Goal: Task Accomplishment & Management: Use online tool/utility

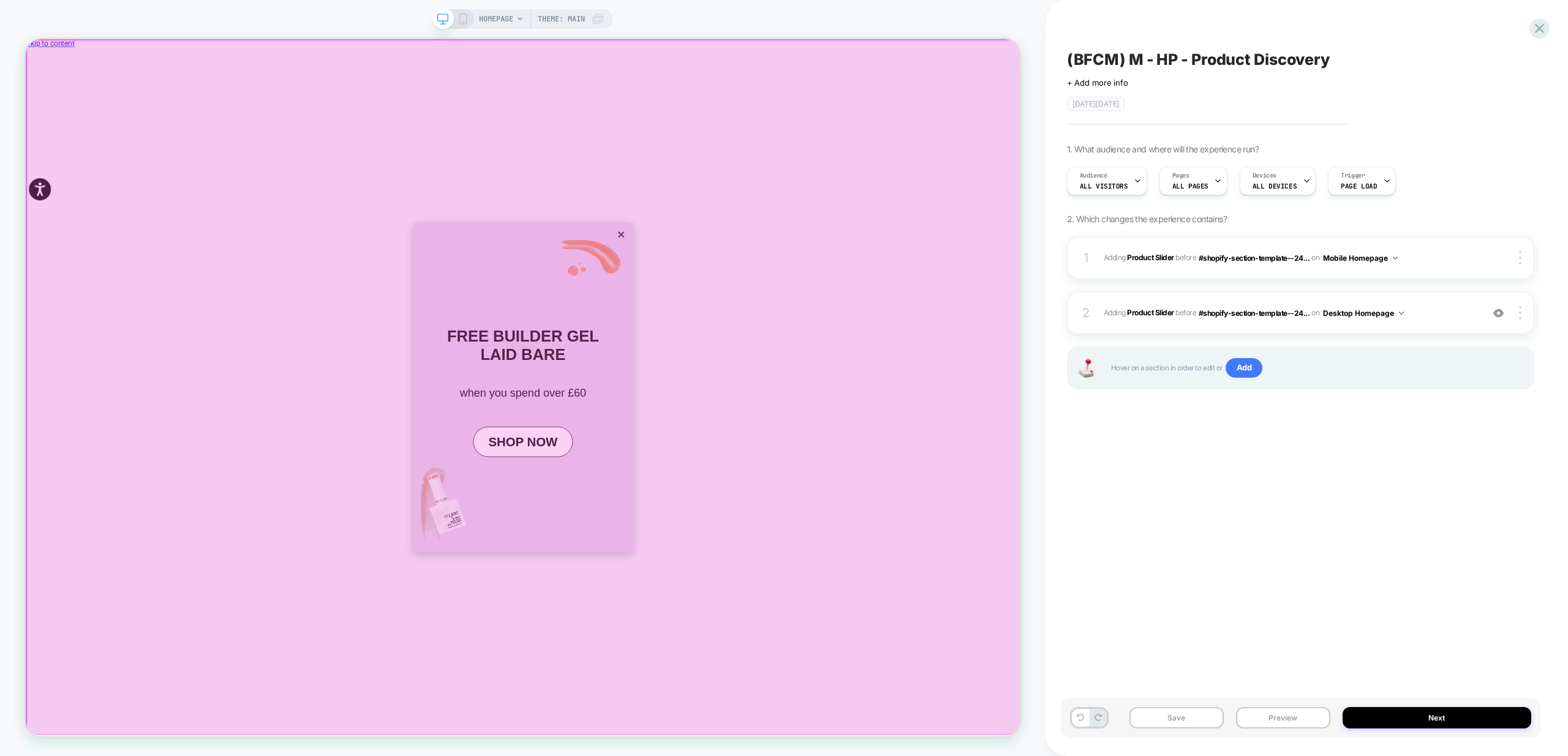
scroll to position [0, 1326]
click at [803, 332] on div at bounding box center [690, 504] width 1326 height 928
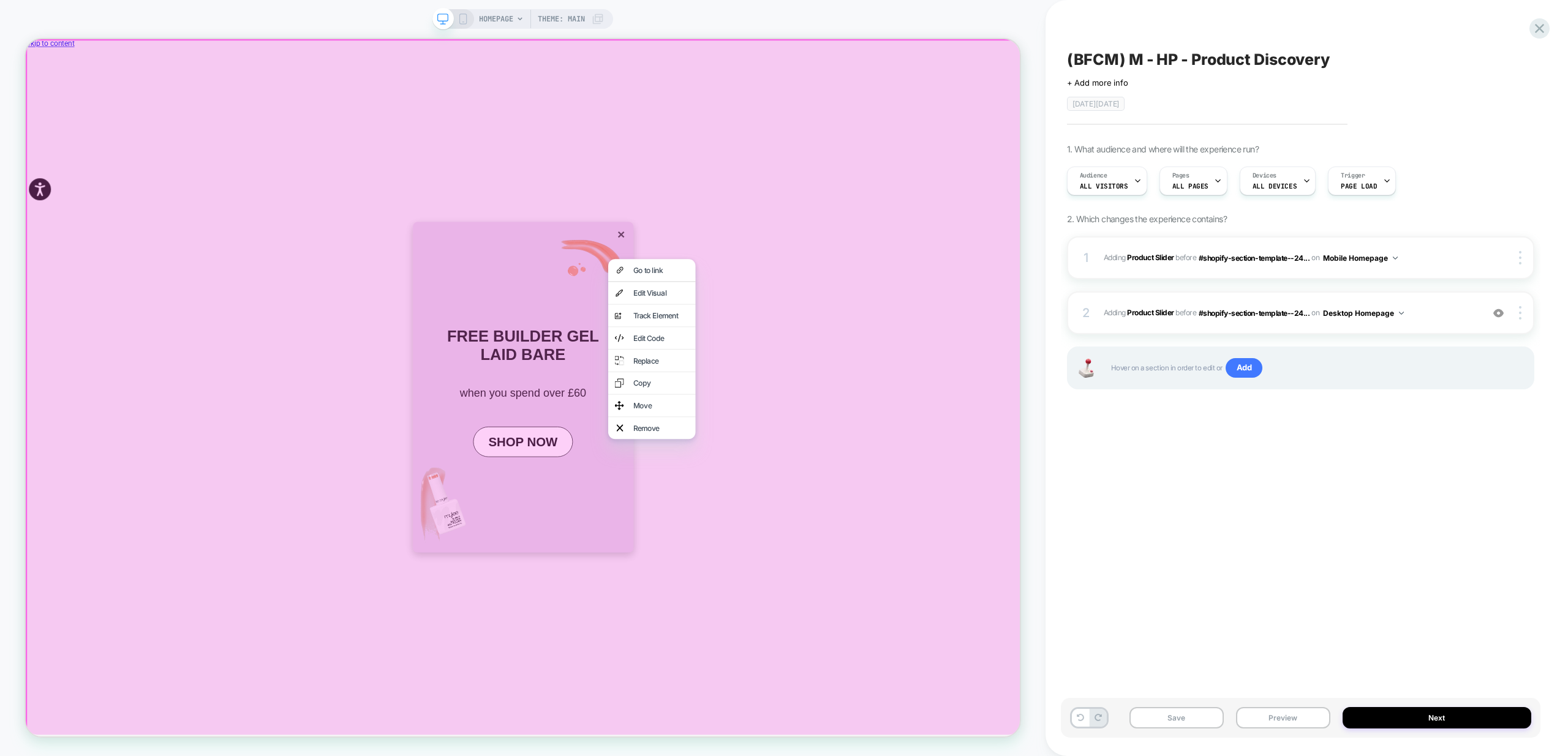
click at [947, 289] on div at bounding box center [690, 505] width 1330 height 932
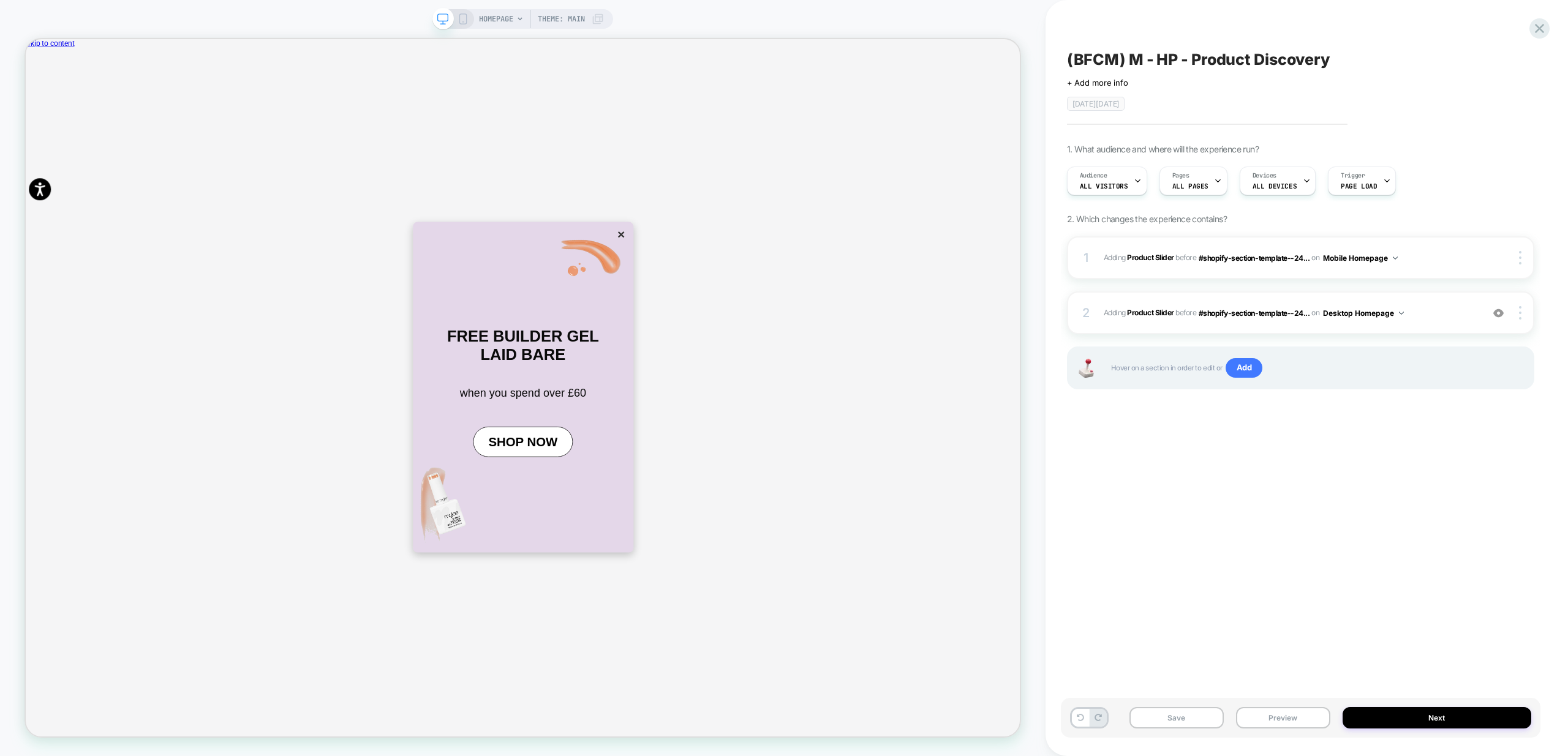
scroll to position [0, 2652]
drag, startPoint x: 1345, startPoint y: 459, endPoint x: 1453, endPoint y: 219, distance: 263.2
click at [1345, 455] on div "(BFCM) M - HP - Product Discovery Click to edit experience details + Add more i…" at bounding box center [1300, 378] width 480 height 732
click at [1441, 255] on span "#_loomi_addon_1759409575758 Adding Product Slider BEFORE #shopify-section-templ…" at bounding box center [1290, 258] width 372 height 15
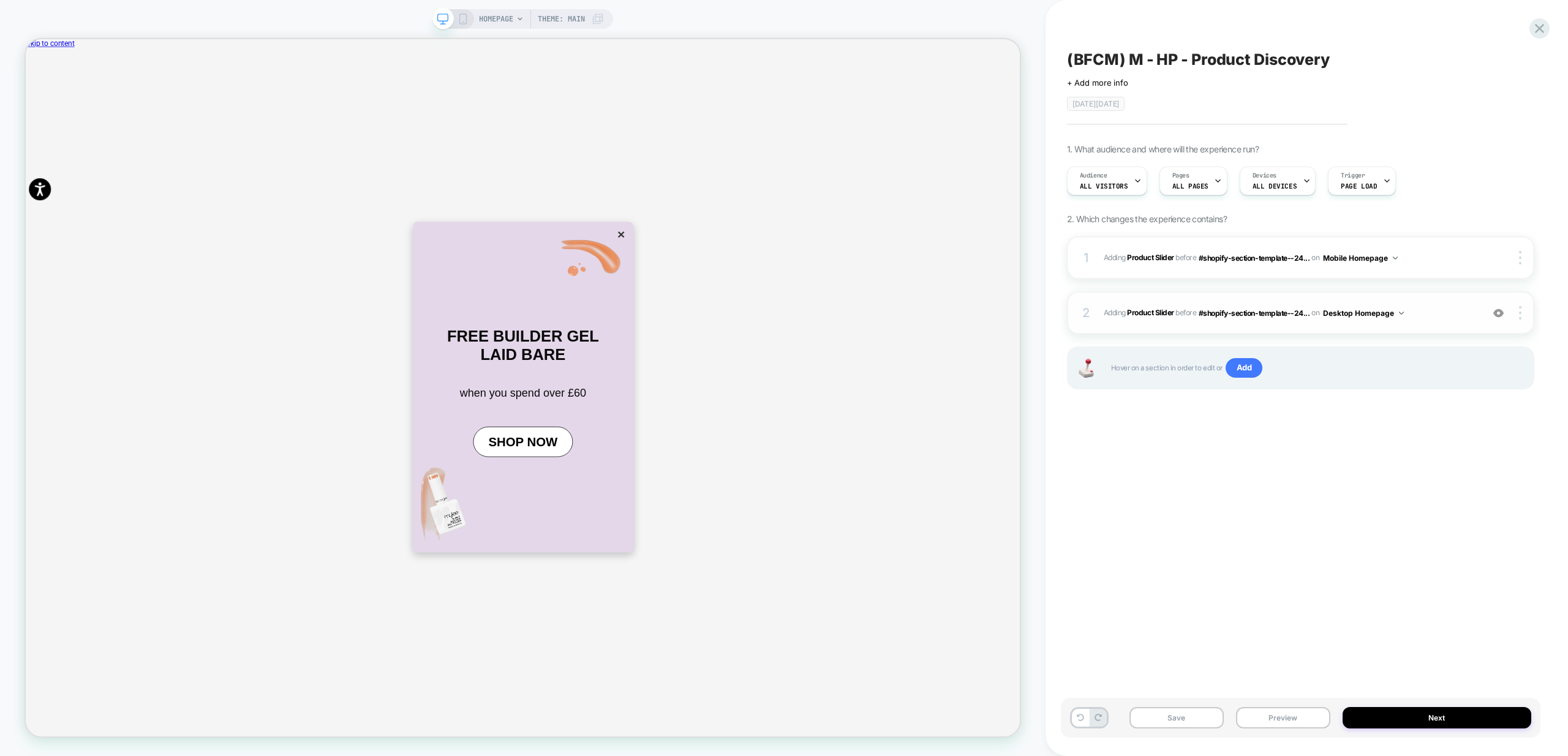
click at [1431, 321] on div "2 #_loomi_addon_1760422994761 Adding Product Slider BEFORE #shopify-section-tem…" at bounding box center [1300, 312] width 468 height 43
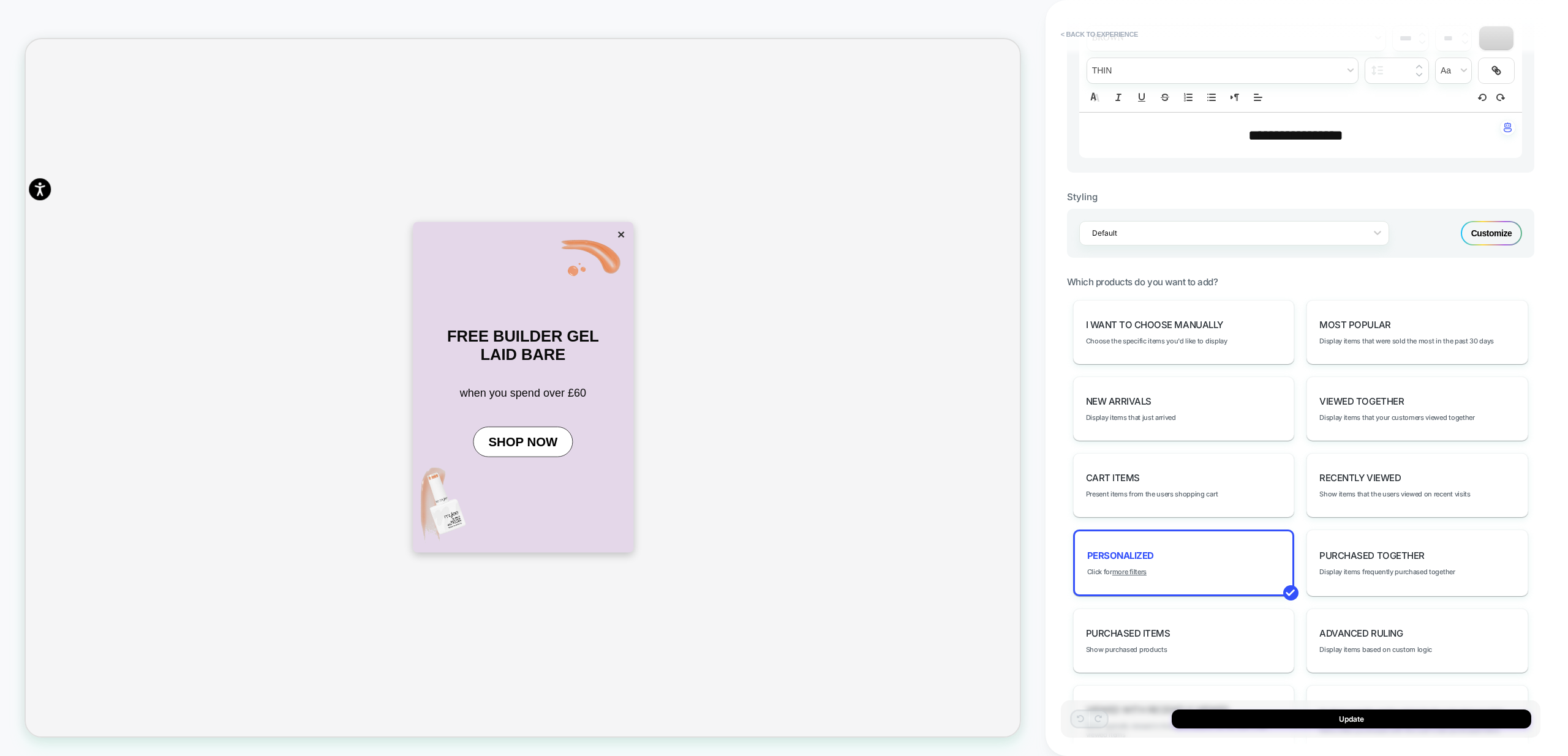
scroll to position [469, 0]
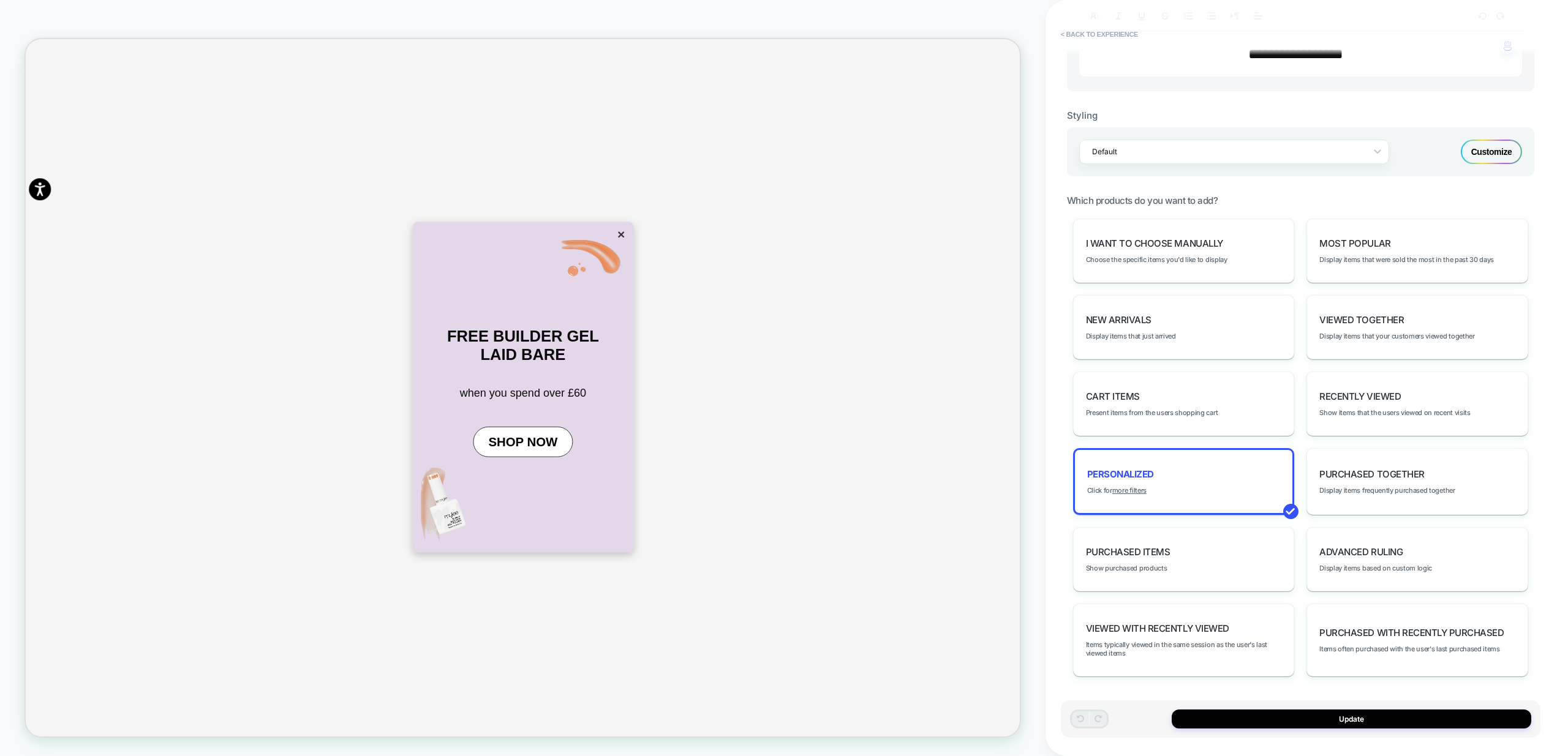
click at [1482, 148] on div "Customize" at bounding box center [1491, 152] width 61 height 24
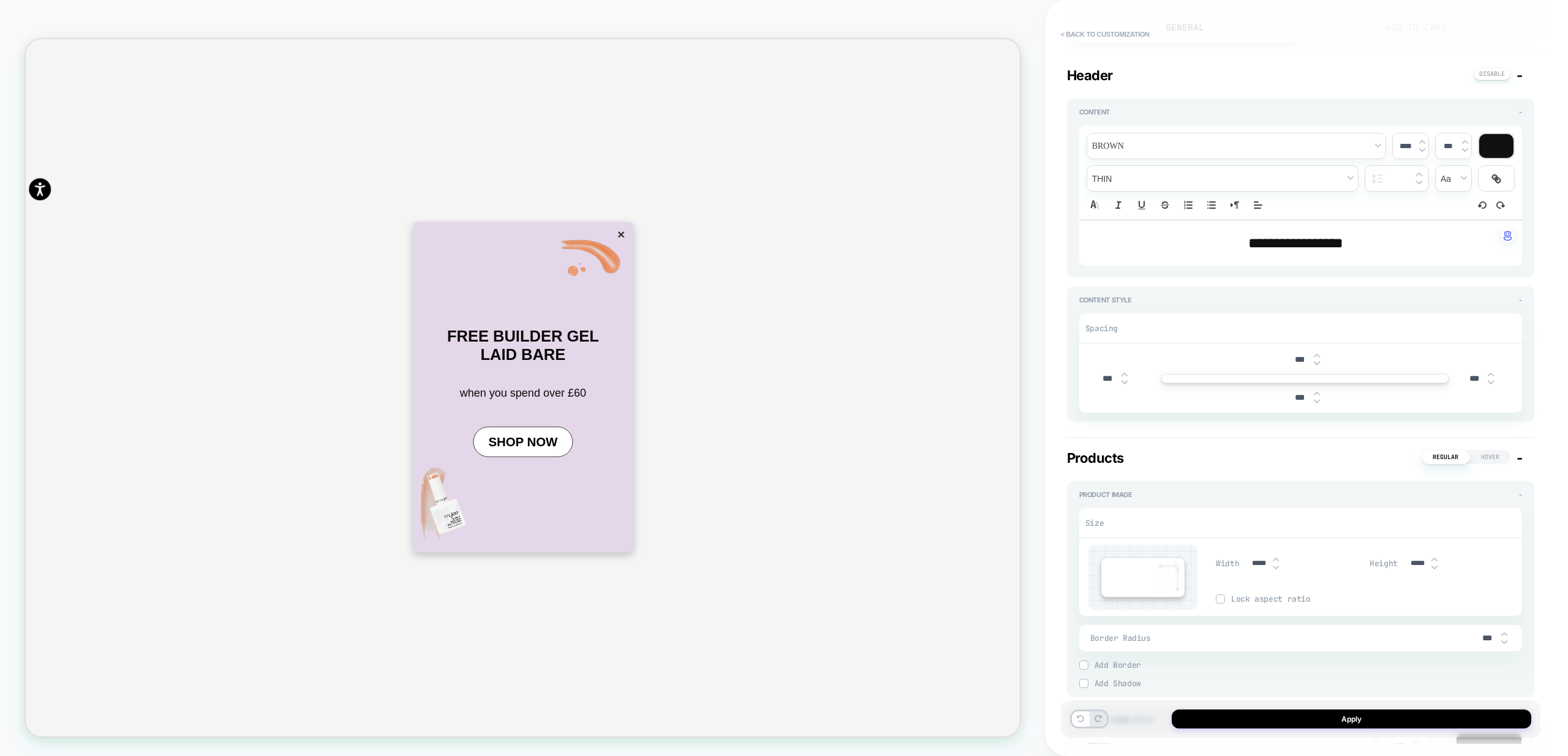
scroll to position [0, 0]
click at [1432, 567] on img at bounding box center [1435, 567] width 7 height 5
click at [1433, 559] on img at bounding box center [1435, 559] width 7 height 5
type input "*****"
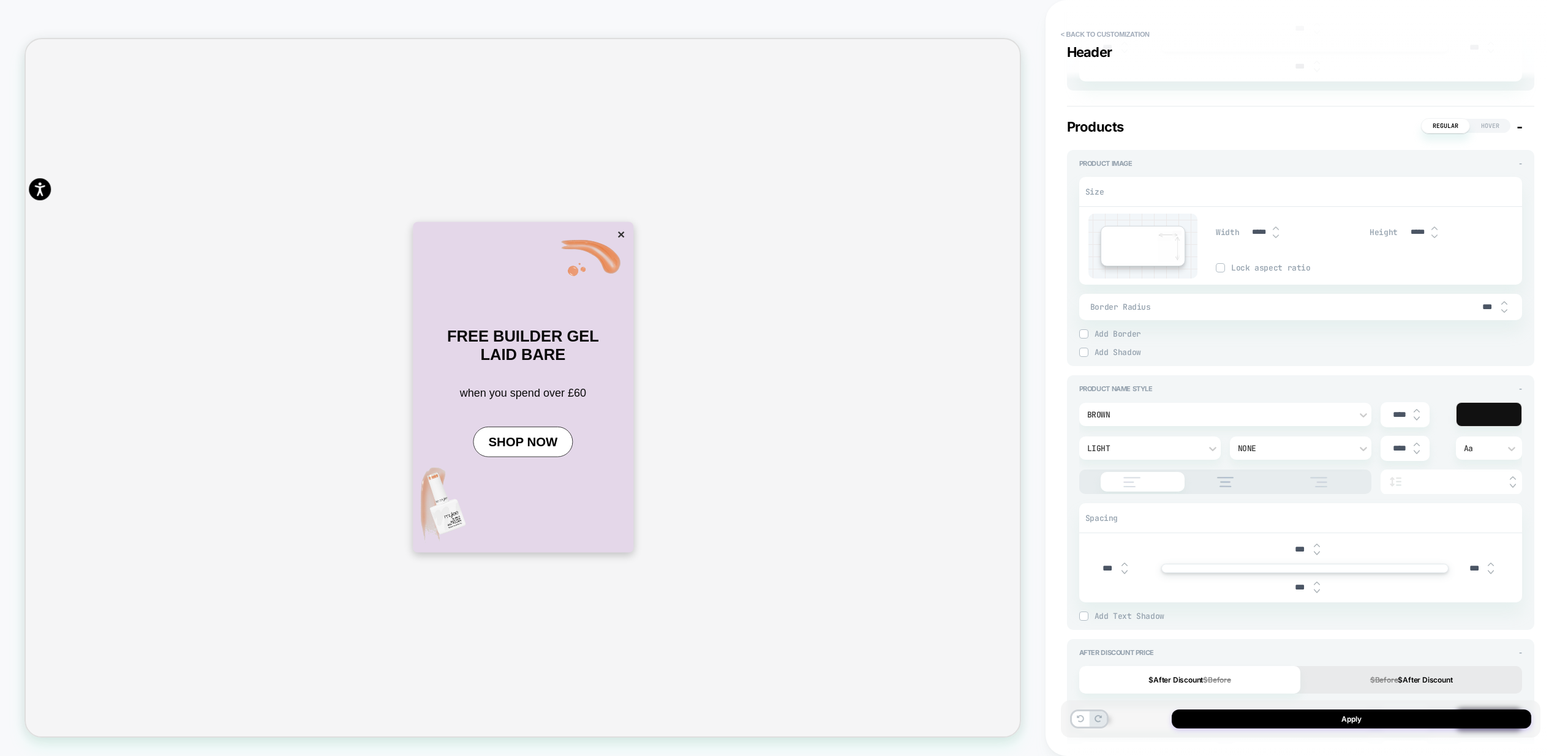
scroll to position [0, 2652]
click at [1365, 275] on div "Width ***** Height ***** Lock aspect ratio" at bounding box center [1369, 246] width 307 height 65
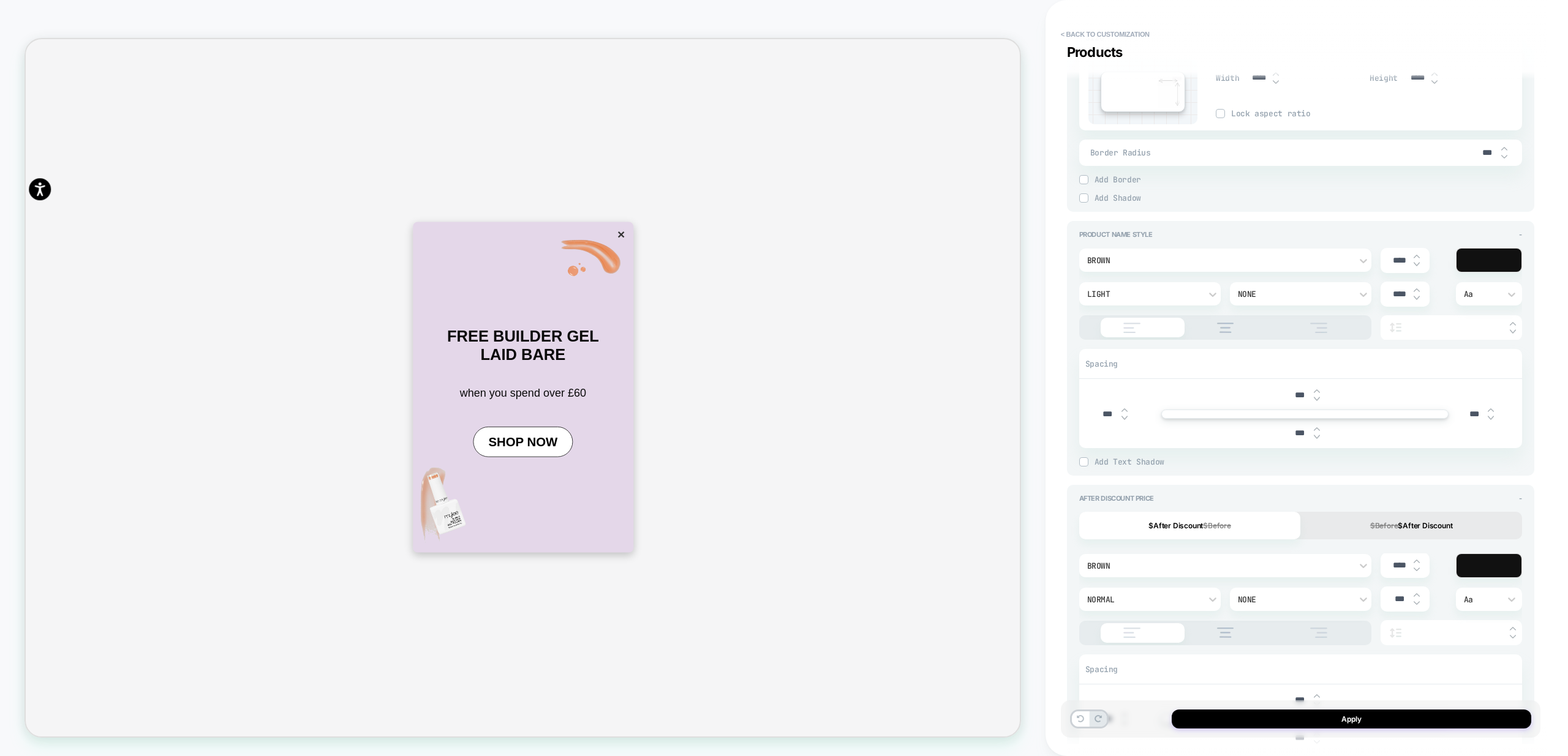
scroll to position [0, 0]
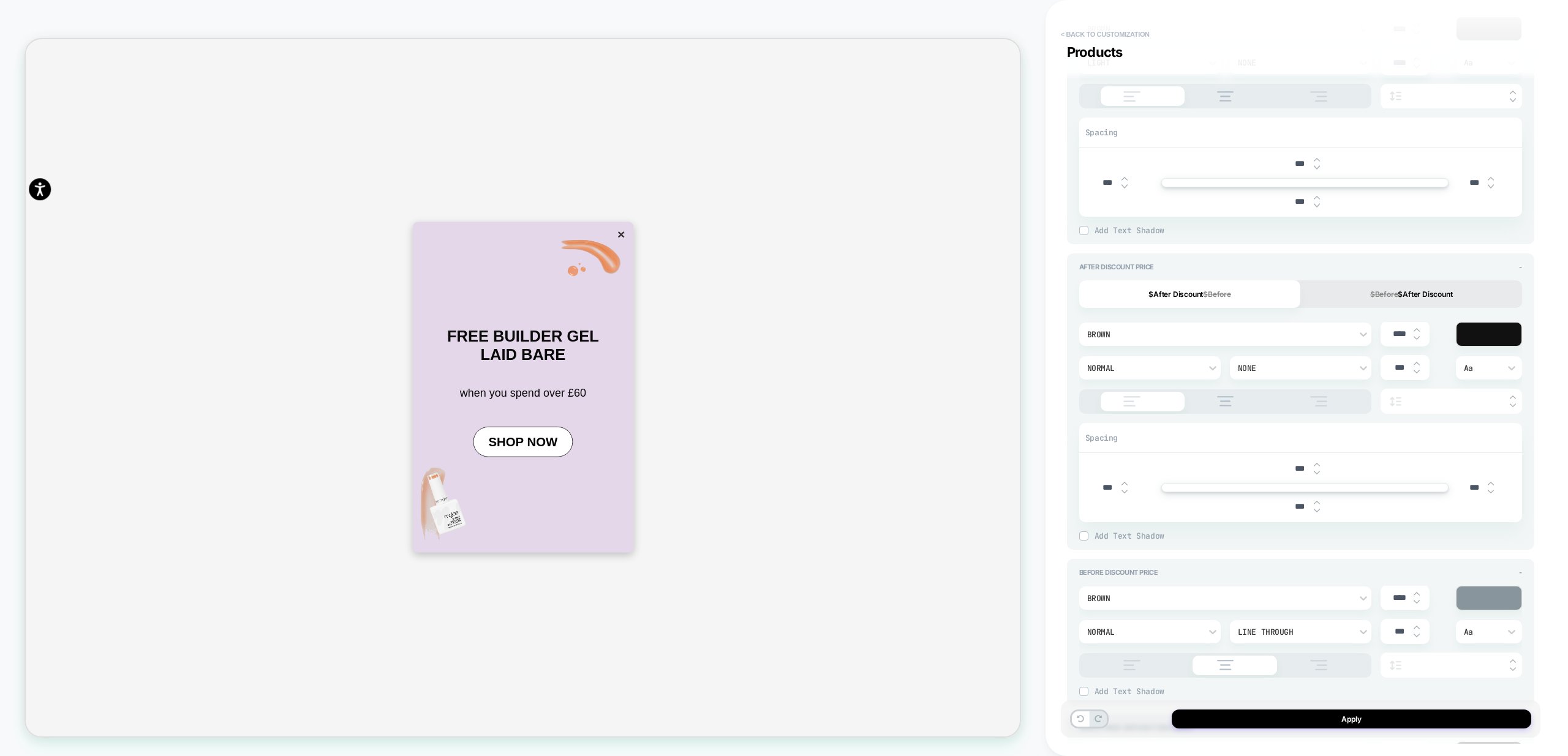
click at [1113, 35] on button "< Back to customization" at bounding box center [1105, 34] width 101 height 20
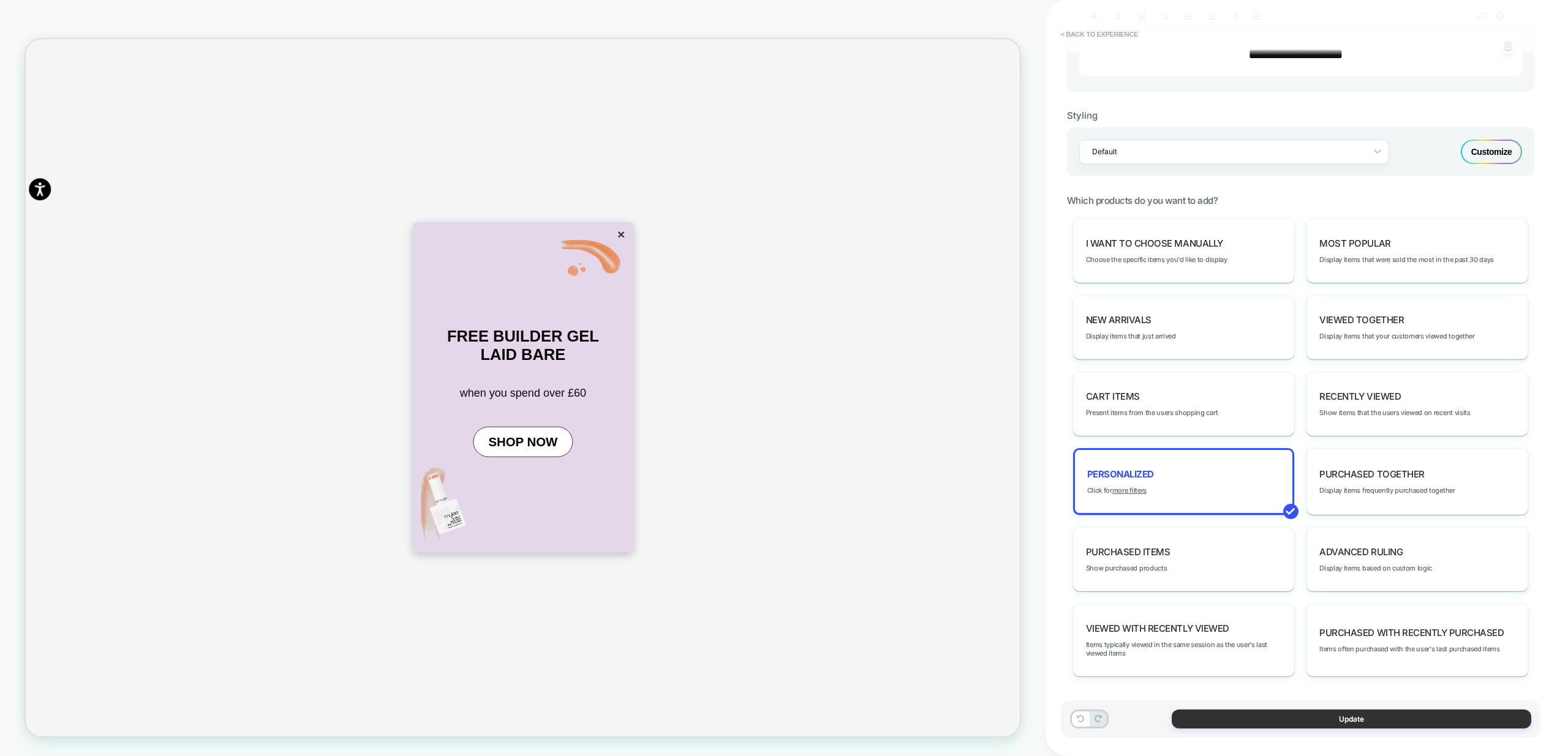
click at [1300, 715] on button "Update" at bounding box center [1352, 719] width 359 height 19
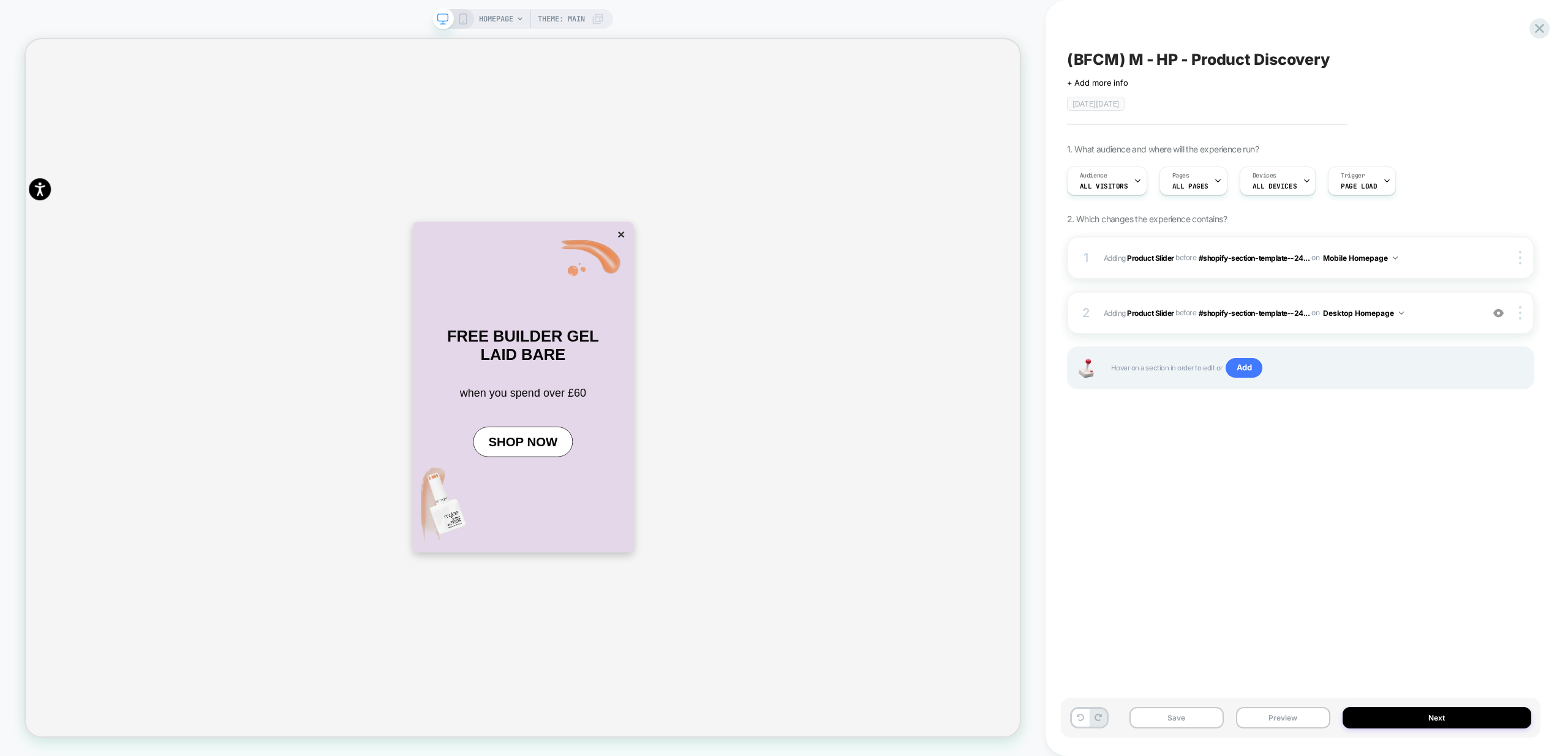
scroll to position [0, 1326]
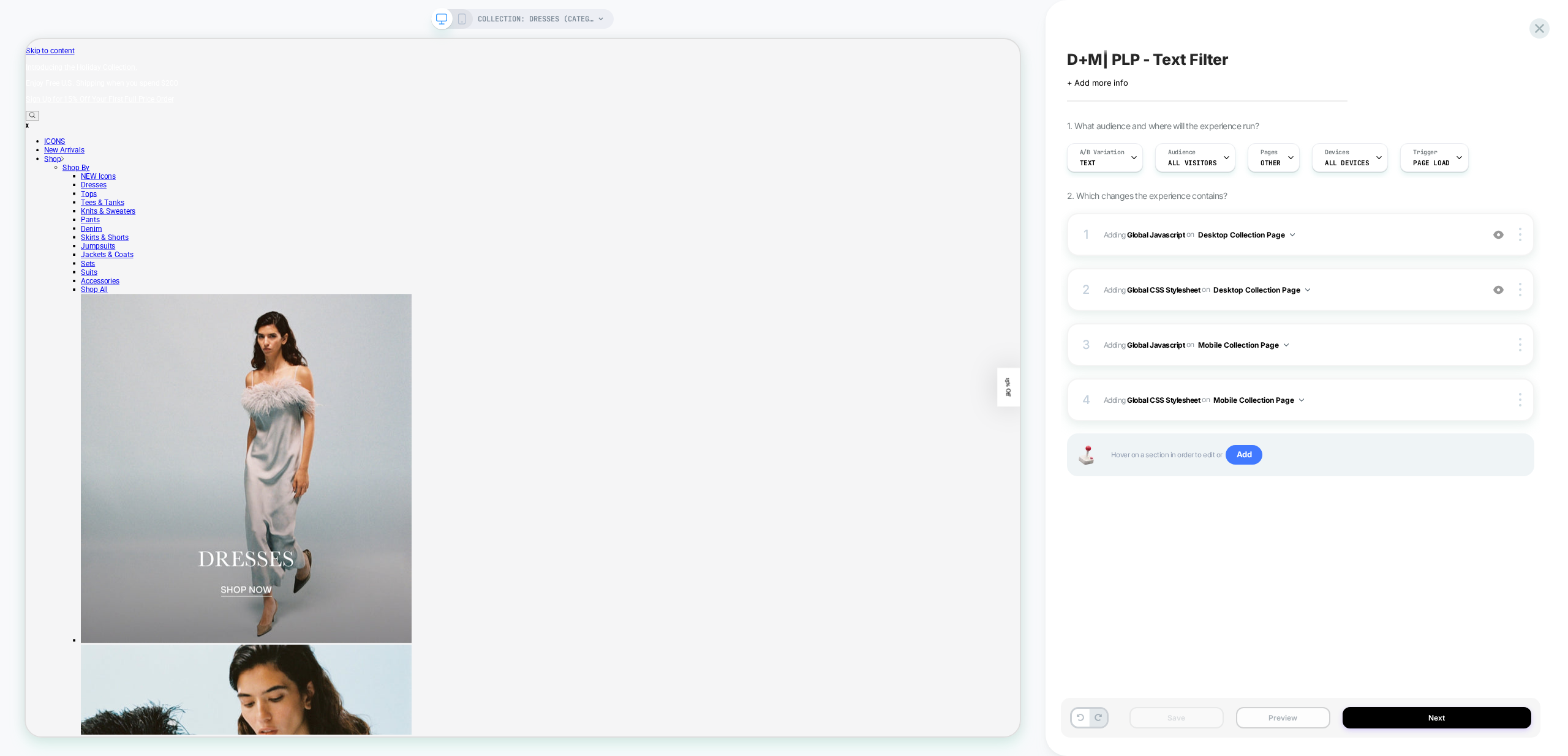
click at [1299, 721] on button "Preview" at bounding box center [1283, 718] width 94 height 21
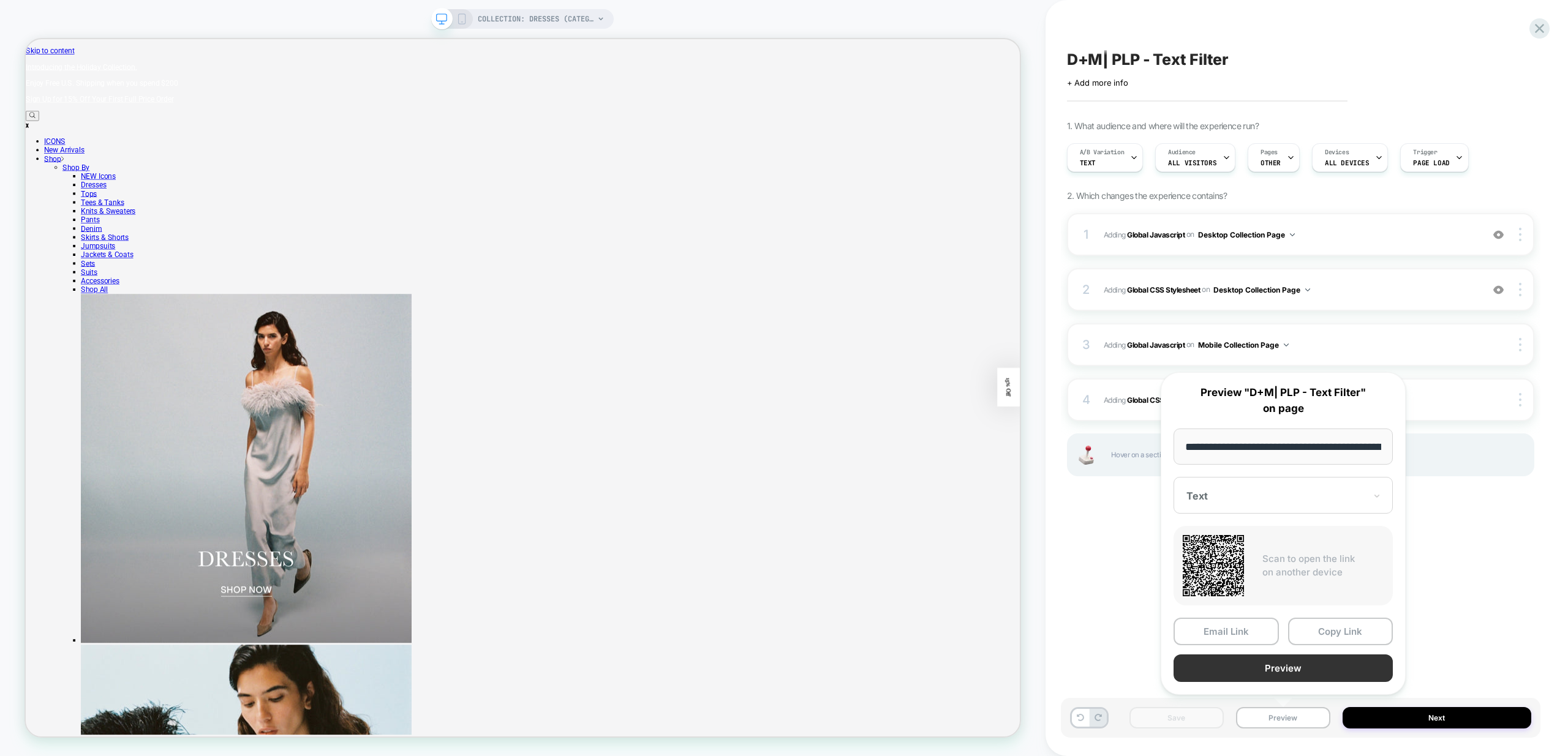
click at [1300, 666] on button "Preview" at bounding box center [1283, 668] width 220 height 28
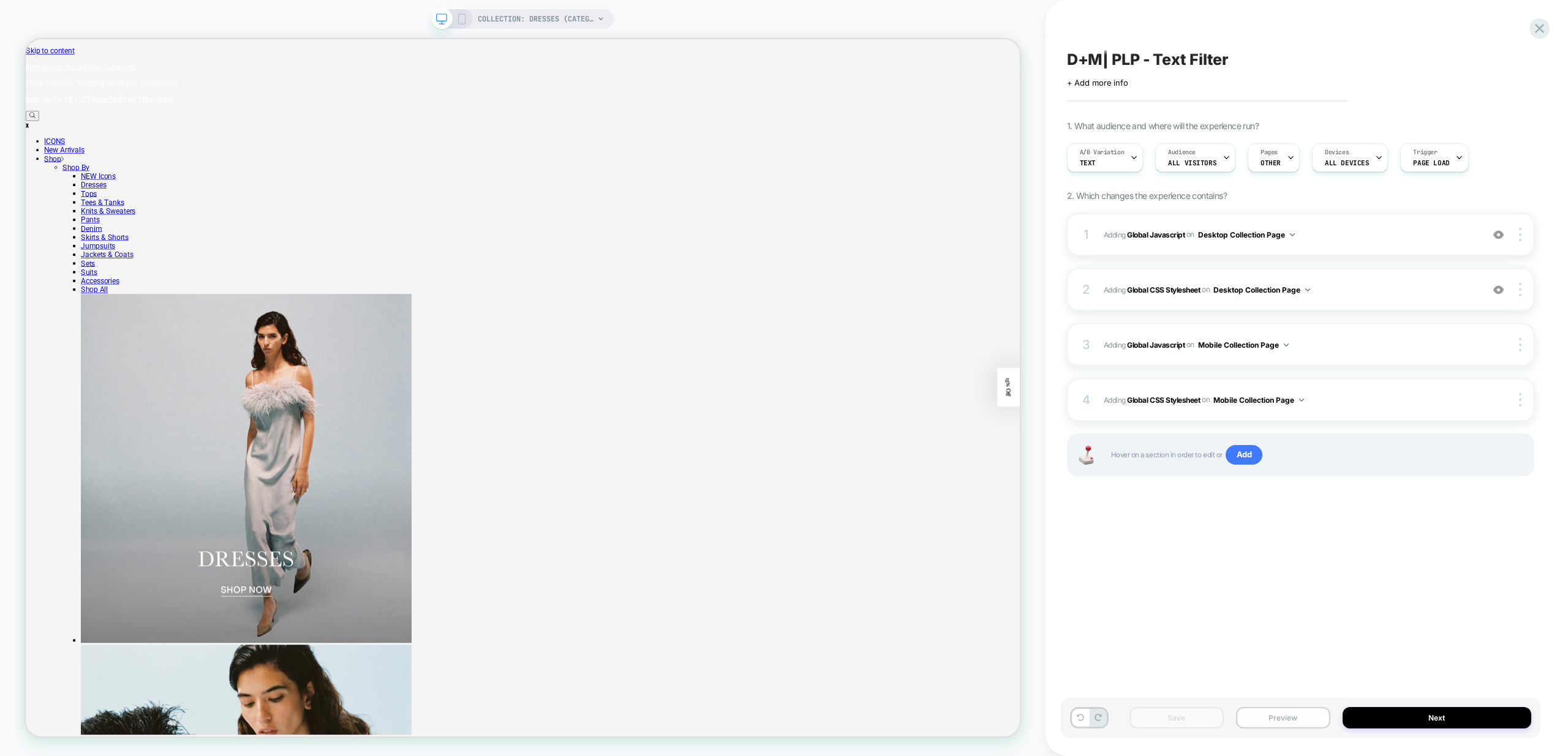
click at [1282, 710] on button "Preview" at bounding box center [1283, 718] width 94 height 21
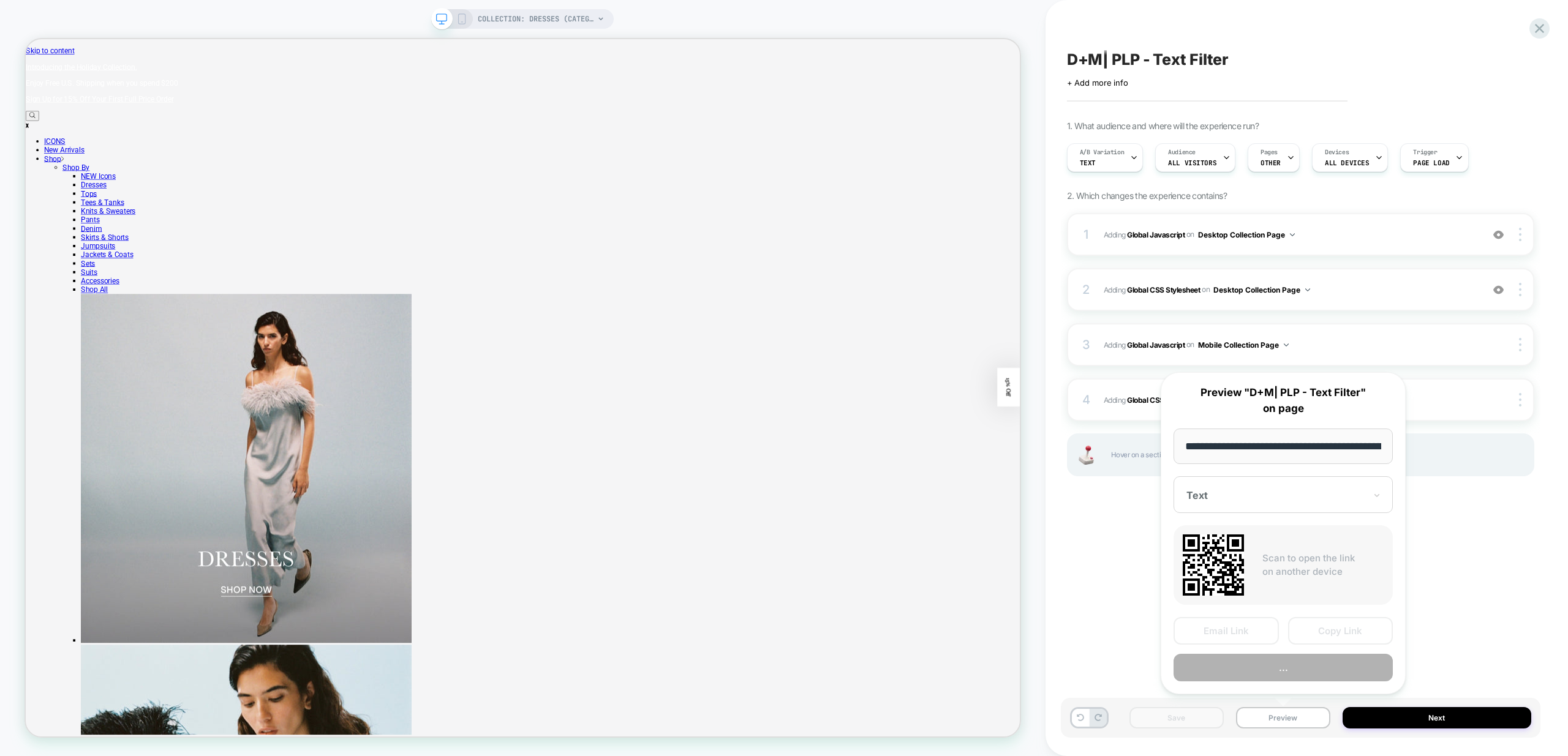
scroll to position [0, 85]
click at [1351, 635] on button "Copy Link" at bounding box center [1341, 632] width 106 height 28
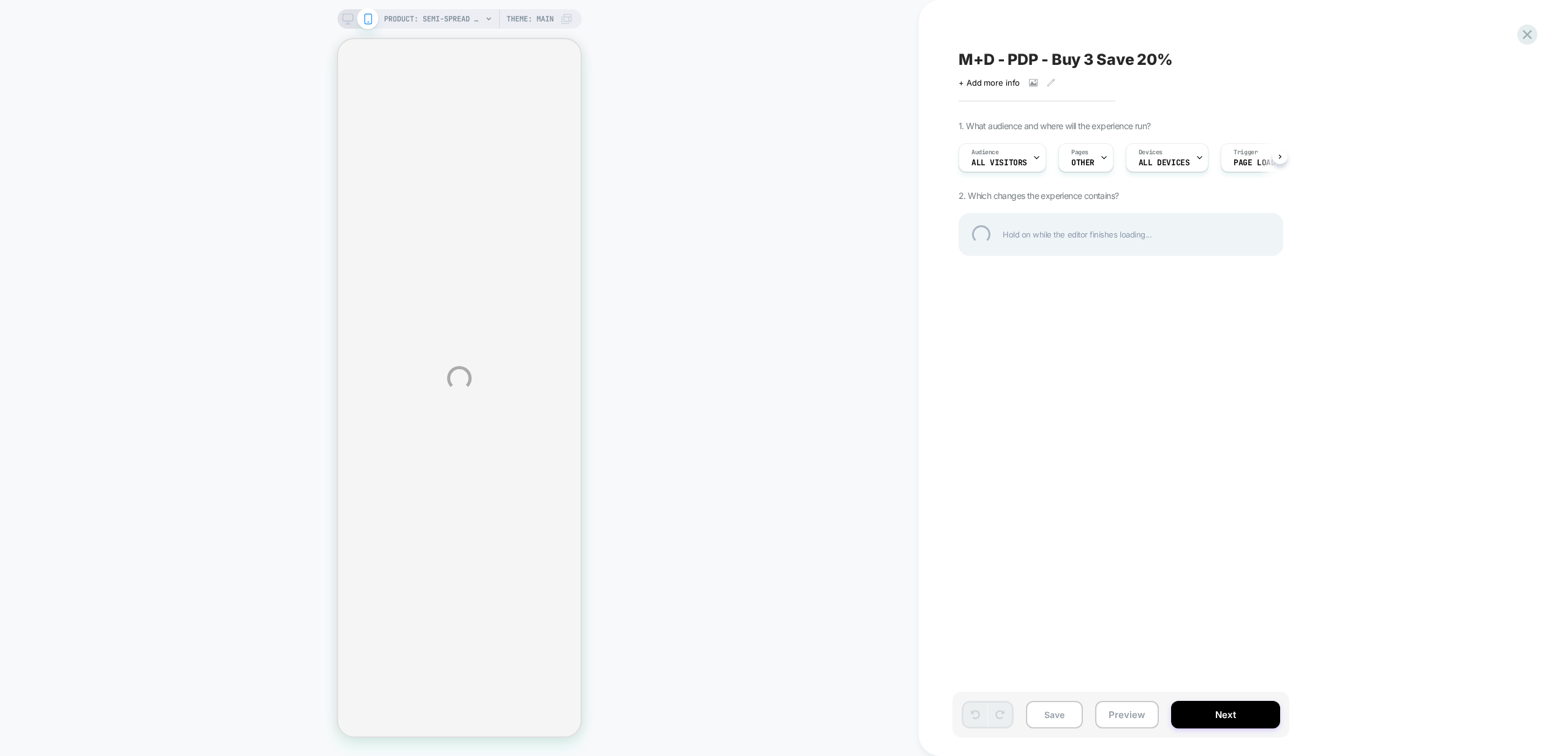
select select "**********"
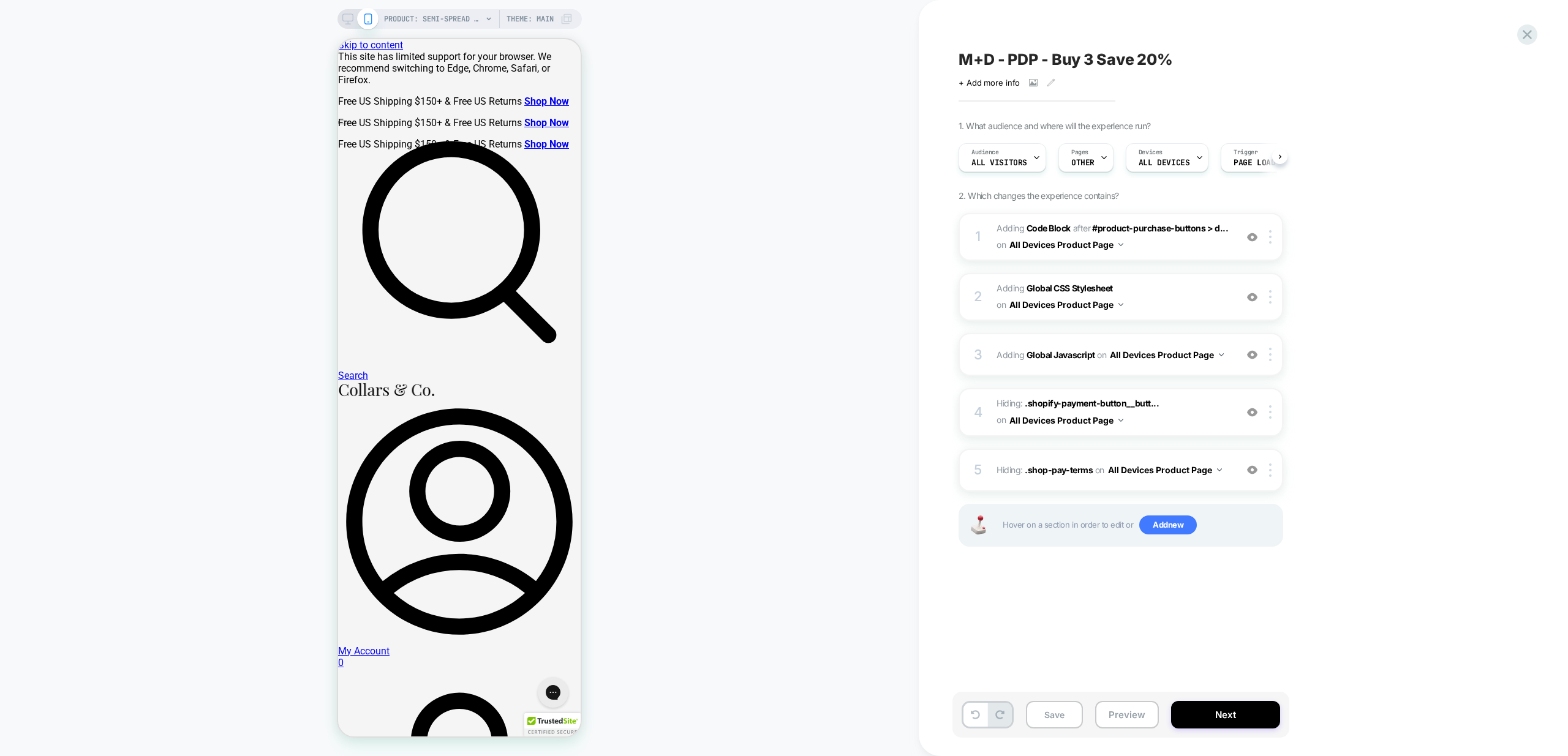
scroll to position [0, 1]
click at [1120, 718] on button "Preview" at bounding box center [1127, 715] width 63 height 28
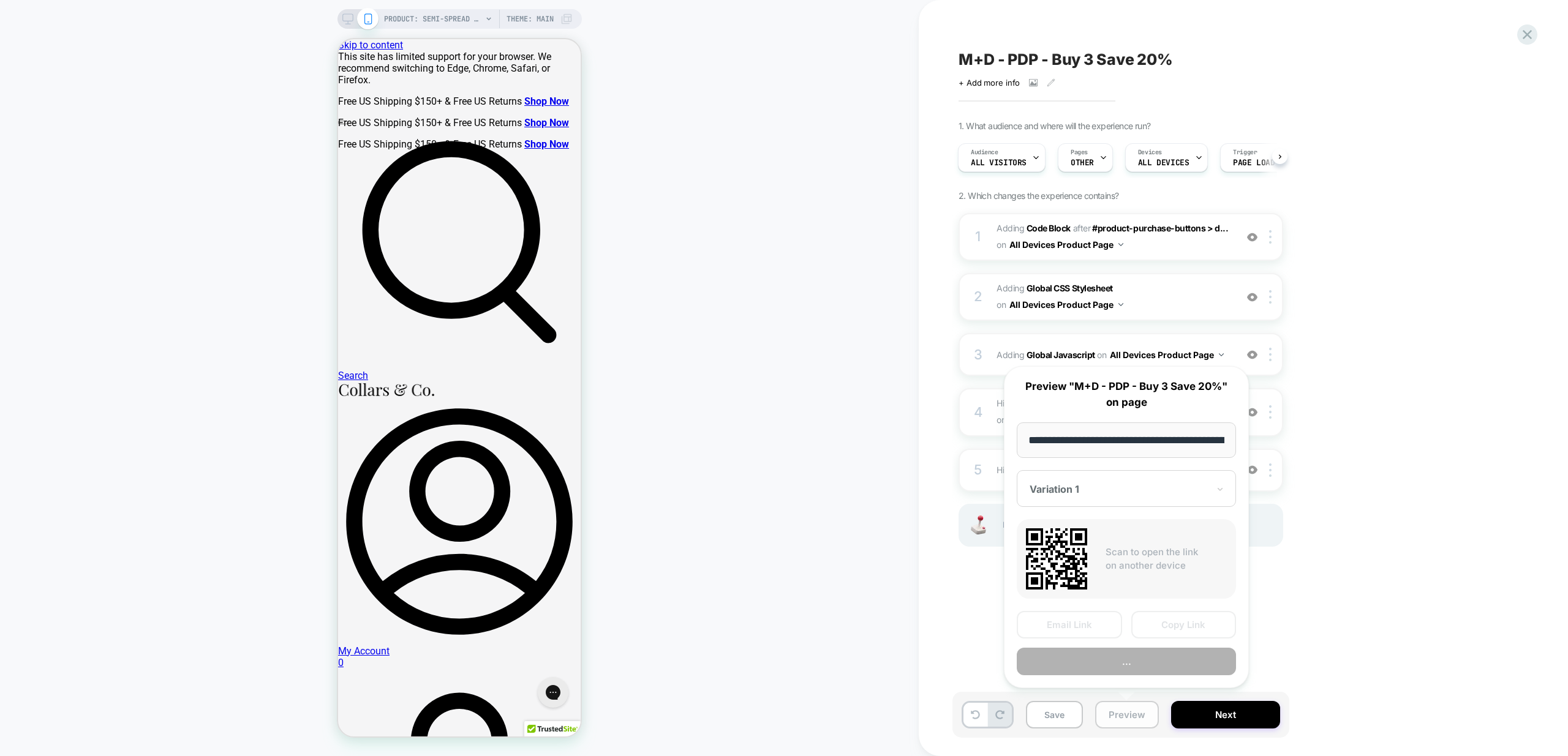
scroll to position [0, 218]
click at [1126, 663] on button "Preview" at bounding box center [1126, 663] width 220 height 28
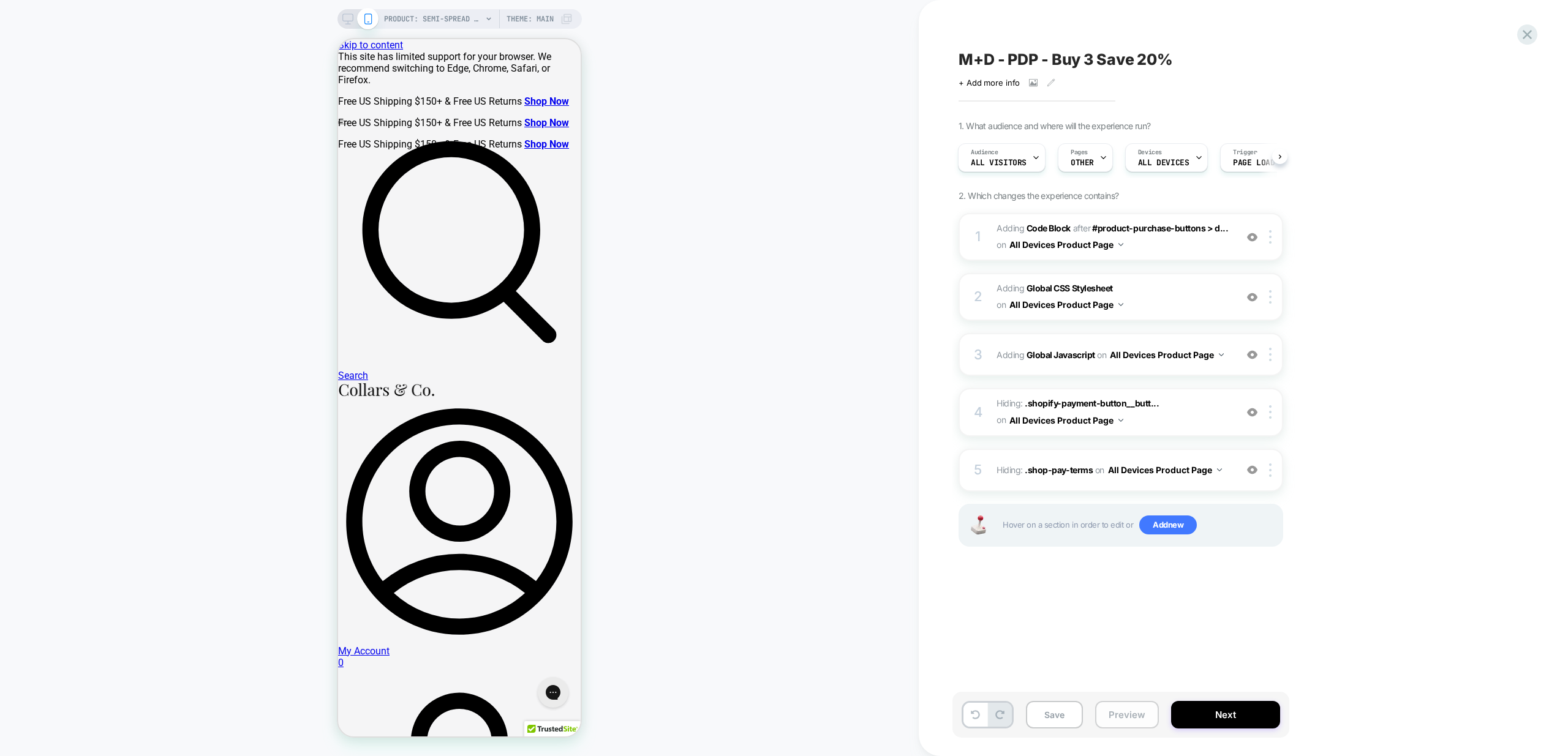
click at [1135, 716] on button "Preview" at bounding box center [1127, 715] width 63 height 28
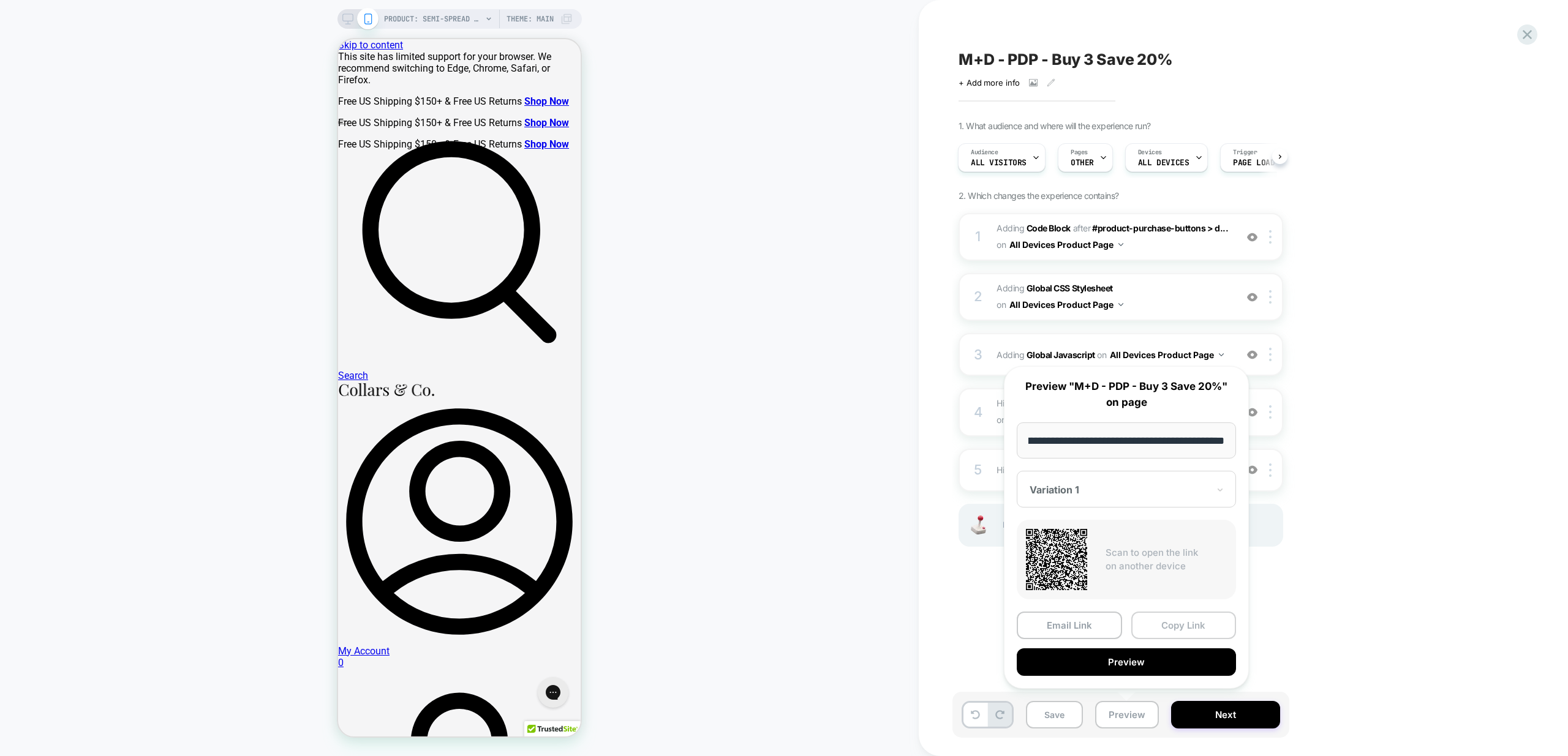
click at [1199, 630] on button "Copy Link" at bounding box center [1184, 625] width 106 height 28
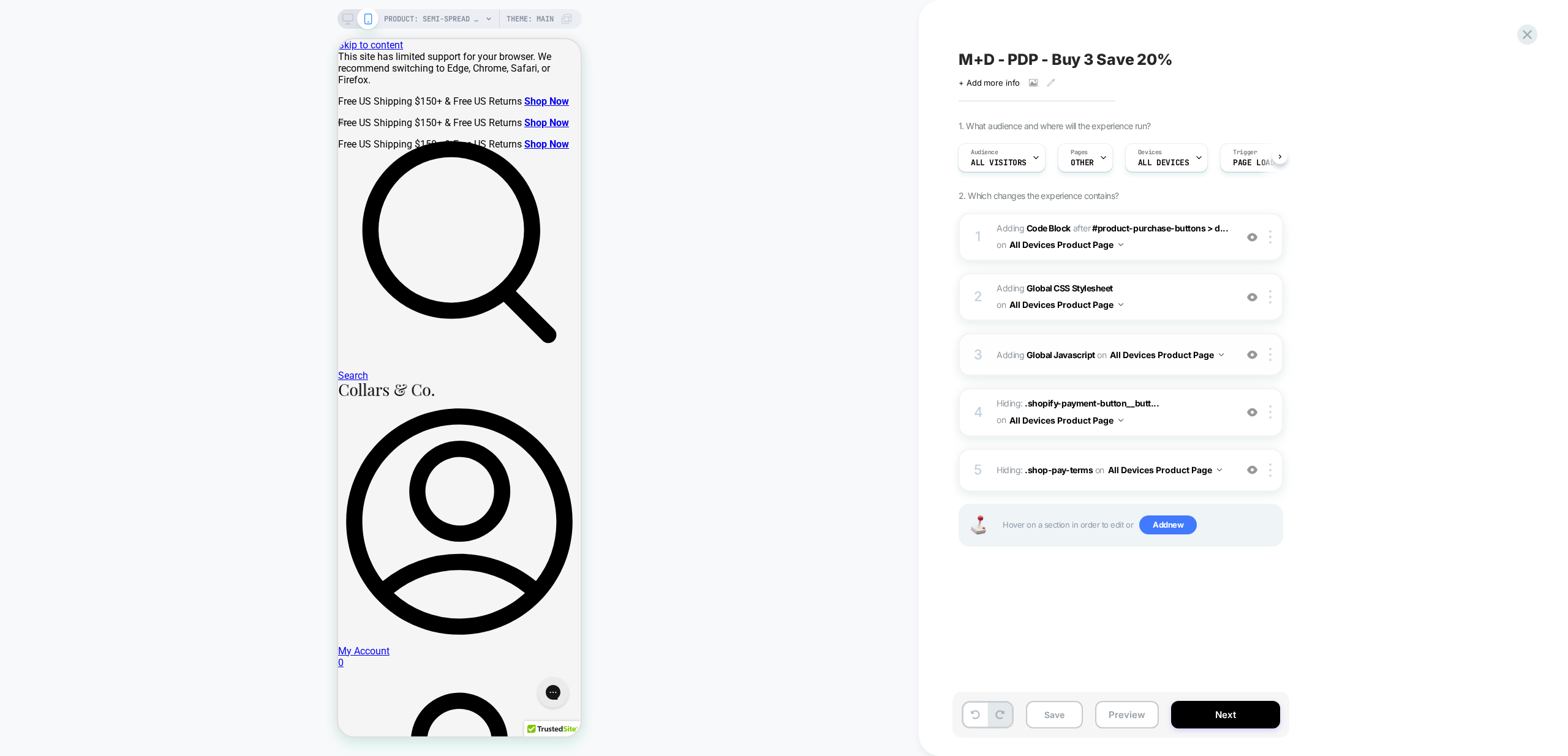
click at [1230, 361] on div "3 Adding Global Javascript on All Devices Product Page Add Before Add After Tar…" at bounding box center [1121, 354] width 324 height 43
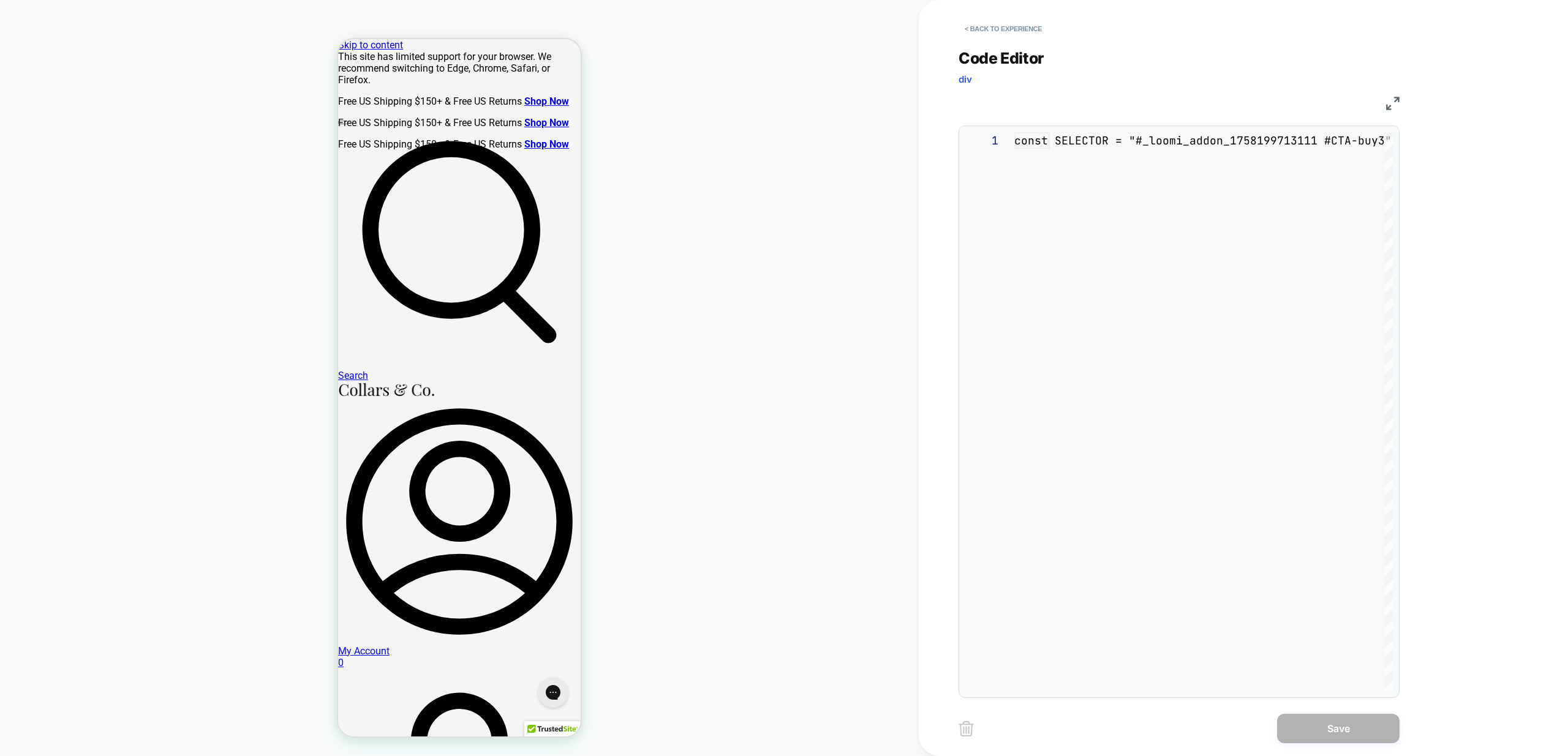
scroll to position [165, 0]
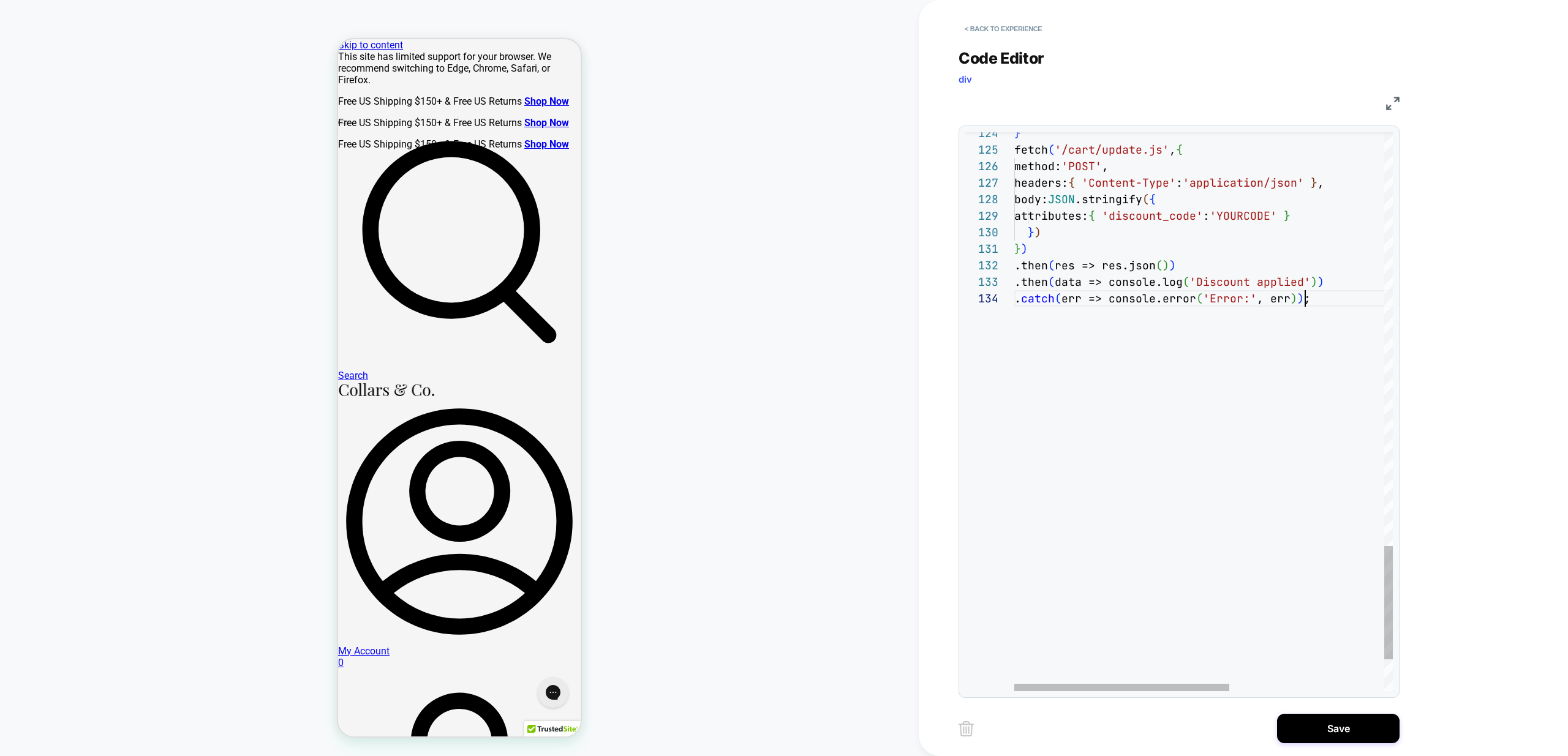
scroll to position [50, 291]
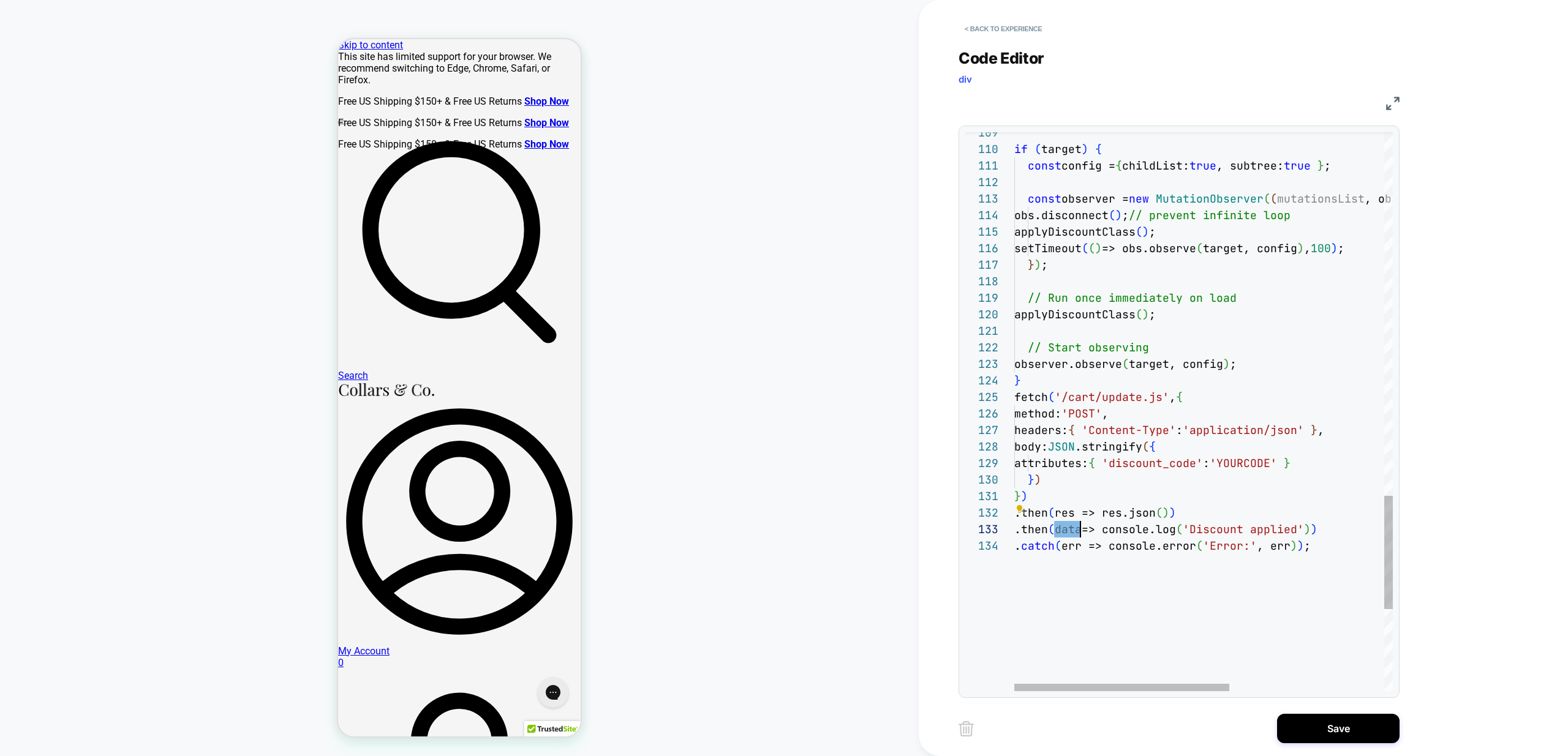
scroll to position [50, 291]
drag, startPoint x: 1306, startPoint y: 463, endPoint x: 1250, endPoint y: 463, distance: 56.0
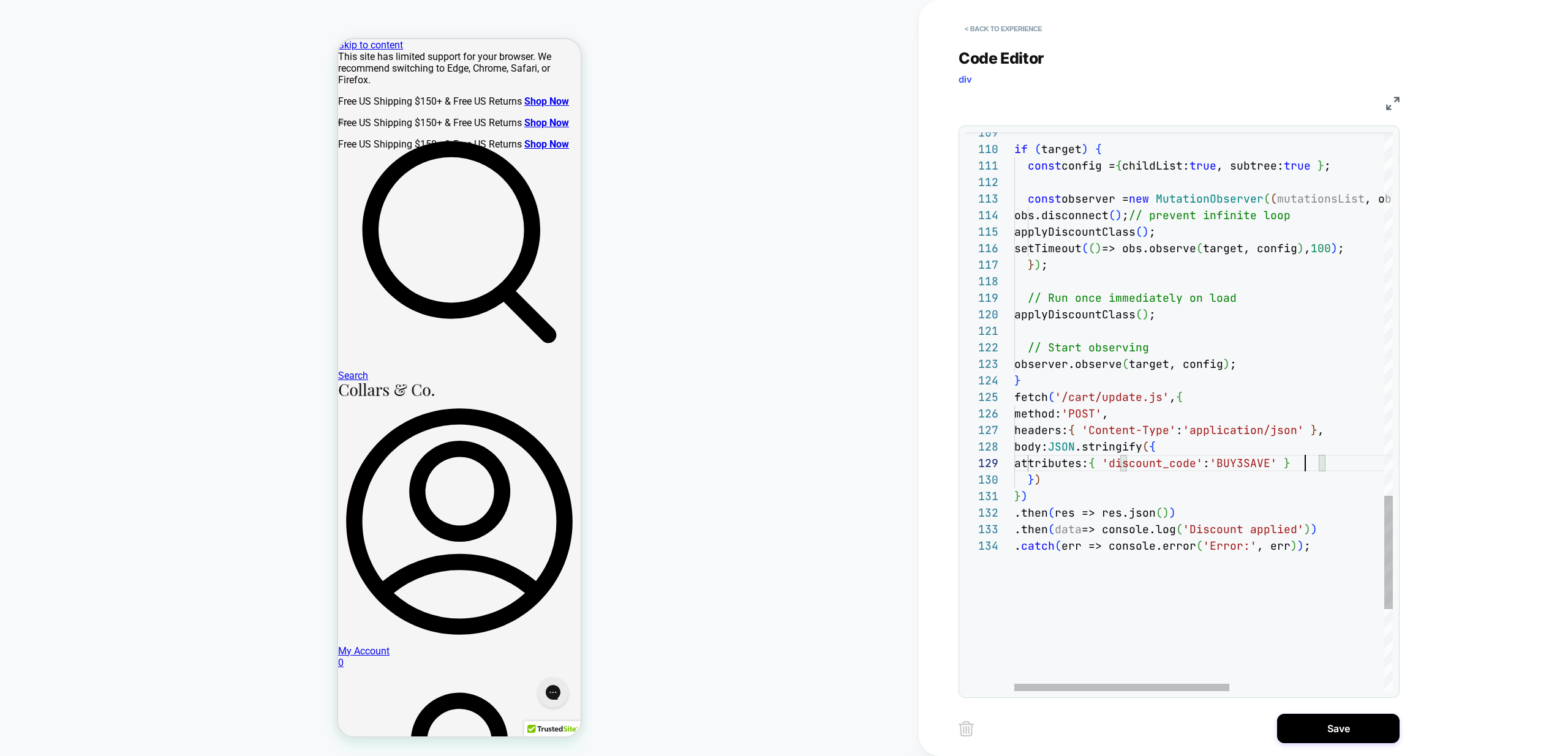
scroll to position [133, 304]
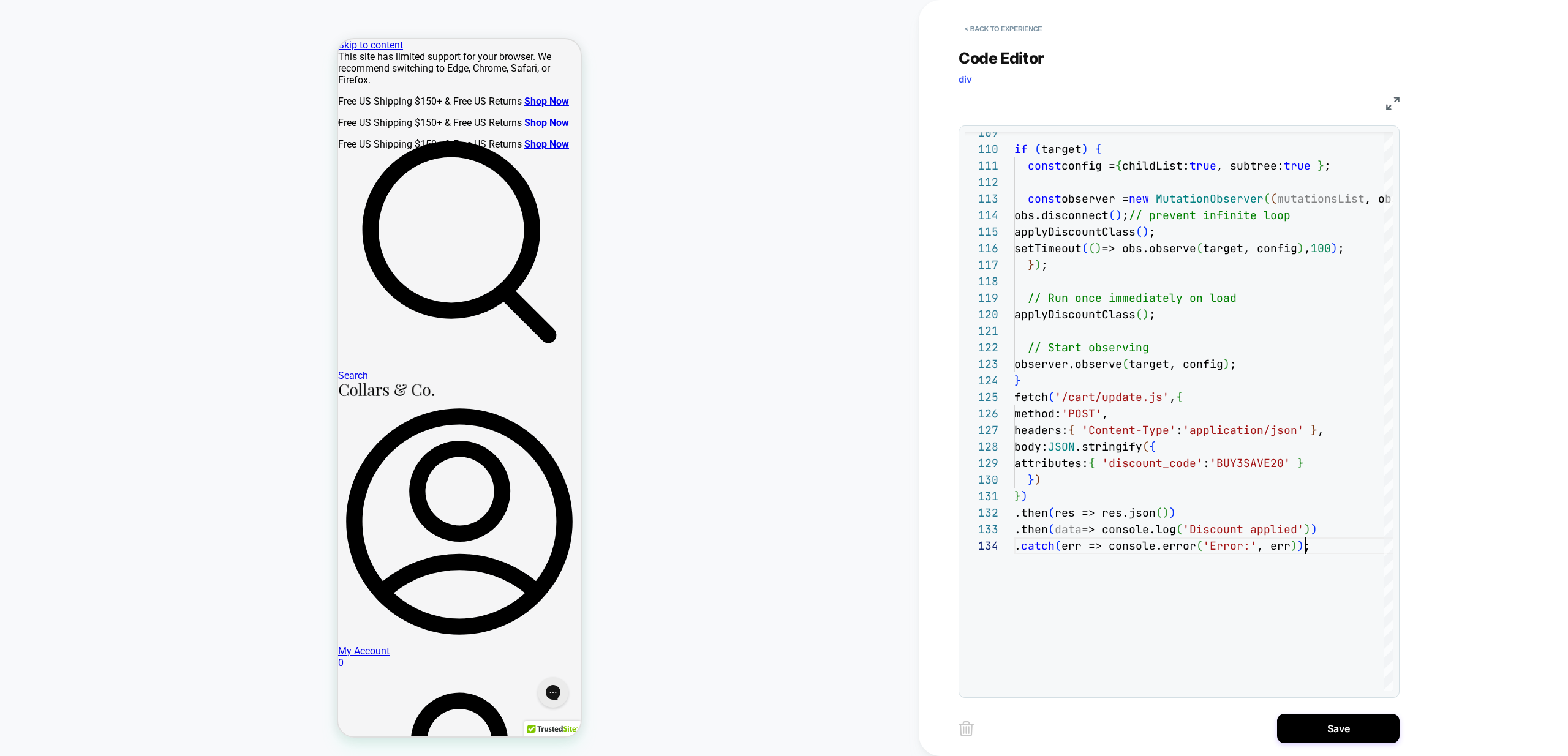
type textarea "**********"
click at [1365, 723] on button "Save" at bounding box center [1338, 728] width 123 height 29
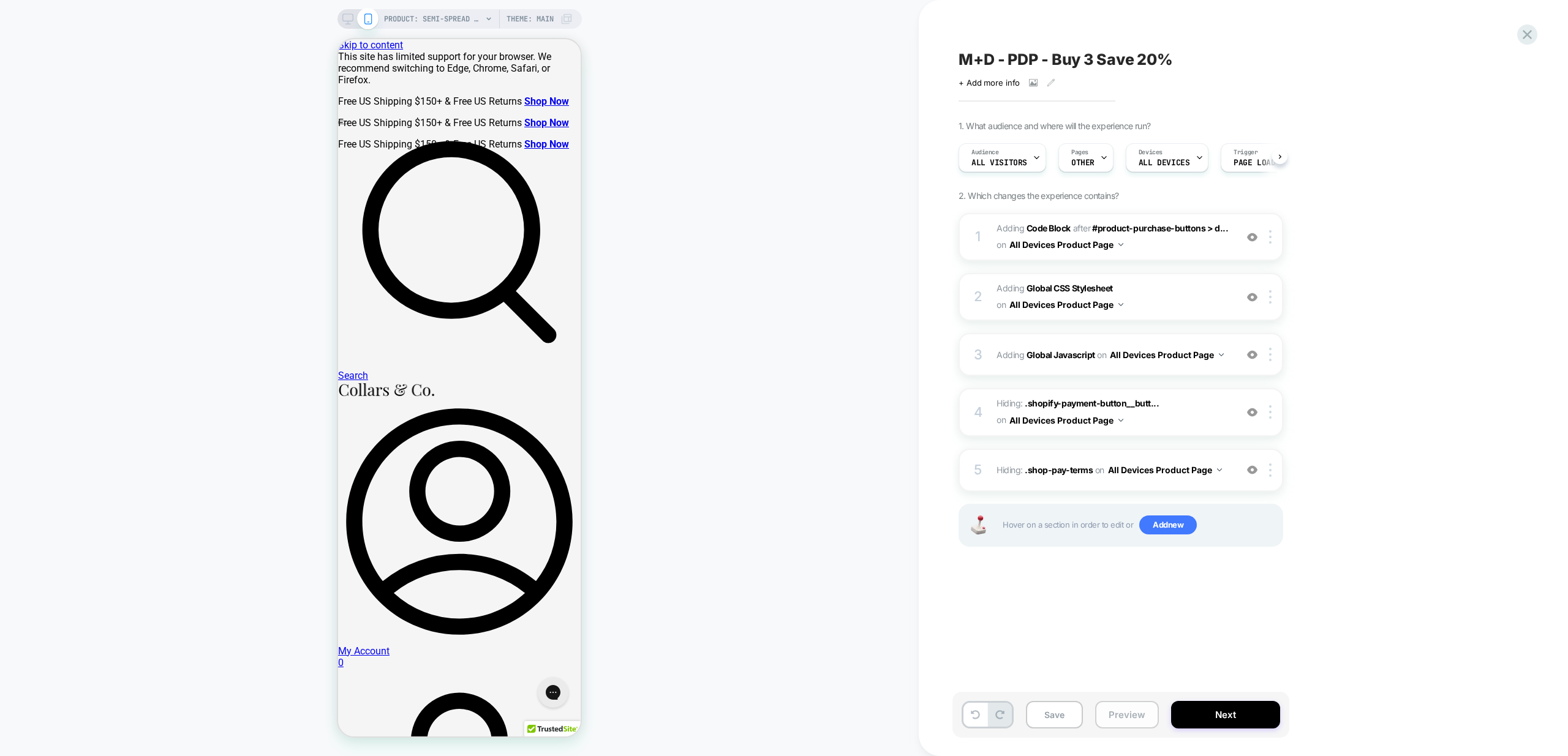
click at [1113, 715] on button "Preview" at bounding box center [1127, 715] width 63 height 28
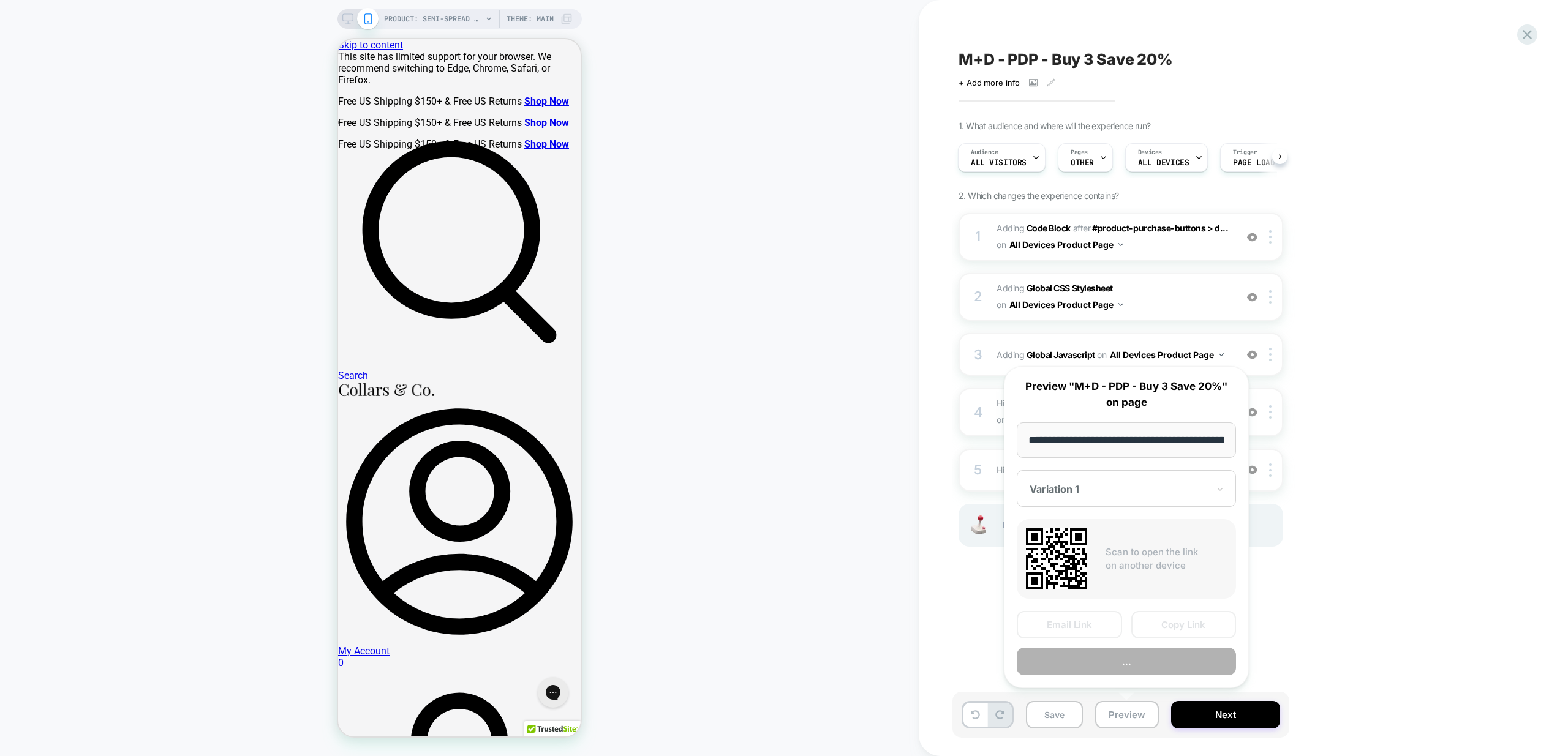
scroll to position [0, 218]
click at [1164, 667] on button "Preview" at bounding box center [1126, 663] width 220 height 28
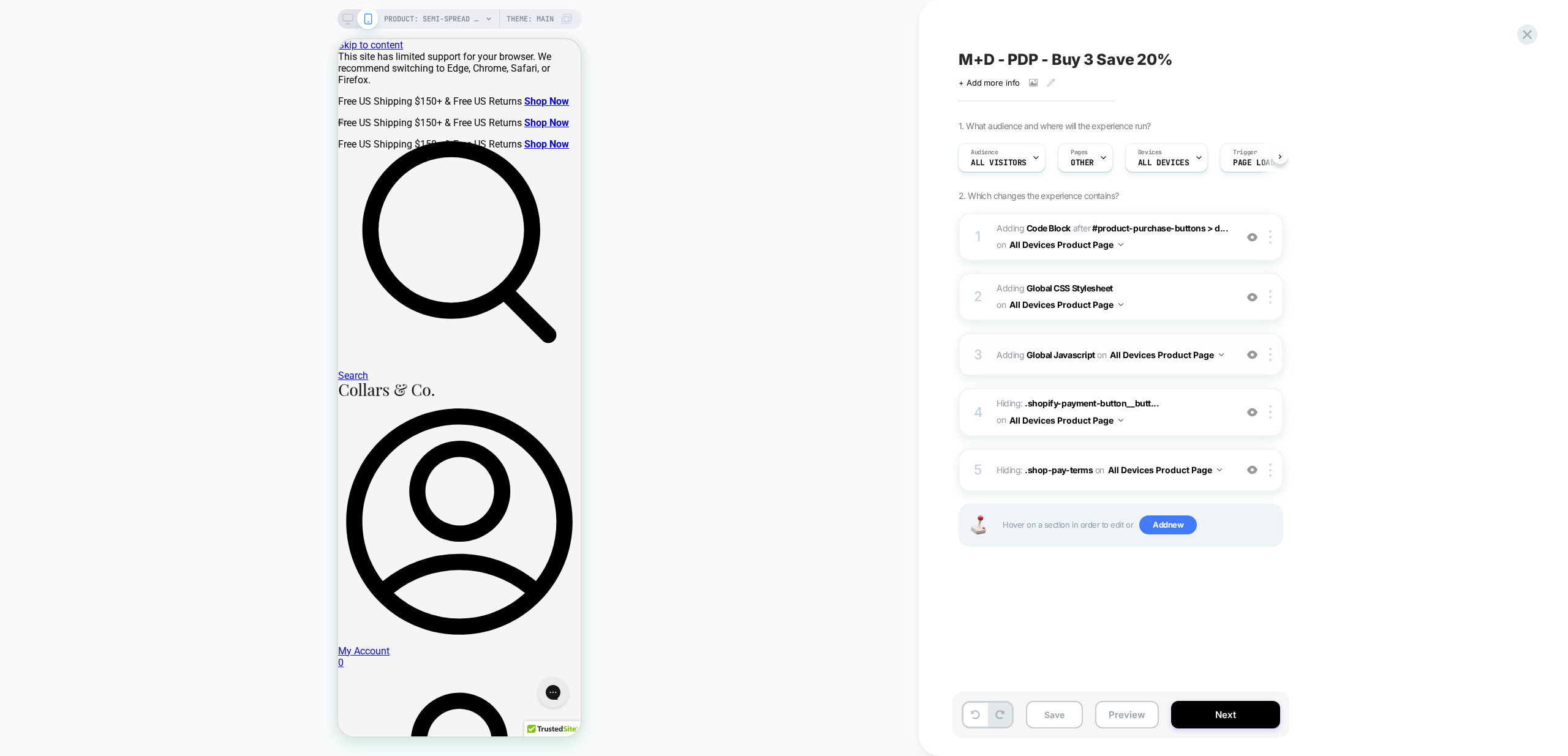
click at [1220, 376] on div "3 Adding Global Javascript on All Devices Product Page Add Before Add After Tar…" at bounding box center [1121, 354] width 324 height 43
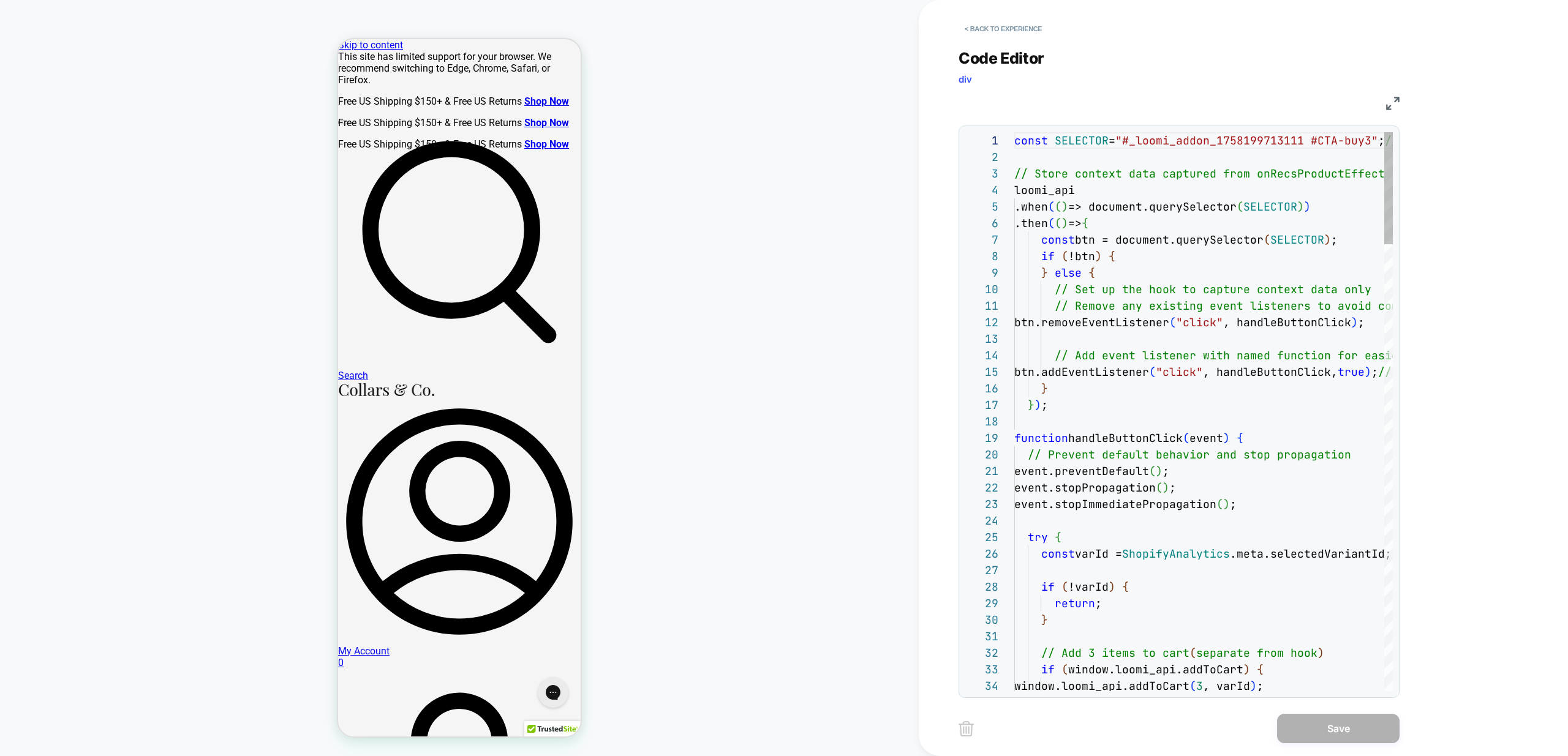
scroll to position [165, 0]
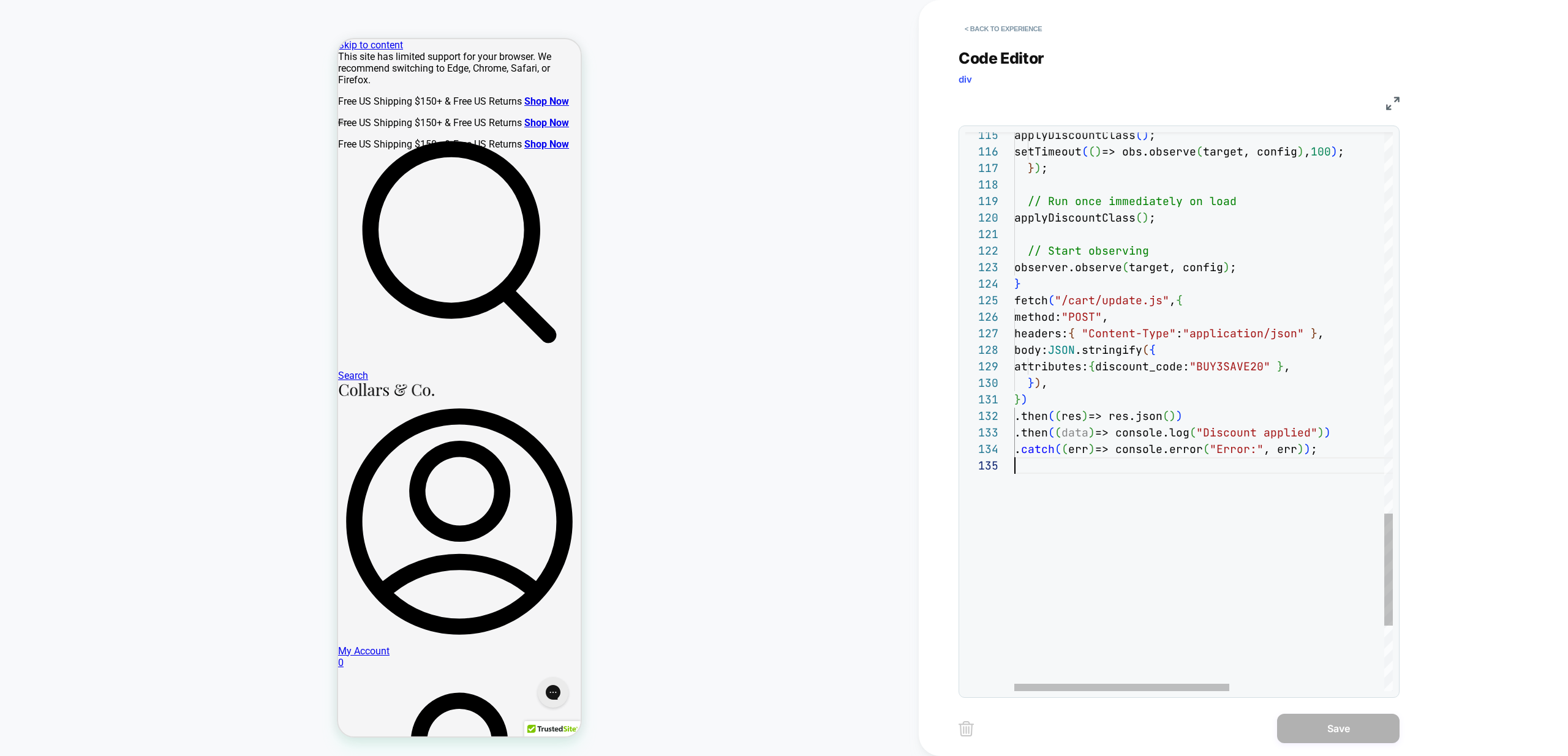
type textarea "**********"
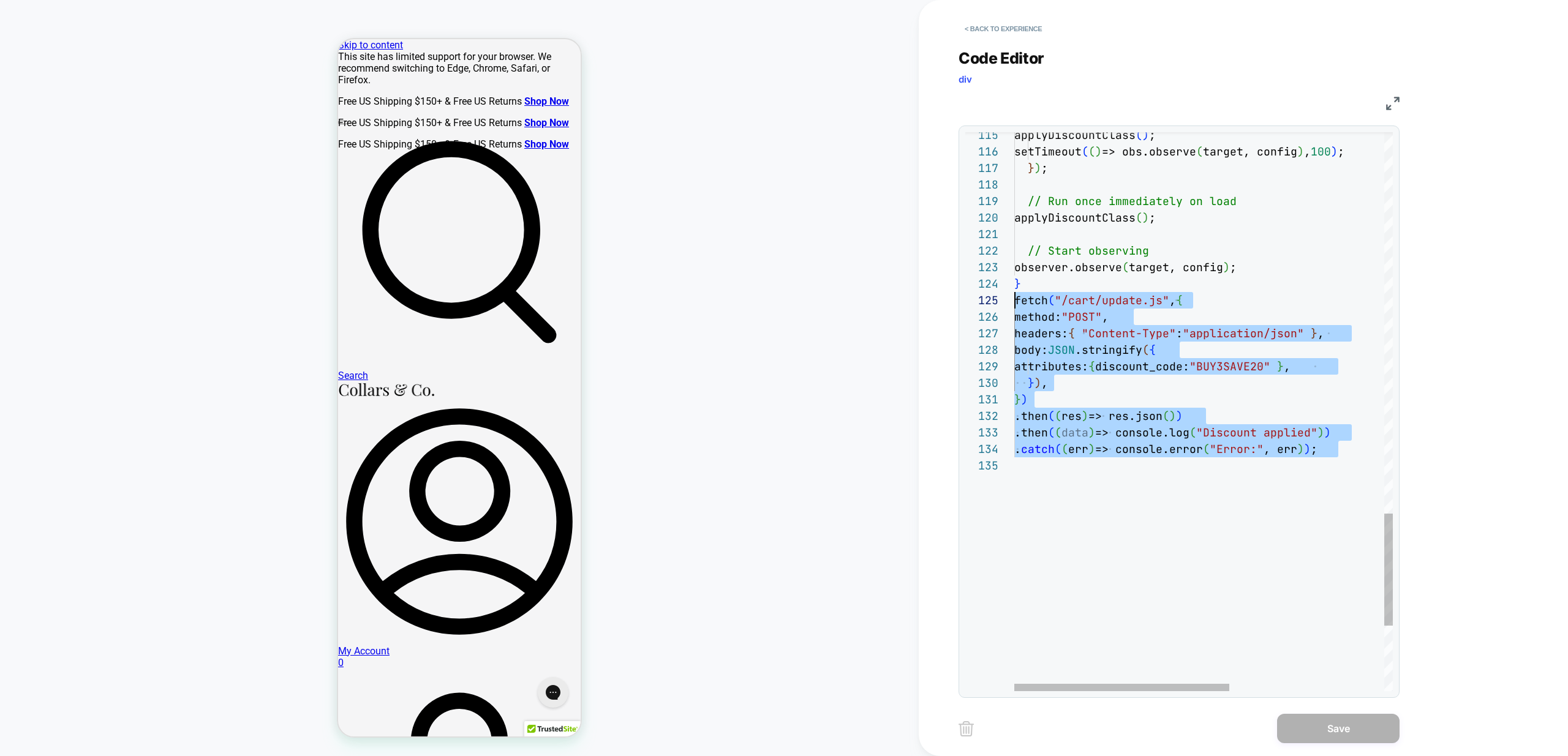
drag, startPoint x: 1122, startPoint y: 506, endPoint x: 947, endPoint y: 304, distance: 267.3
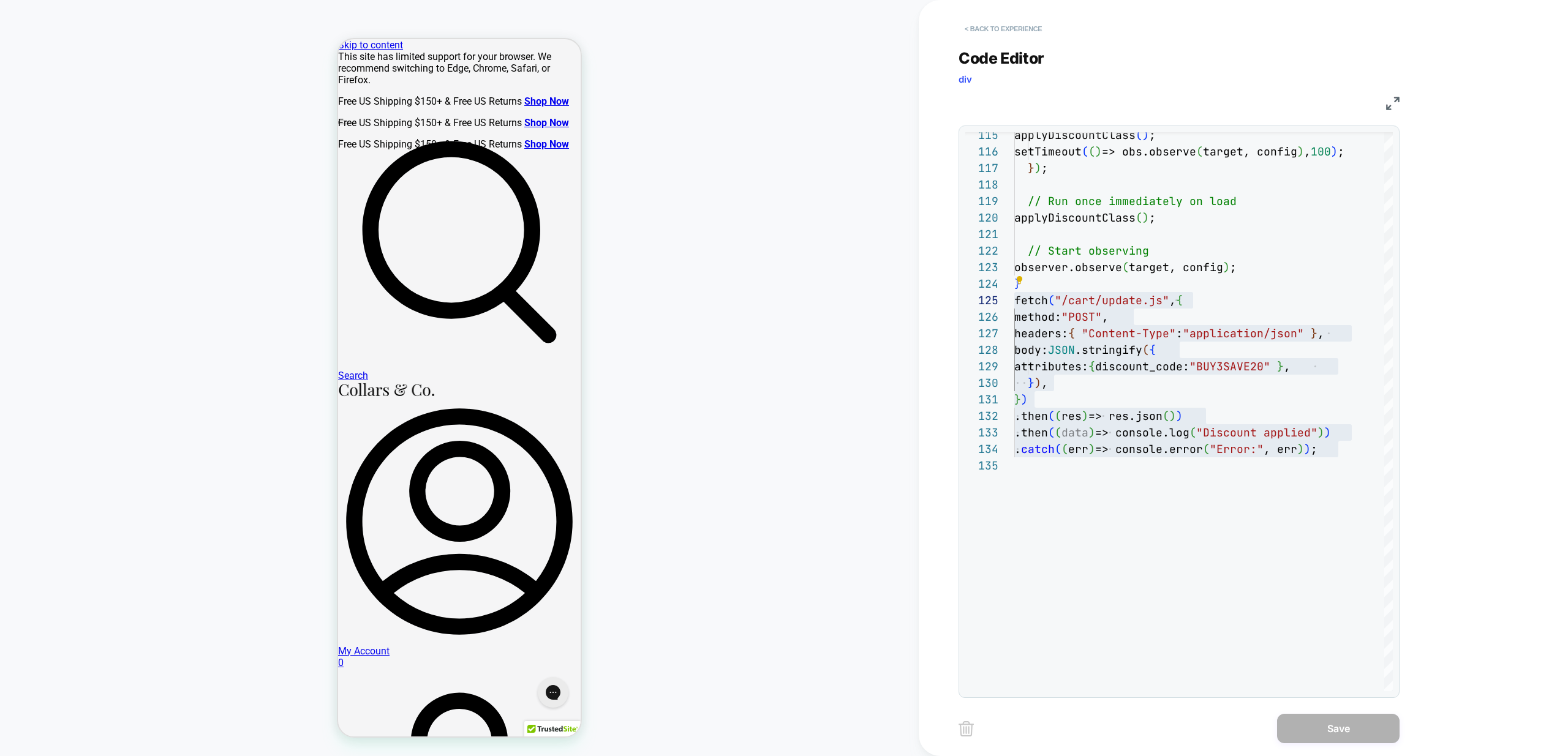
click at [995, 36] on button "< Back to experience" at bounding box center [1004, 28] width 89 height 20
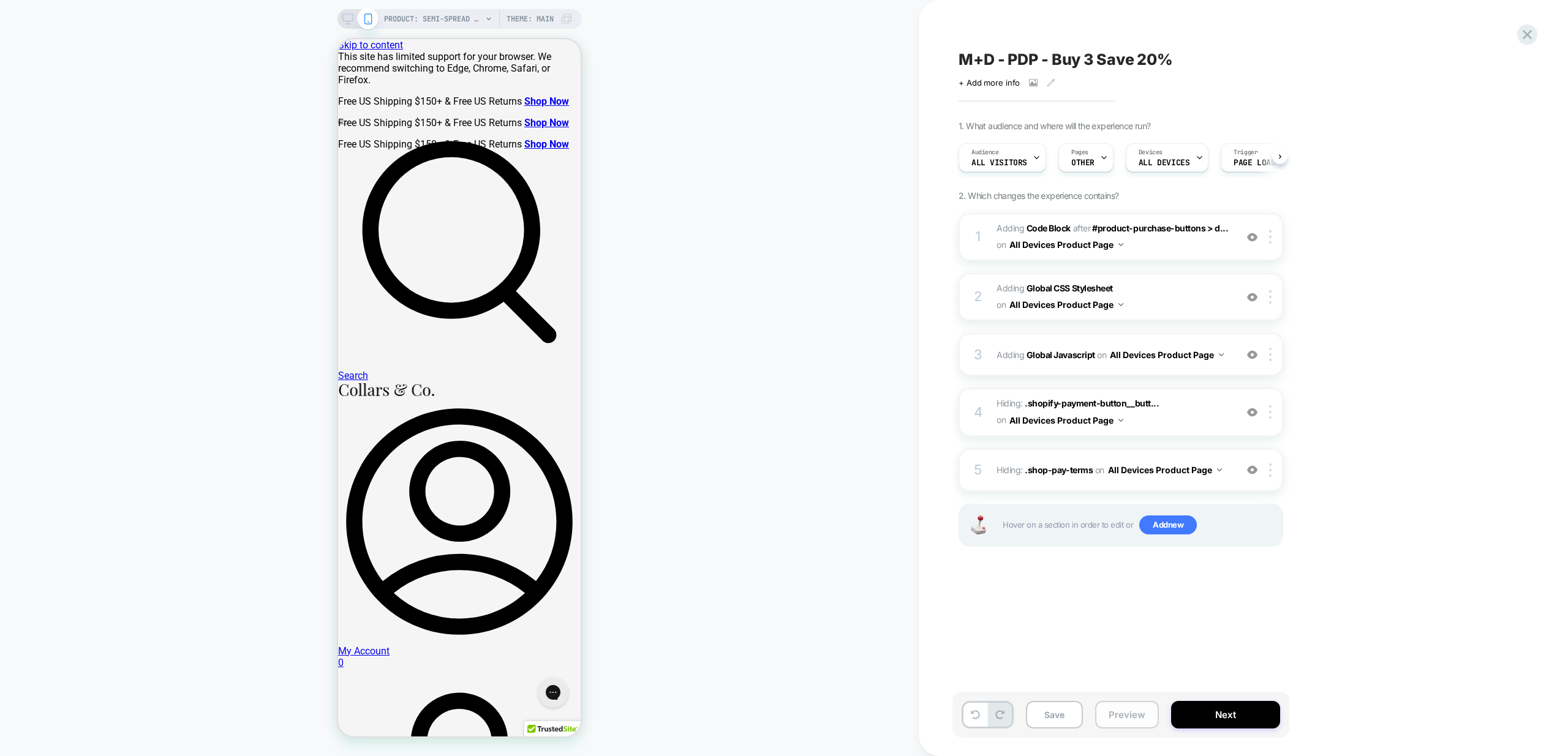
scroll to position [0, 1]
click at [1133, 706] on button "Preview" at bounding box center [1127, 715] width 63 height 28
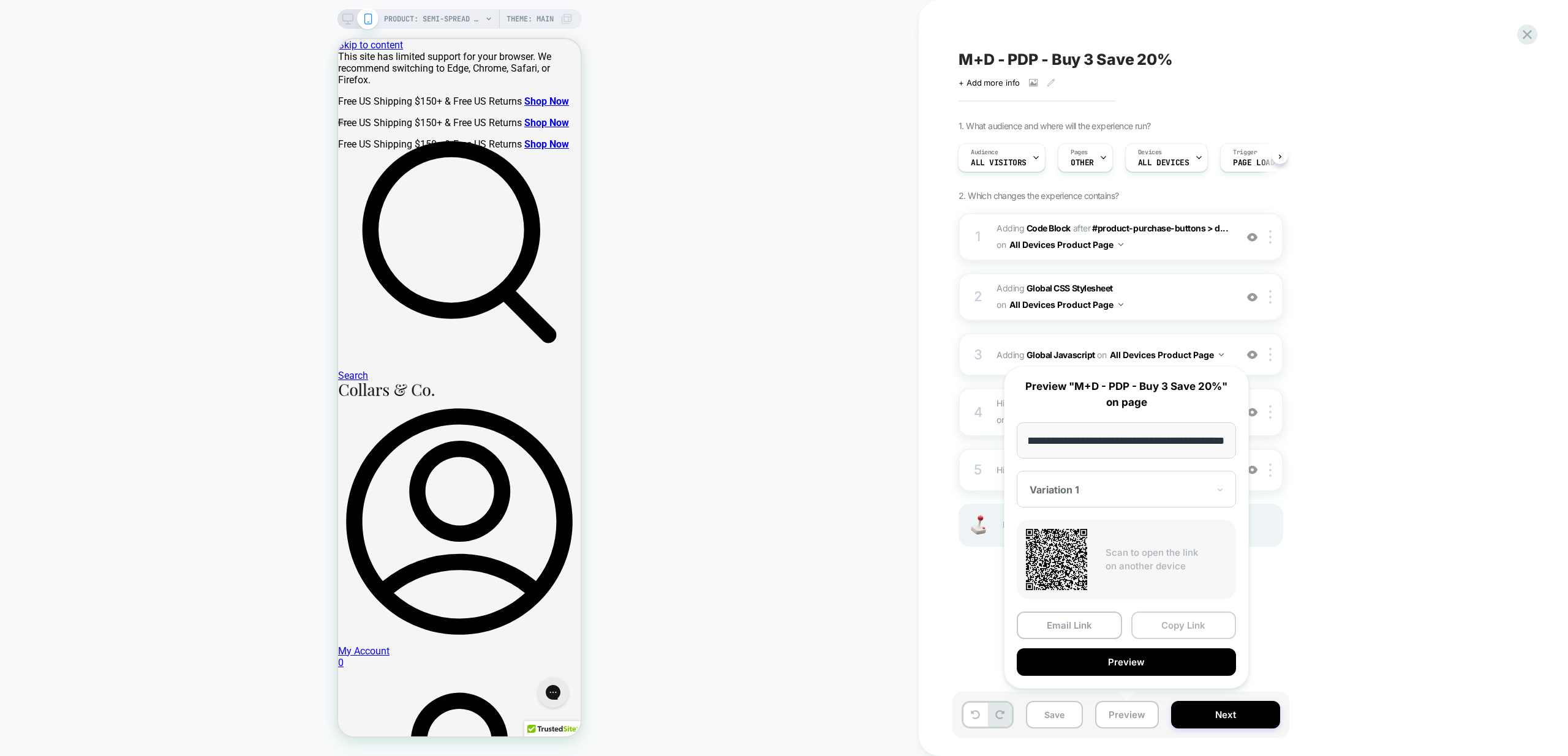
scroll to position [0, 0]
click at [1206, 622] on button "Copy Link" at bounding box center [1184, 625] width 106 height 28
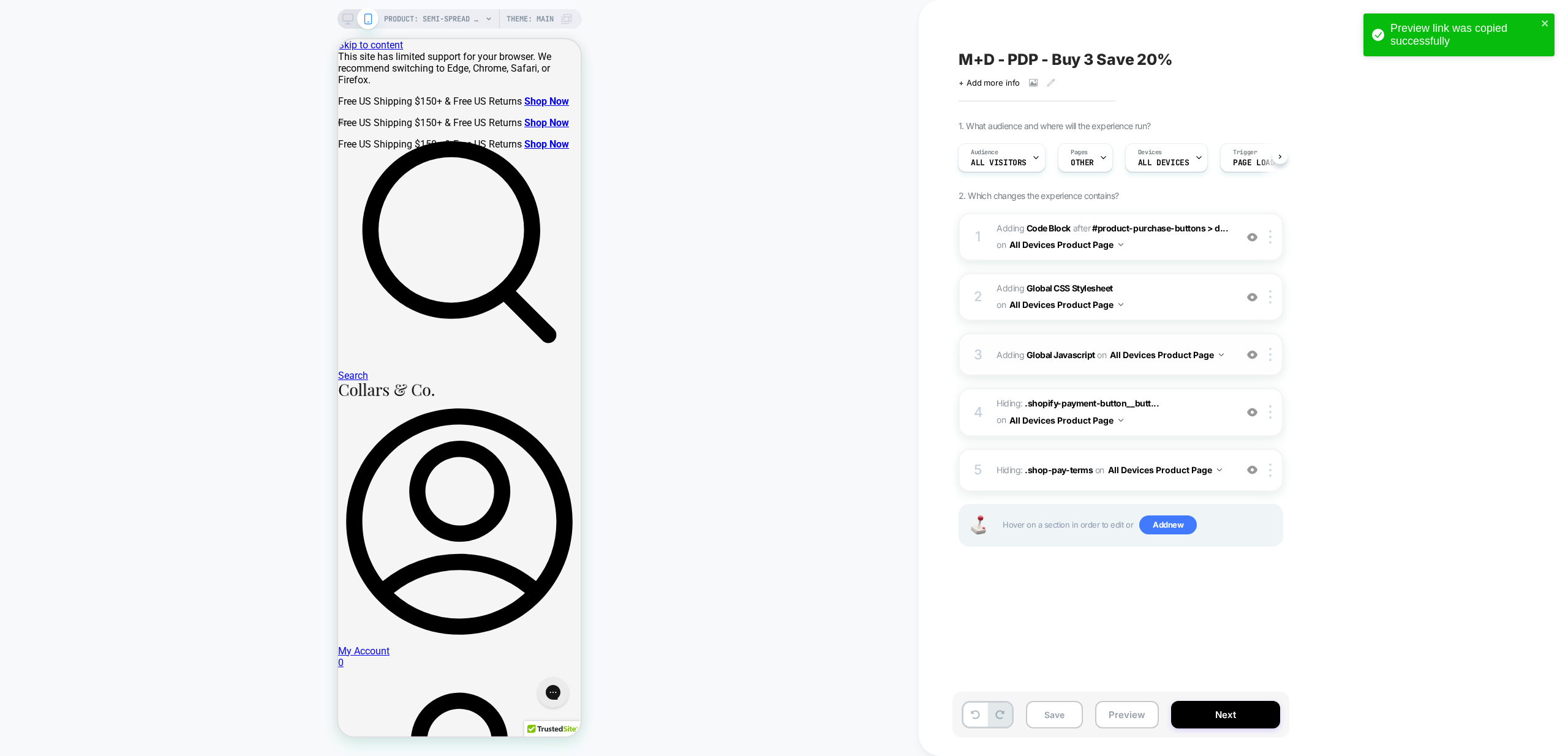
click at [1215, 363] on button "All Devices Product Page" at bounding box center [1167, 355] width 114 height 18
click at [1376, 347] on div "1. What audience and where will the experience run? Audience All Visitors Pages…" at bounding box center [1183, 349] width 447 height 457
click at [1235, 369] on div "3 Adding Global Javascript on All Devices Product Page Add Before Add After Tar…" at bounding box center [1121, 354] width 324 height 43
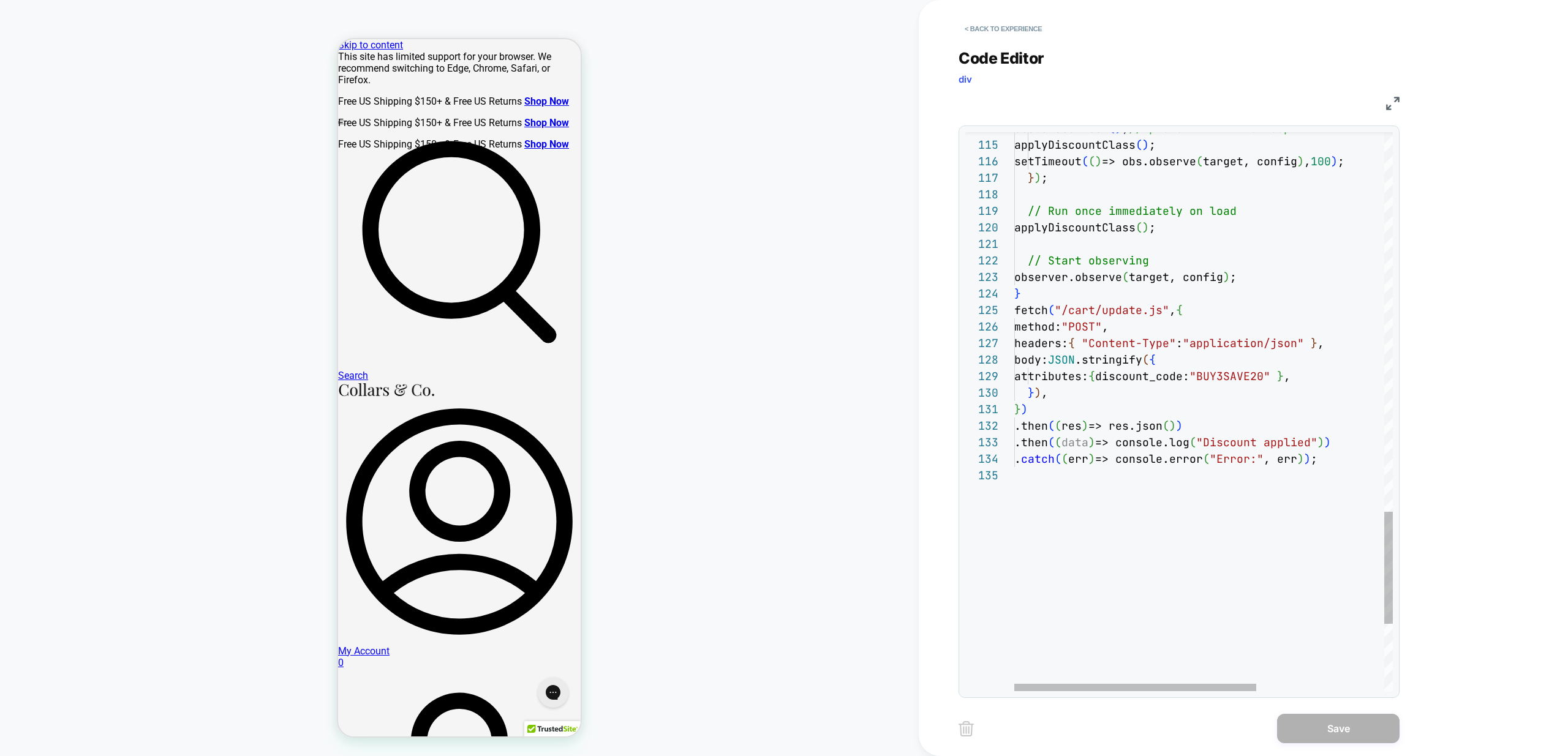
scroll to position [33, 14]
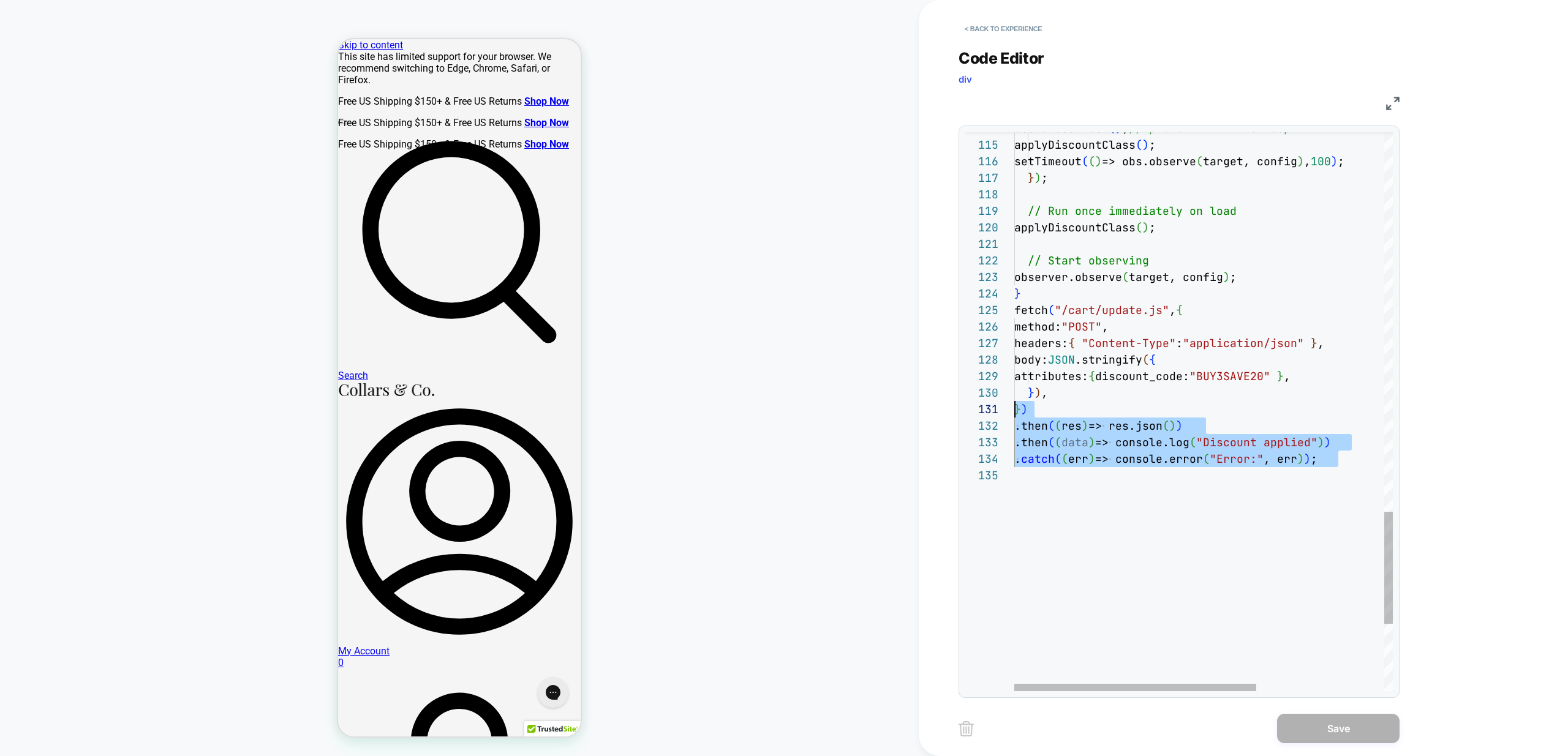
type textarea "**********"
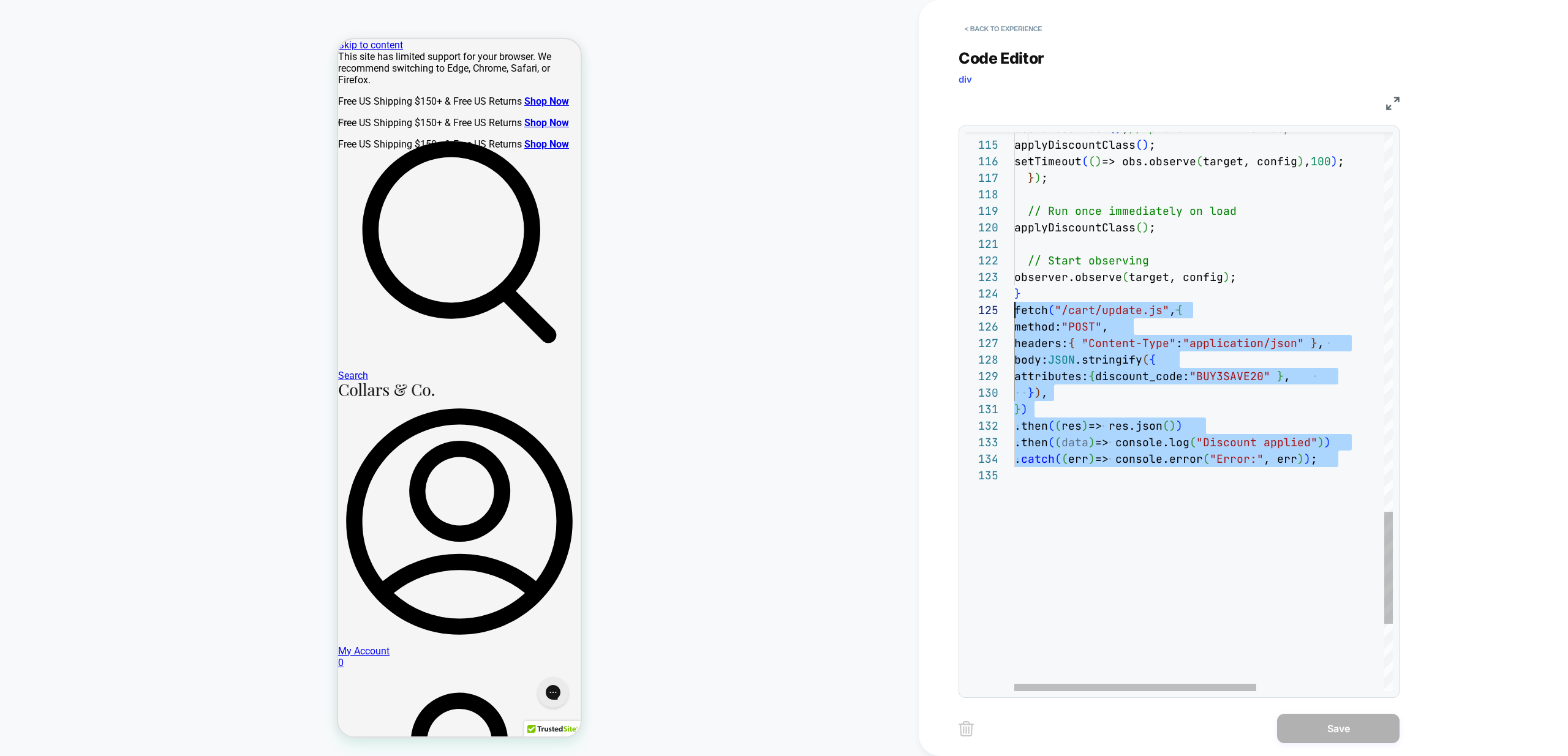
drag, startPoint x: 1028, startPoint y: 437, endPoint x: 932, endPoint y: 306, distance: 162.4
click at [986, 25] on button "< Back to experience" at bounding box center [1004, 28] width 89 height 20
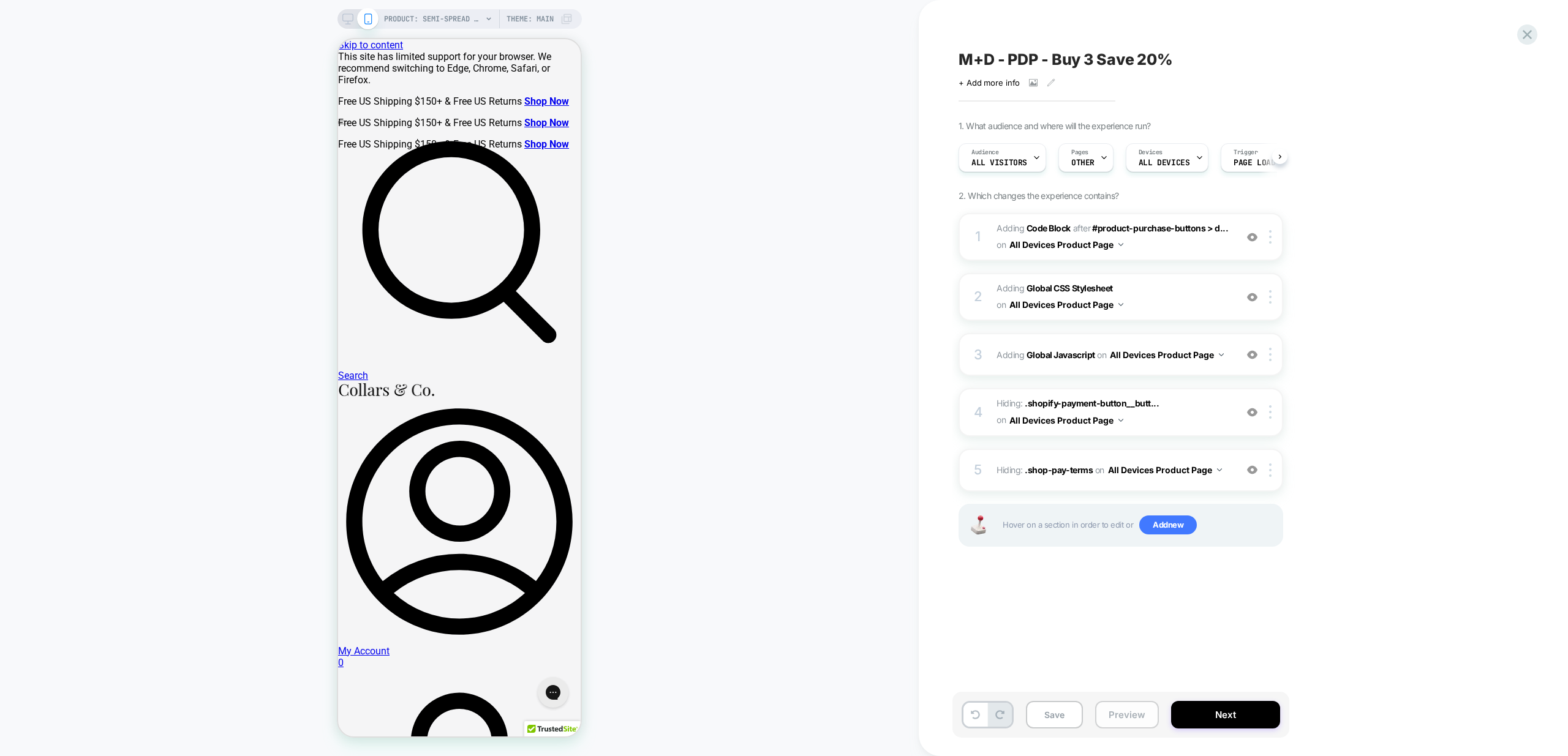
click at [1126, 720] on button "Preview" at bounding box center [1127, 715] width 63 height 28
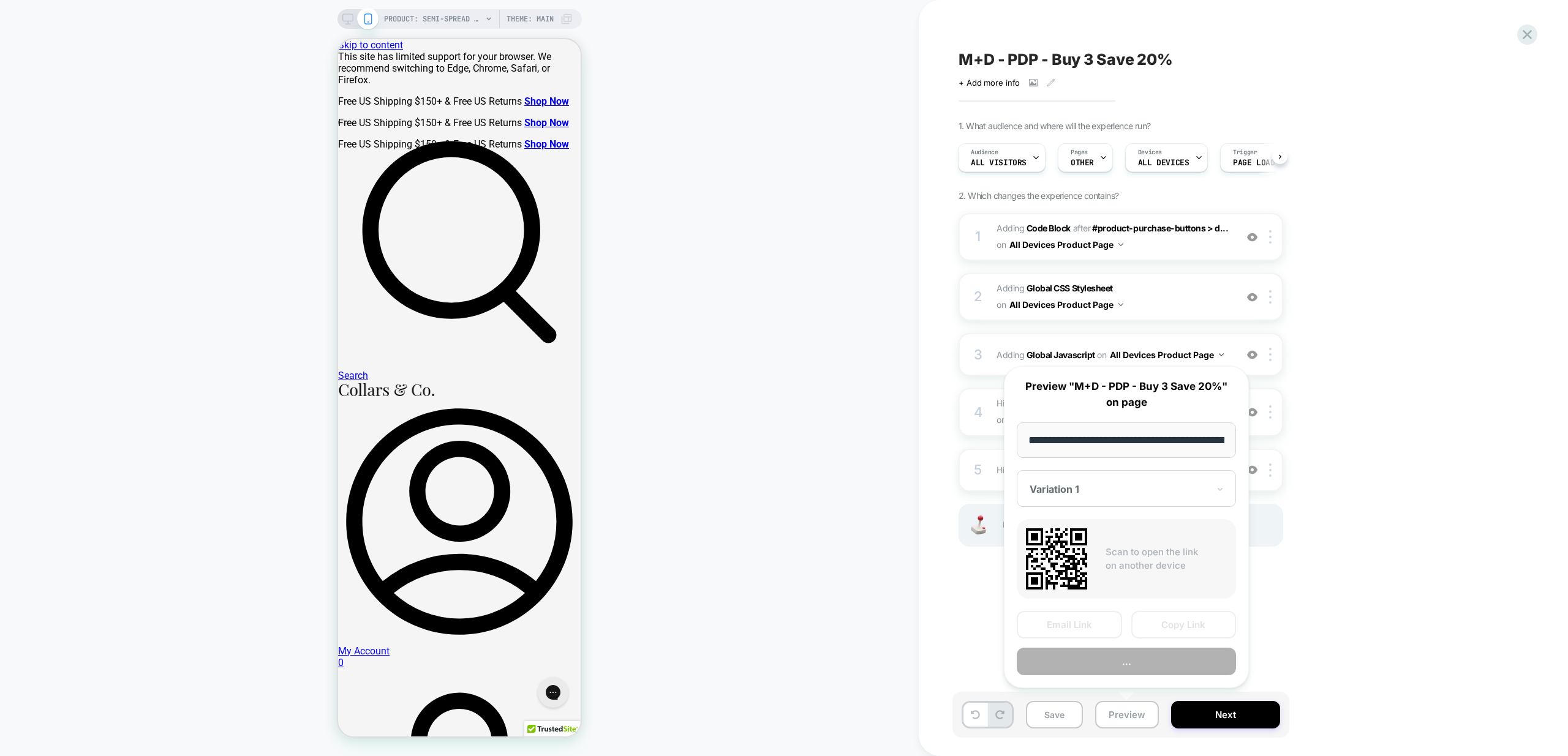
scroll to position [0, 218]
click at [1204, 623] on button "Copy Link" at bounding box center [1184, 625] width 106 height 28
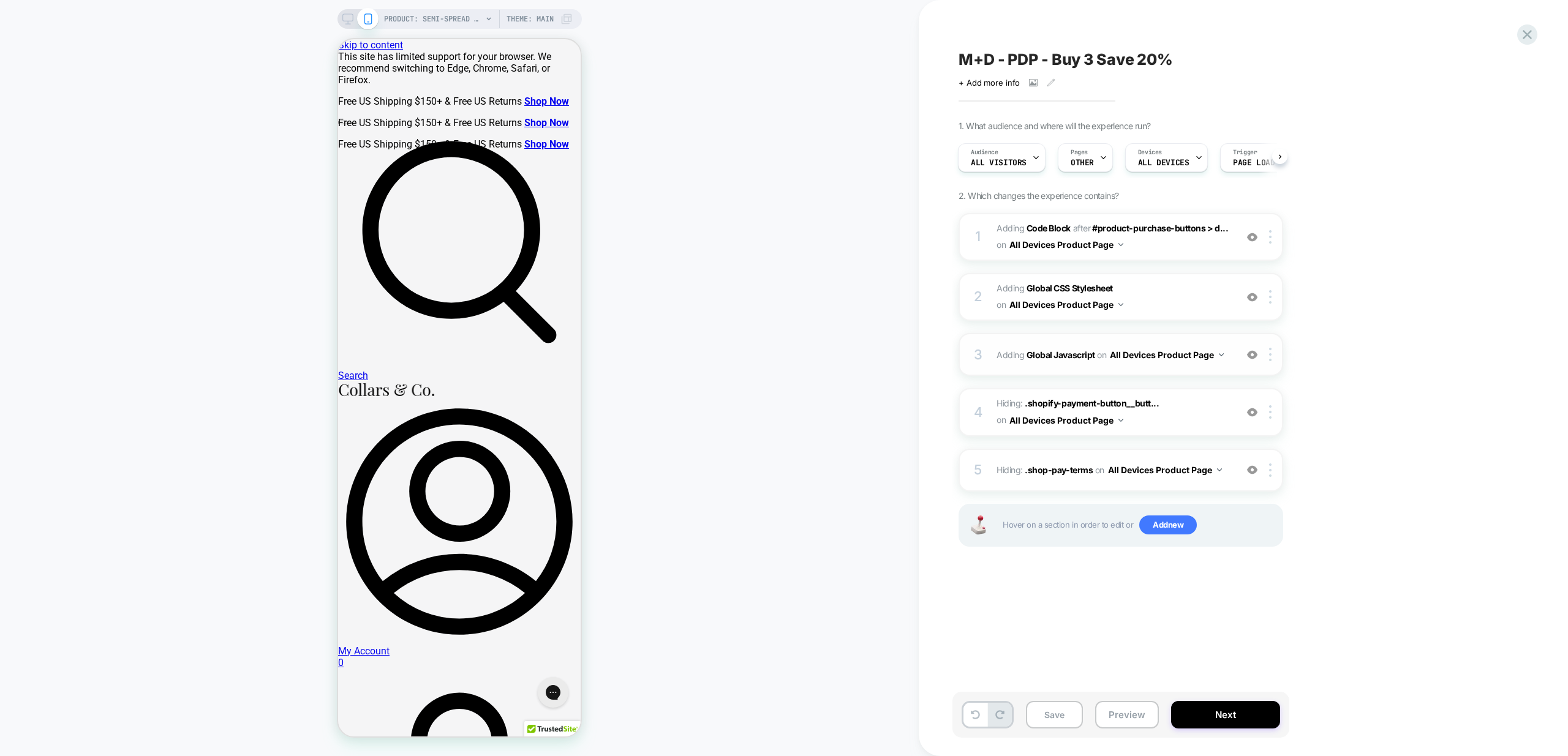
click at [1225, 373] on div "3 Adding Global Javascript on All Devices Product Page Add Before Add After Tar…" at bounding box center [1121, 354] width 324 height 43
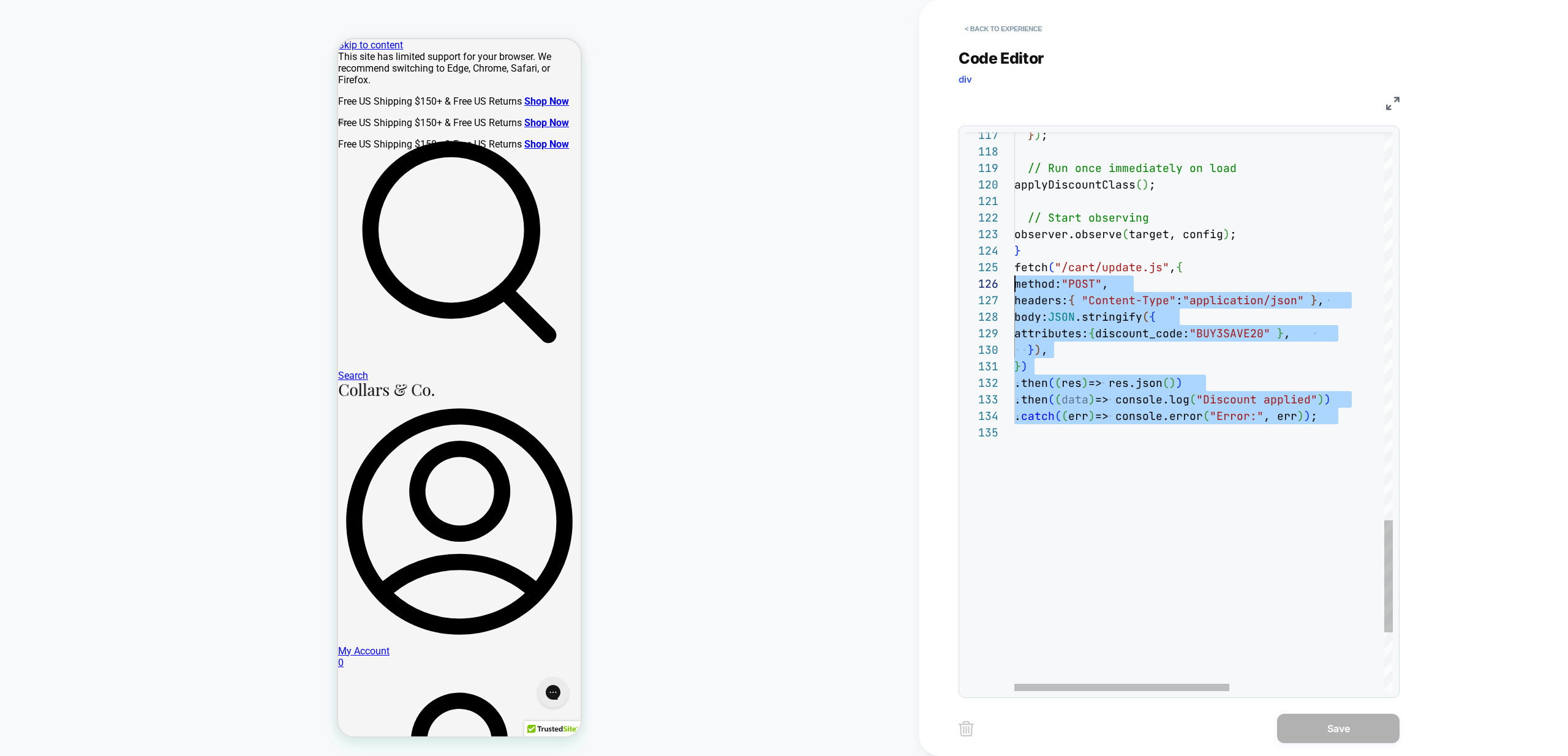
scroll to position [66, 0]
drag, startPoint x: 1251, startPoint y: 489, endPoint x: 939, endPoint y: 269, distance: 381.8
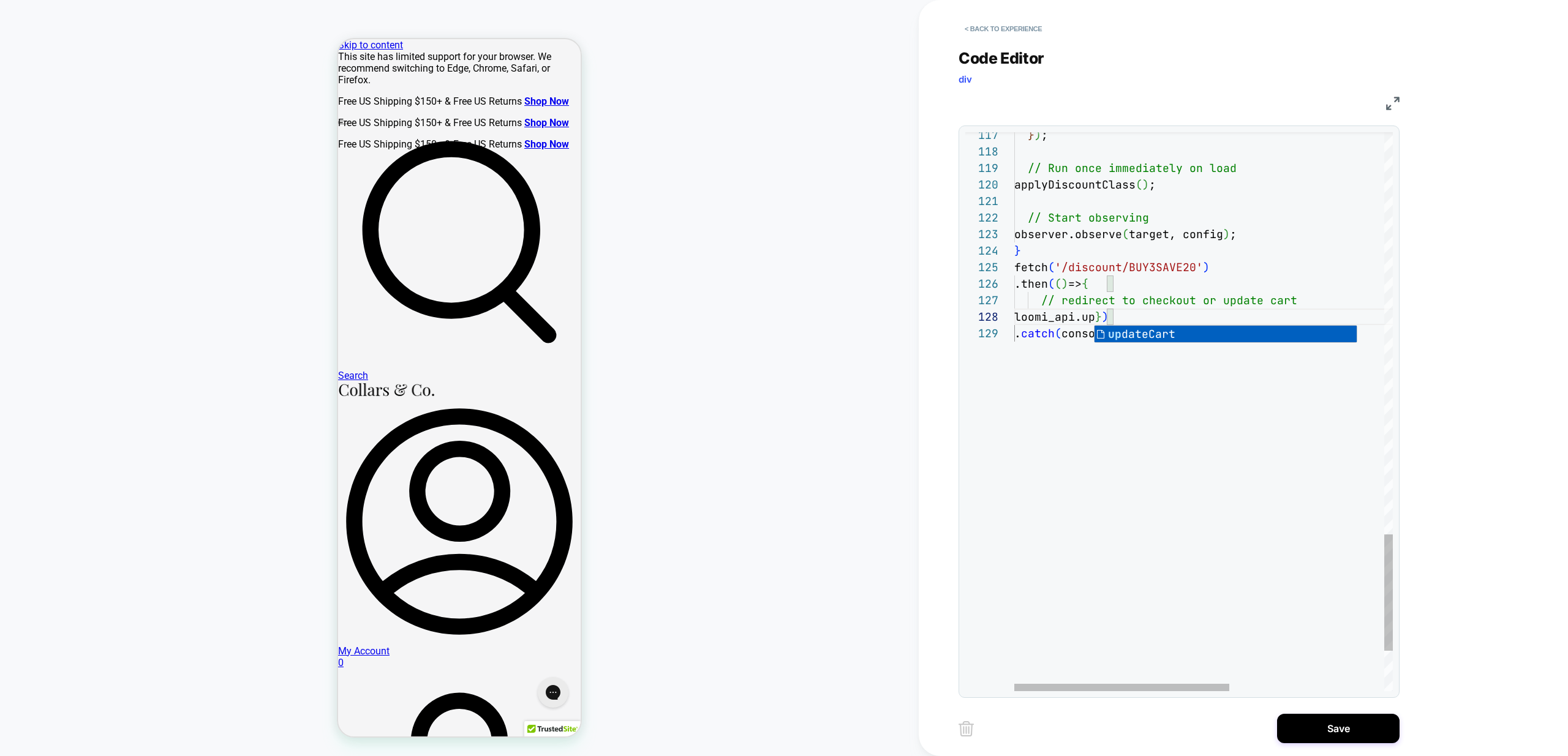
scroll to position [115, 133]
drag, startPoint x: 1232, startPoint y: 371, endPoint x: 1232, endPoint y: 363, distance: 8.0
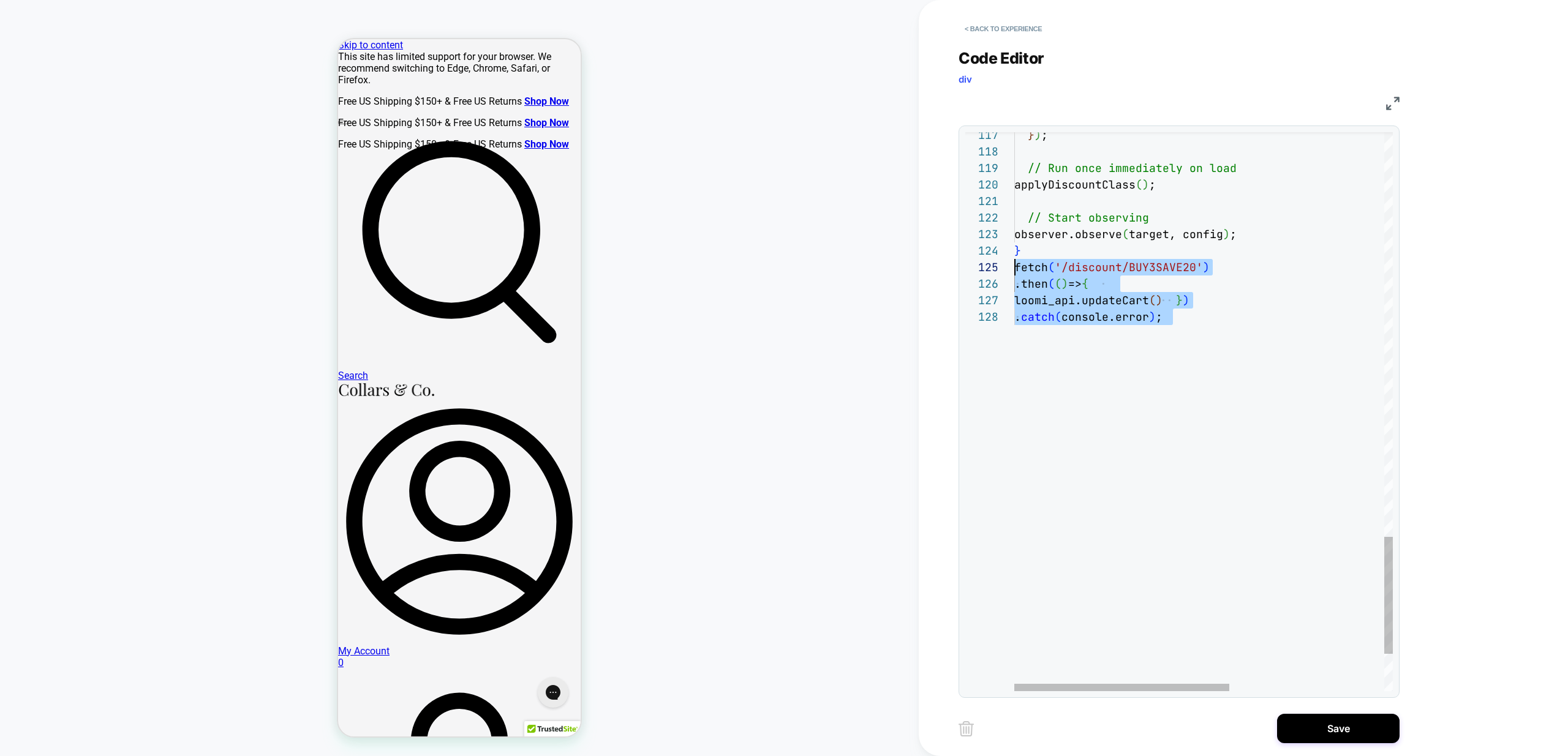
scroll to position [66, 0]
drag, startPoint x: 1236, startPoint y: 366, endPoint x: 968, endPoint y: 269, distance: 285.0
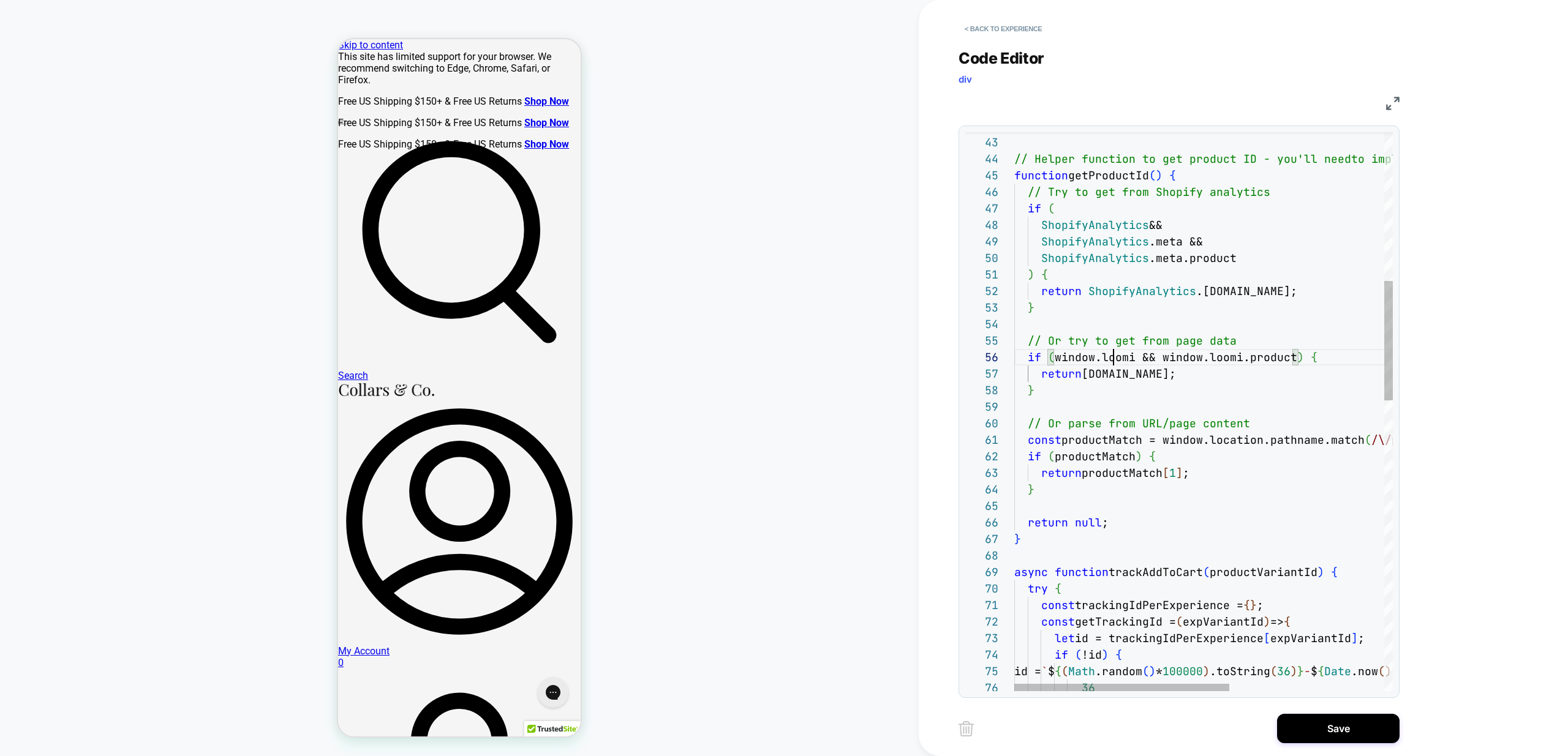
click at [1113, 351] on div "if ( !id ) { id = ` $ { ( Math .random ( ) * 100000 ) .toString ( 36 ) } - $ { …" at bounding box center [1339, 744] width 650 height 2609
click at [1223, 355] on div "if ( !id ) { id = ` $ { ( Math .random ( ) * 100000 ) .toString ( 36 ) } - $ { …" at bounding box center [1339, 744] width 650 height 2609
click at [1127, 369] on div "if ( !id ) { id = ` $ { ( Math .random ( ) * 100000 ) .toString ( 36 ) } - $ { …" at bounding box center [1339, 744] width 650 height 2609
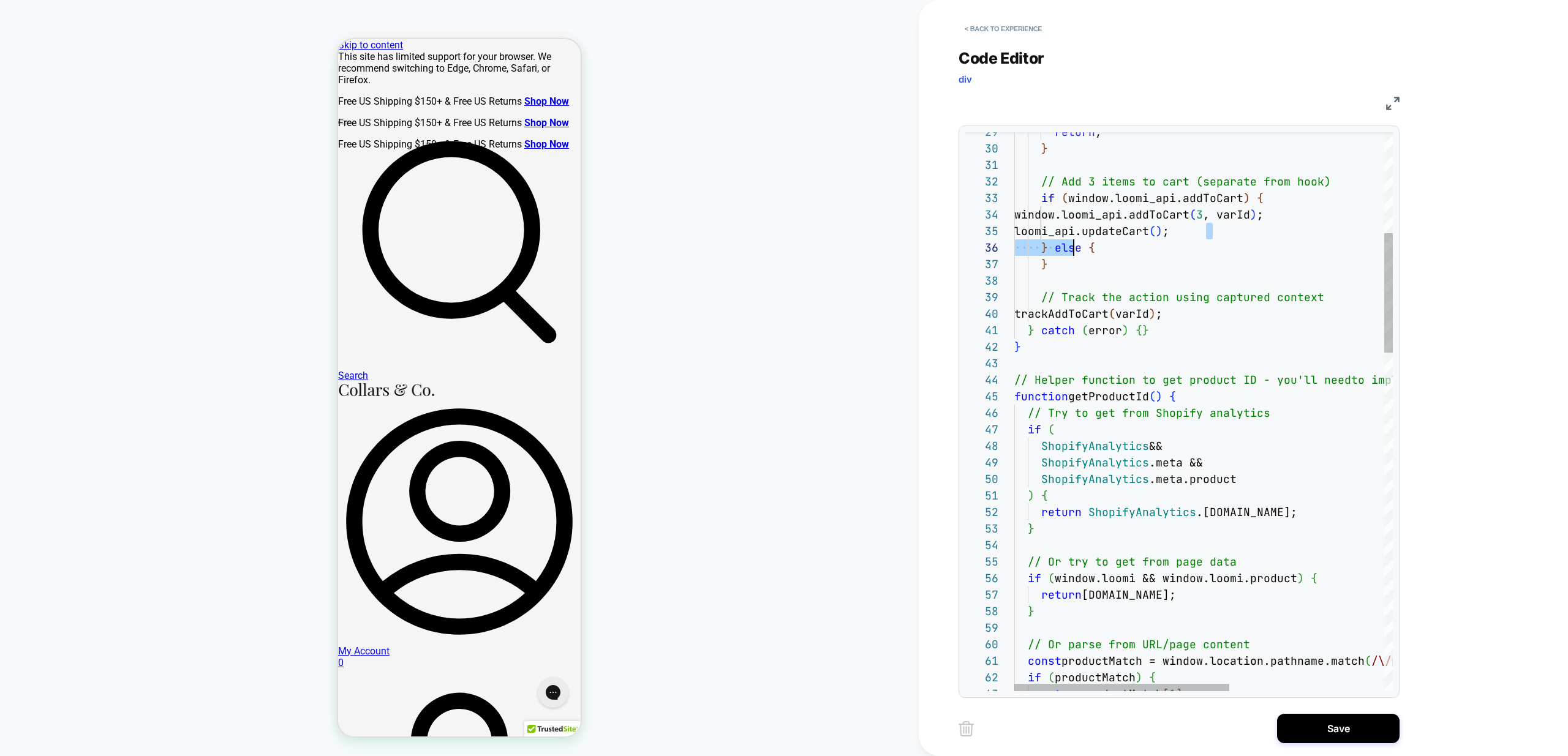
scroll to position [66, 40]
drag, startPoint x: 1205, startPoint y: 232, endPoint x: 1051, endPoint y: 233, distance: 154.0
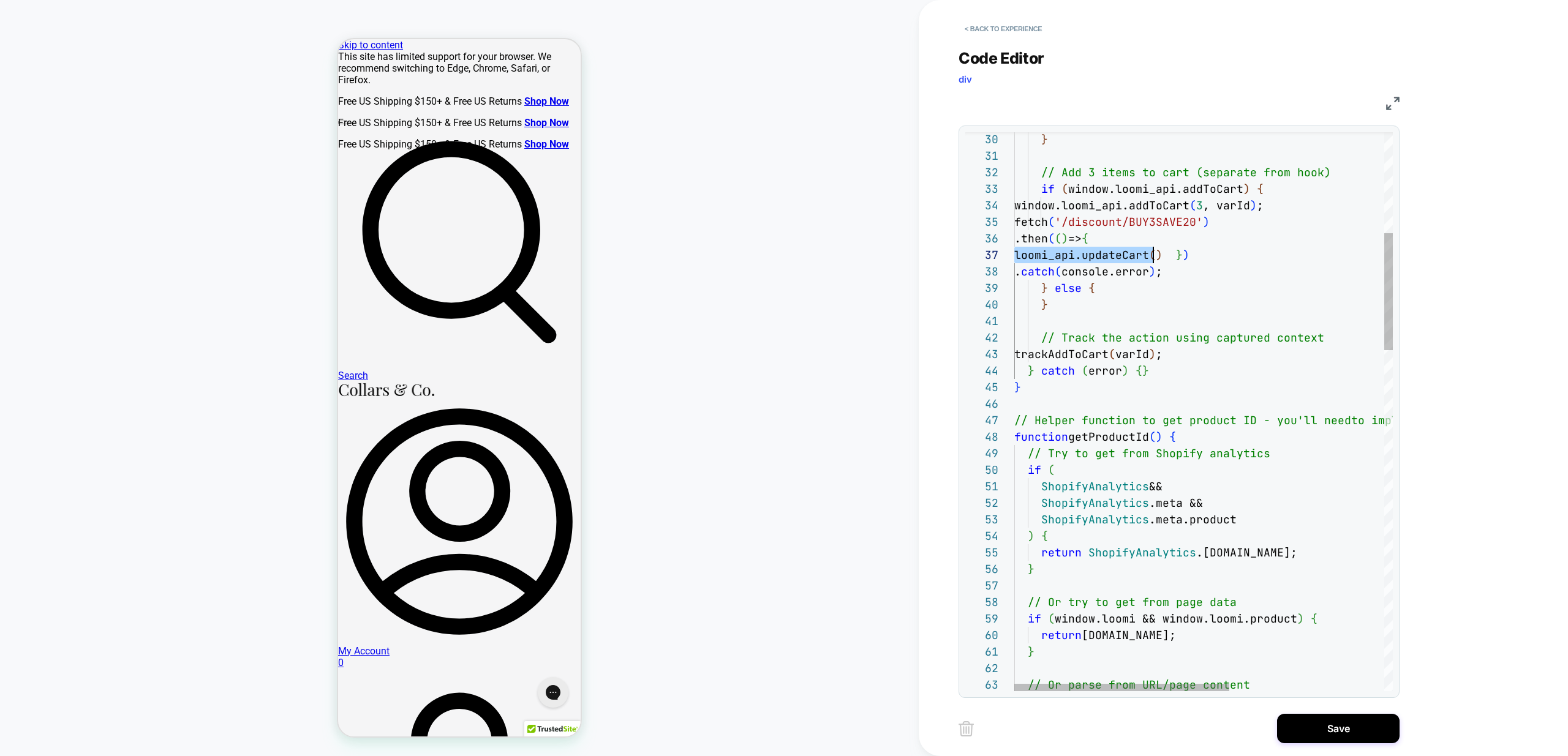
scroll to position [99, 133]
drag, startPoint x: 1017, startPoint y: 254, endPoint x: 1143, endPoint y: 262, distance: 126.3
drag, startPoint x: 1240, startPoint y: 304, endPoint x: 1183, endPoint y: 362, distance: 81.3
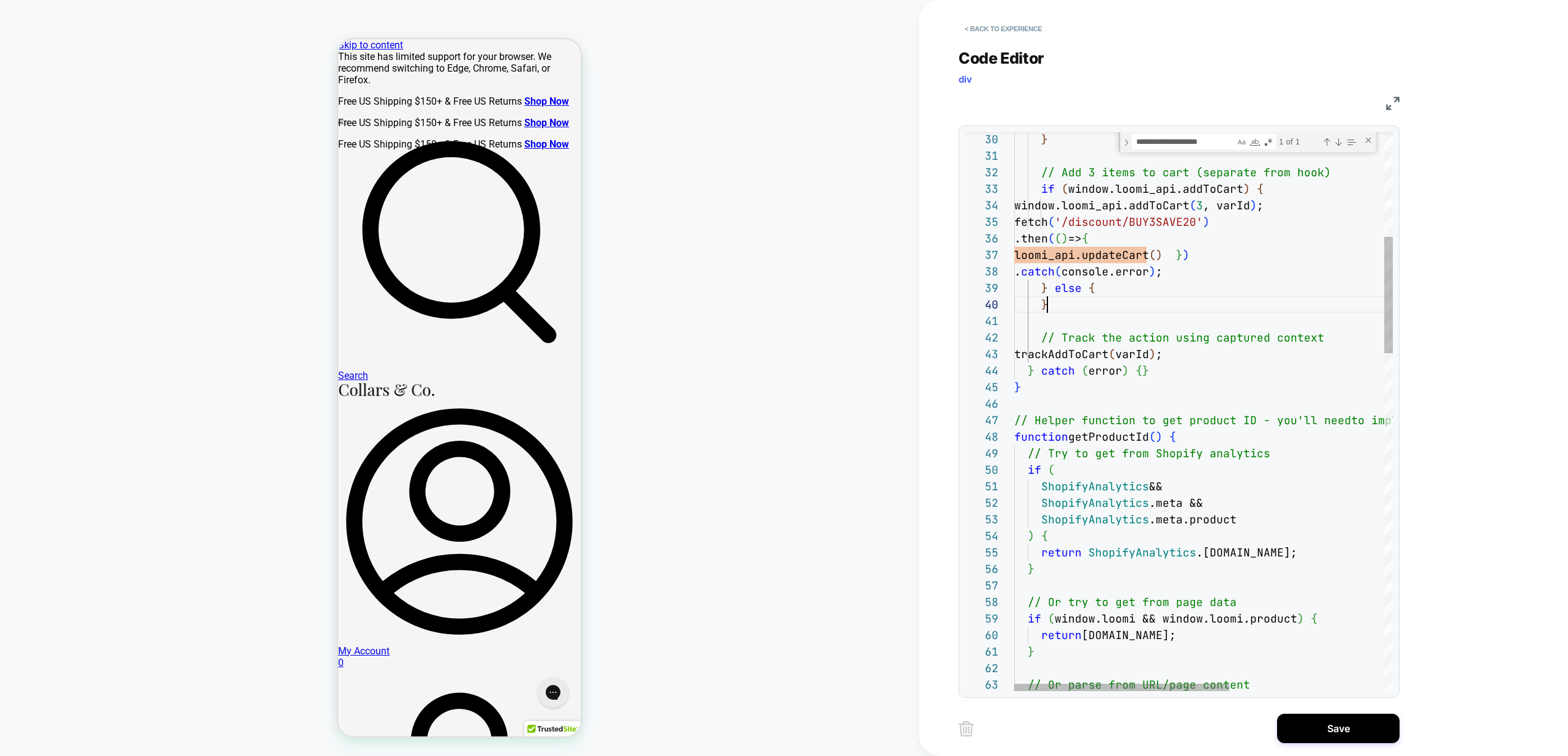
scroll to position [149, 33]
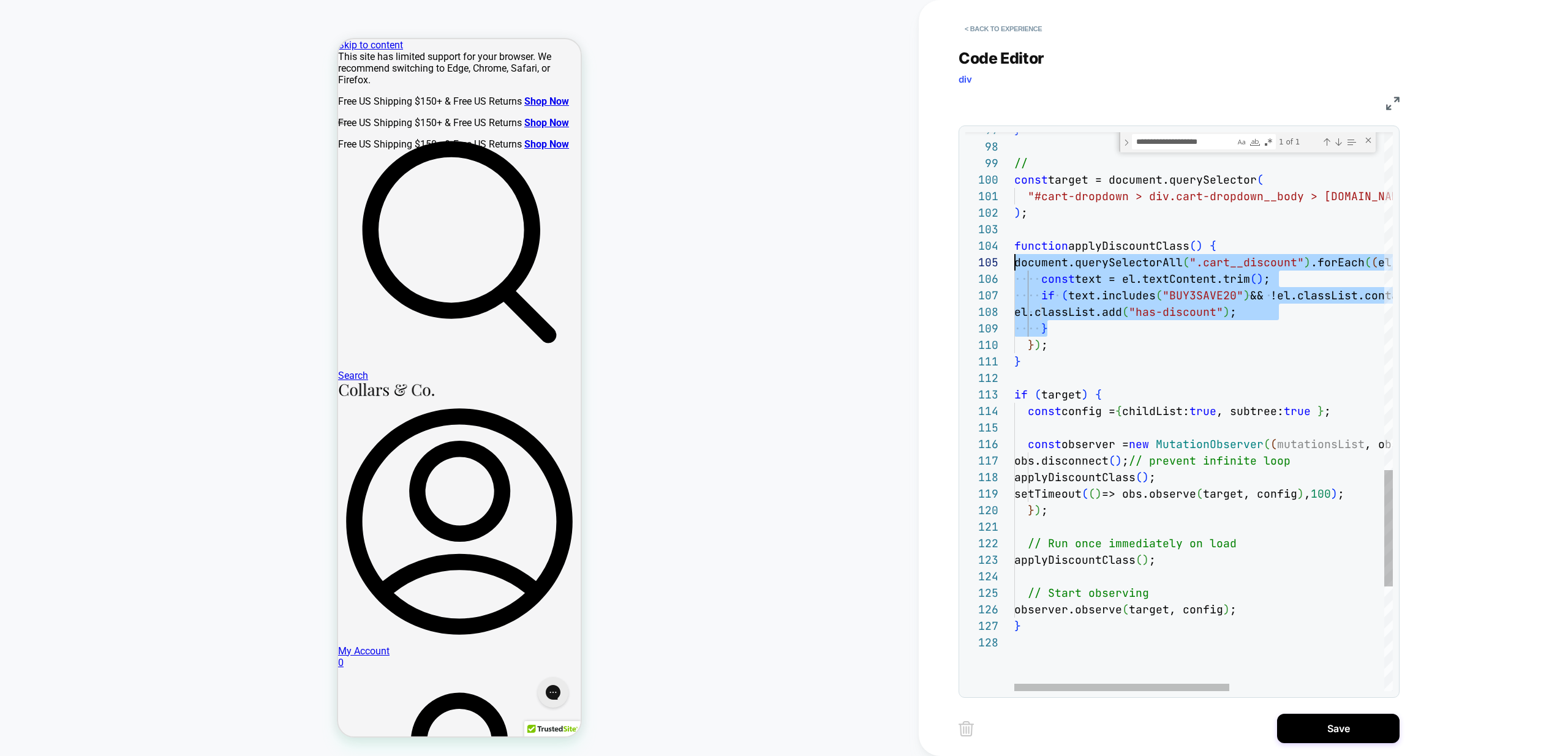
scroll to position [66, 0]
drag, startPoint x: 1103, startPoint y: 329, endPoint x: 939, endPoint y: 264, distance: 176.4
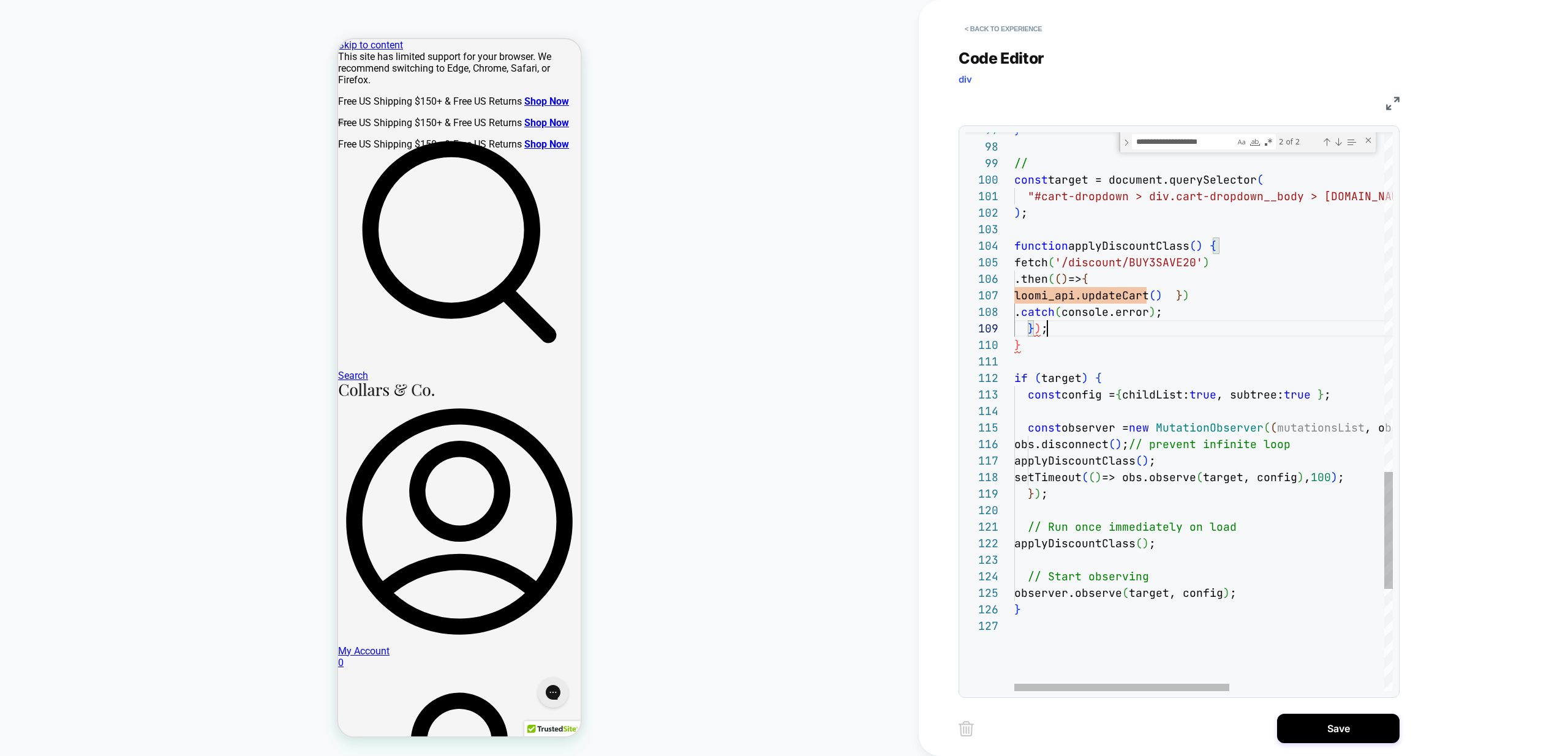
scroll to position [133, 33]
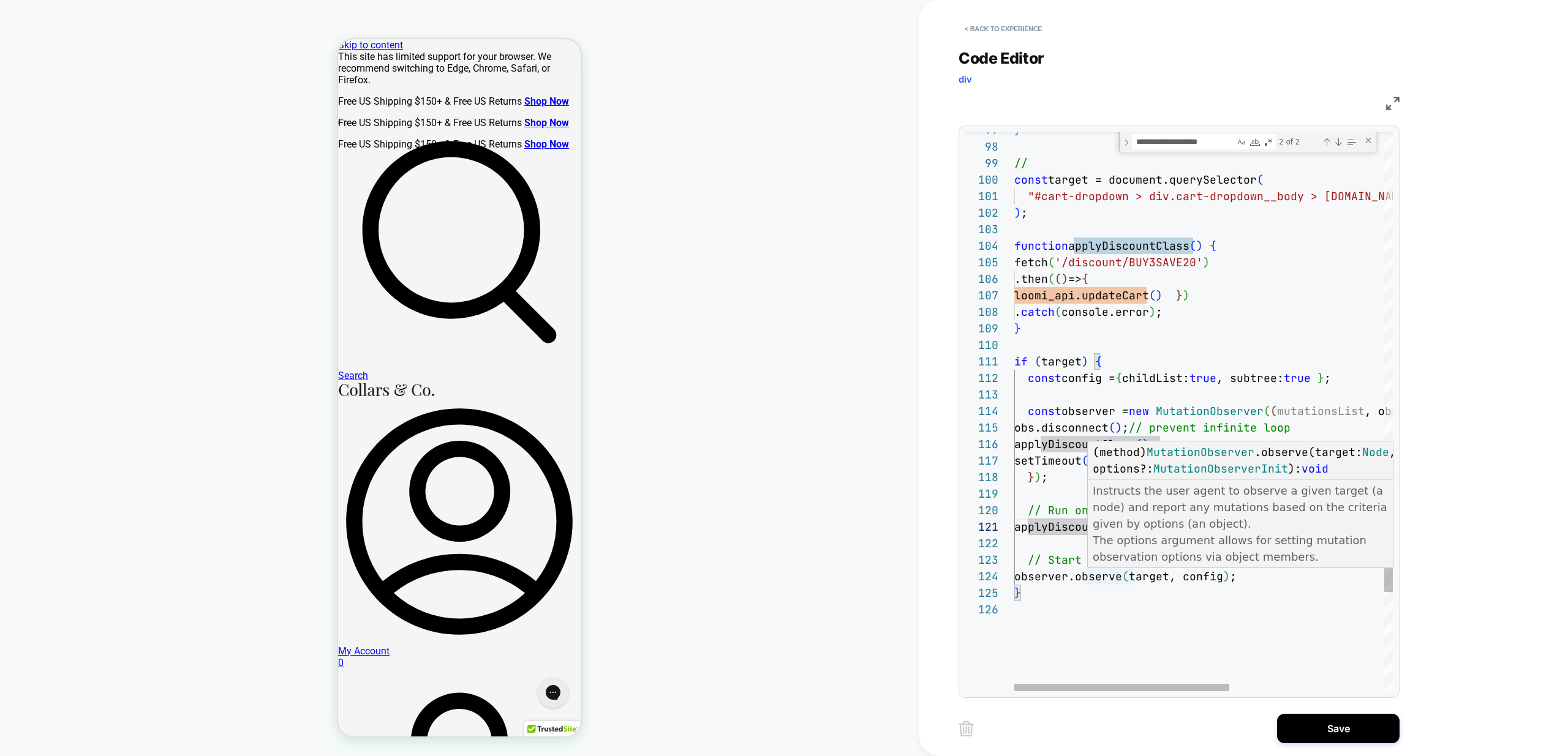
click at [1124, 552] on p "The options argument allows for setting mutation observation options via object…" at bounding box center [1241, 548] width 297 height 33
type textarea "**********"
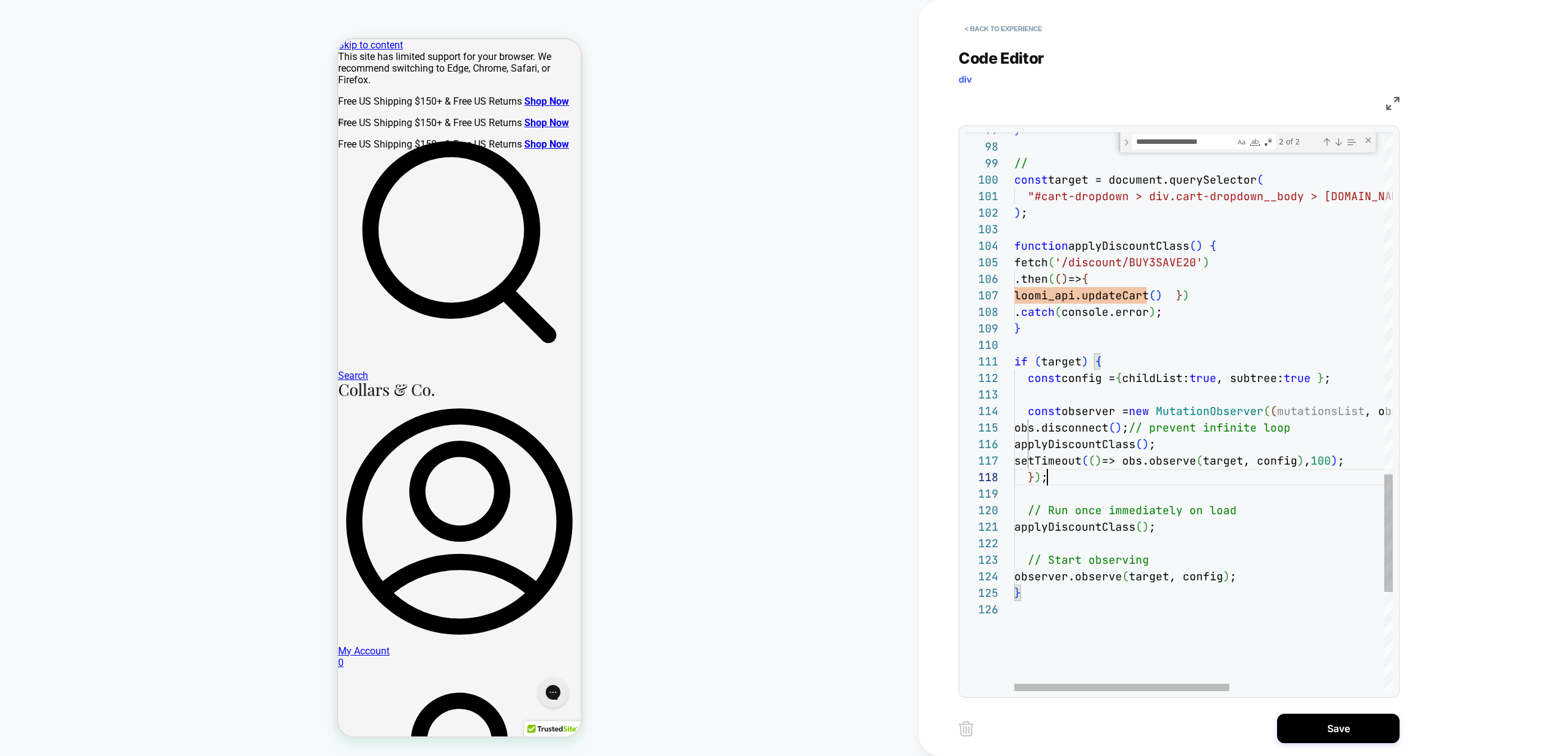
click at [1349, 732] on button "Save" at bounding box center [1338, 728] width 123 height 29
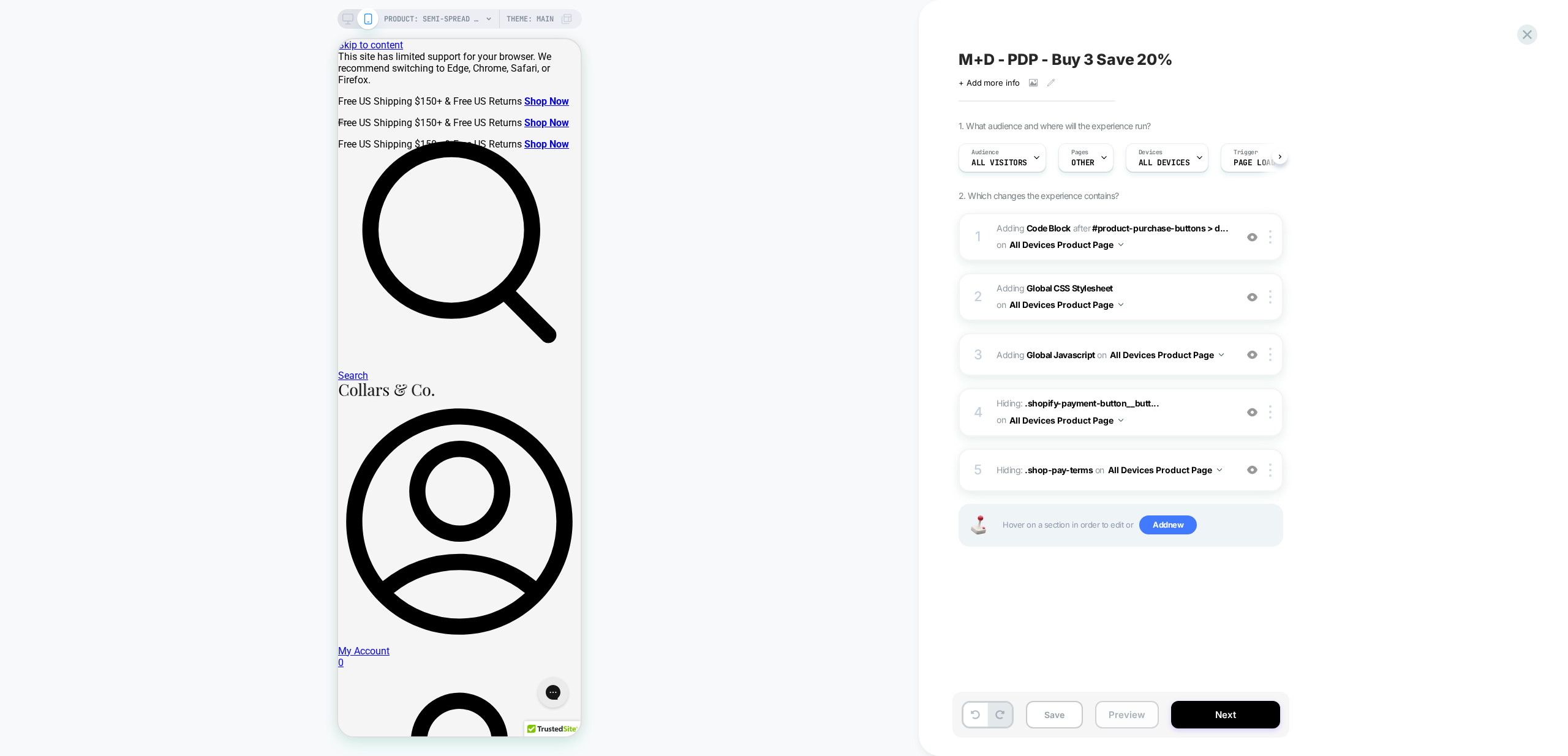
click at [1107, 720] on button "Preview" at bounding box center [1127, 715] width 63 height 28
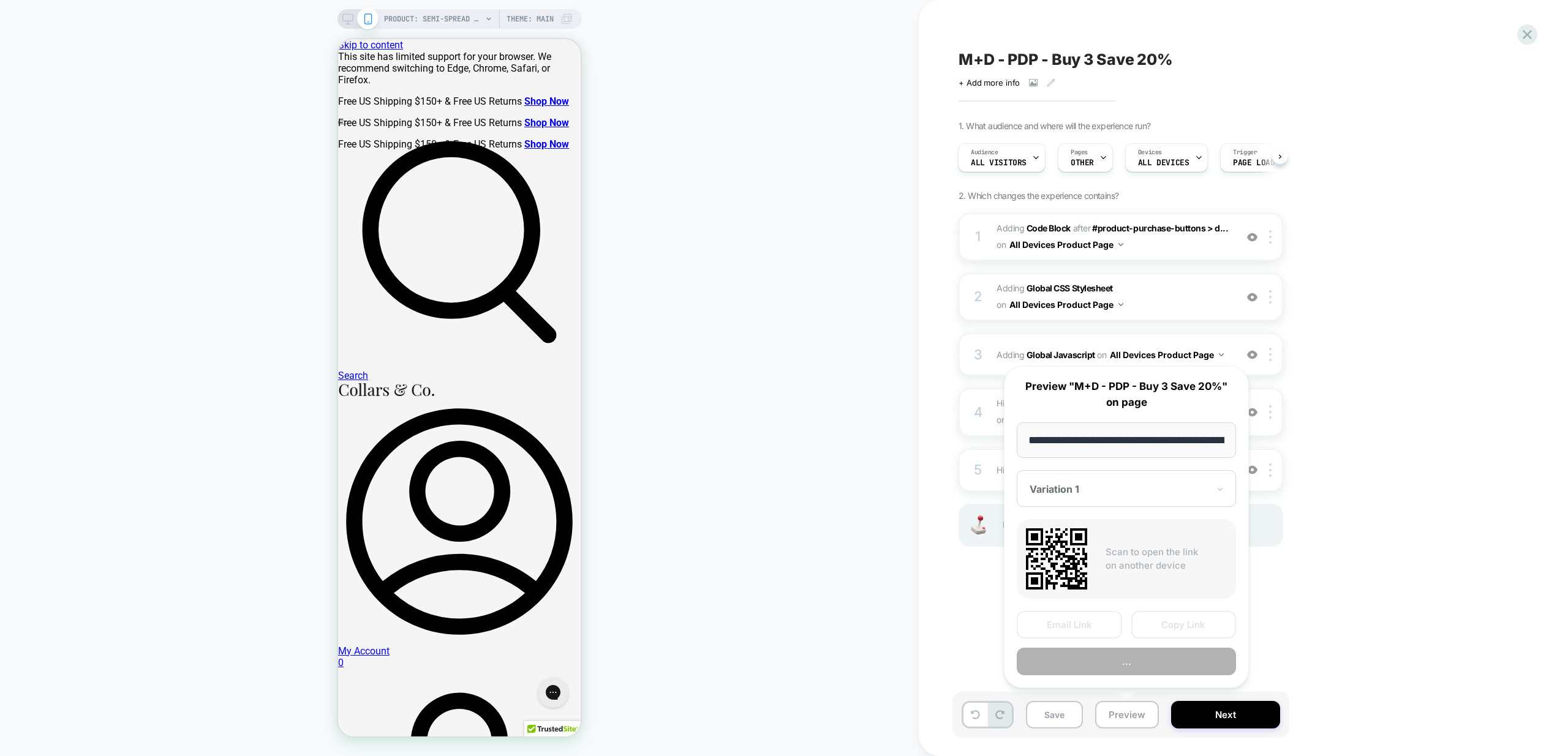
scroll to position [0, 218]
click at [1172, 655] on button "Preview" at bounding box center [1126, 663] width 220 height 28
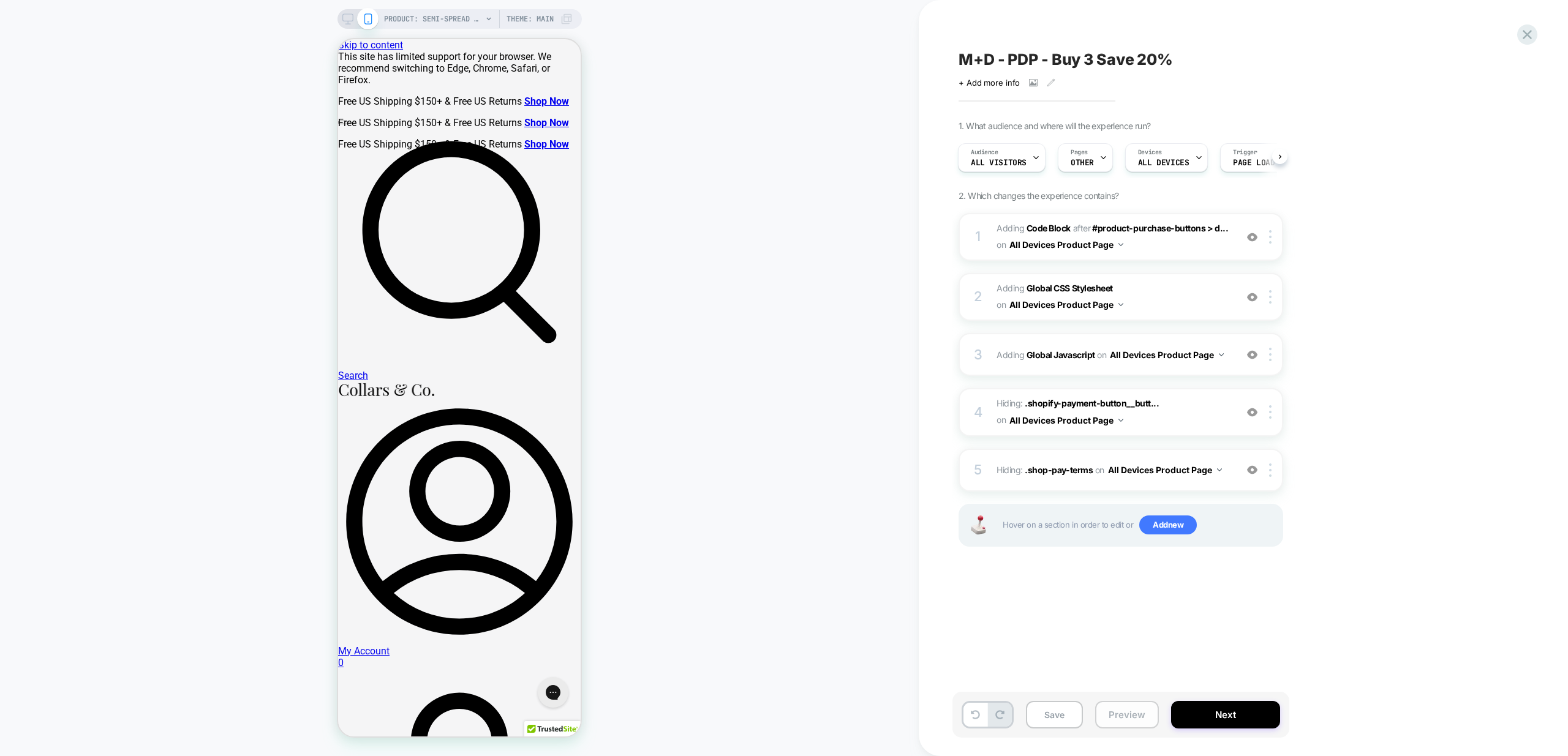
click at [1113, 717] on button "Preview" at bounding box center [1127, 715] width 63 height 28
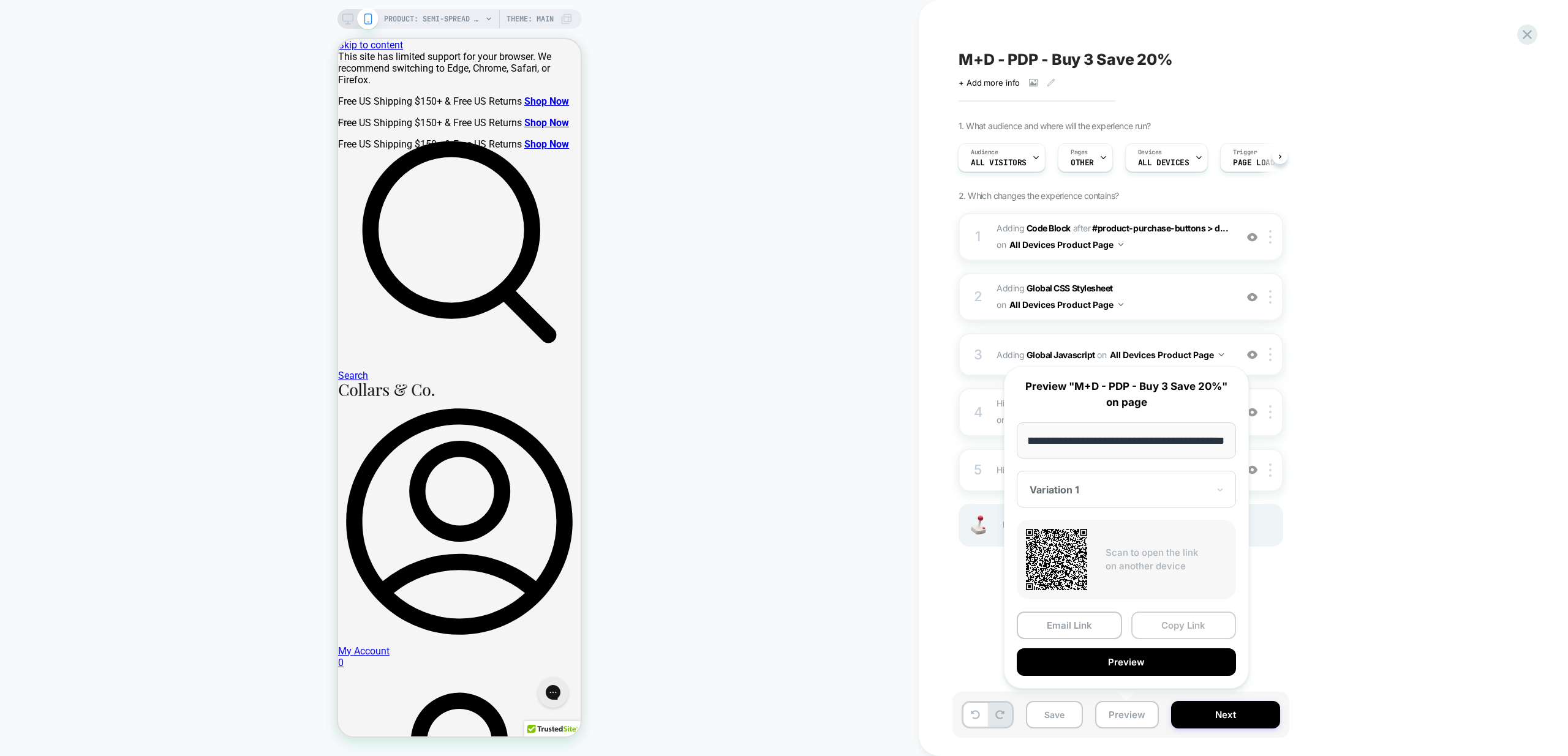
scroll to position [0, 0]
click at [1207, 628] on button "Copy Link" at bounding box center [1184, 625] width 106 height 28
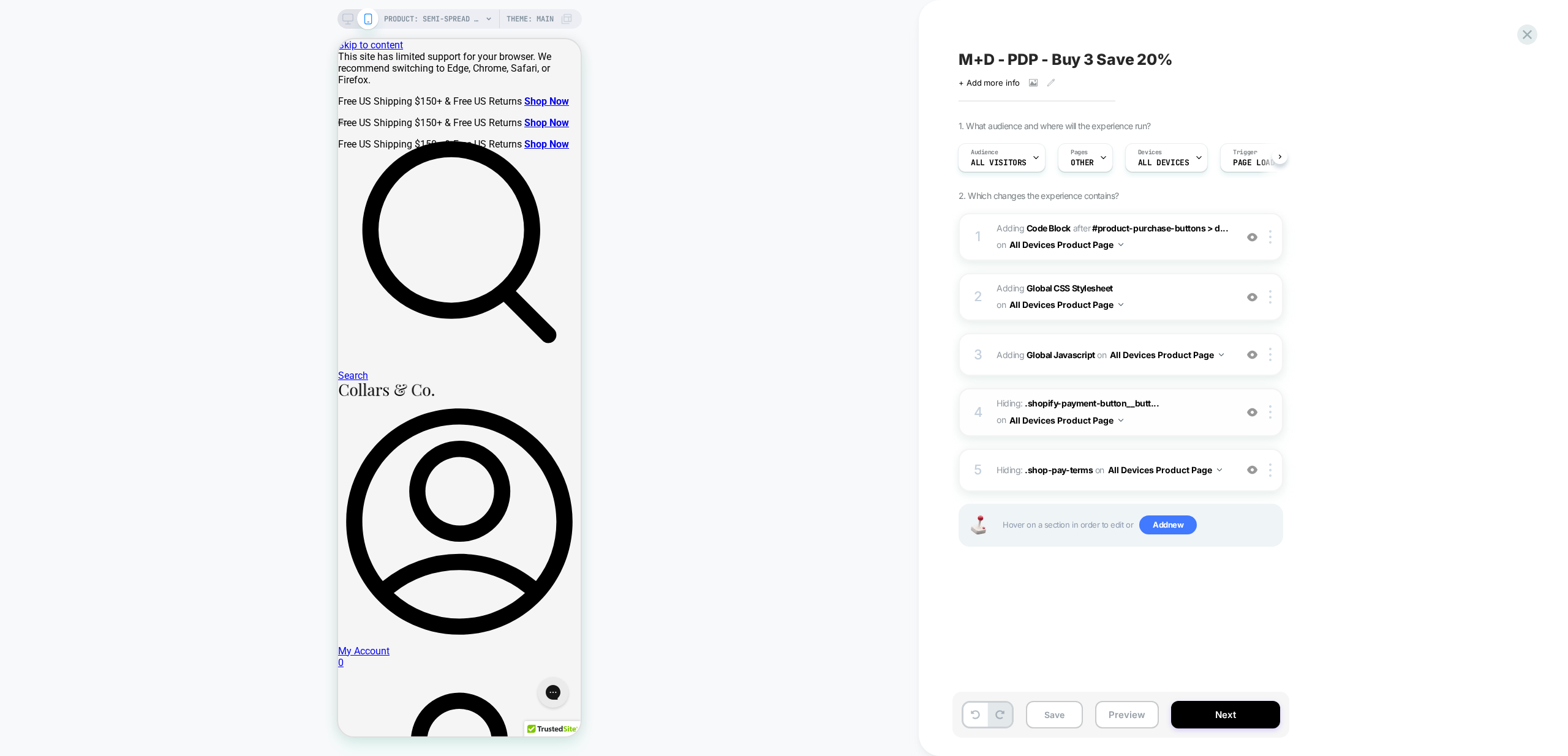
drag, startPoint x: 1499, startPoint y: 484, endPoint x: 1213, endPoint y: 410, distance: 295.4
click at [1499, 484] on div "M+D - PDP - Buy 3 Save 20% Click to view images Click to edit experience detail…" at bounding box center [1244, 378] width 649 height 756
click at [1228, 363] on span "Adding Global Javascript on All Devices Product Page" at bounding box center [1113, 355] width 233 height 18
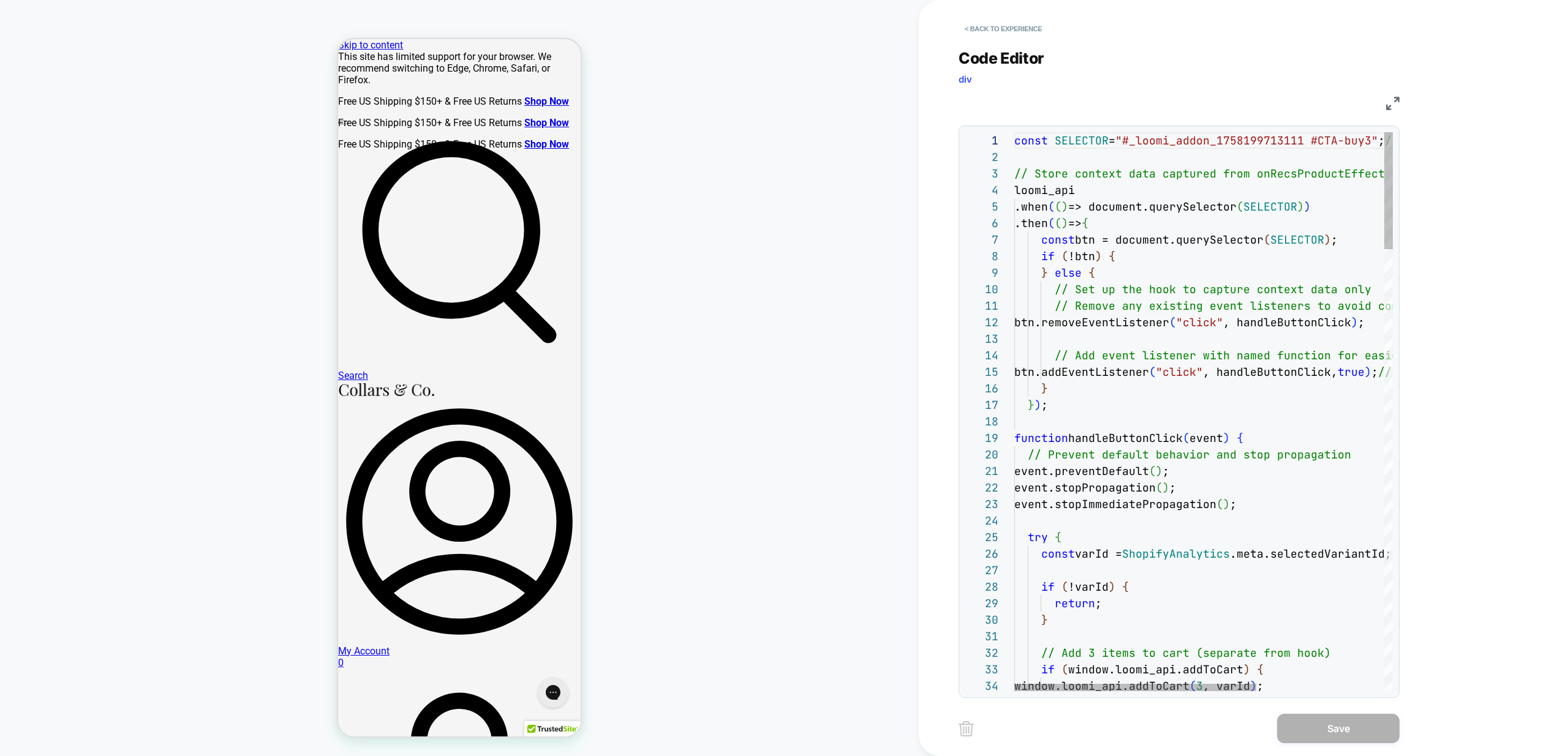
scroll to position [165, 0]
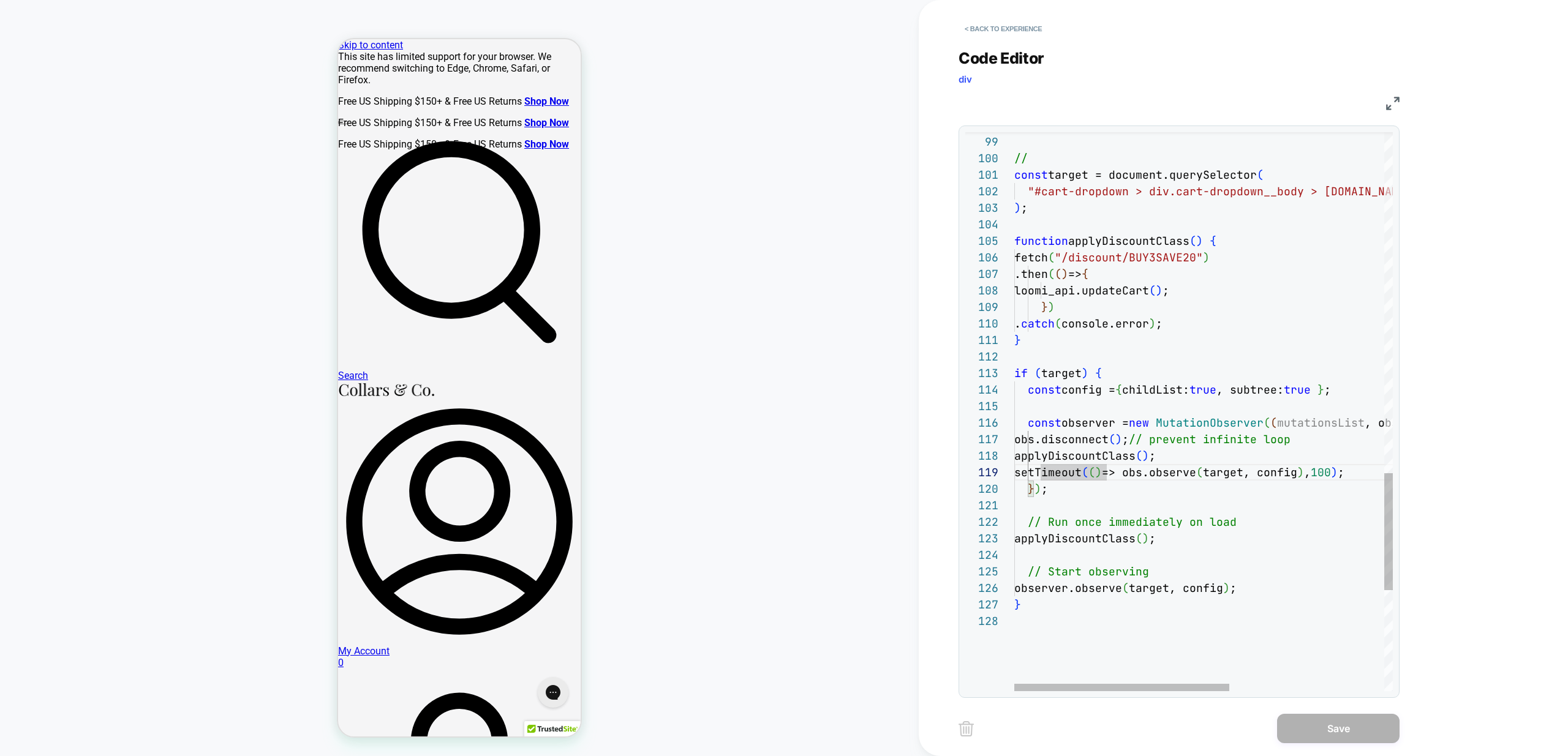
scroll to position [115, 165]
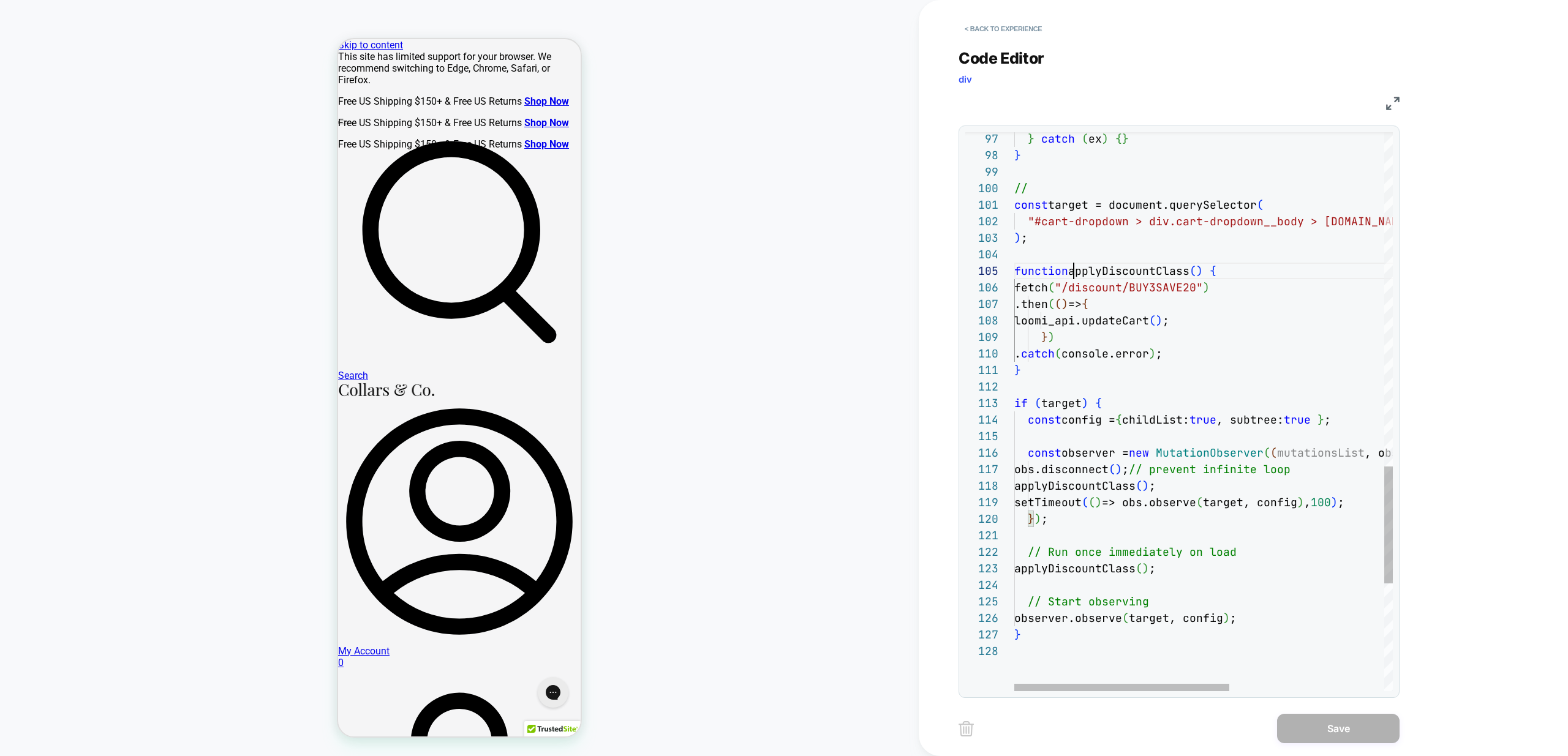
scroll to position [66, 59]
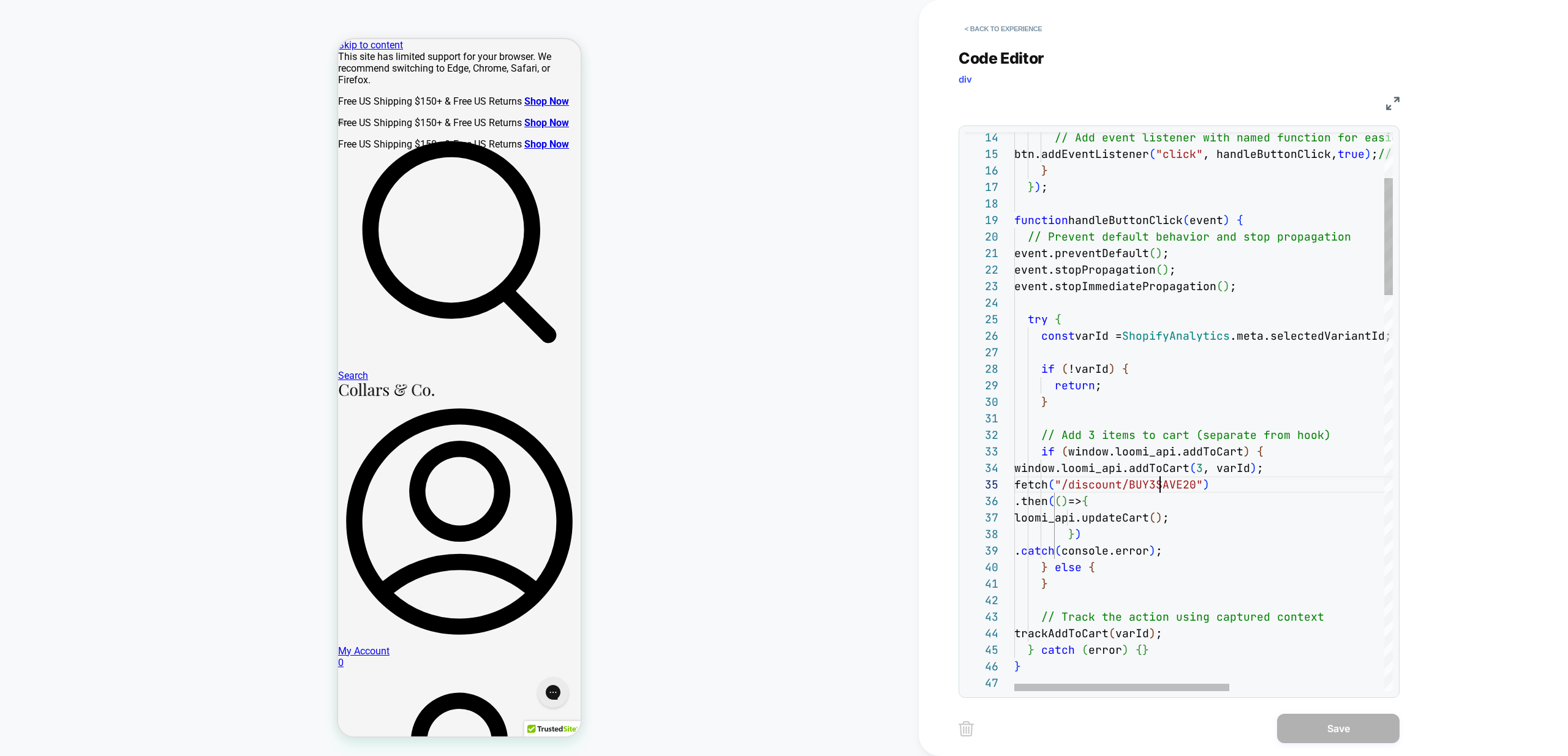
drag, startPoint x: 1162, startPoint y: 489, endPoint x: 1157, endPoint y: 500, distance: 12.1
drag, startPoint x: 1143, startPoint y: 540, endPoint x: 1034, endPoint y: 517, distance: 111.4
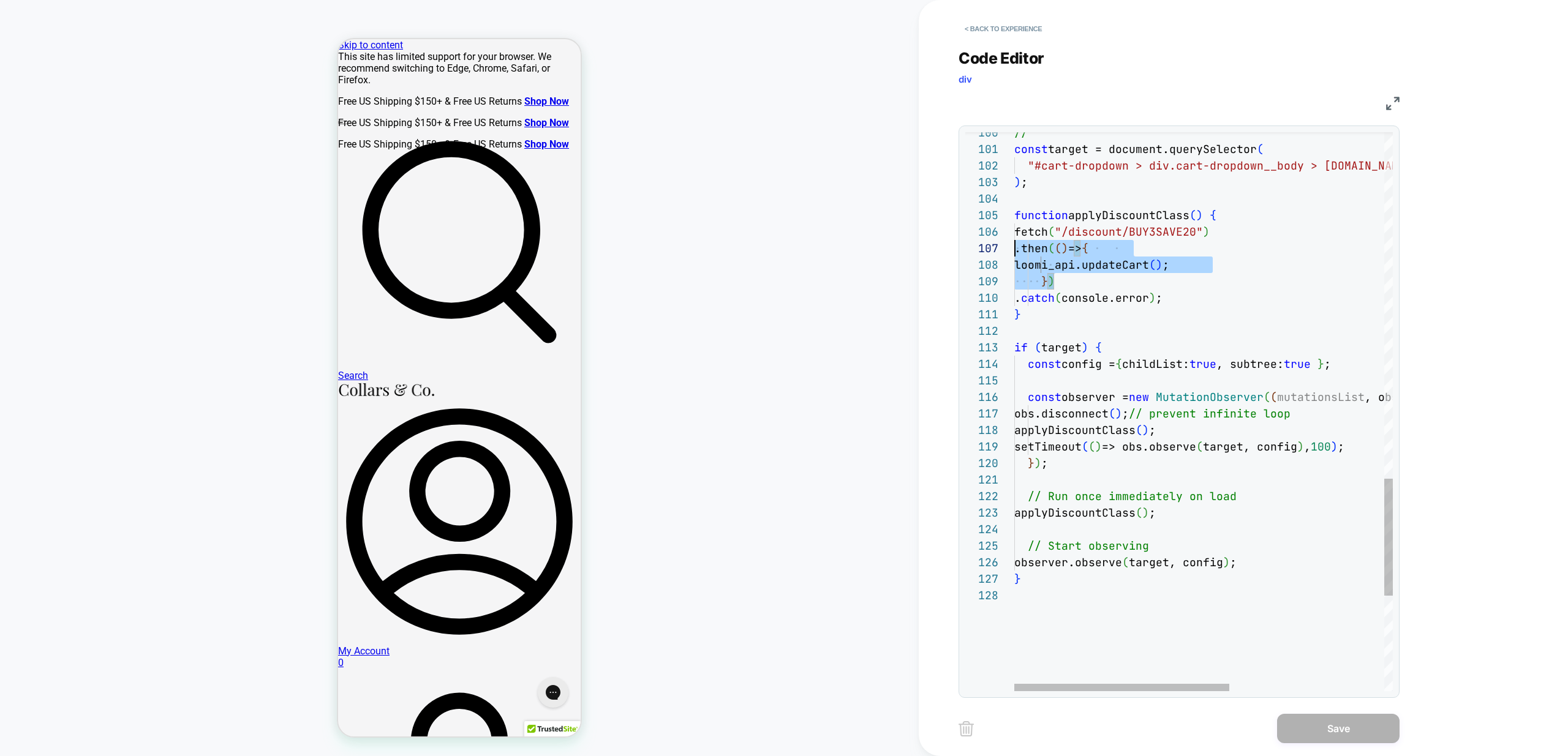
scroll to position [83, 0]
drag, startPoint x: 1080, startPoint y: 284, endPoint x: 971, endPoint y: 232, distance: 120.8
drag, startPoint x: 1208, startPoint y: 299, endPoint x: 996, endPoint y: 229, distance: 223.3
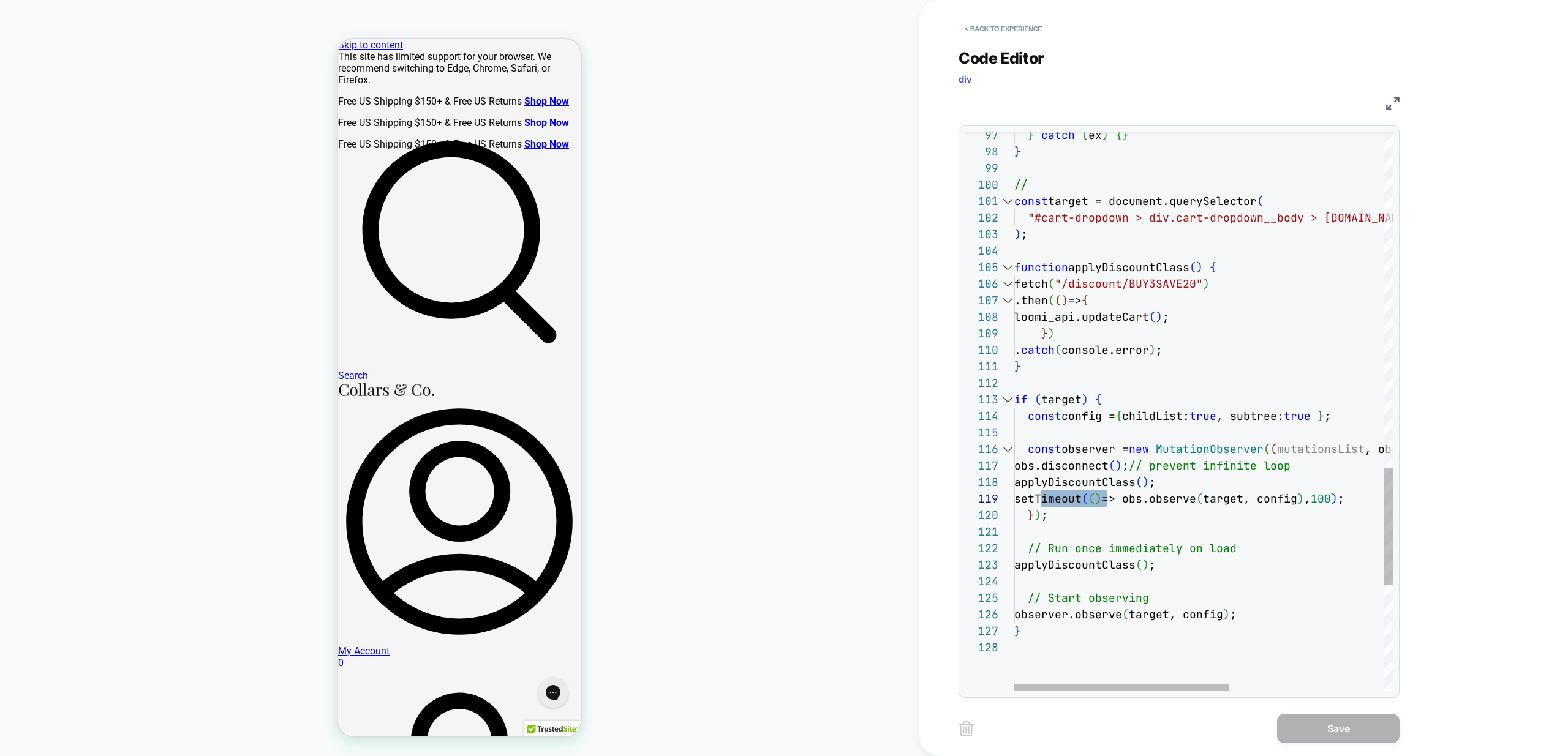
click at [1006, 399] on div at bounding box center [1008, 399] width 16 height 16
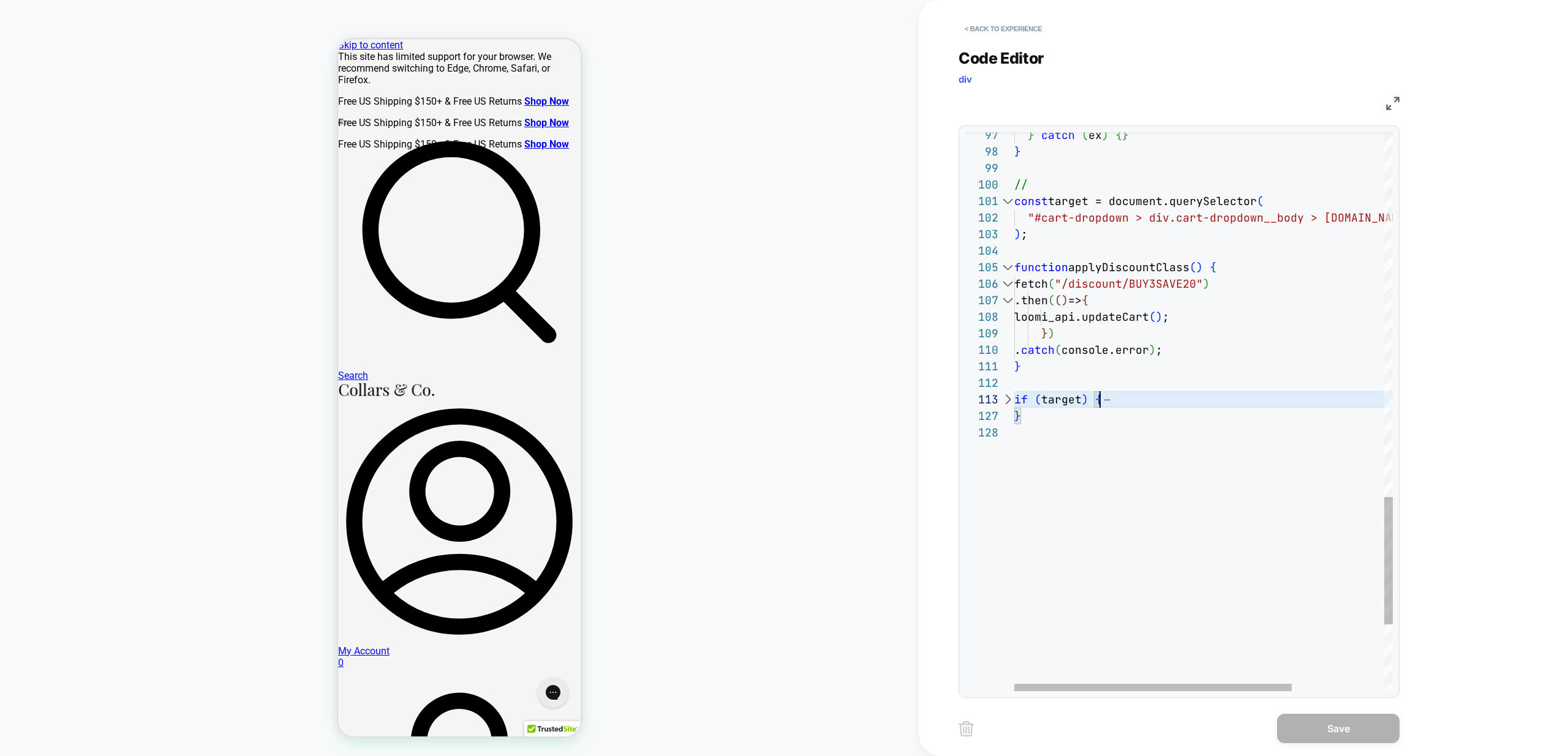
drag, startPoint x: 1089, startPoint y: 490, endPoint x: 1082, endPoint y: 477, distance: 14.8
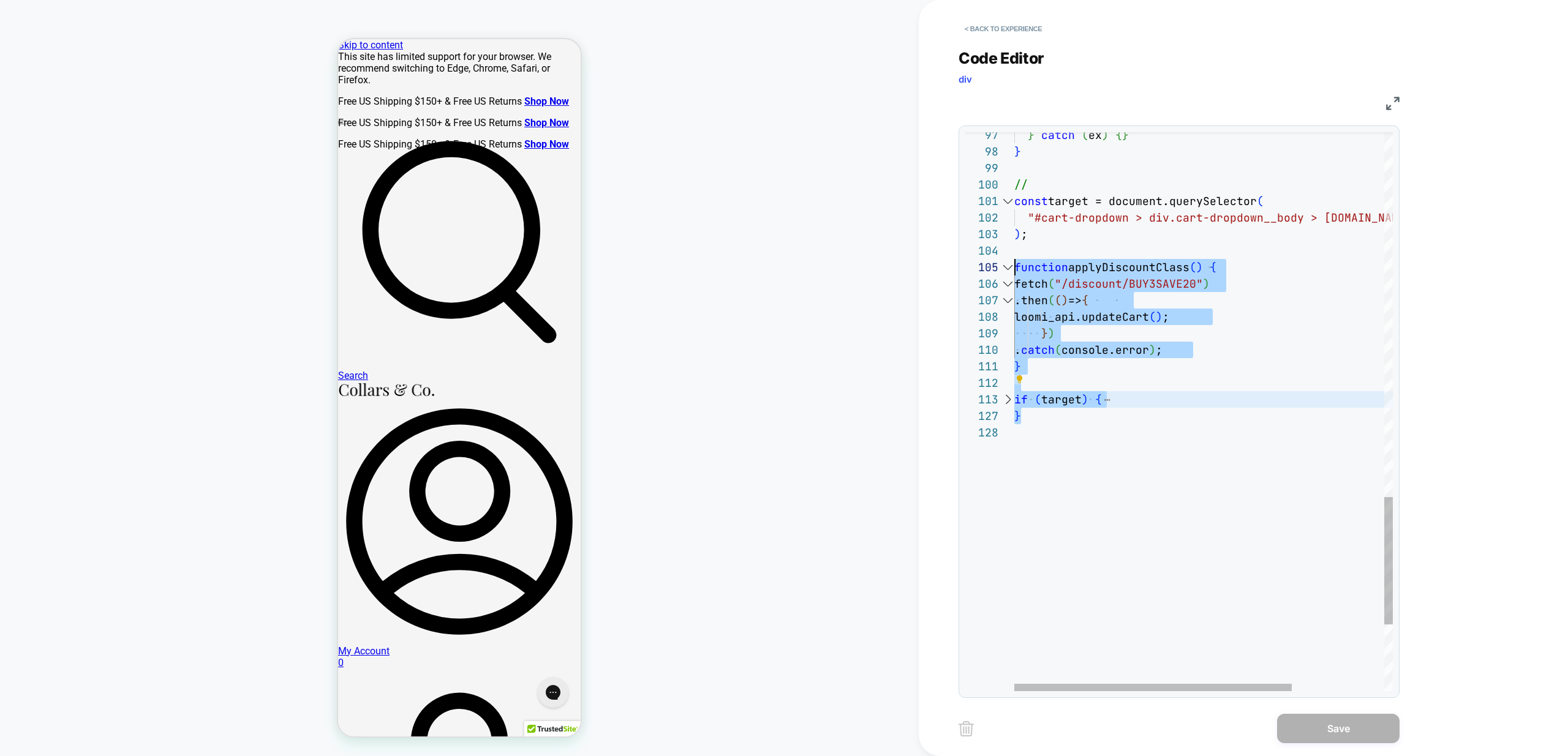
drag, startPoint x: 1039, startPoint y: 420, endPoint x: 956, endPoint y: 259, distance: 181.1
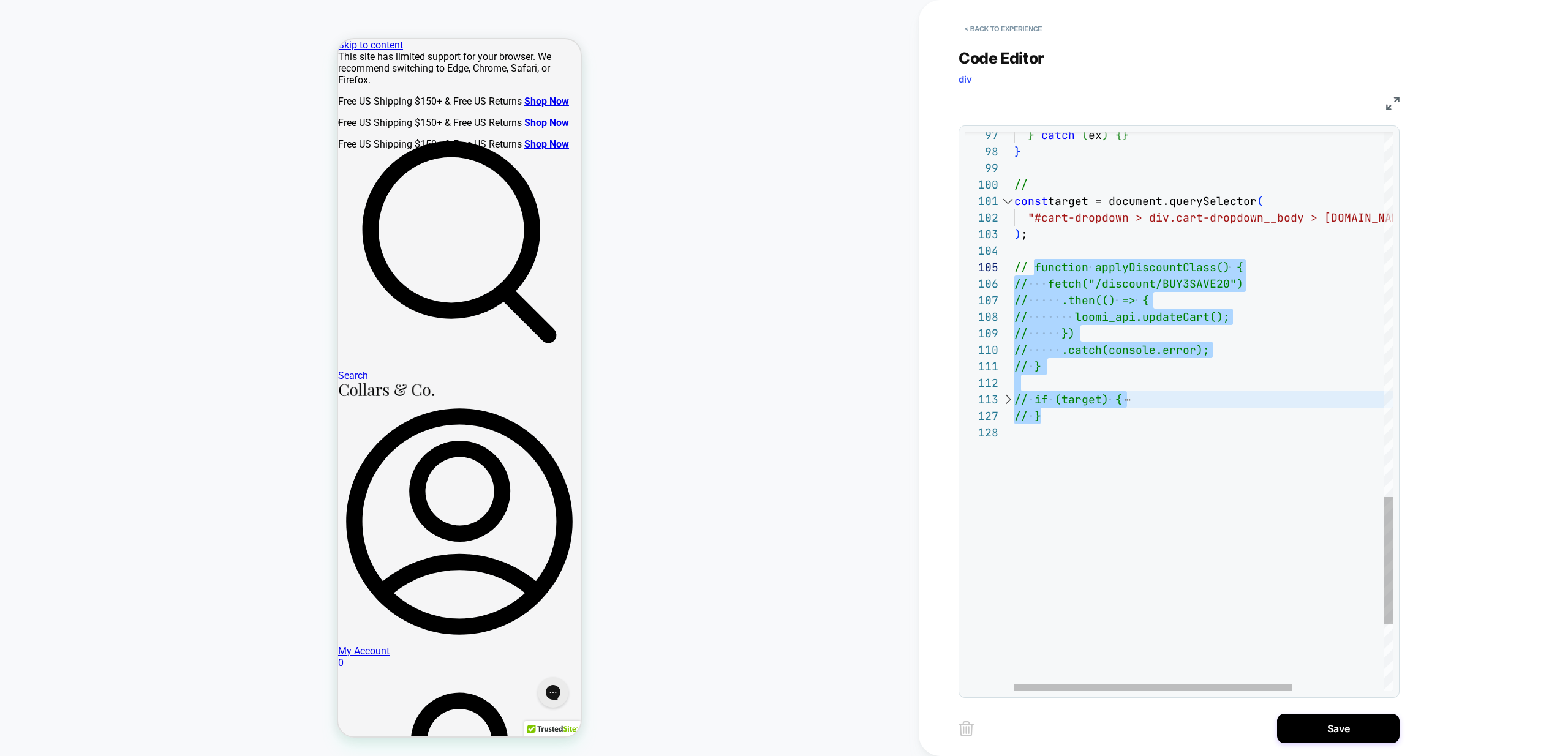
type textarea "**********"
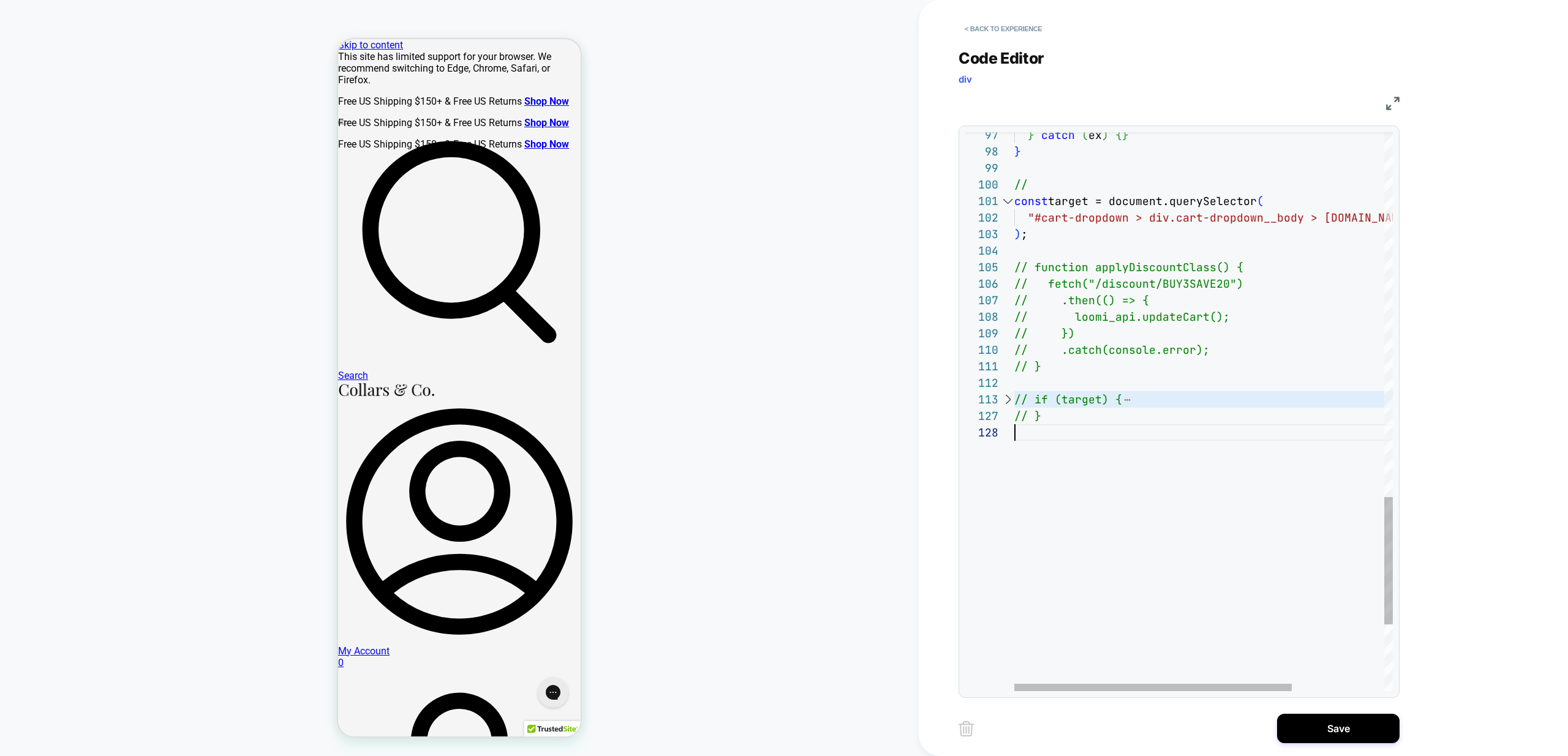
scroll to position [66, 0]
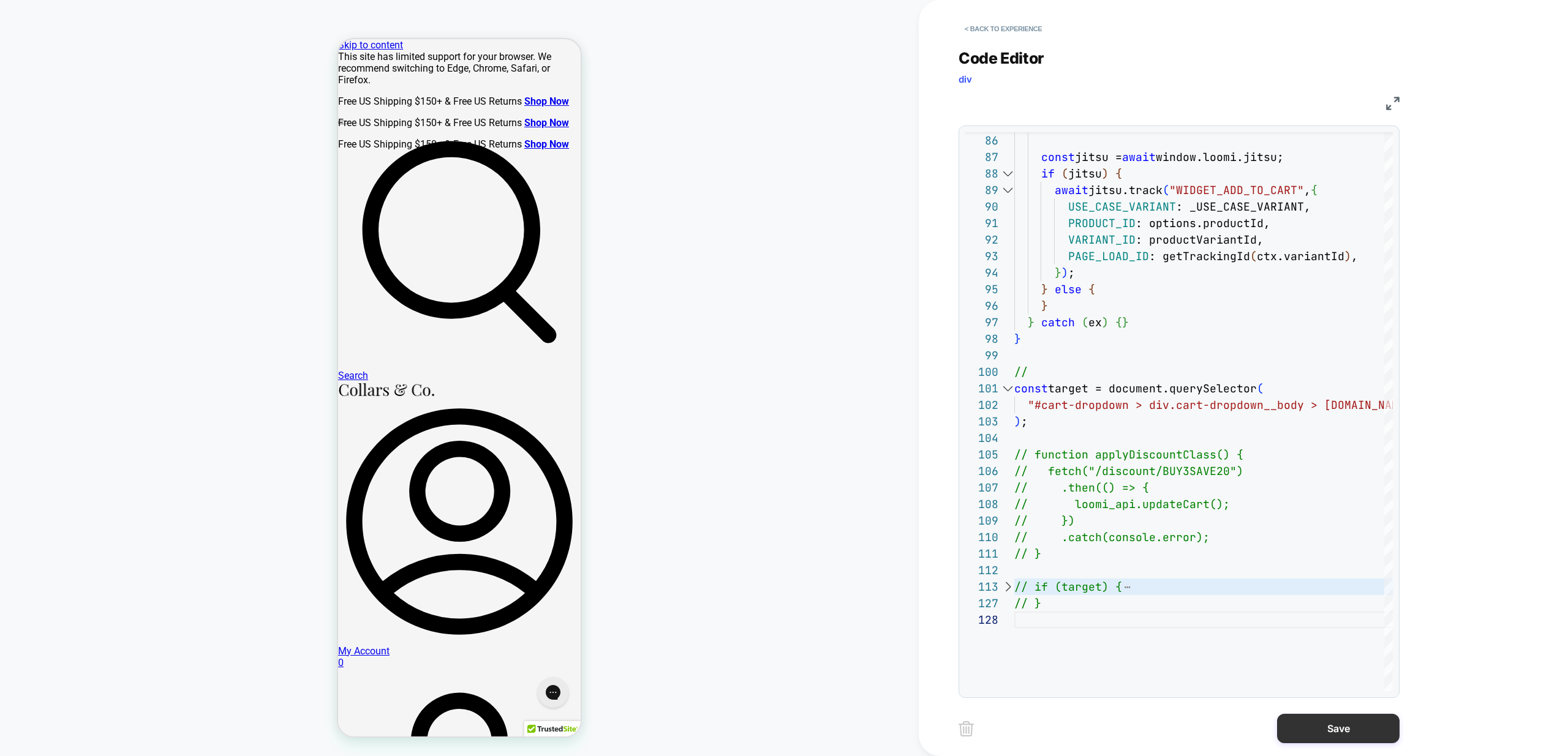
click at [1347, 730] on button "Save" at bounding box center [1338, 728] width 123 height 29
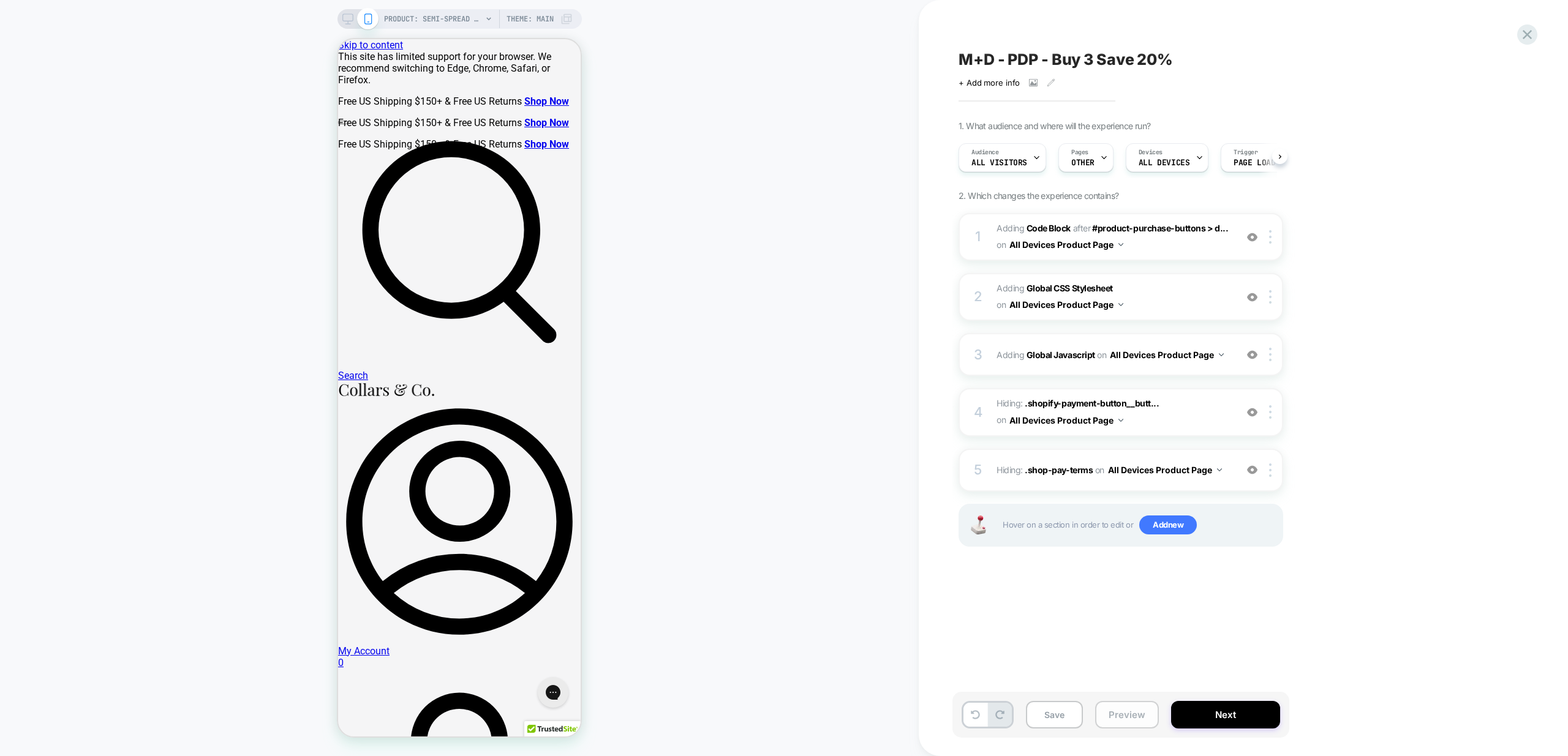
click at [1115, 713] on button "Preview" at bounding box center [1127, 715] width 63 height 28
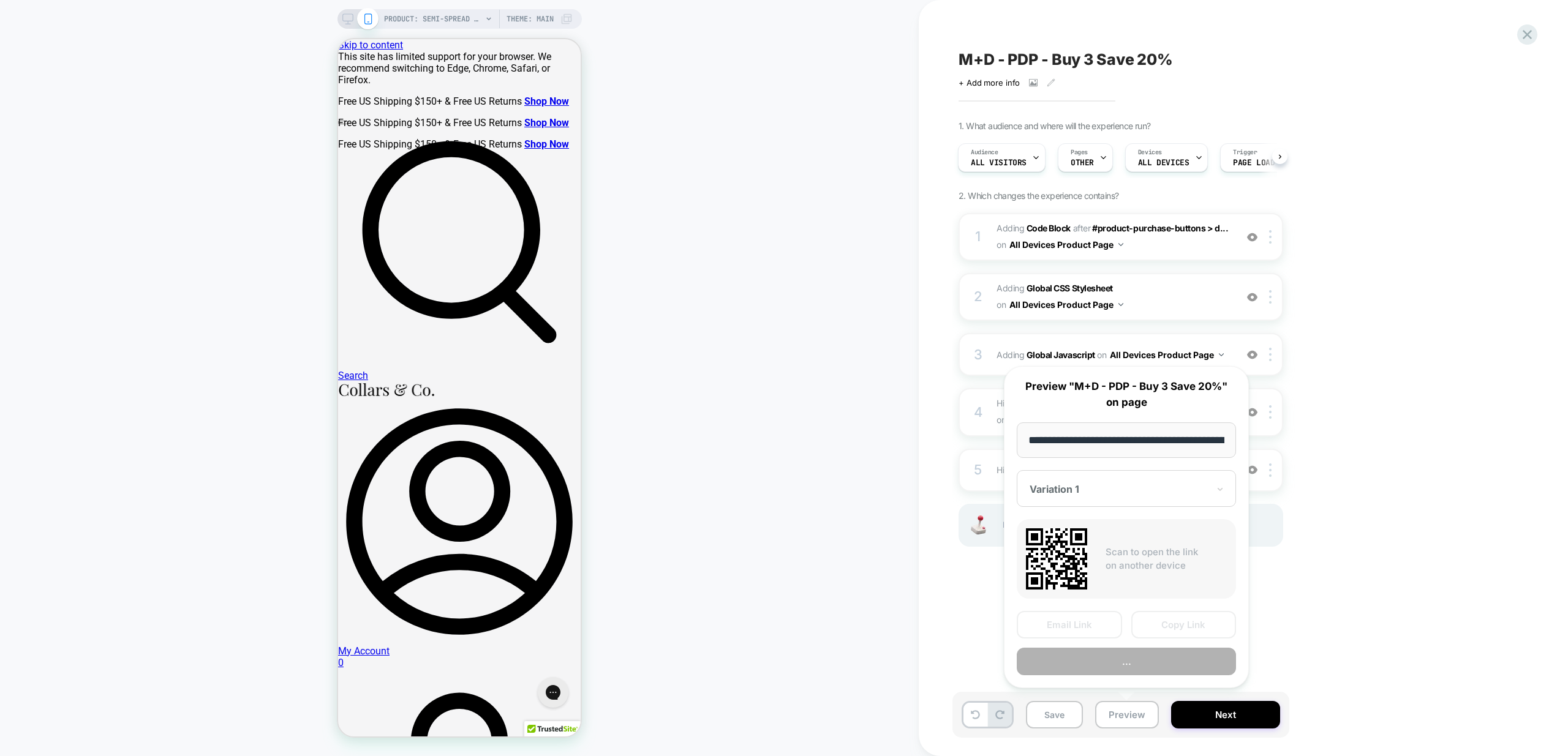
scroll to position [0, 218]
click at [1151, 663] on button "Preview" at bounding box center [1126, 663] width 220 height 28
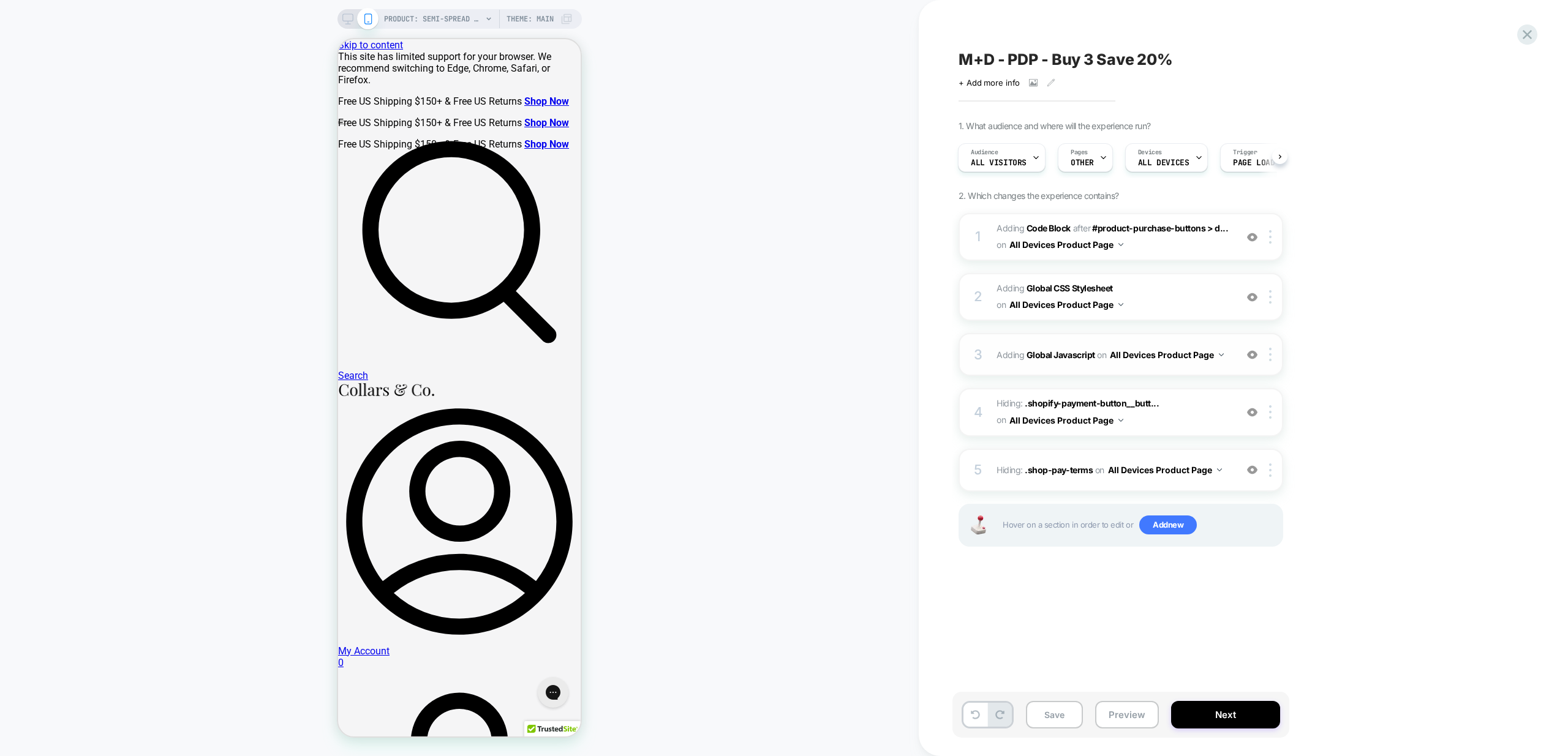
click at [1199, 373] on div "3 Adding Global Javascript on All Devices Product Page Add Before Add After Tar…" at bounding box center [1121, 354] width 324 height 43
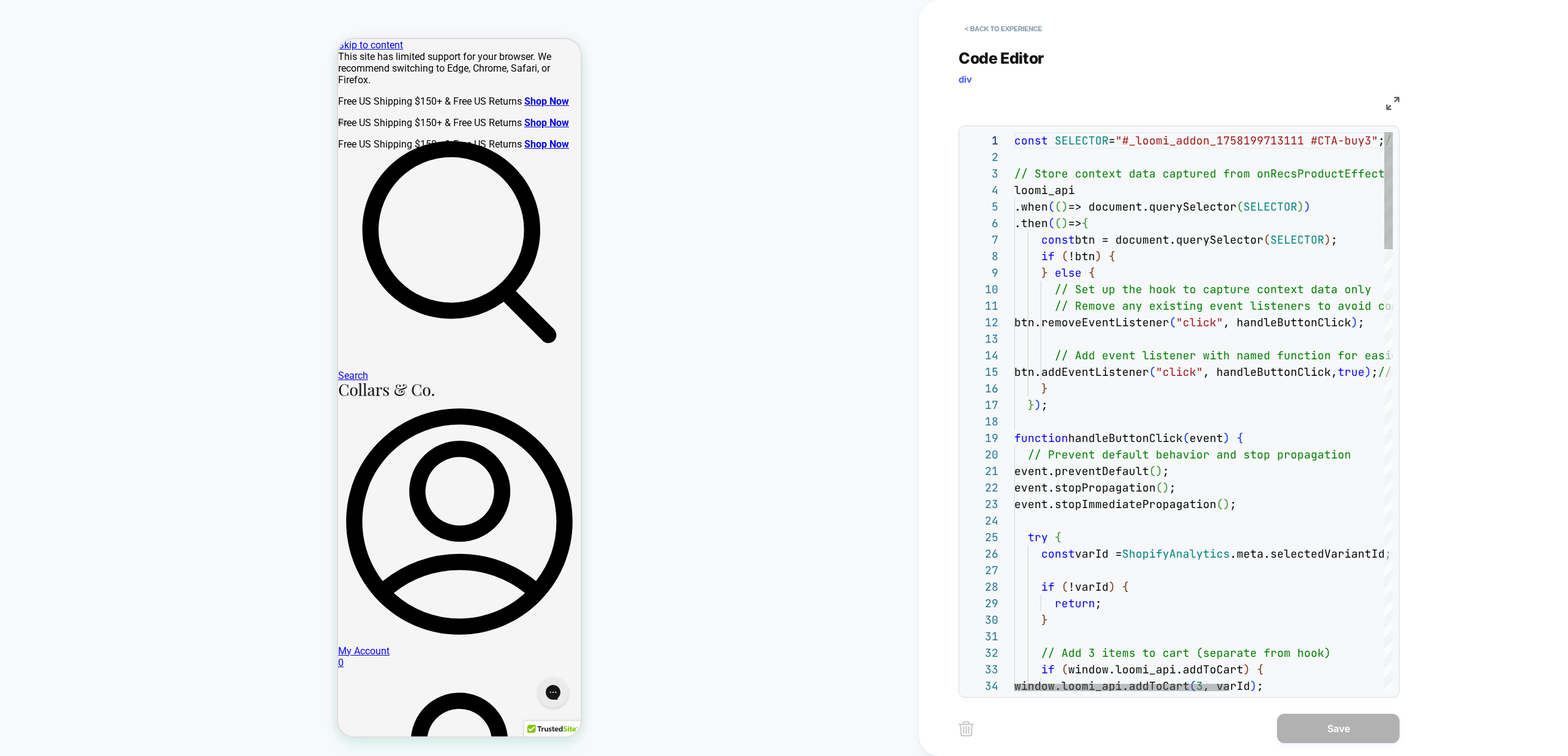
scroll to position [99, 33]
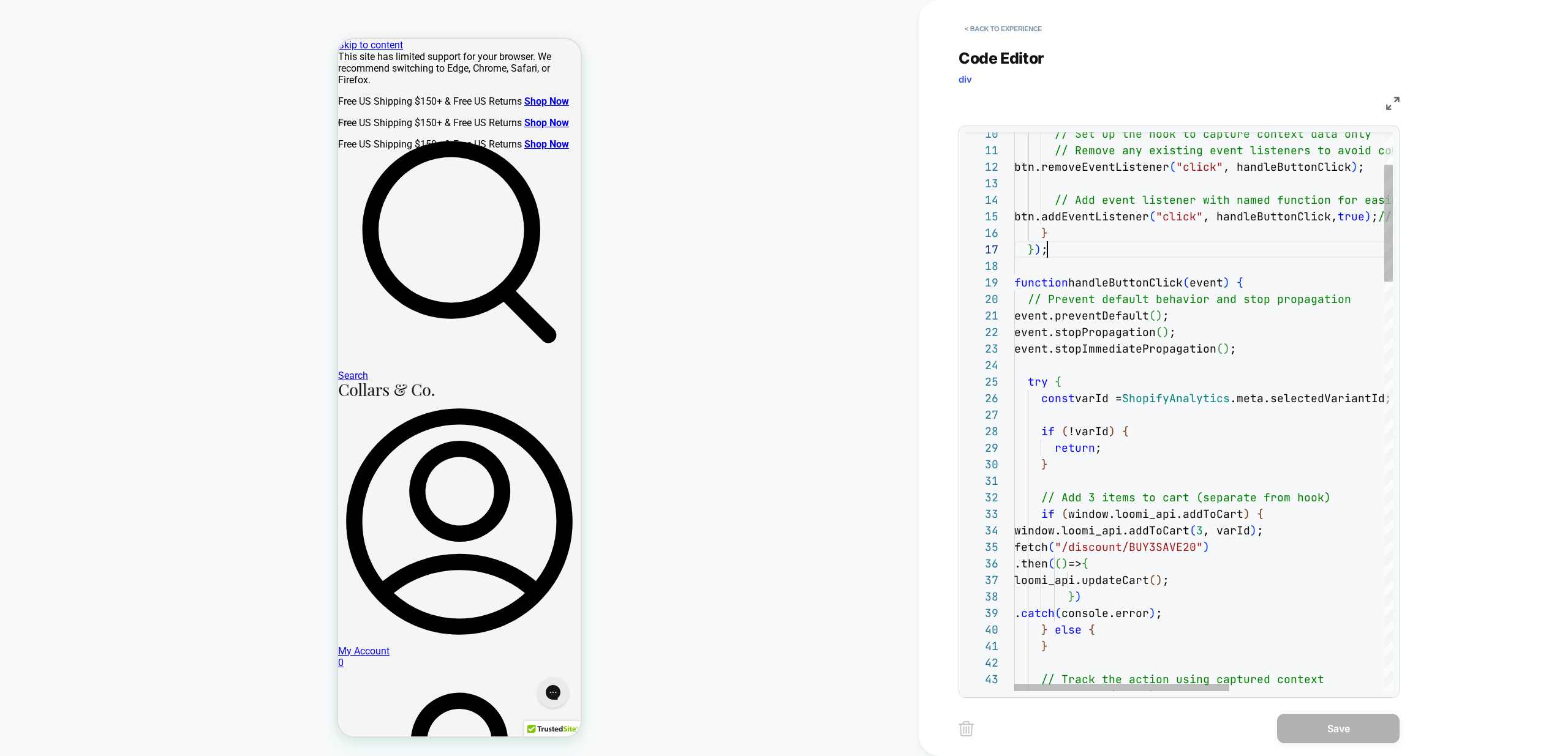
type textarea "**********"
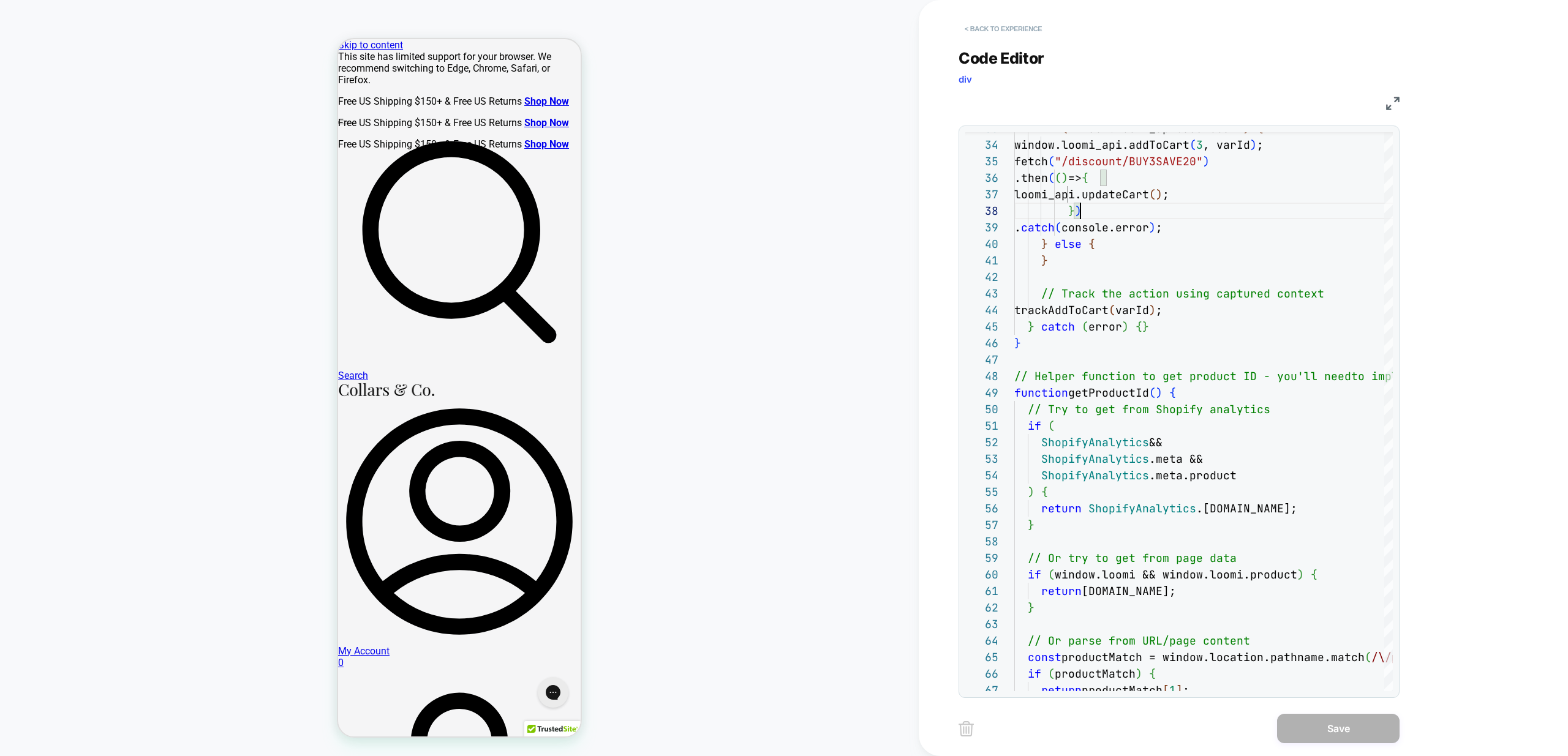
click at [997, 31] on button "< Back to experience" at bounding box center [1004, 28] width 89 height 20
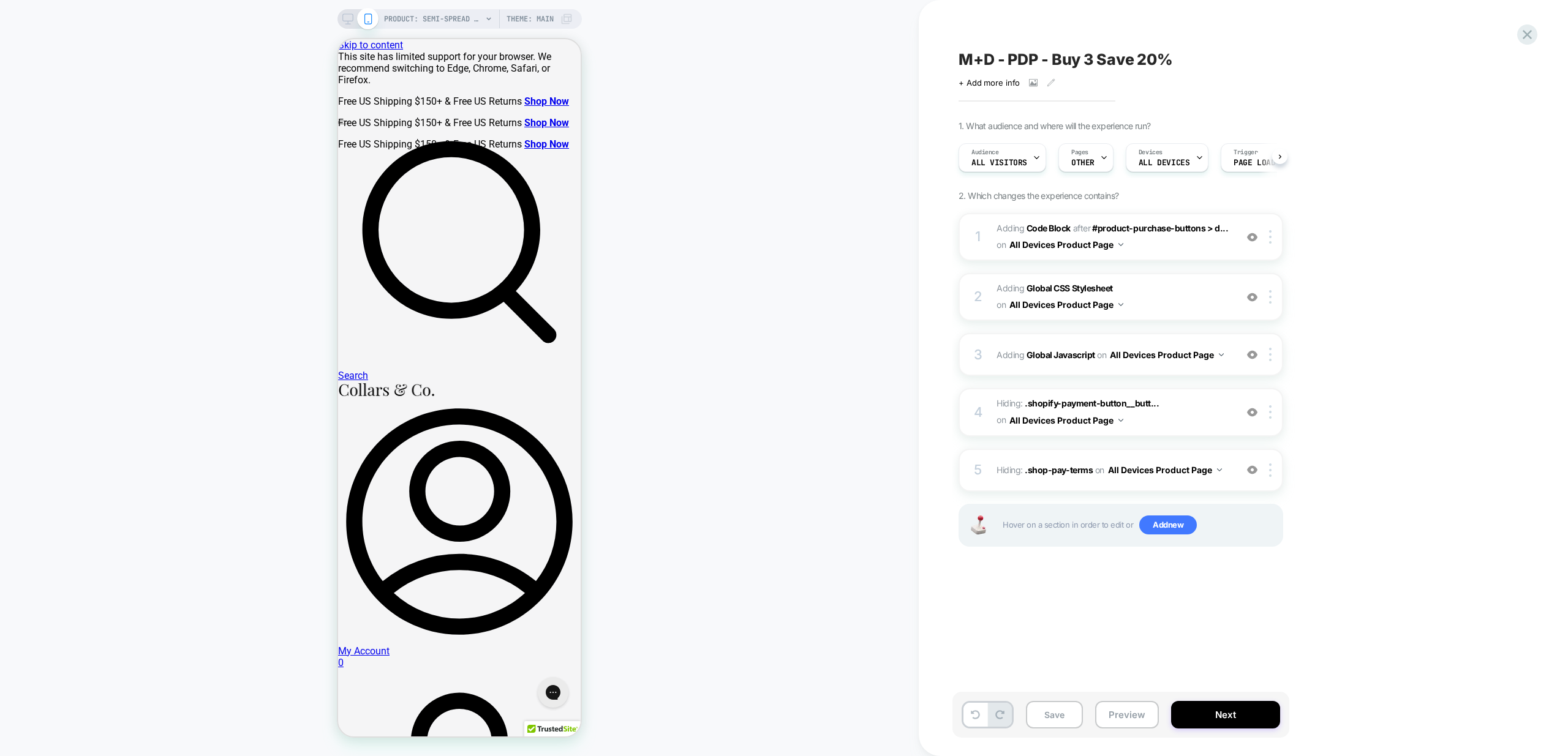
scroll to position [0, 1]
click at [1126, 723] on button "Preview" at bounding box center [1127, 715] width 63 height 28
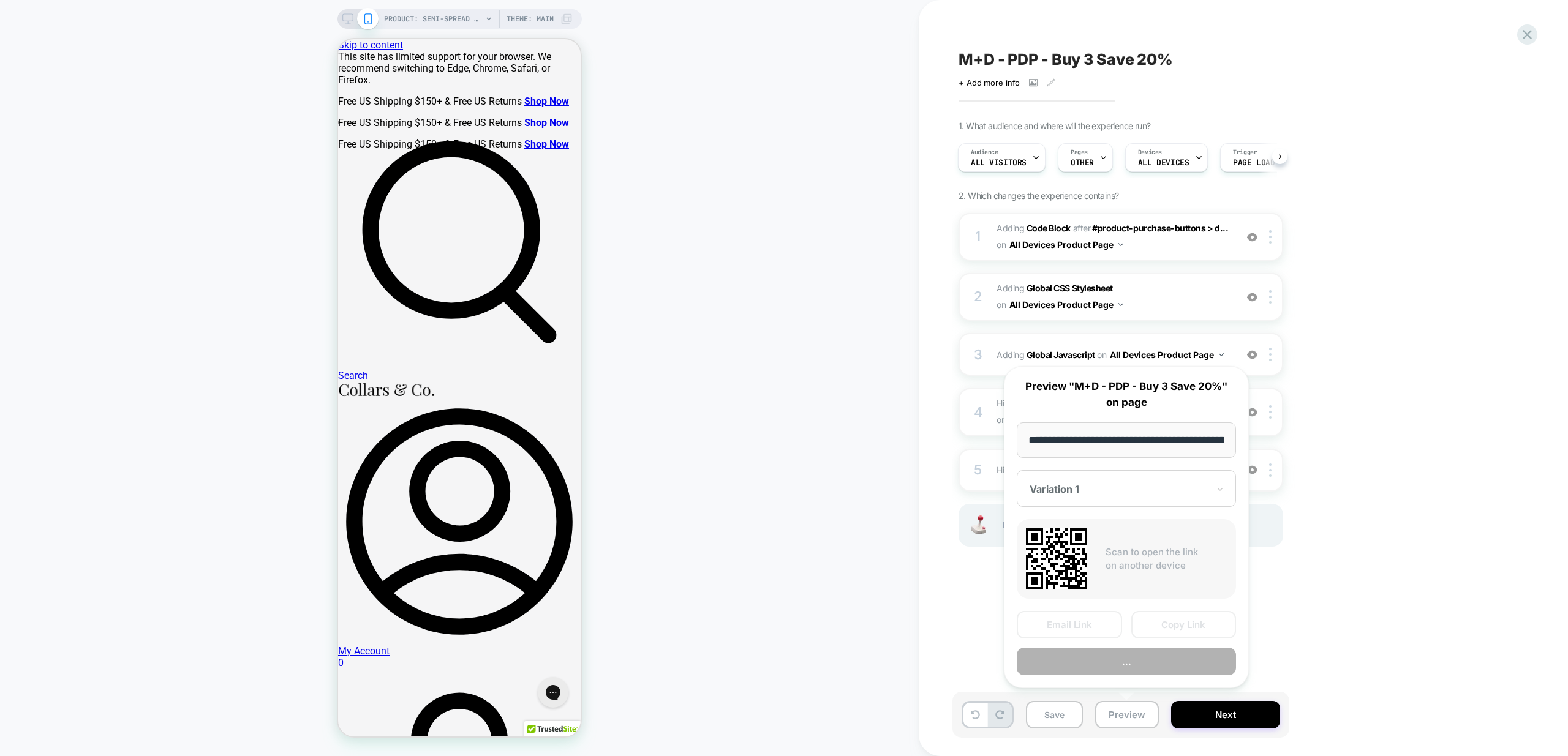
scroll to position [0, 218]
click at [1207, 632] on button "Copy Link" at bounding box center [1184, 625] width 106 height 28
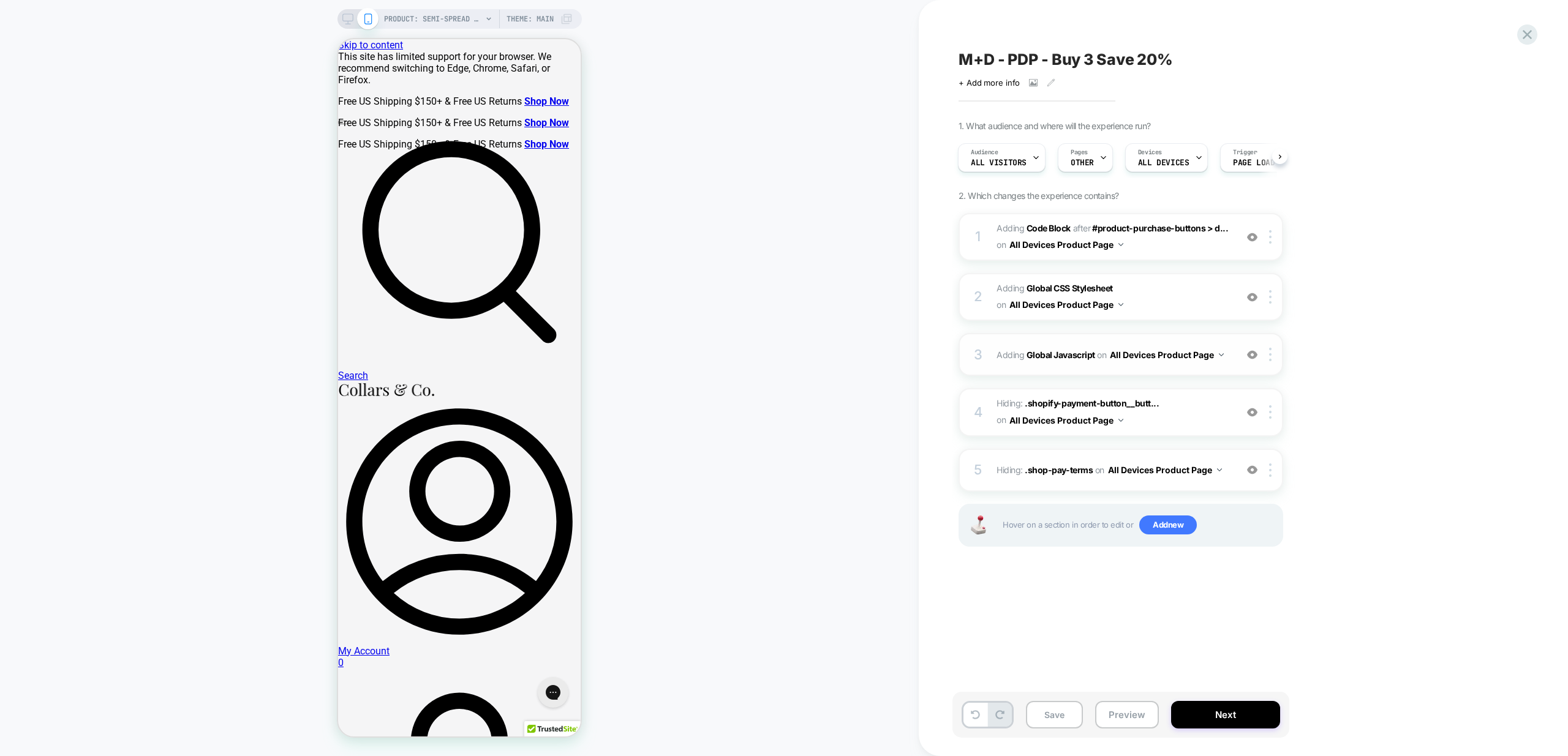
click at [1222, 367] on div "3 Adding Global Javascript on All Devices Product Page Add Before Add After Tar…" at bounding box center [1121, 354] width 324 height 43
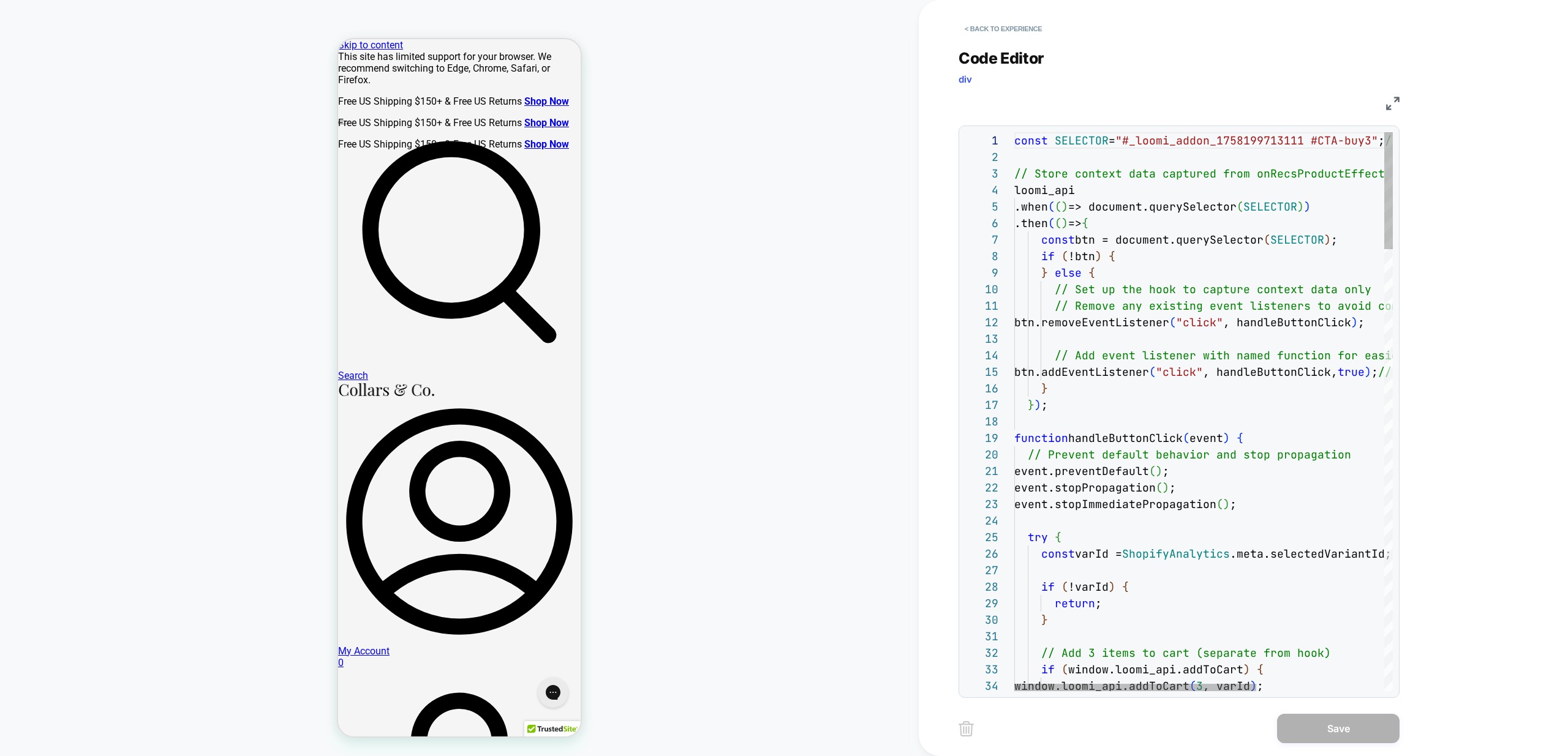
scroll to position [165, 0]
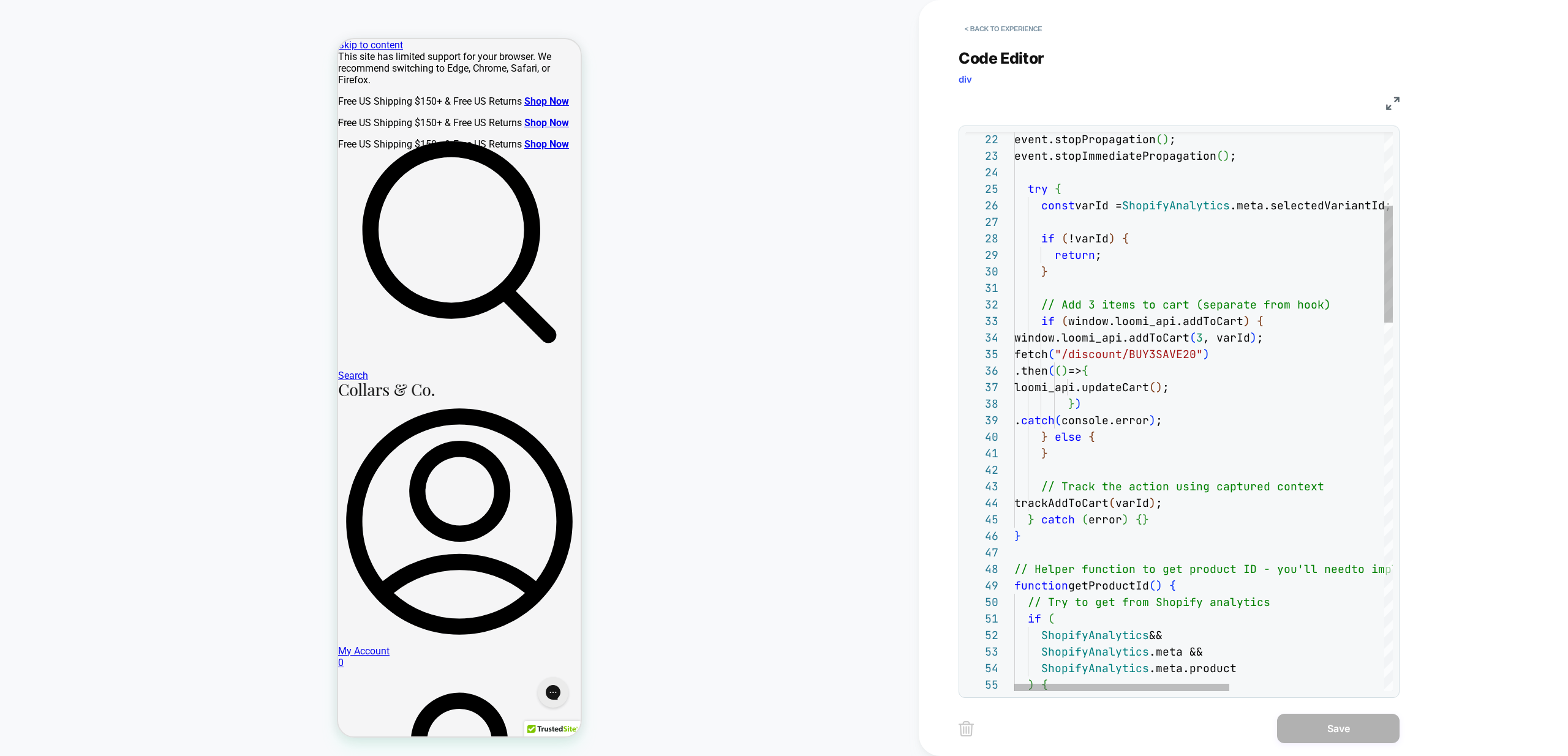
drag, startPoint x: 1221, startPoint y: 407, endPoint x: 1192, endPoint y: 415, distance: 30.1
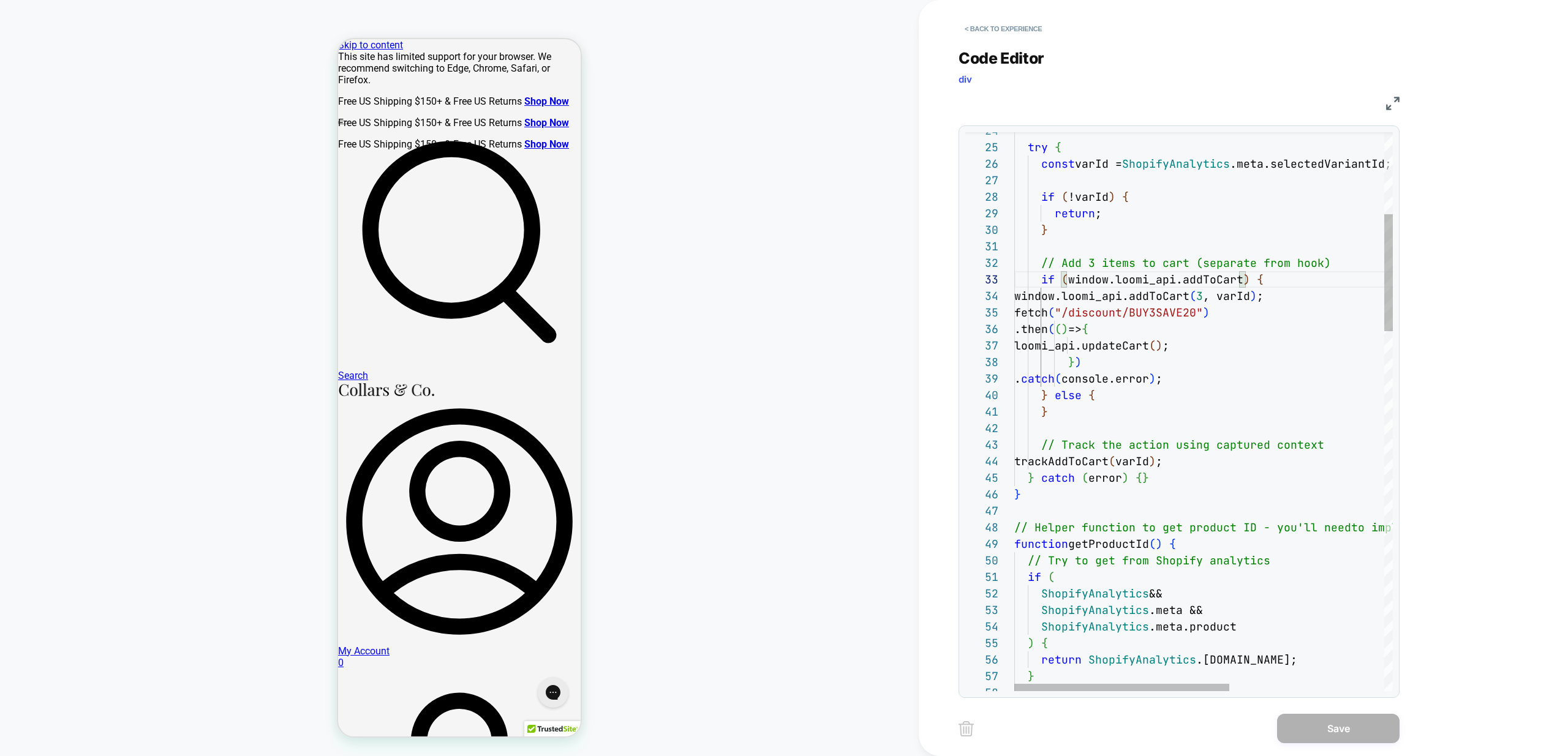
scroll to position [66, 46]
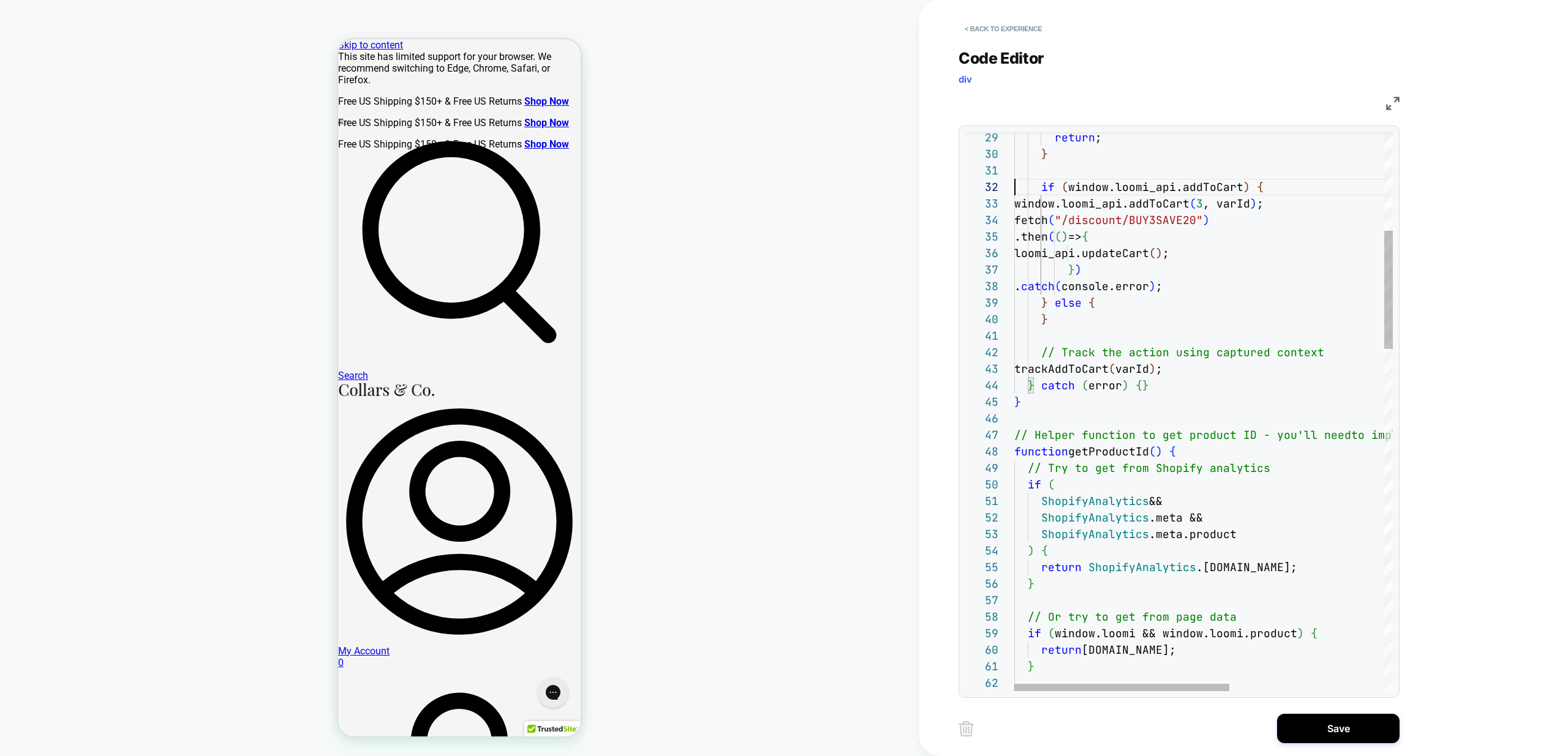
scroll to position [66, 139]
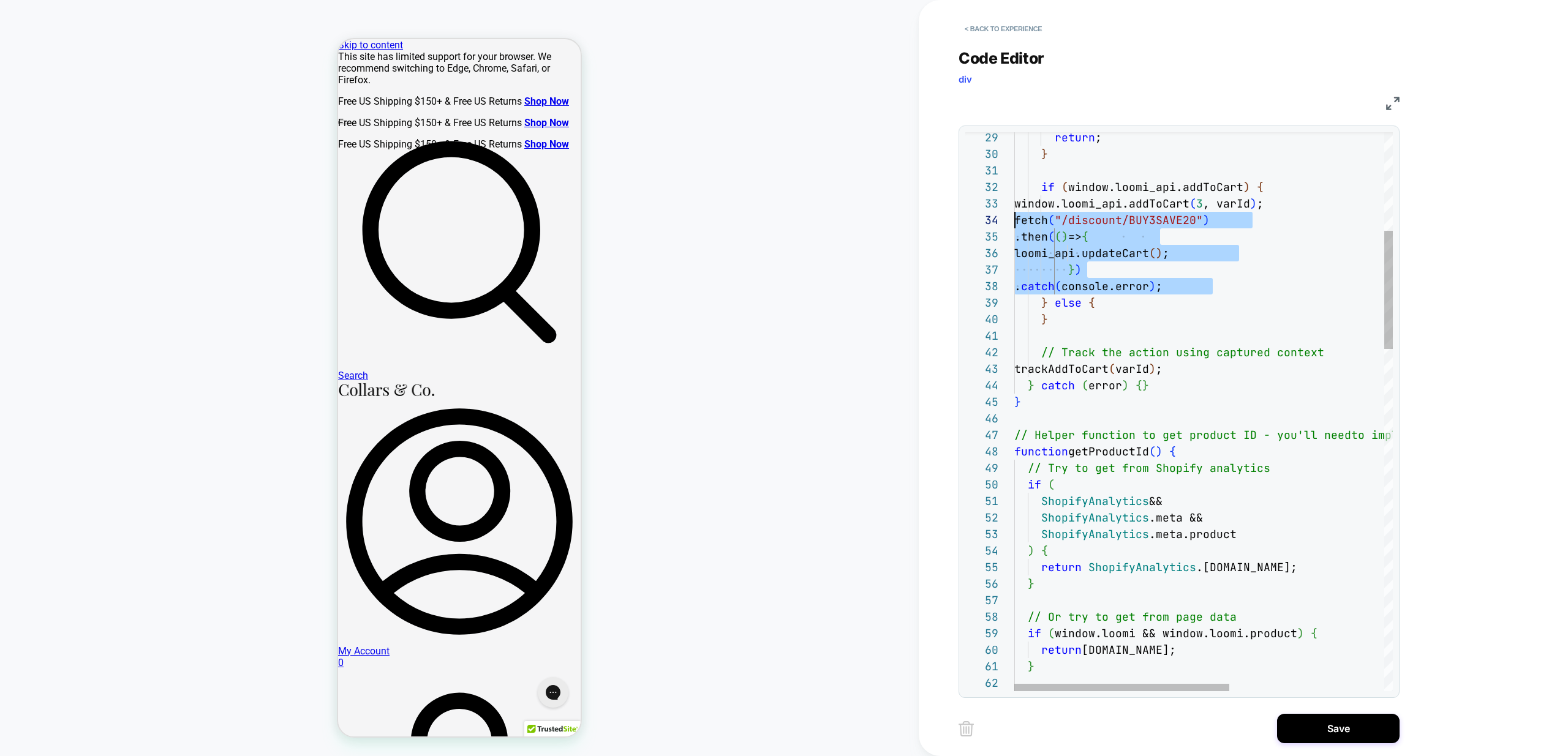
drag, startPoint x: 1240, startPoint y: 284, endPoint x: 969, endPoint y: 216, distance: 279.4
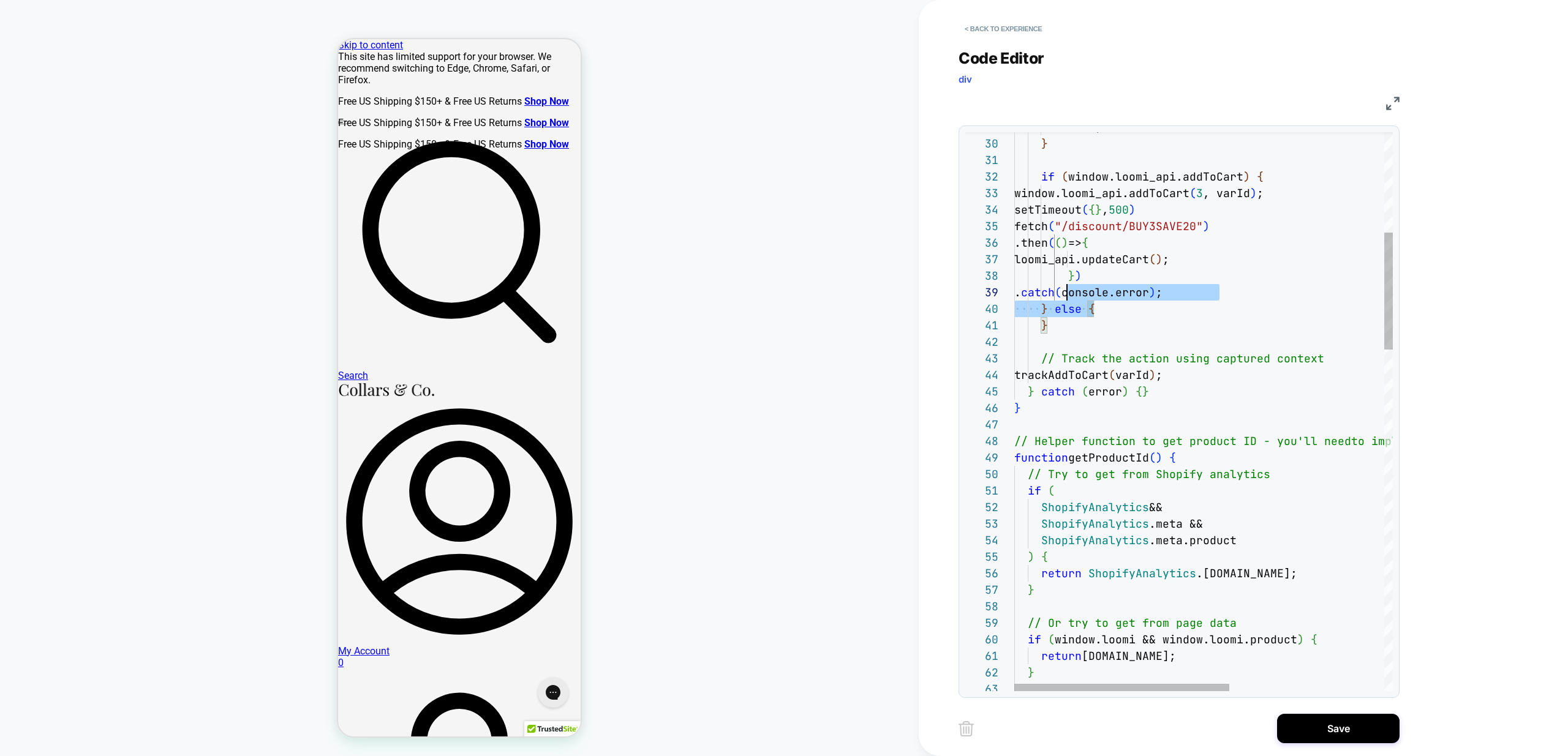
scroll to position [115, 0]
drag, startPoint x: 1134, startPoint y: 306, endPoint x: 1006, endPoint y: 276, distance: 131.5
drag, startPoint x: 1117, startPoint y: 316, endPoint x: 1155, endPoint y: 307, distance: 39.1
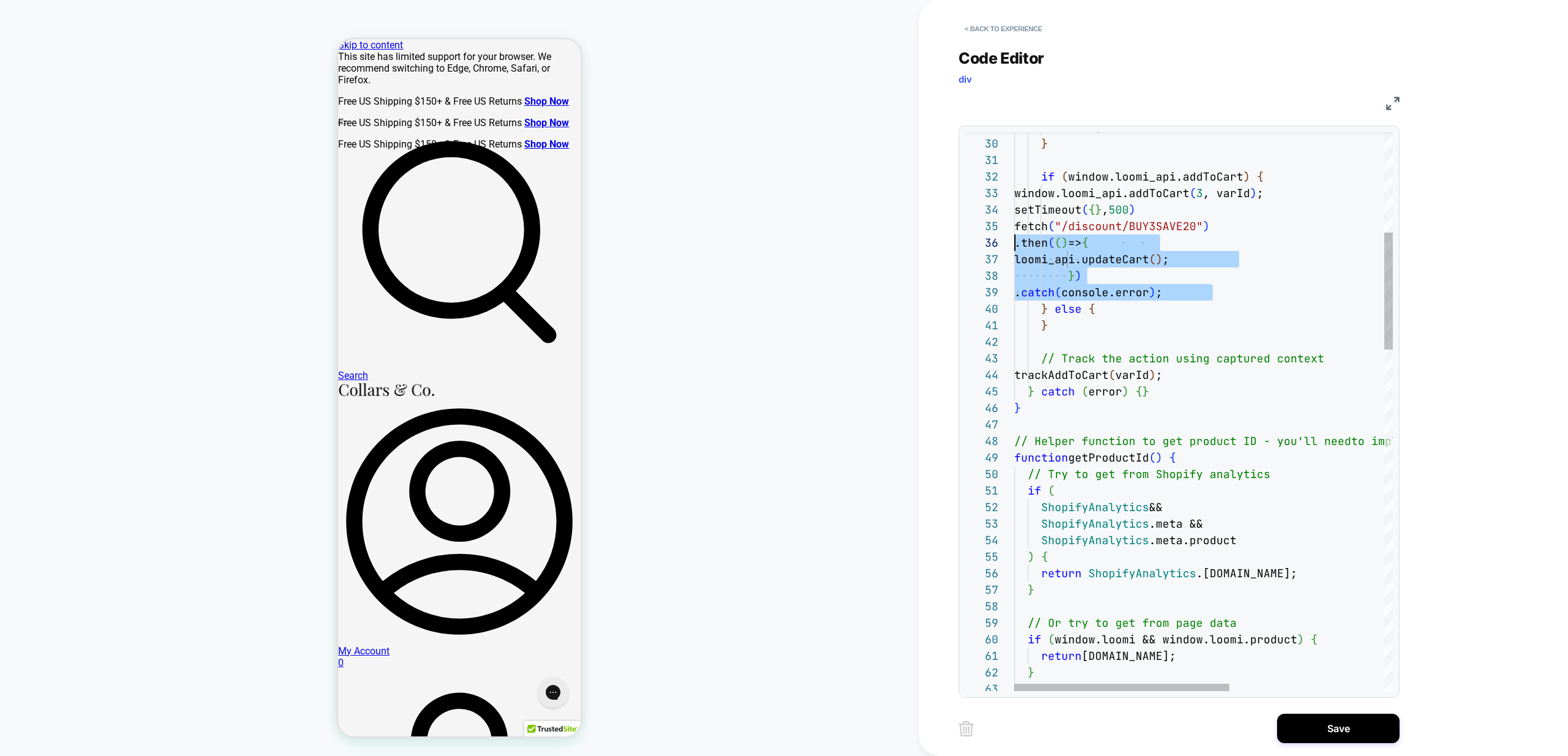
scroll to position [66, 0]
drag, startPoint x: 1224, startPoint y: 291, endPoint x: 928, endPoint y: 223, distance: 303.7
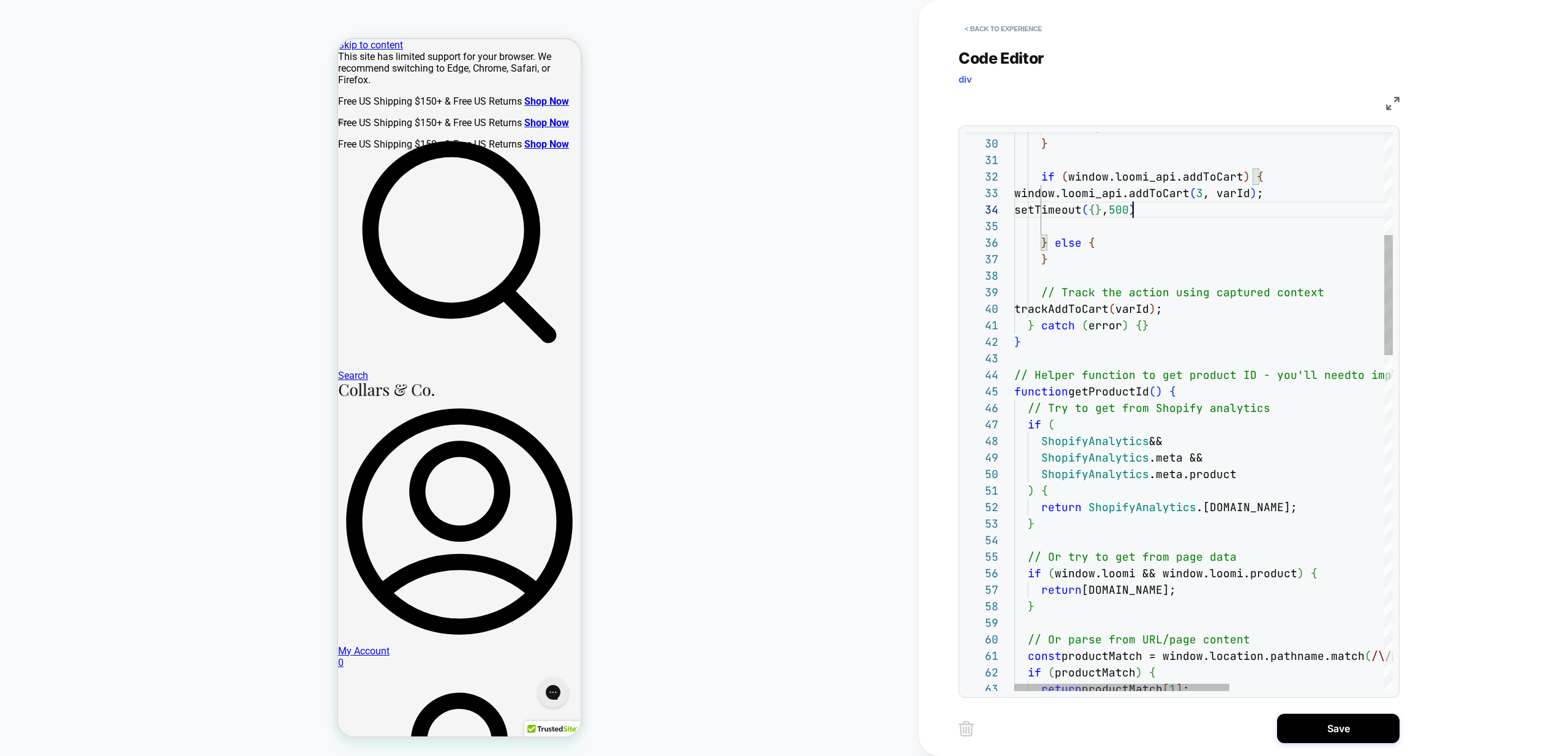
drag, startPoint x: 1134, startPoint y: 215, endPoint x: 1135, endPoint y: 237, distance: 22.0
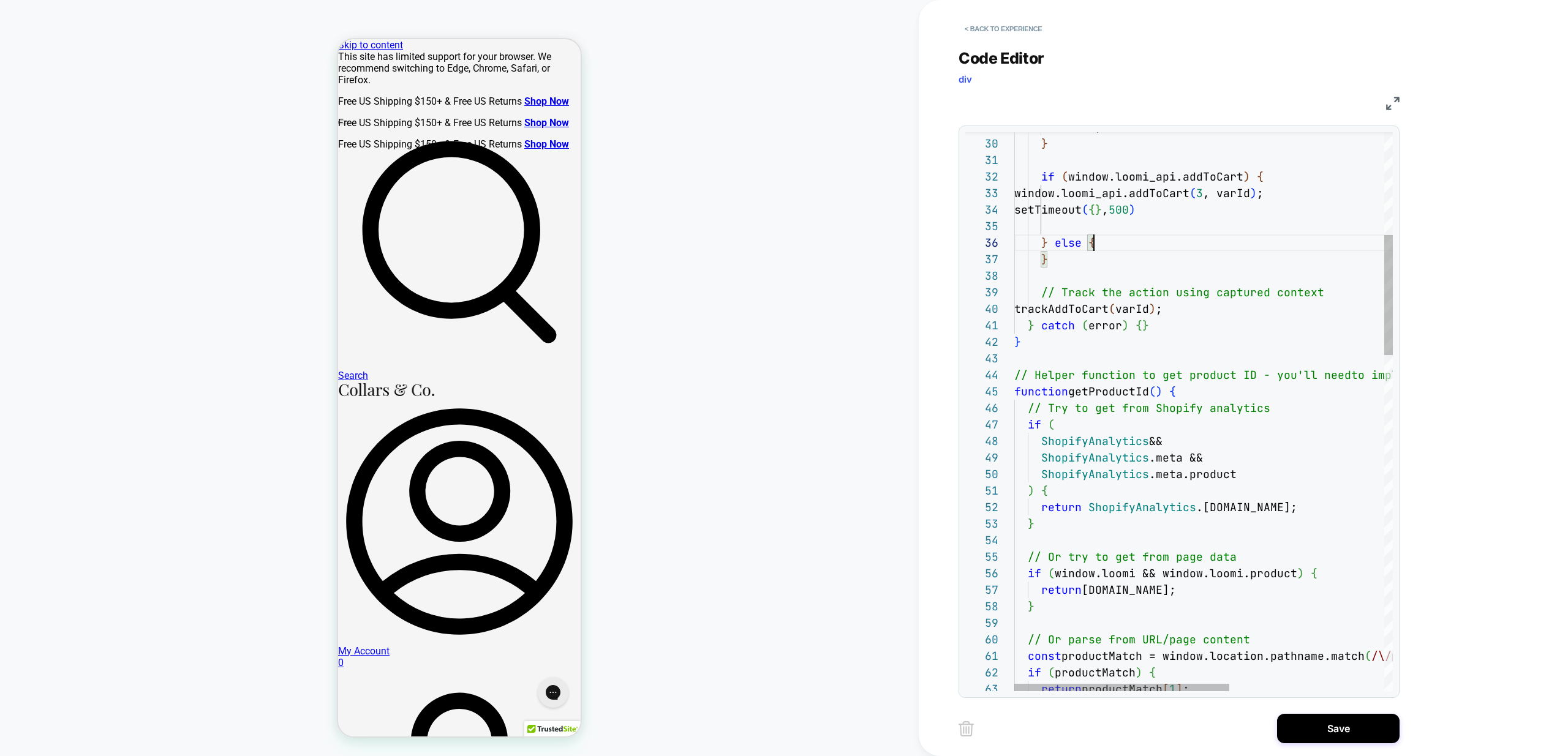
scroll to position [50, 119]
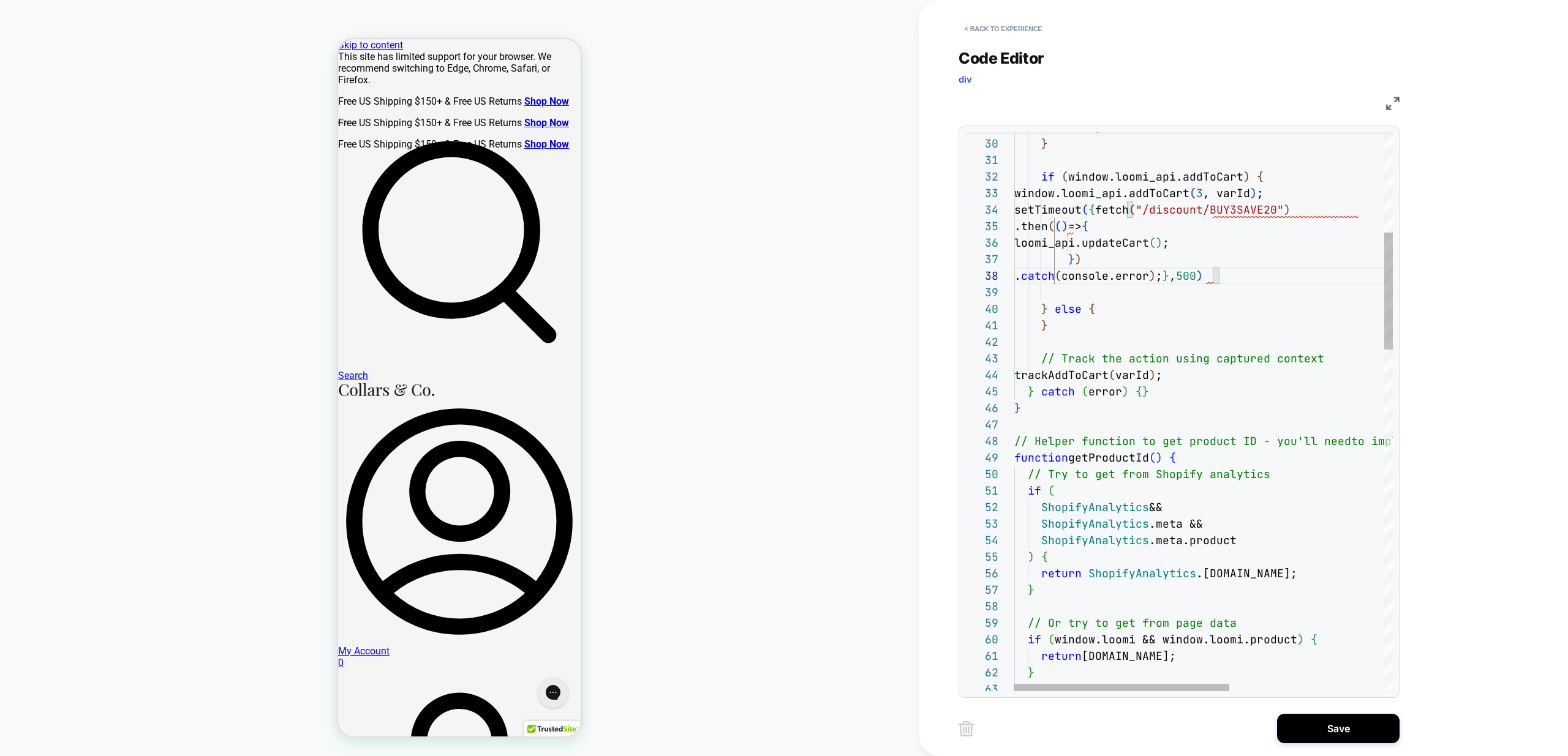
drag, startPoint x: 1261, startPoint y: 228, endPoint x: 1162, endPoint y: 220, distance: 99.3
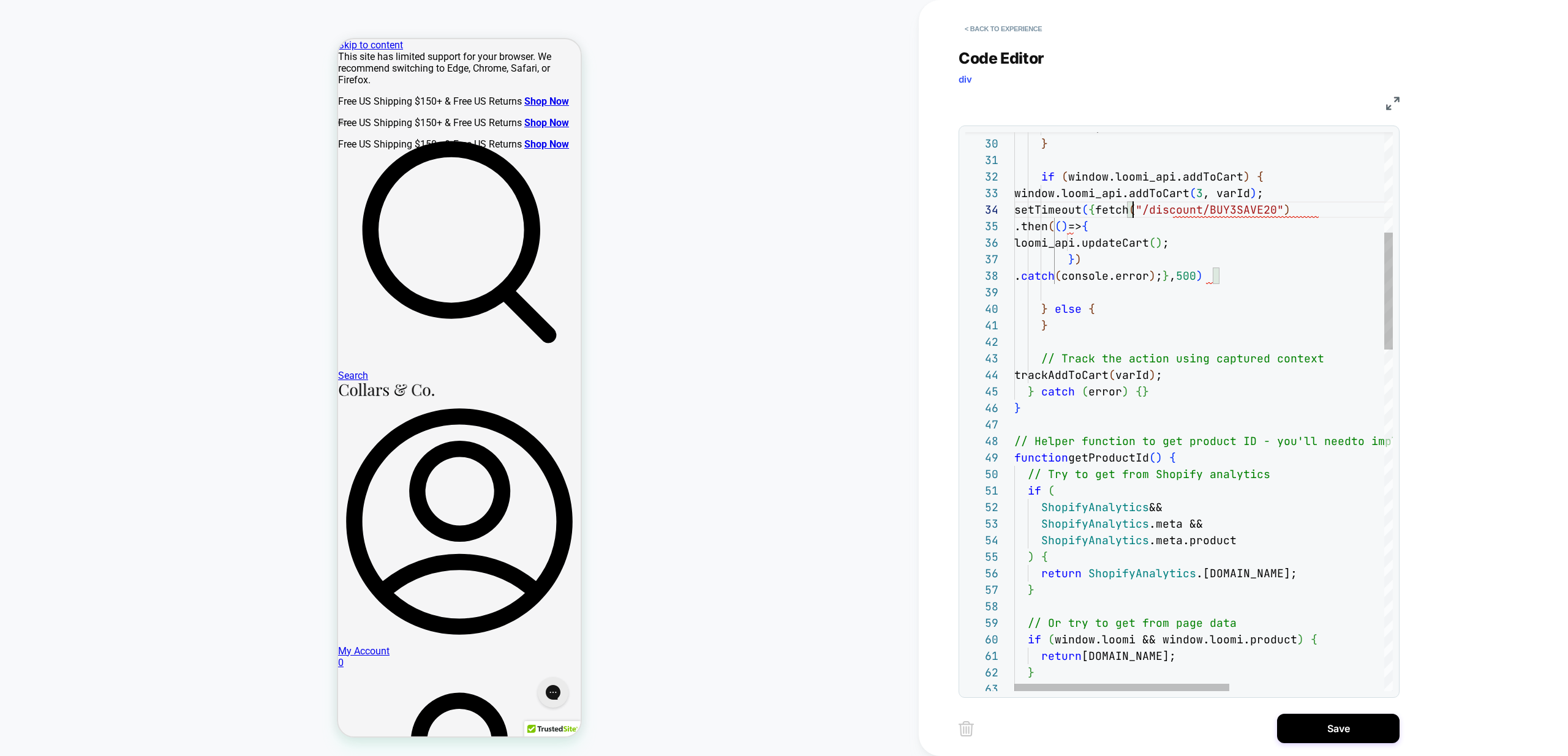
scroll to position [50, 113]
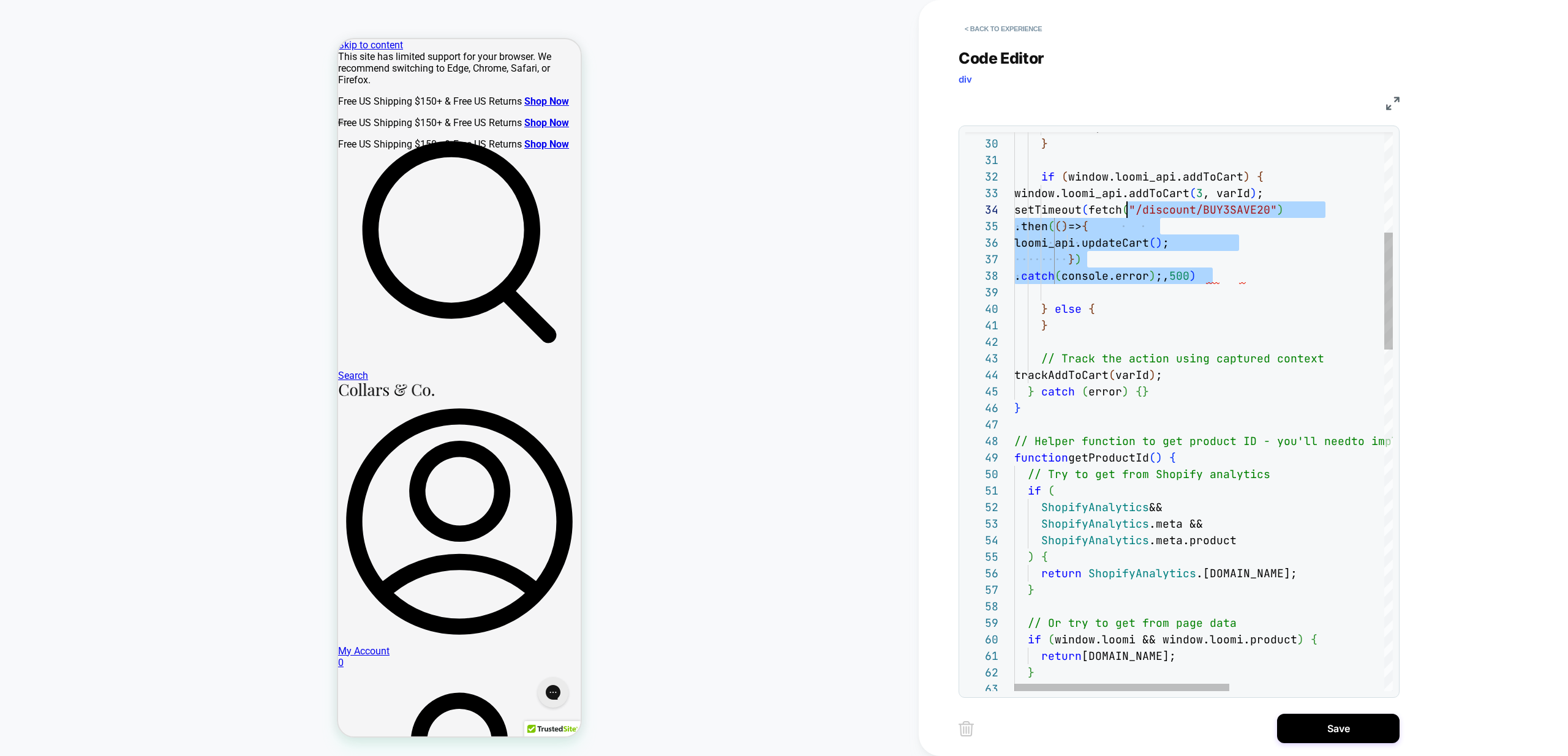
scroll to position [50, 113]
drag, startPoint x: 1213, startPoint y: 278, endPoint x: 1126, endPoint y: 210, distance: 110.4
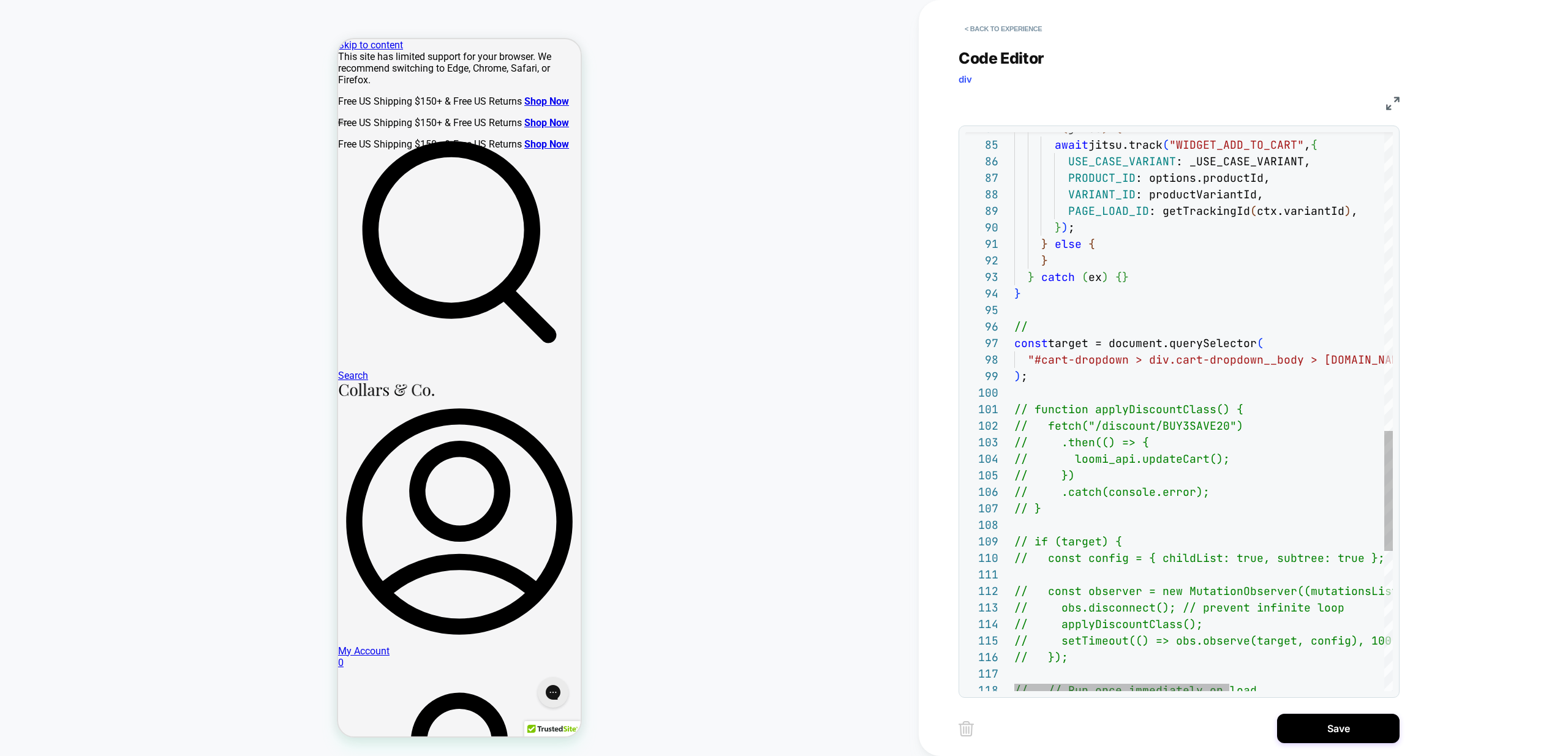
click at [1029, 509] on div "USE_CASE_VARIANT : _USE_CASE_VARIANT, PRODUCT_ID : options.productId, VARIANT_I…" at bounding box center [1339, 44] width 650 height 2592
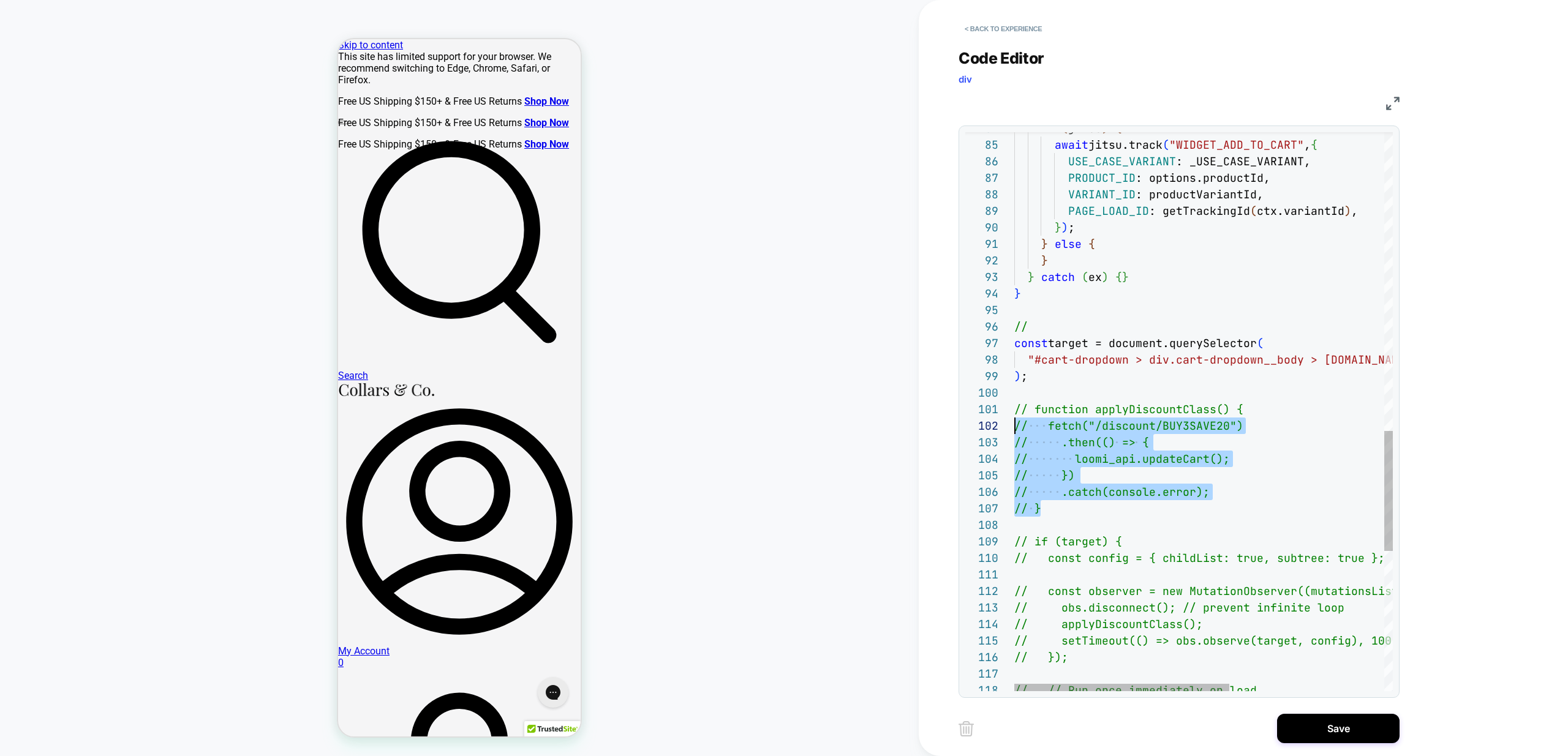
scroll to position [0, 0]
drag, startPoint x: 1095, startPoint y: 511, endPoint x: 971, endPoint y: 410, distance: 159.9
click at [1014, 410] on div "USE_CASE_VARIANT : _USE_CASE_VARIANT, PRODUCT_ID : options.productId, VARIANT_I…" at bounding box center [1339, 44] width 650 height 2592
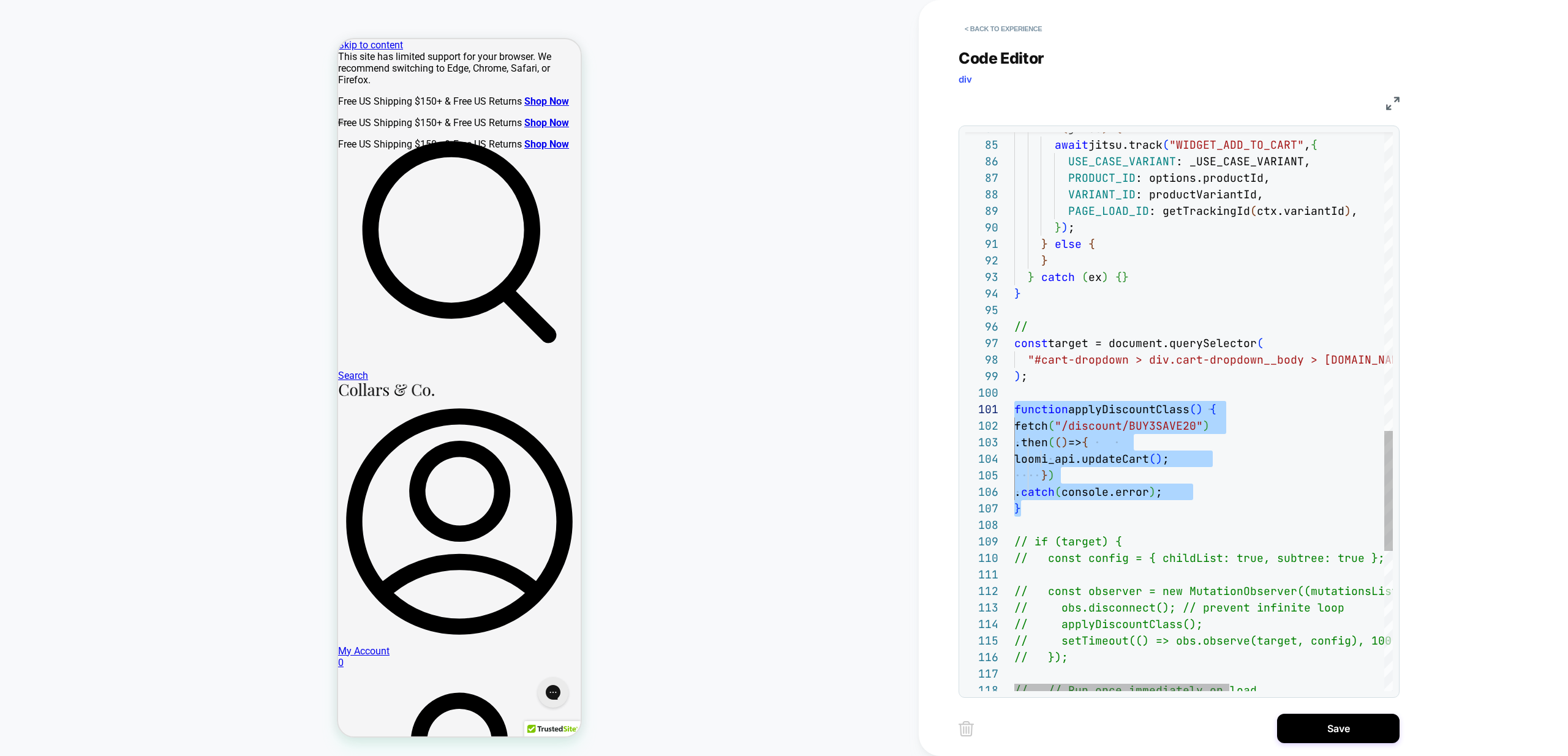
click at [1195, 521] on div "USE_CASE_VARIANT : _USE_CASE_VARIANT, PRODUCT_ID : options.productId, VARIANT_I…" at bounding box center [1339, 44] width 650 height 2592
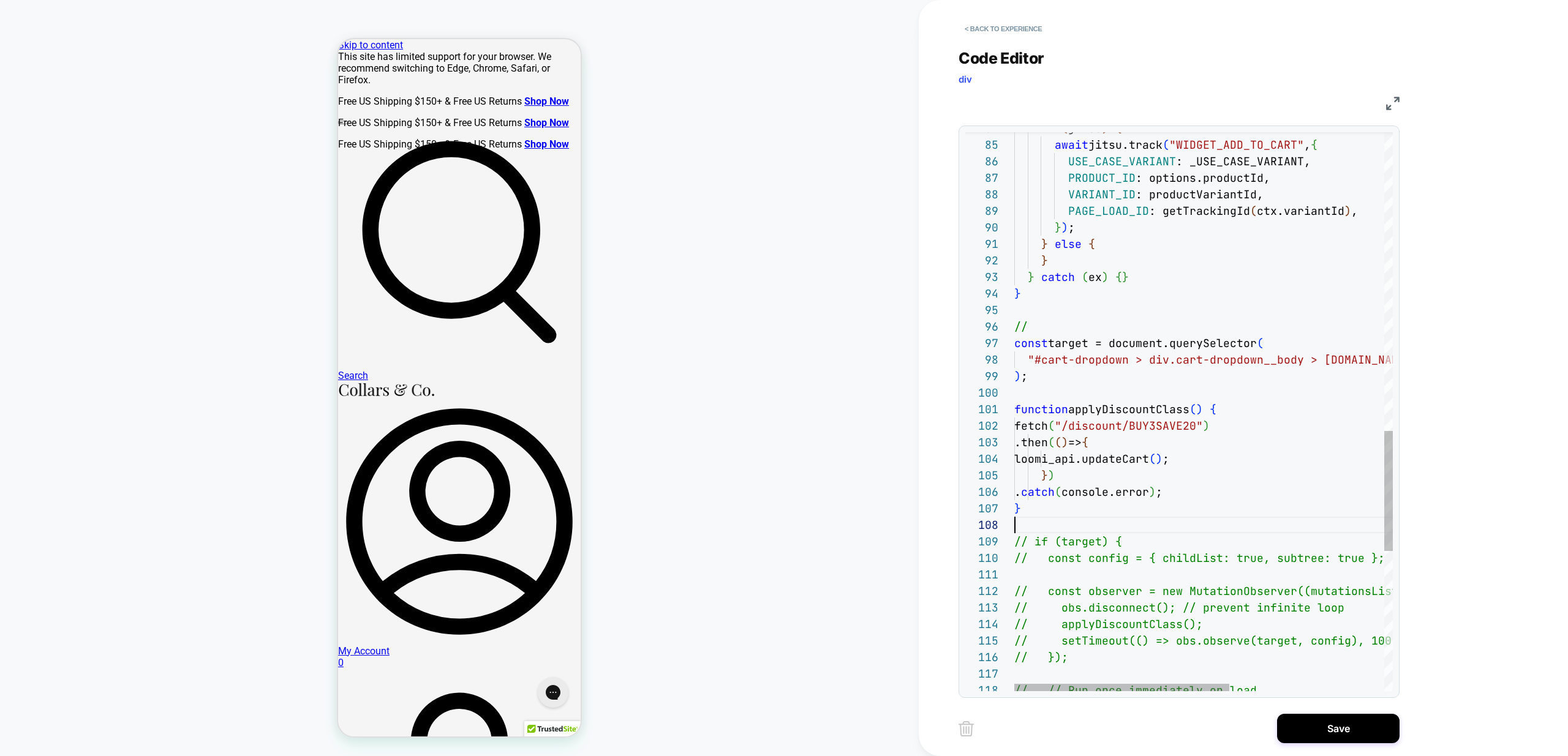
click at [1125, 411] on div "USE_CASE_VARIANT : _USE_CASE_VARIANT, PRODUCT_ID : options.productId, VARIANT_I…" at bounding box center [1339, 44] width 650 height 2592
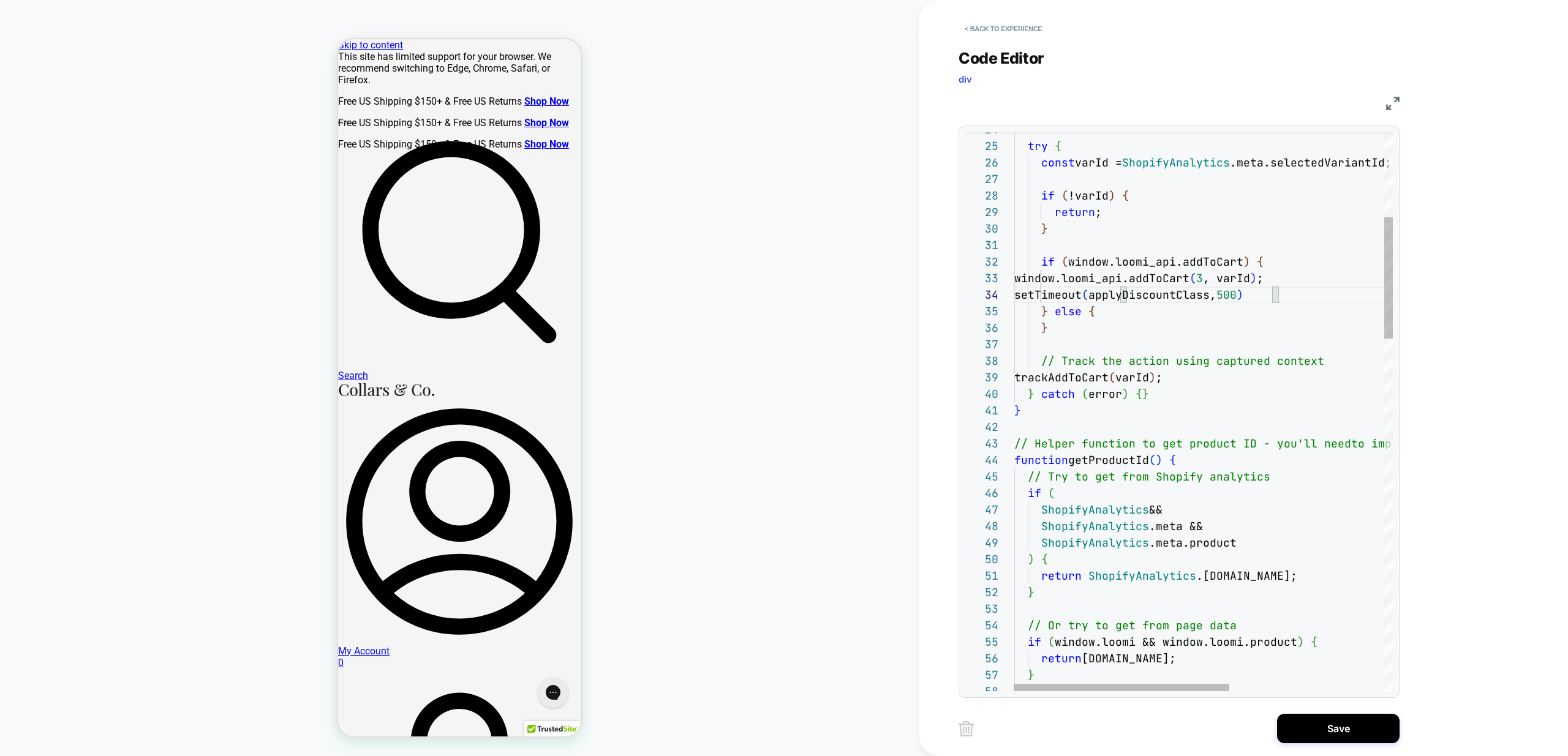
drag, startPoint x: 1139, startPoint y: 398, endPoint x: 1162, endPoint y: 428, distance: 37.8
type textarea "**********"
click at [1348, 728] on button "Save" at bounding box center [1338, 728] width 123 height 29
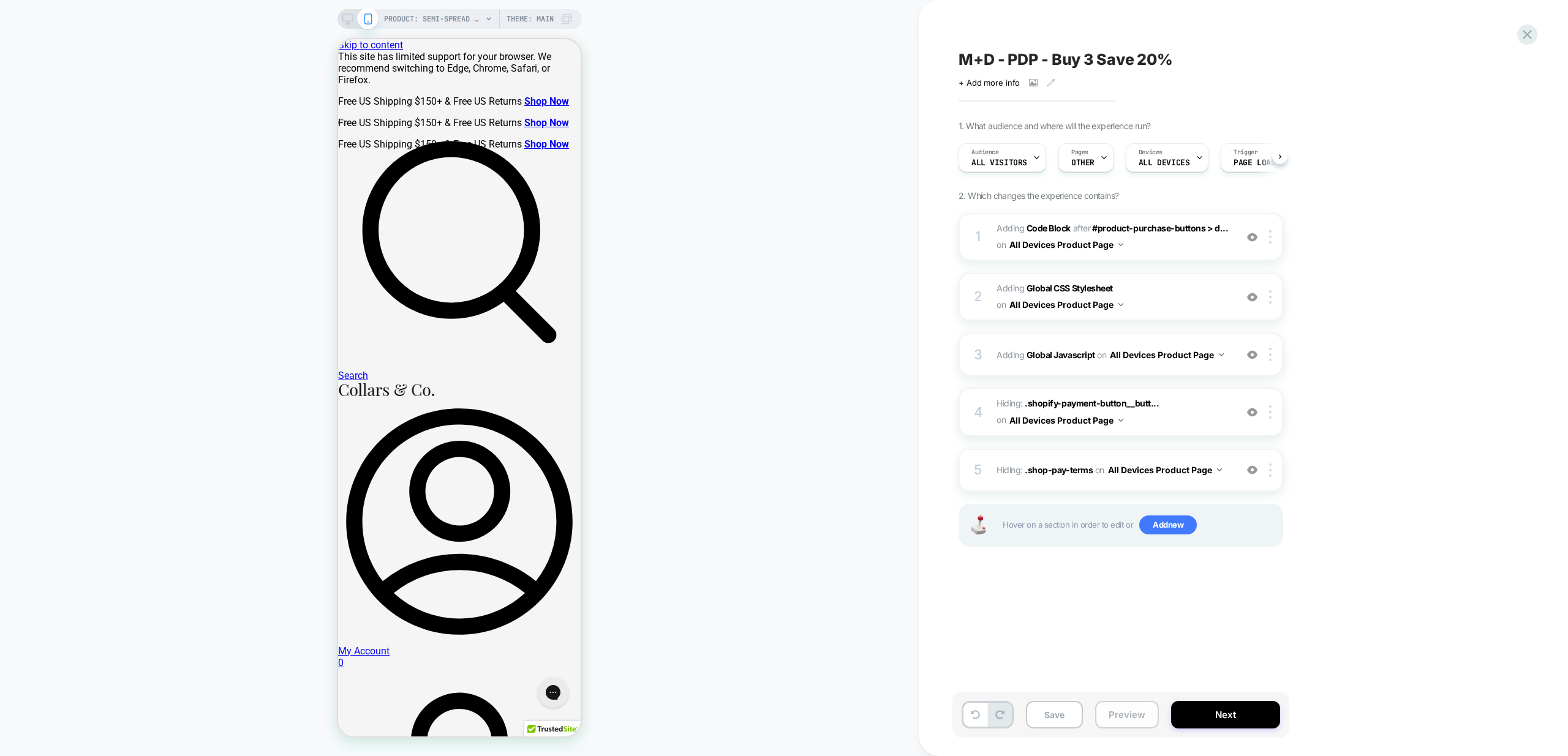
click at [1127, 715] on button "Preview" at bounding box center [1127, 715] width 63 height 28
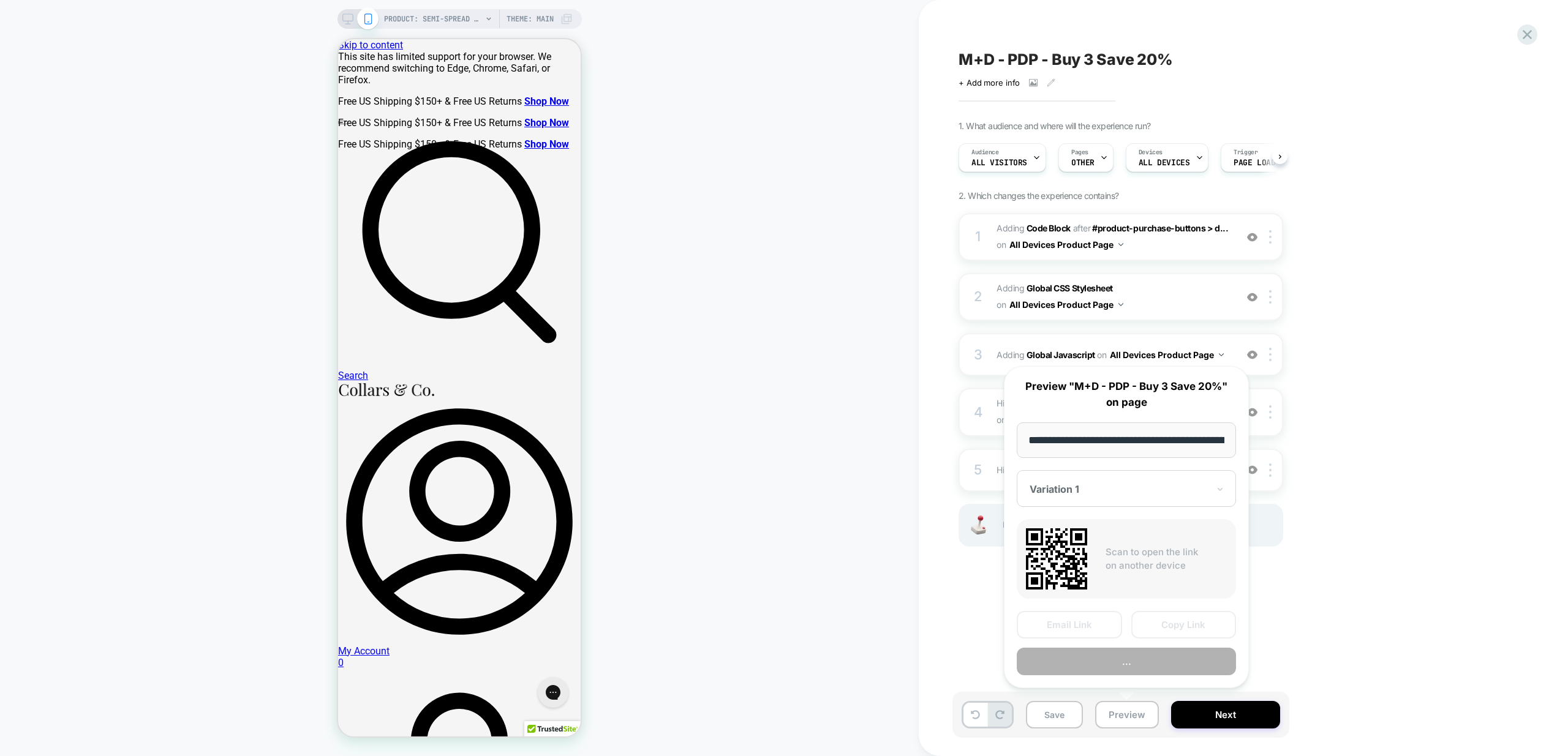
scroll to position [0, 1]
click at [1170, 656] on button "Preview" at bounding box center [1126, 663] width 220 height 28
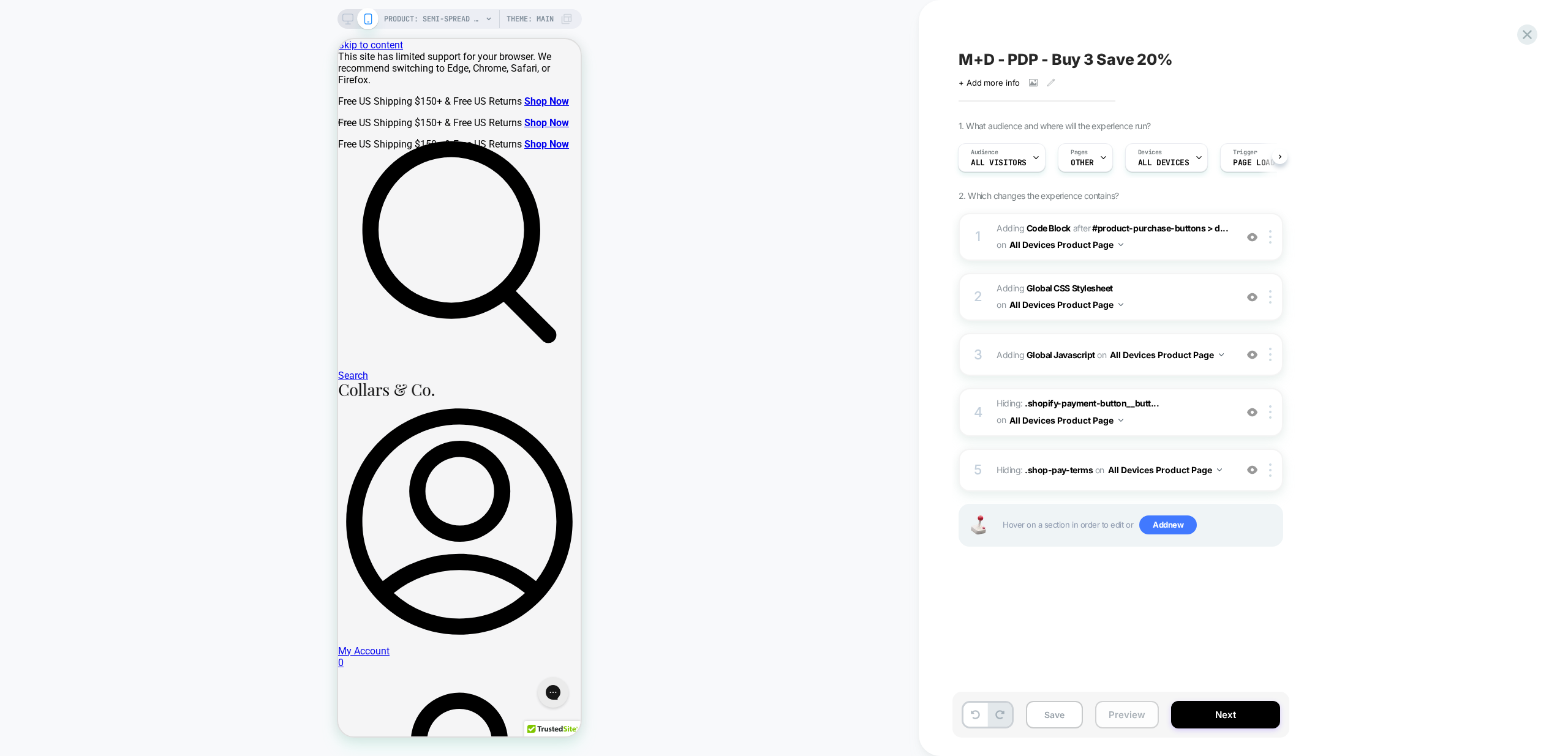
click at [1130, 715] on button "Preview" at bounding box center [1127, 715] width 63 height 28
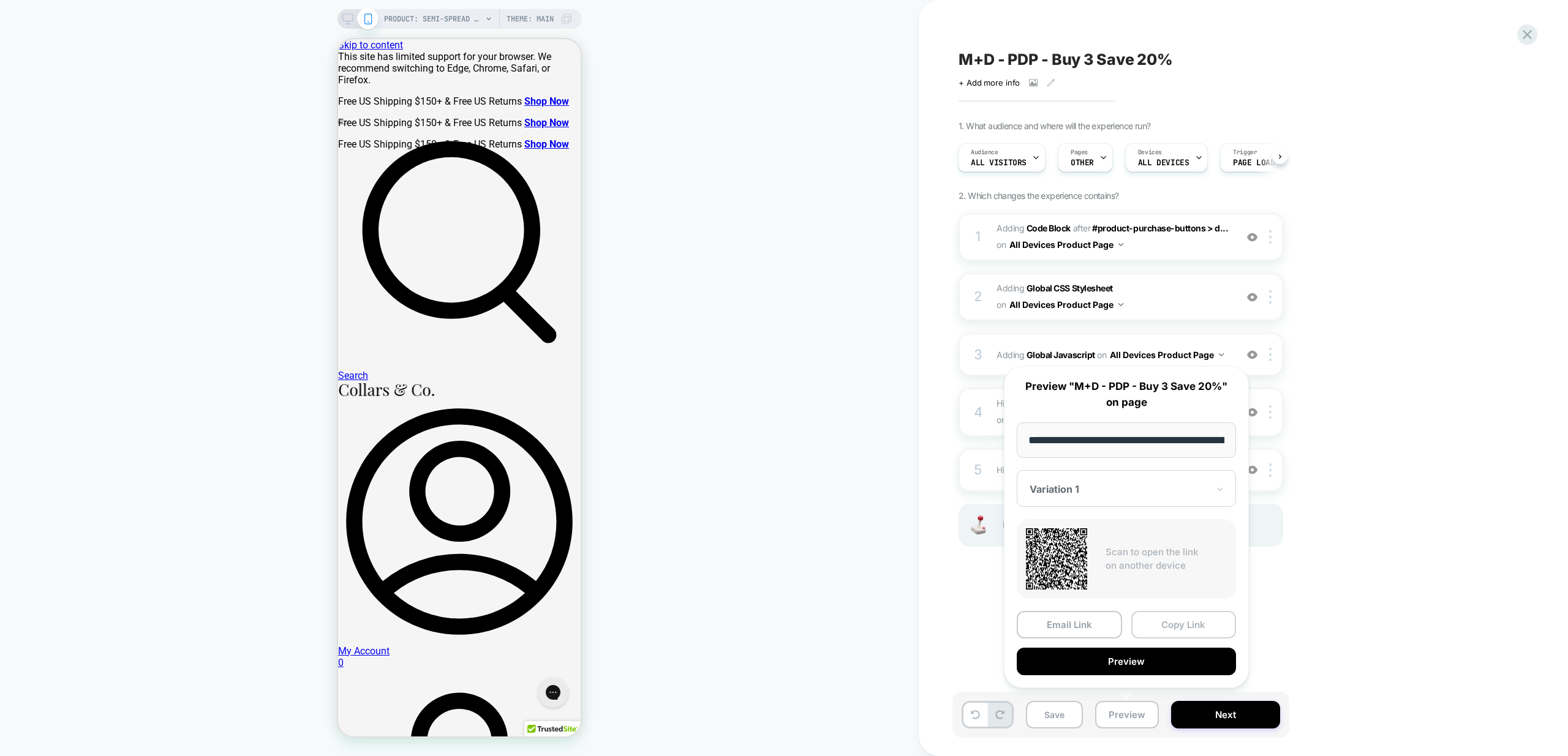
scroll to position [0, 218]
click at [1209, 622] on button "Copy Link" at bounding box center [1184, 625] width 106 height 28
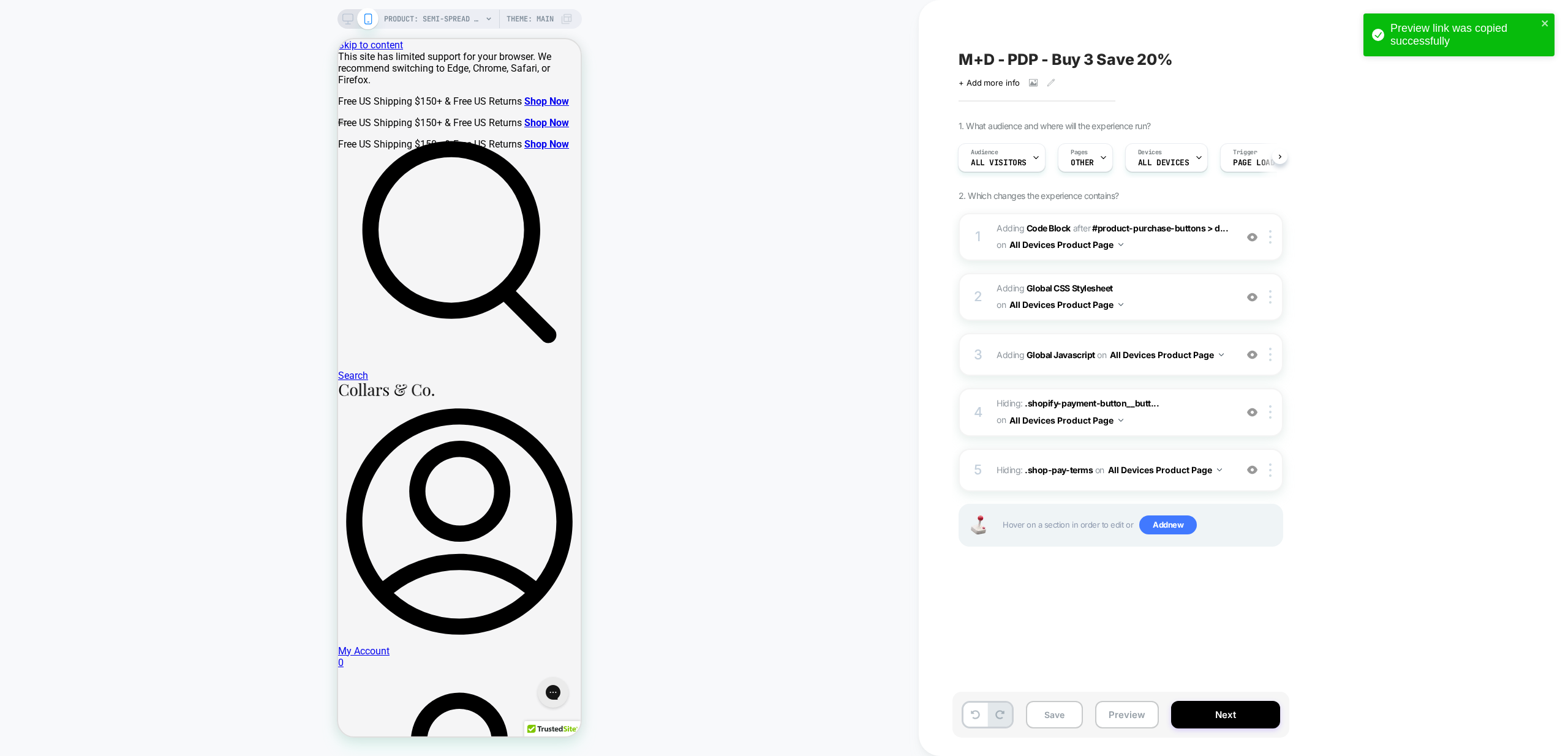
click at [615, 263] on div "PRODUCT: Semi-Spread Collar Polo White PRODUCT: Semi-Spread Collar Polo White T…" at bounding box center [460, 378] width 919 height 732
click at [1063, 714] on button "Save" at bounding box center [1055, 715] width 57 height 28
click at [1204, 372] on div "3 Adding Global Javascript on All Devices Product Page Add Before Add After Tar…" at bounding box center [1121, 354] width 324 height 43
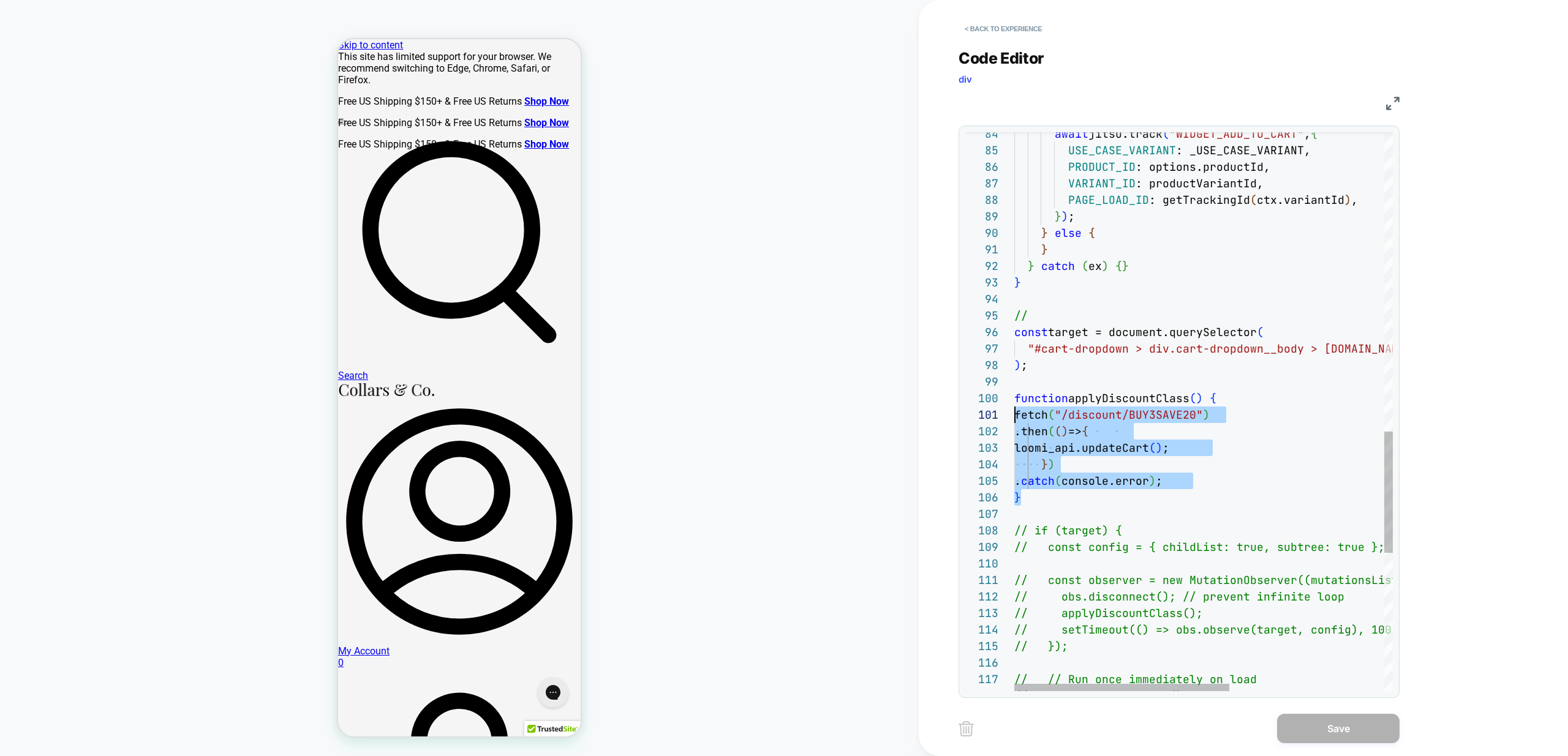
type textarea "**********"
drag, startPoint x: 1021, startPoint y: 480, endPoint x: 953, endPoint y: 396, distance: 108.1
click at [1014, 396] on div "// applyDiscountClass(); // setTimeout(() => obs.observe(target, config ), 100)…" at bounding box center [1339, 41] width 650 height 2575
click at [1180, 411] on div "// applyDiscountClass(); // setTimeout(() => obs.observe(target, config ), 100)…" at bounding box center [1339, 41] width 650 height 2575
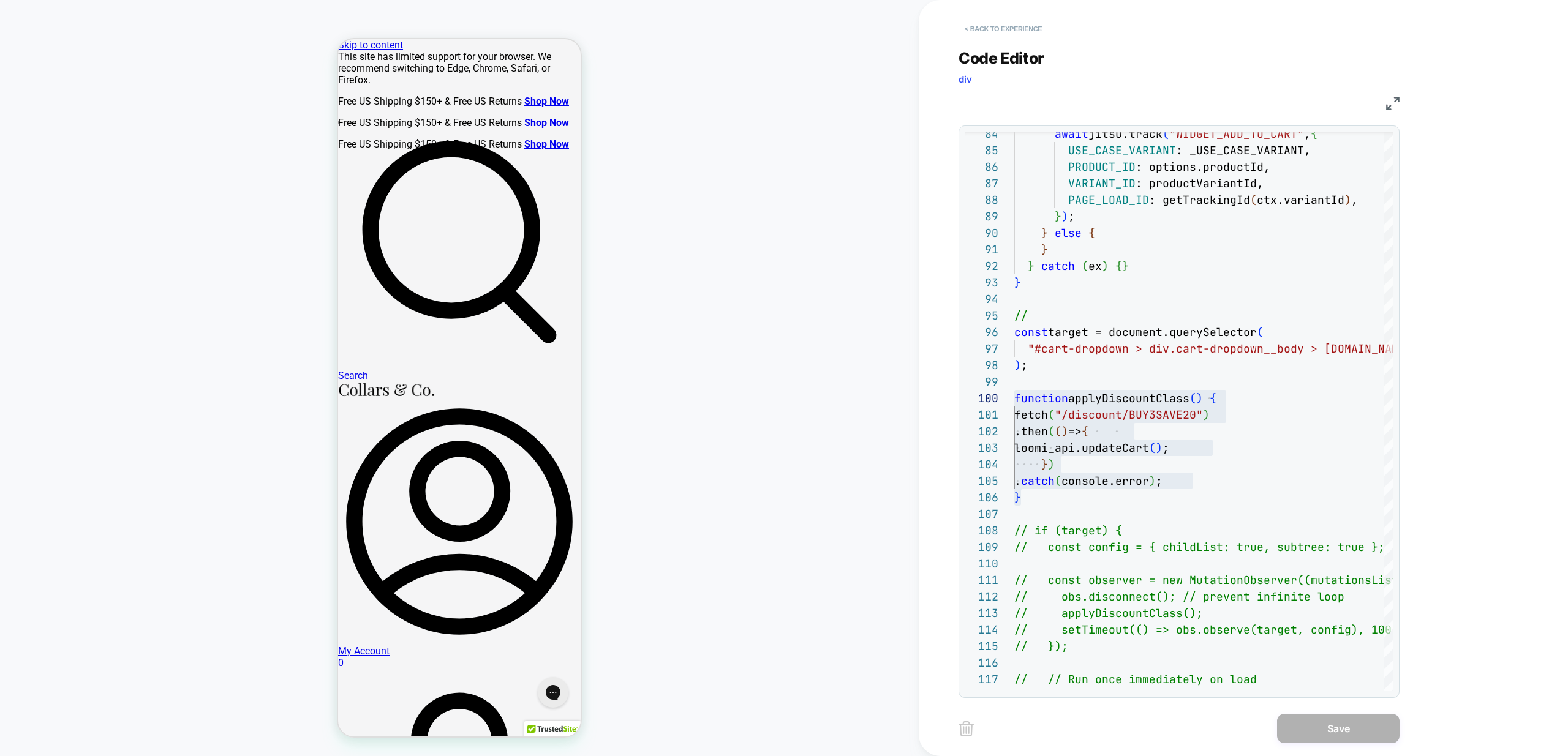
click at [990, 26] on button "< Back to experience" at bounding box center [1004, 28] width 89 height 20
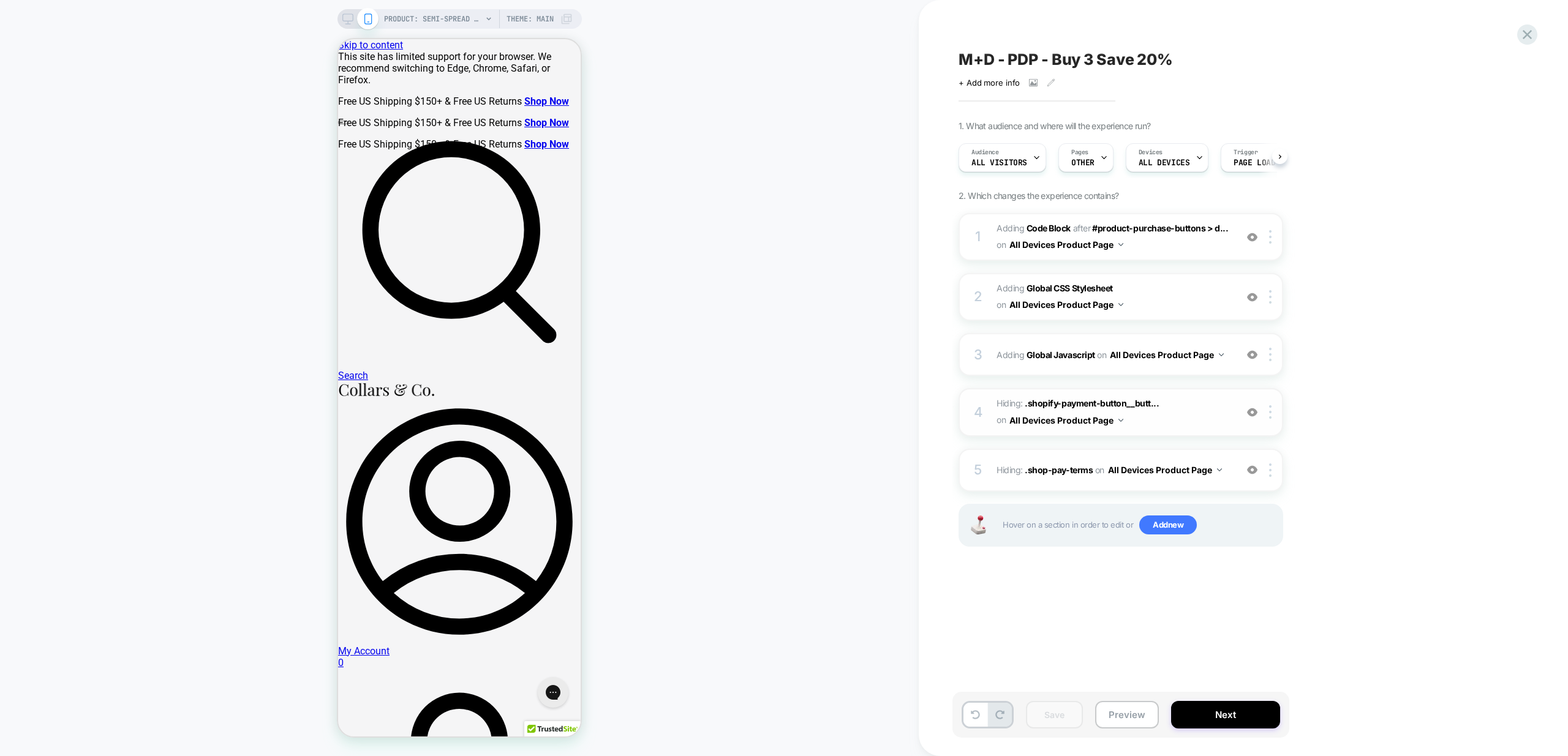
scroll to position [0, 1]
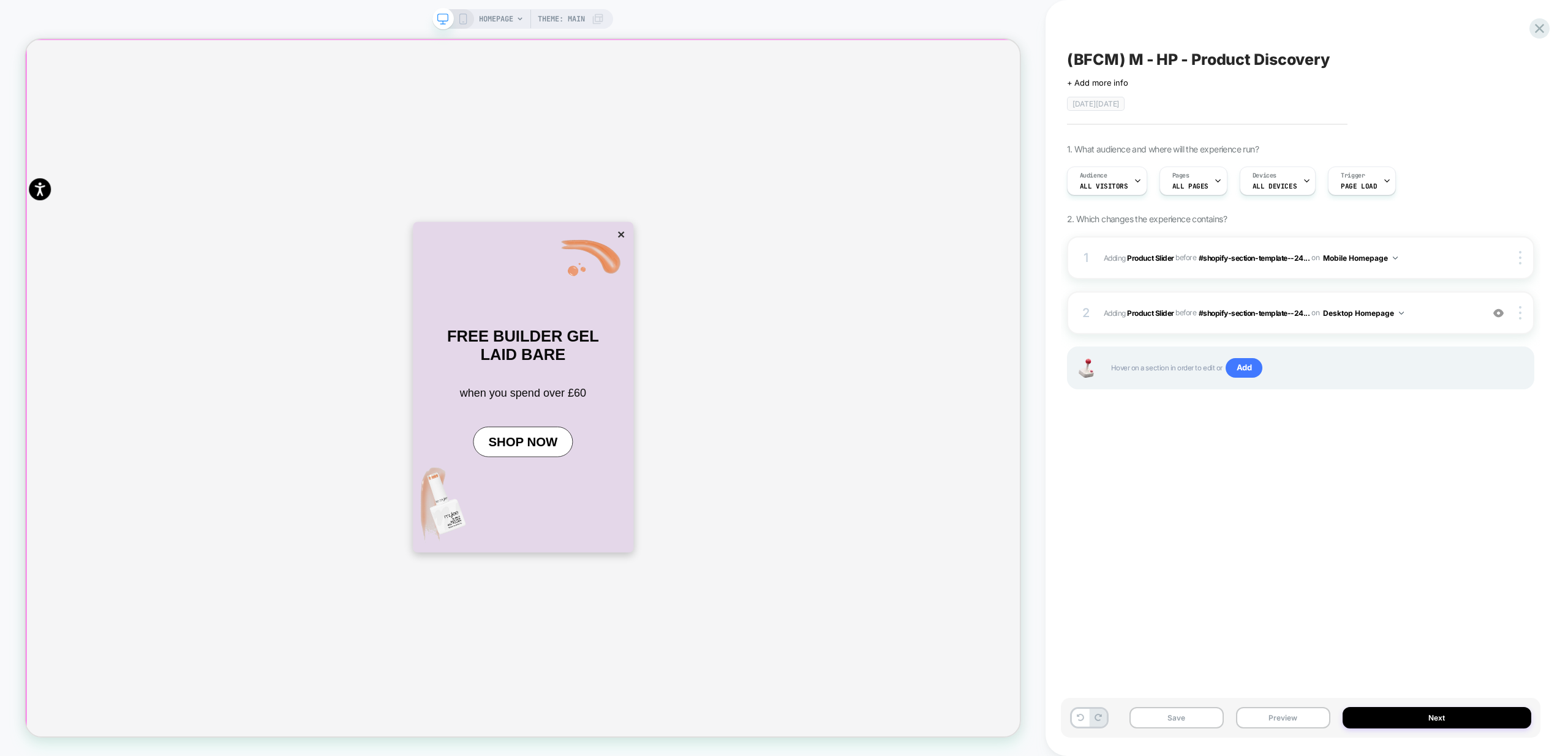
scroll to position [0, 3979]
click at [1520, 316] on img at bounding box center [1520, 313] width 2 height 14
click at [1431, 245] on div "Replace Position" at bounding box center [1448, 245] width 109 height 33
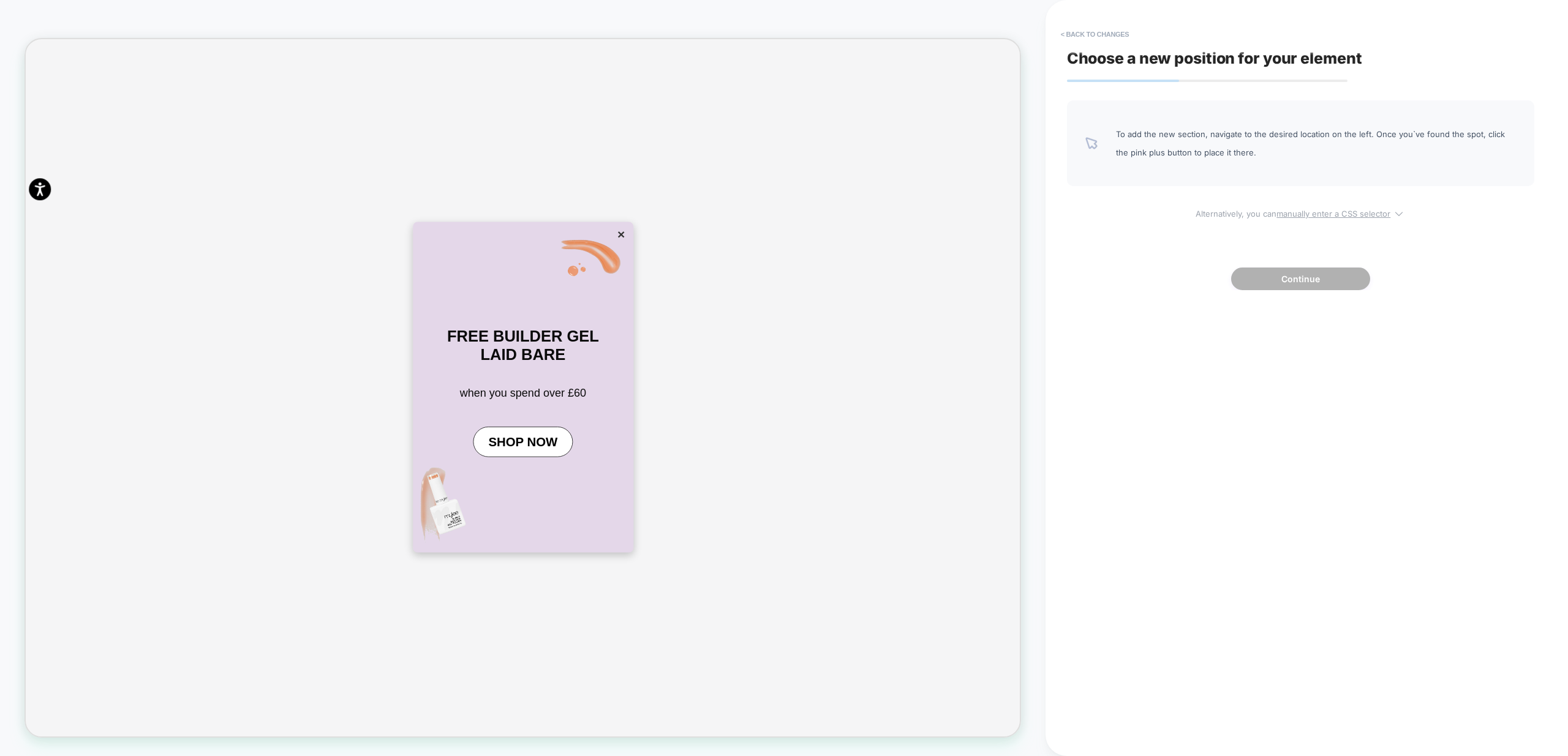
click at [1350, 215] on u "manually enter a CSS selector" at bounding box center [1334, 214] width 114 height 10
select select "*******"
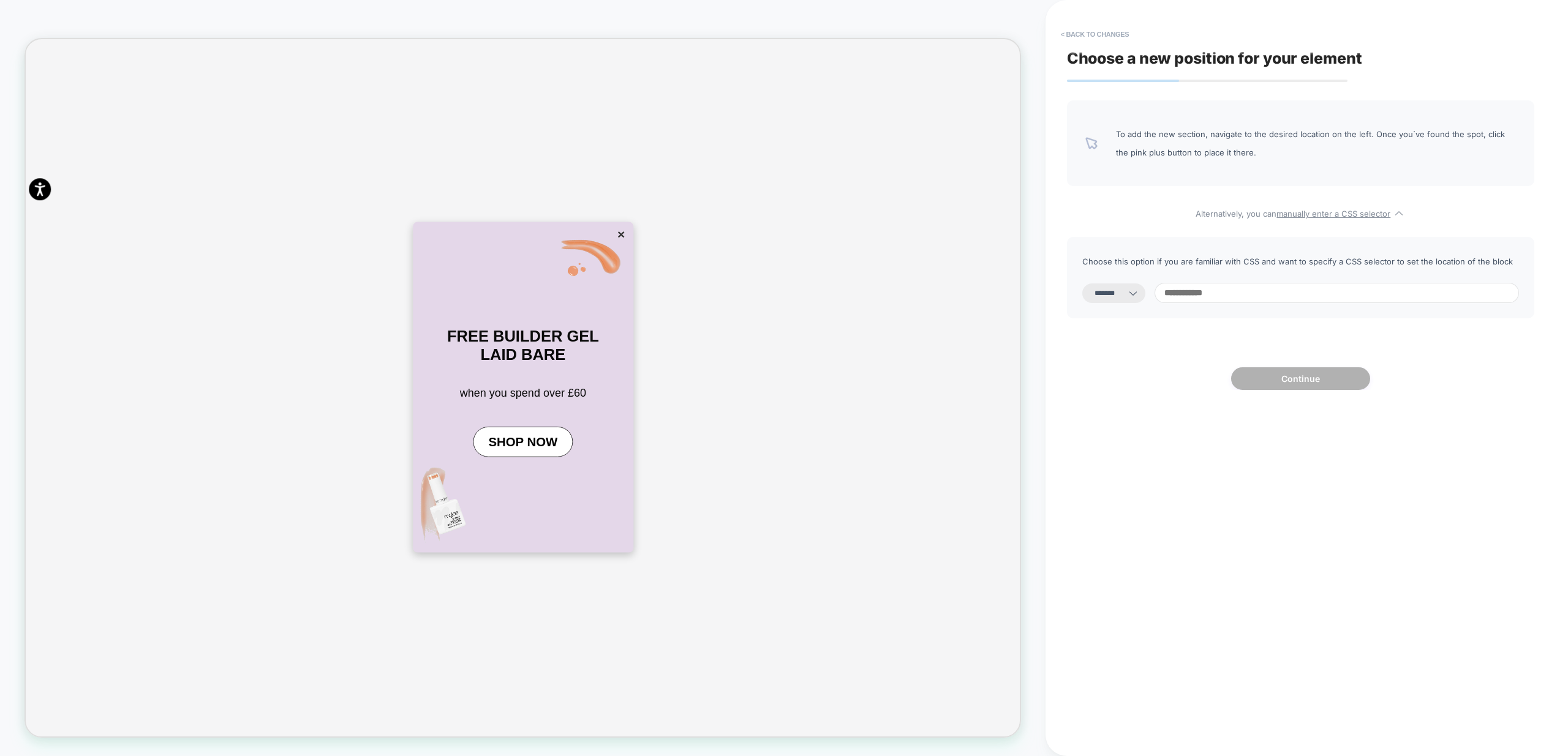
scroll to position [0, 2652]
click at [1086, 41] on button "< Back to changes" at bounding box center [1095, 34] width 81 height 20
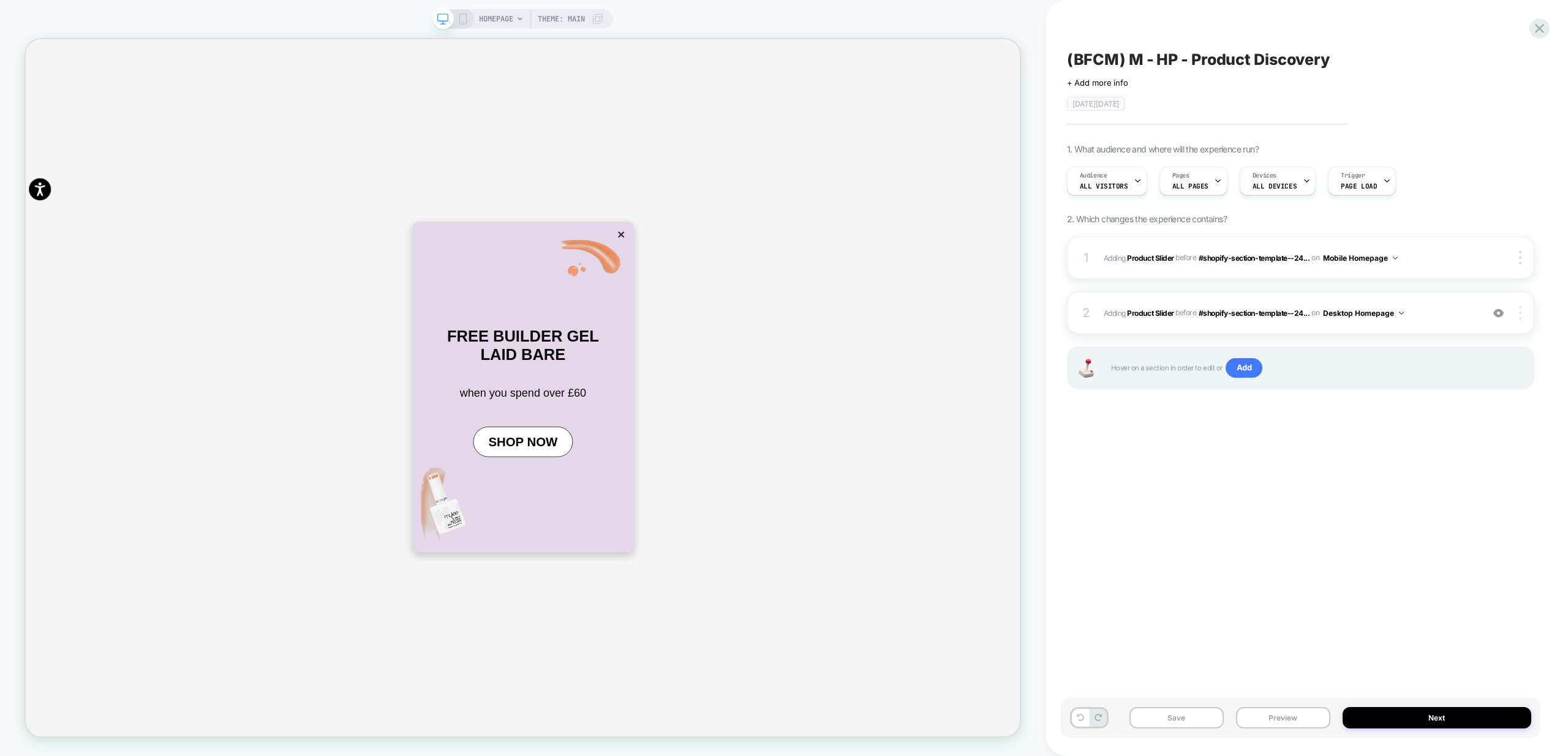
scroll to position [0, 1326]
click at [1520, 314] on img at bounding box center [1520, 313] width 2 height 14
click at [1522, 315] on div at bounding box center [1521, 313] width 24 height 14
click at [1246, 368] on span "Add" at bounding box center [1244, 368] width 37 height 20
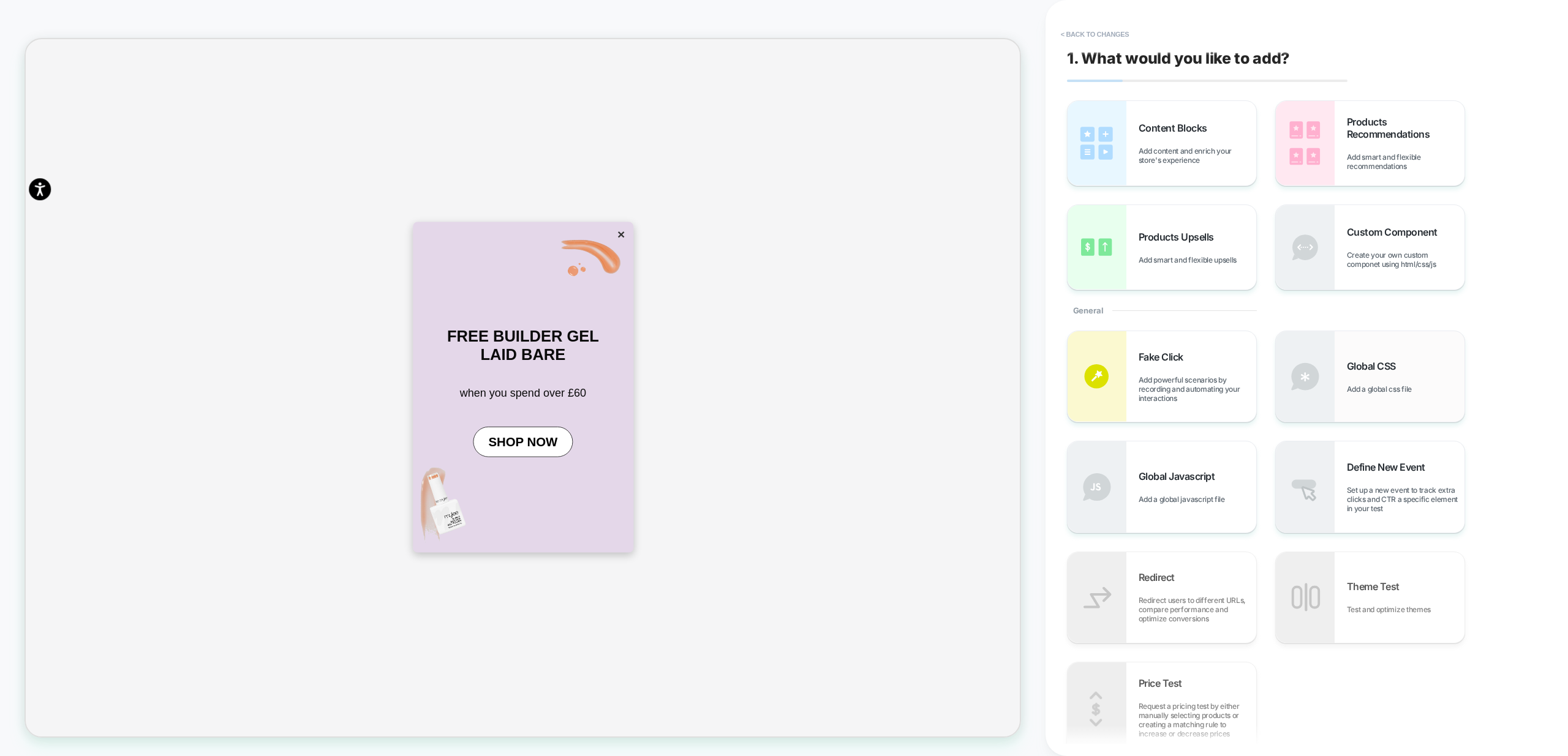
click at [1436, 388] on div "Global CSS Add a global css file" at bounding box center [1405, 376] width 118 height 33
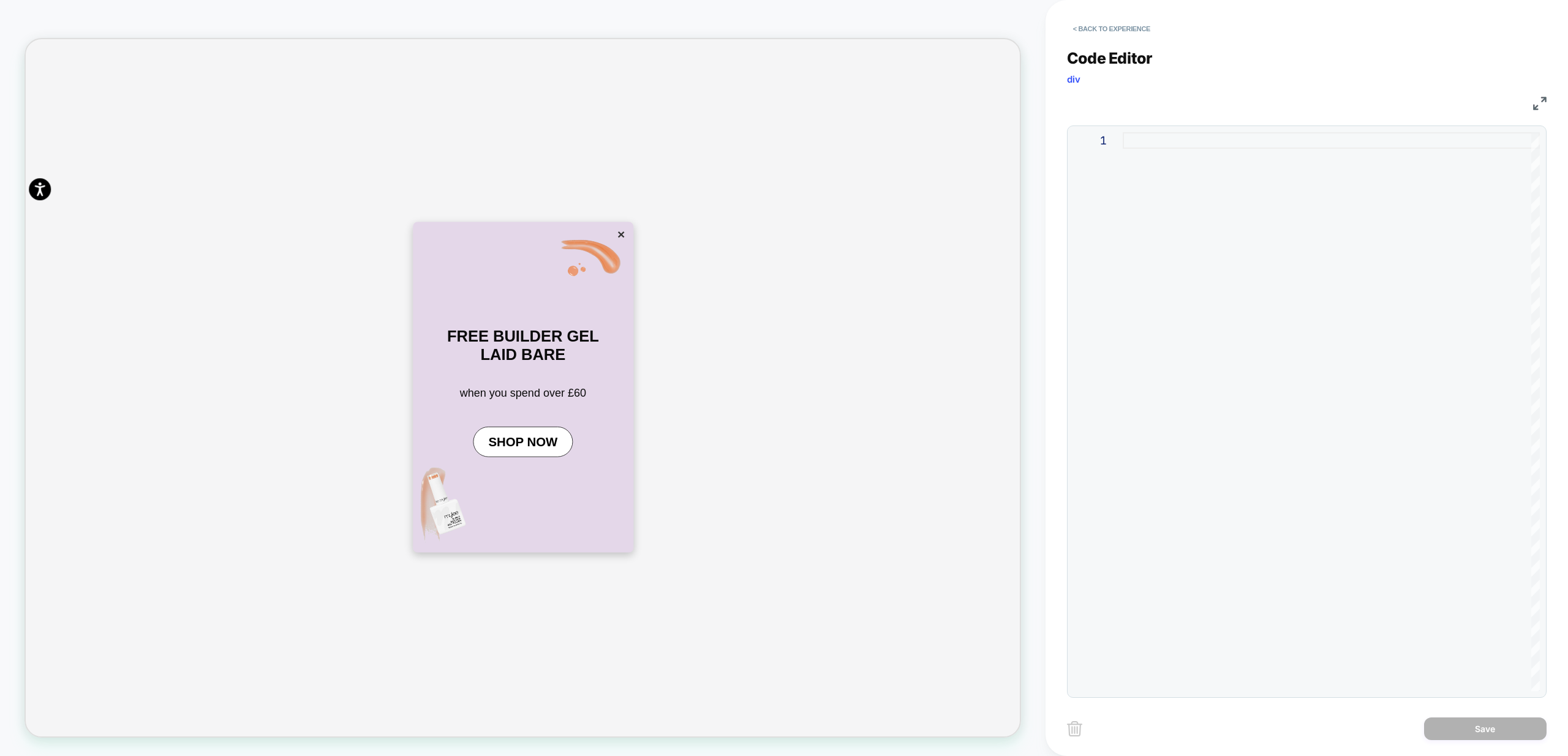
scroll to position [0, 0]
click at [1193, 269] on div at bounding box center [1331, 412] width 417 height 559
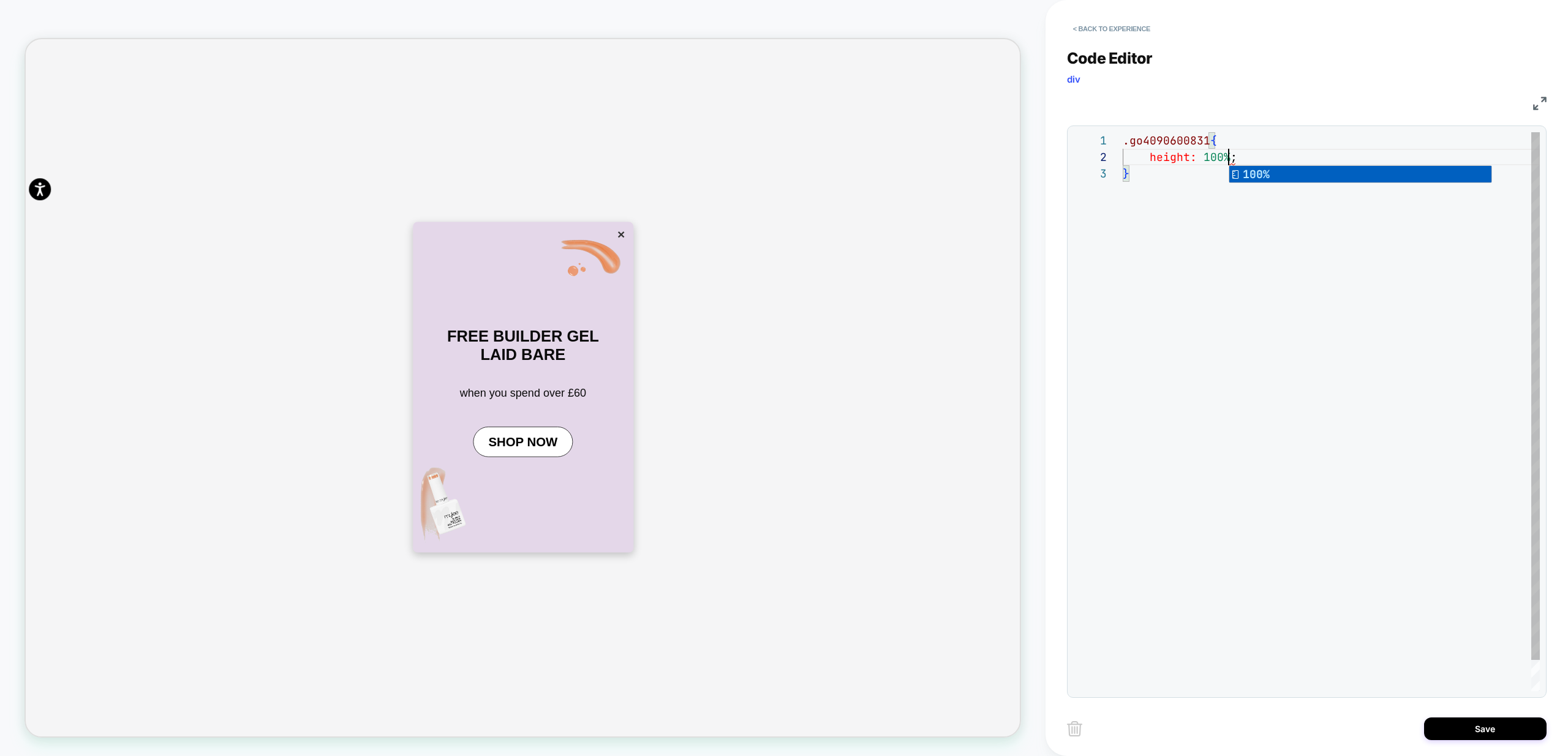
scroll to position [0, 3979]
click at [1232, 313] on div ".go4090600831 { height: 100% ; }" at bounding box center [1331, 428] width 417 height 592
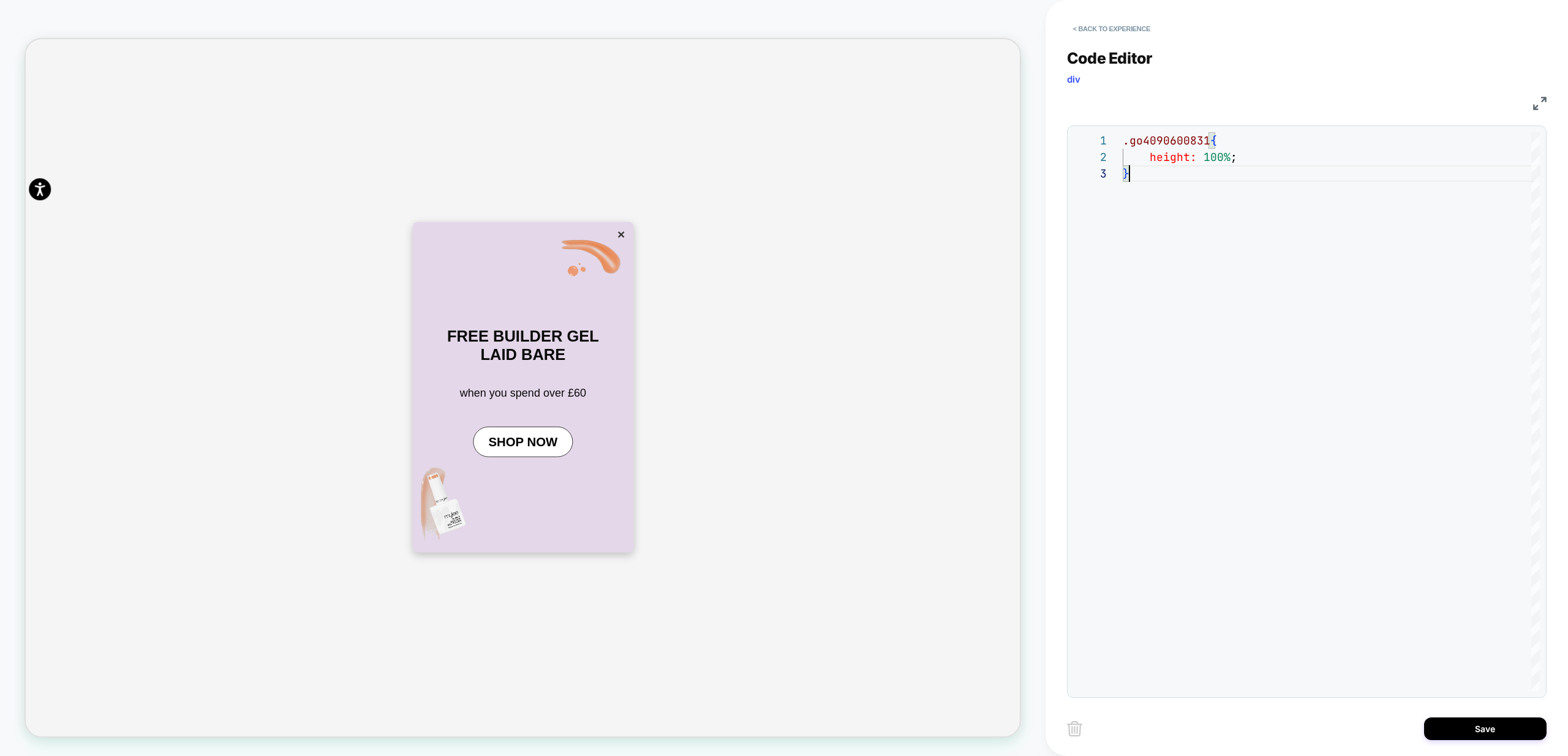
scroll to position [0, 1326]
type textarea "**********"
click at [811, 310] on button "×" at bounding box center [819, 299] width 17 height 21
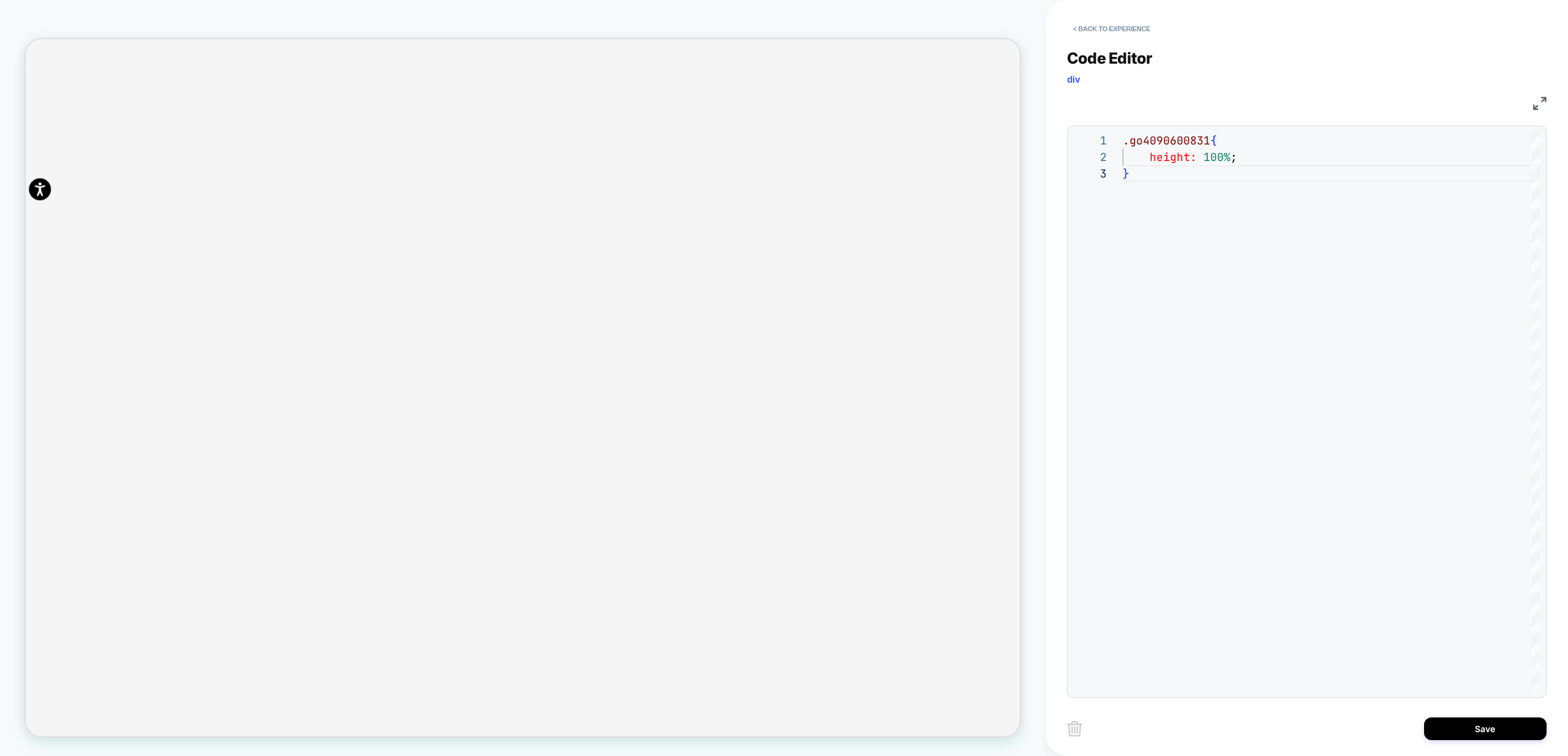
drag, startPoint x: 975, startPoint y: 491, endPoint x: 788, endPoint y: 493, distance: 187.0
drag, startPoint x: 1083, startPoint y: 441, endPoint x: 1223, endPoint y: 12, distance: 451.3
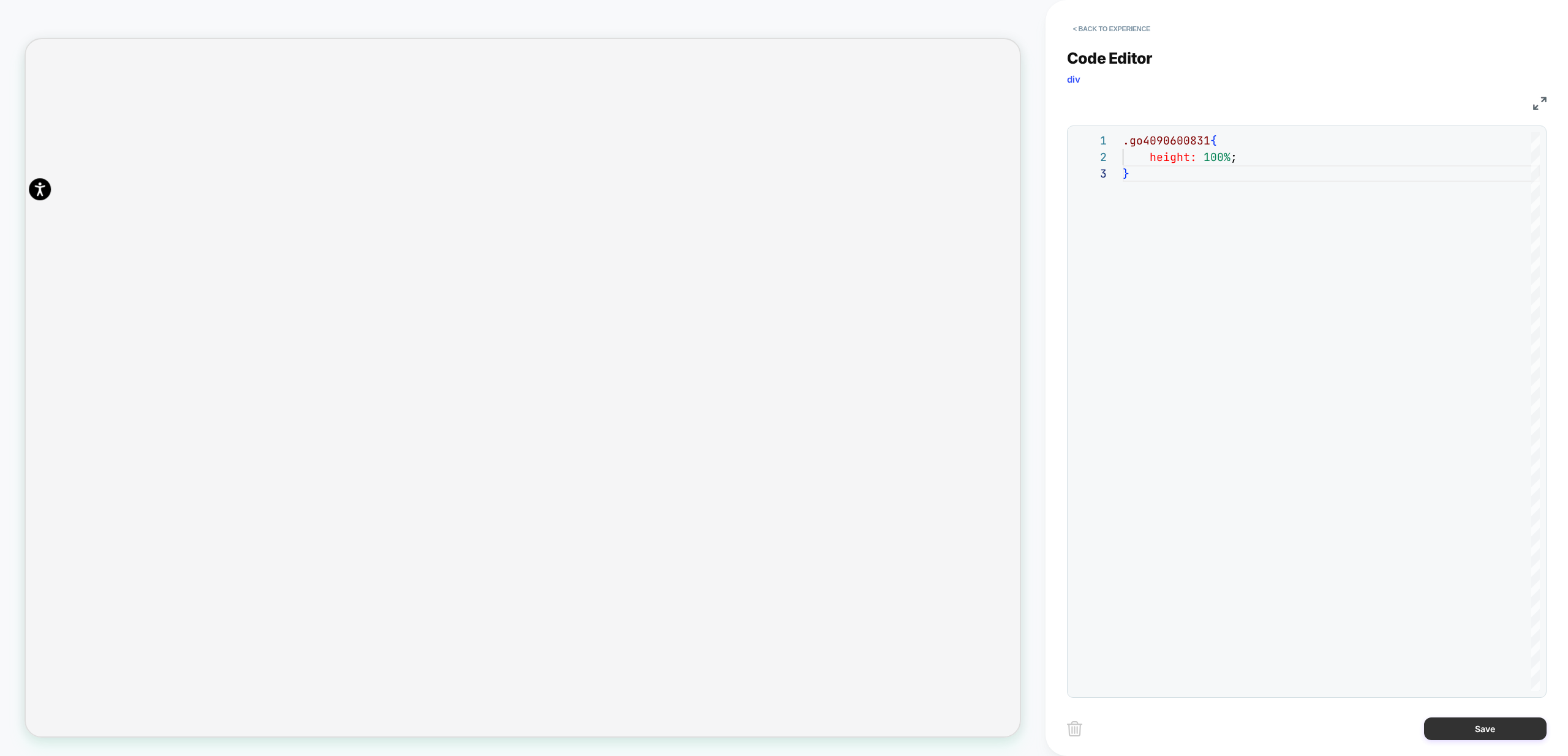
click at [1474, 722] on button "Save" at bounding box center [1485, 729] width 123 height 23
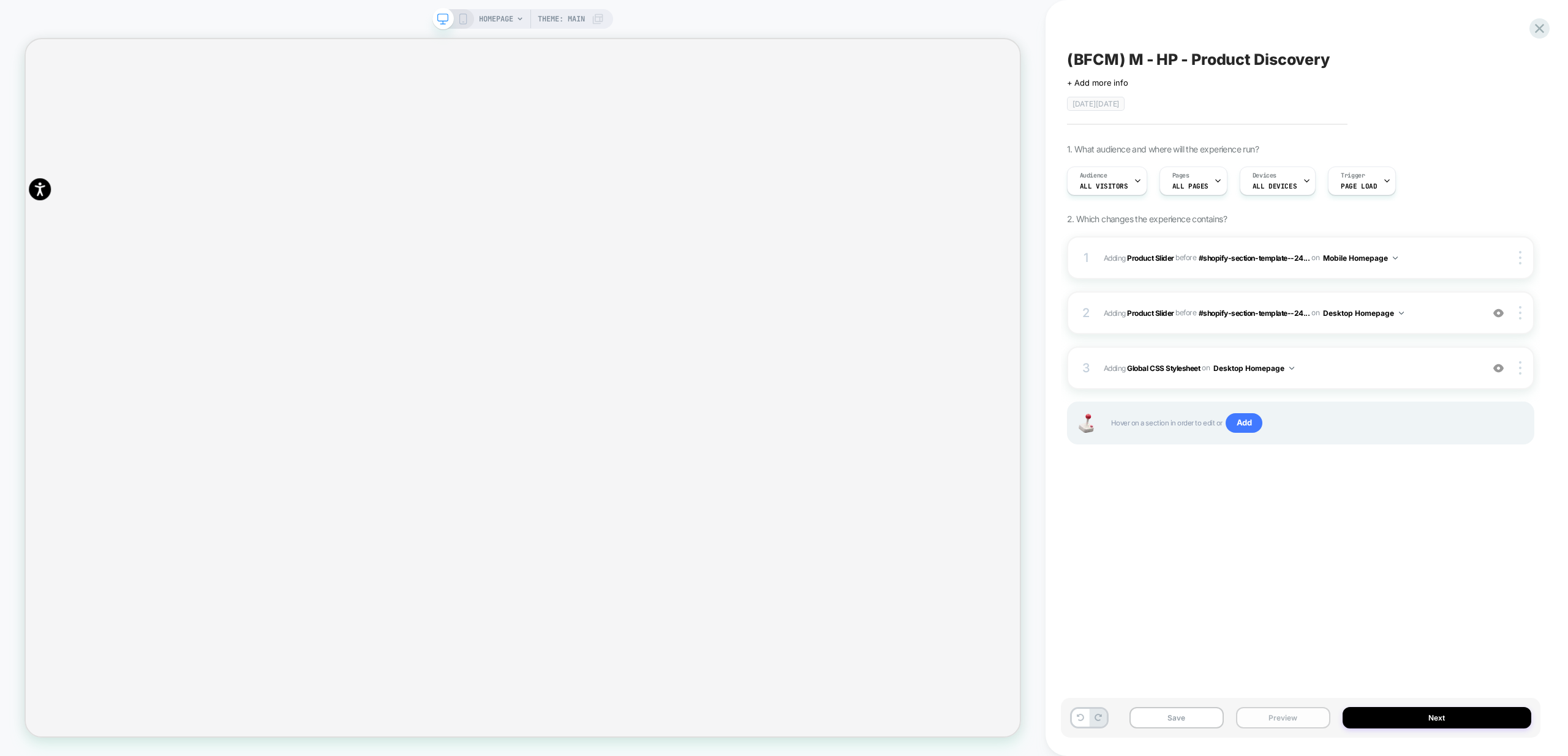
click at [1311, 710] on button "Preview" at bounding box center [1283, 718] width 94 height 21
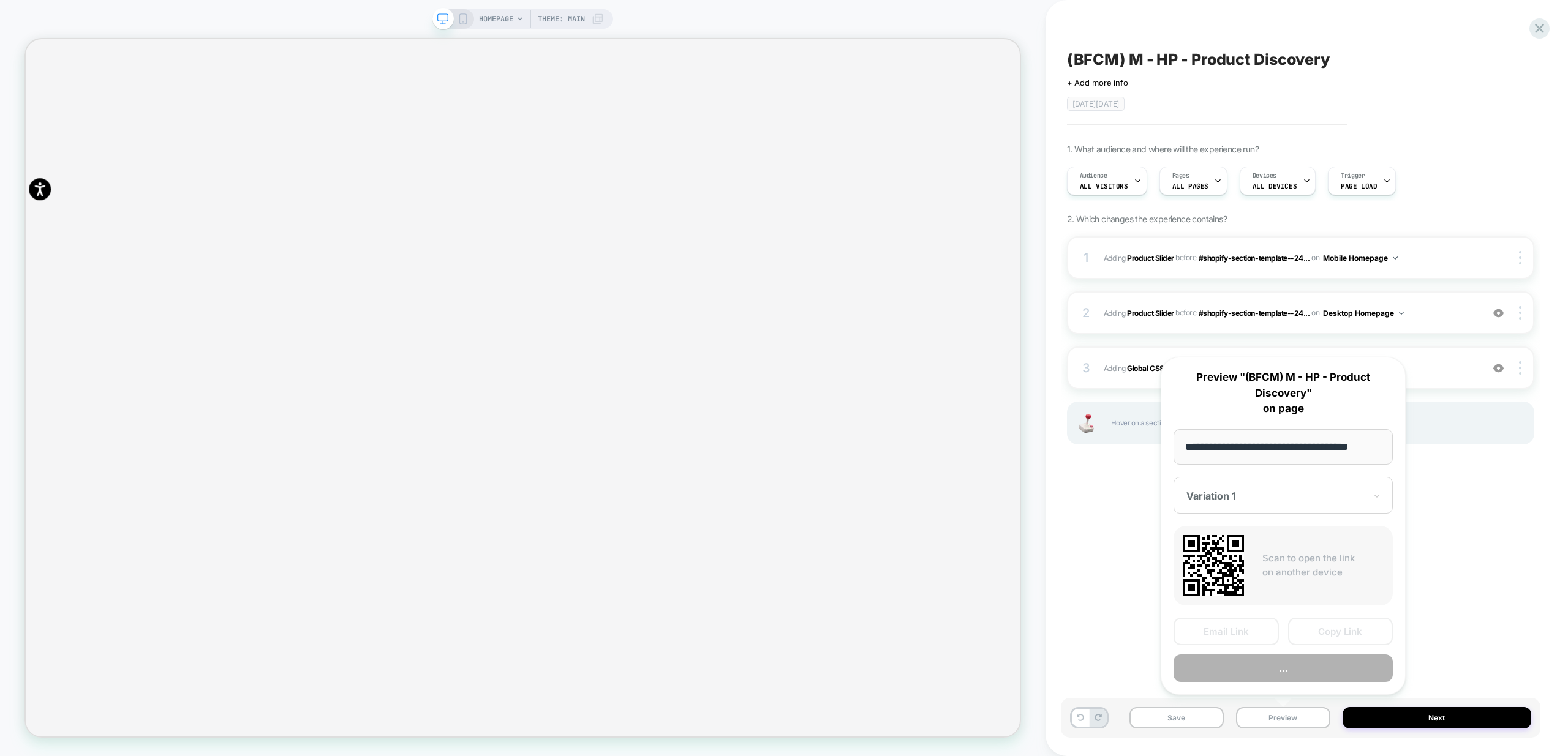
scroll to position [0, 2]
click at [1313, 667] on button "..." at bounding box center [1283, 669] width 220 height 28
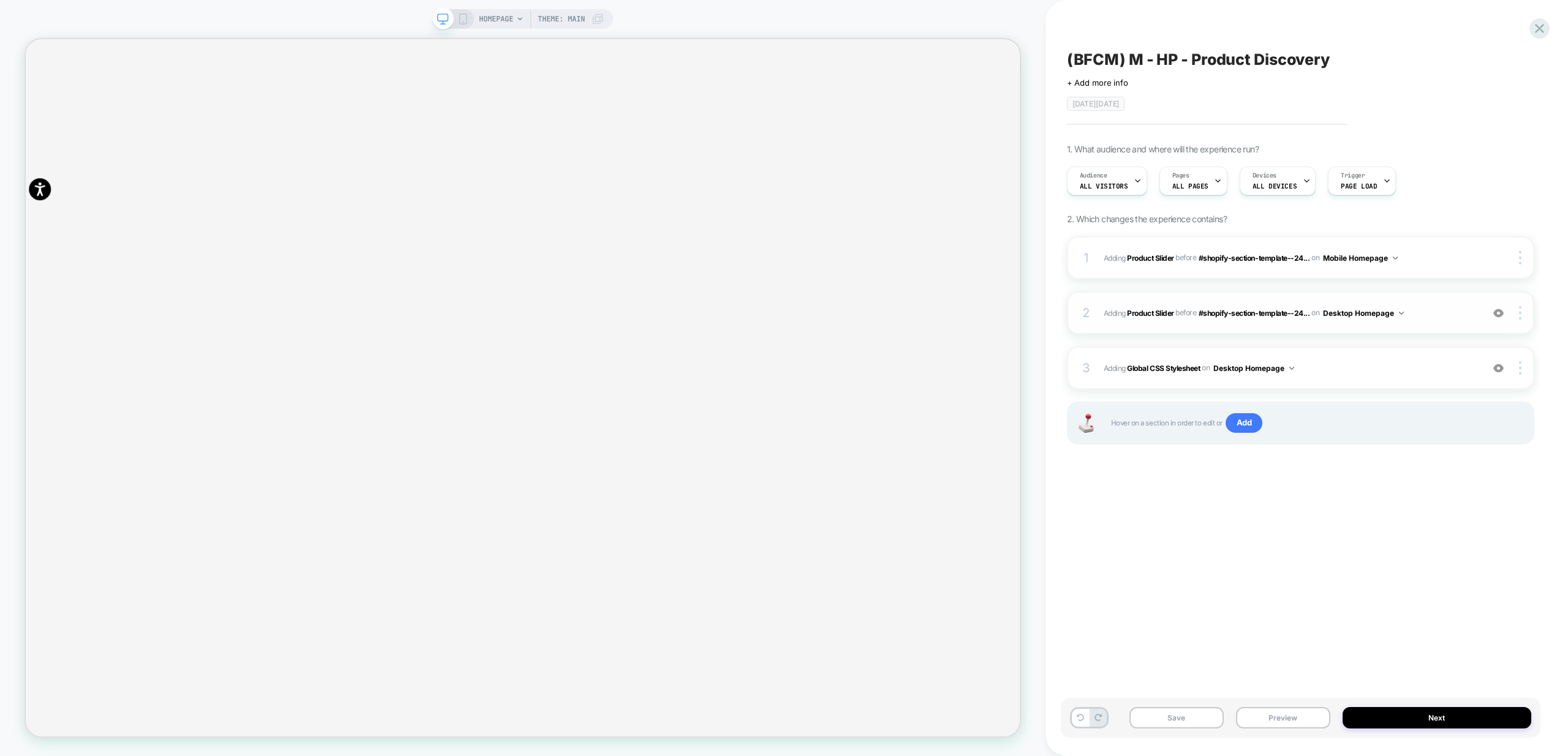
scroll to position [0, 0]
click at [1402, 367] on span "Adding Global CSS Stylesheet on Desktop Homepage" at bounding box center [1290, 368] width 372 height 15
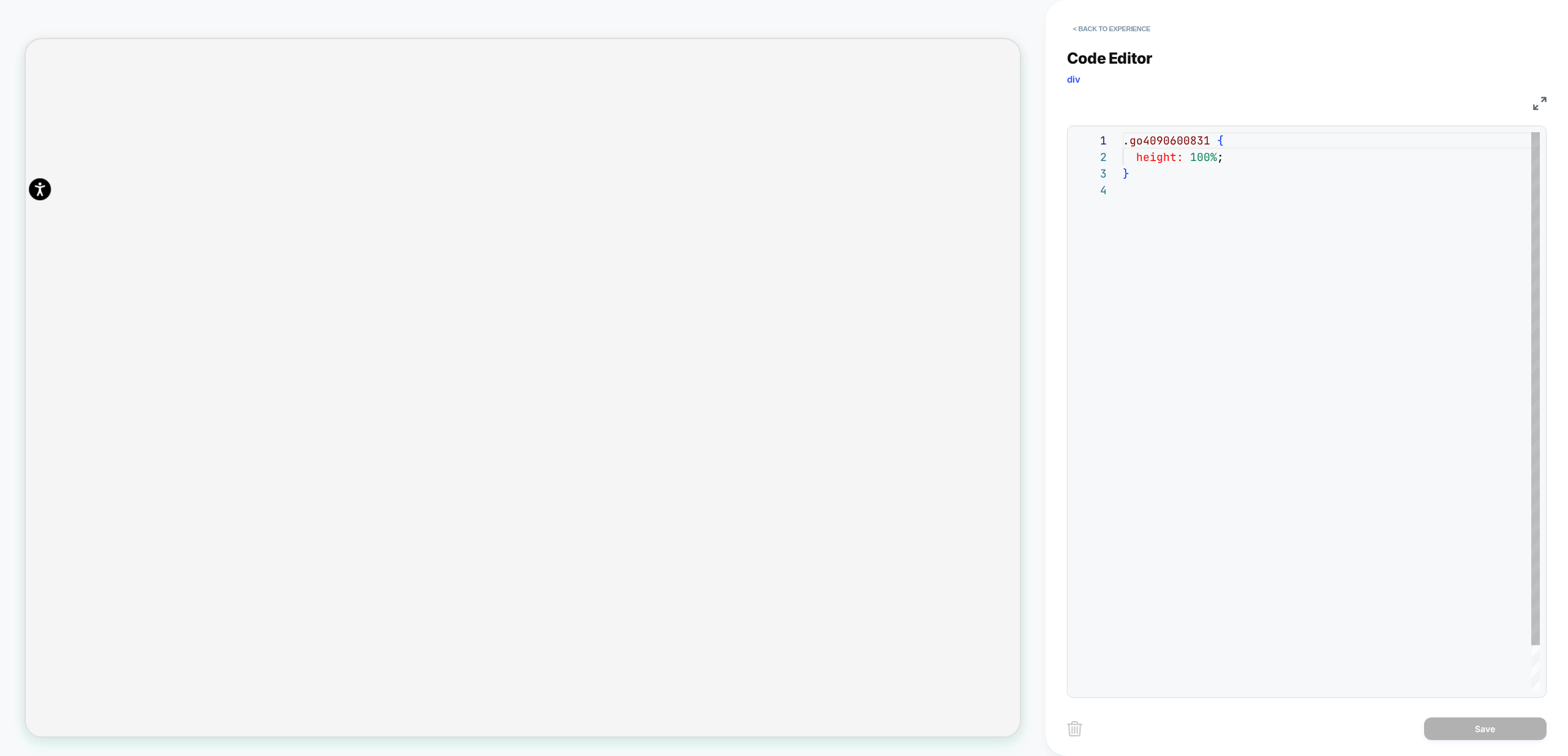
scroll to position [50, 0]
click at [1341, 309] on div ".go4090600831 { height: 100% ; }" at bounding box center [1331, 437] width 417 height 609
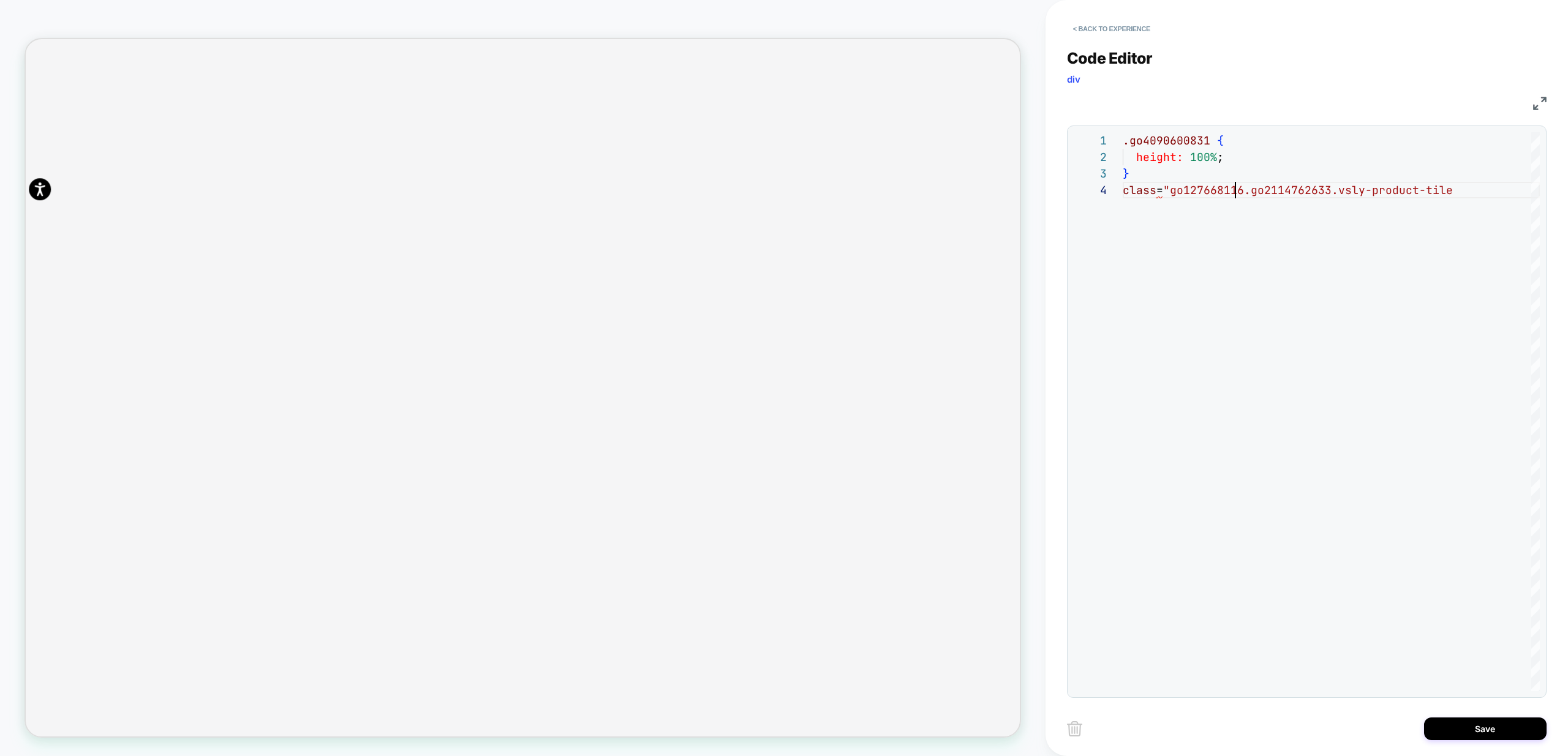
scroll to position [0, 0]
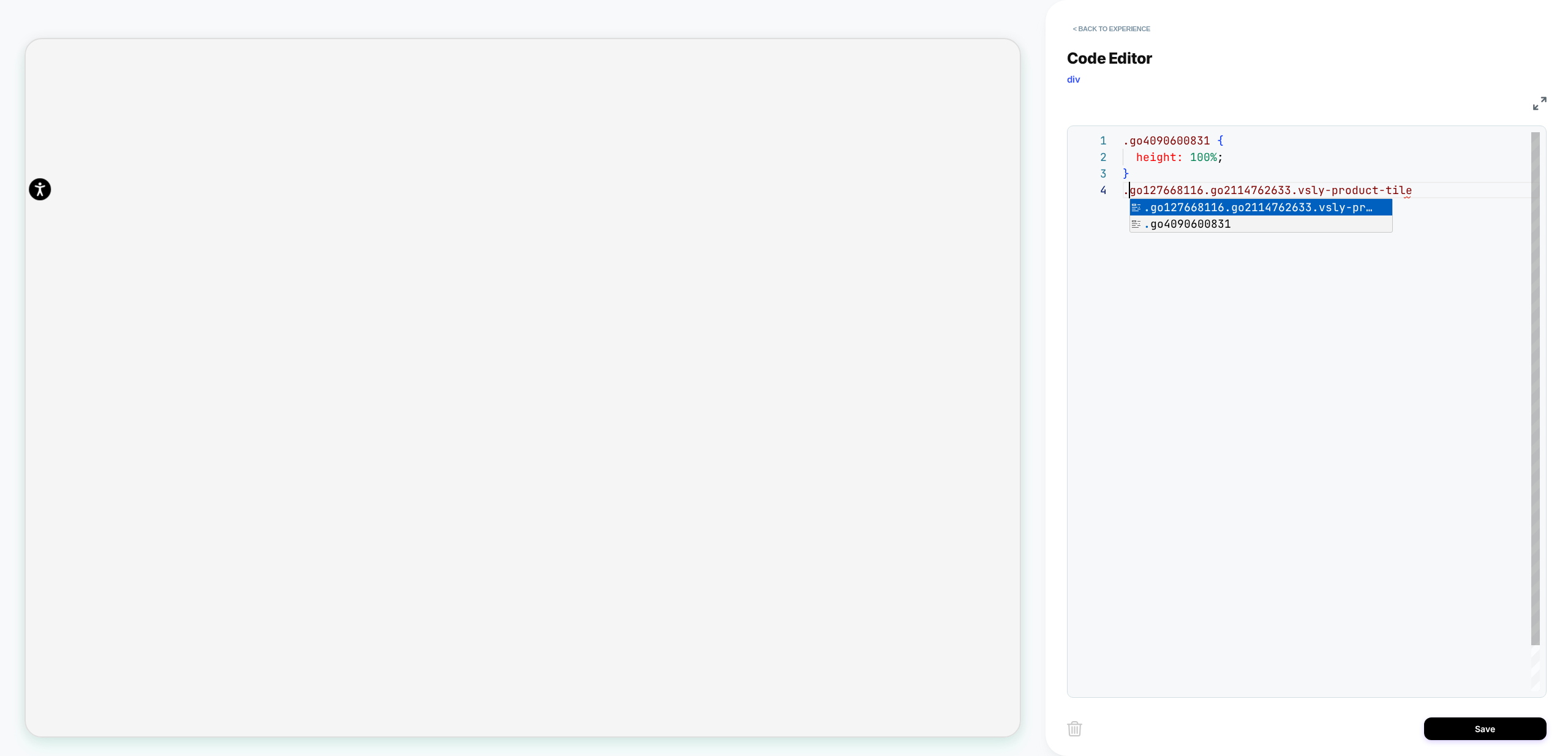
click at [1427, 268] on div ".go4090600831 { height: 100% ; } .go127668116.go2114762633.vsly-product-tile" at bounding box center [1331, 437] width 417 height 609
click at [1126, 138] on div ".go4090600831 { height: 100% ; } .go127668116.go2114762633.vsly-product-tile { …" at bounding box center [1331, 453] width 417 height 641
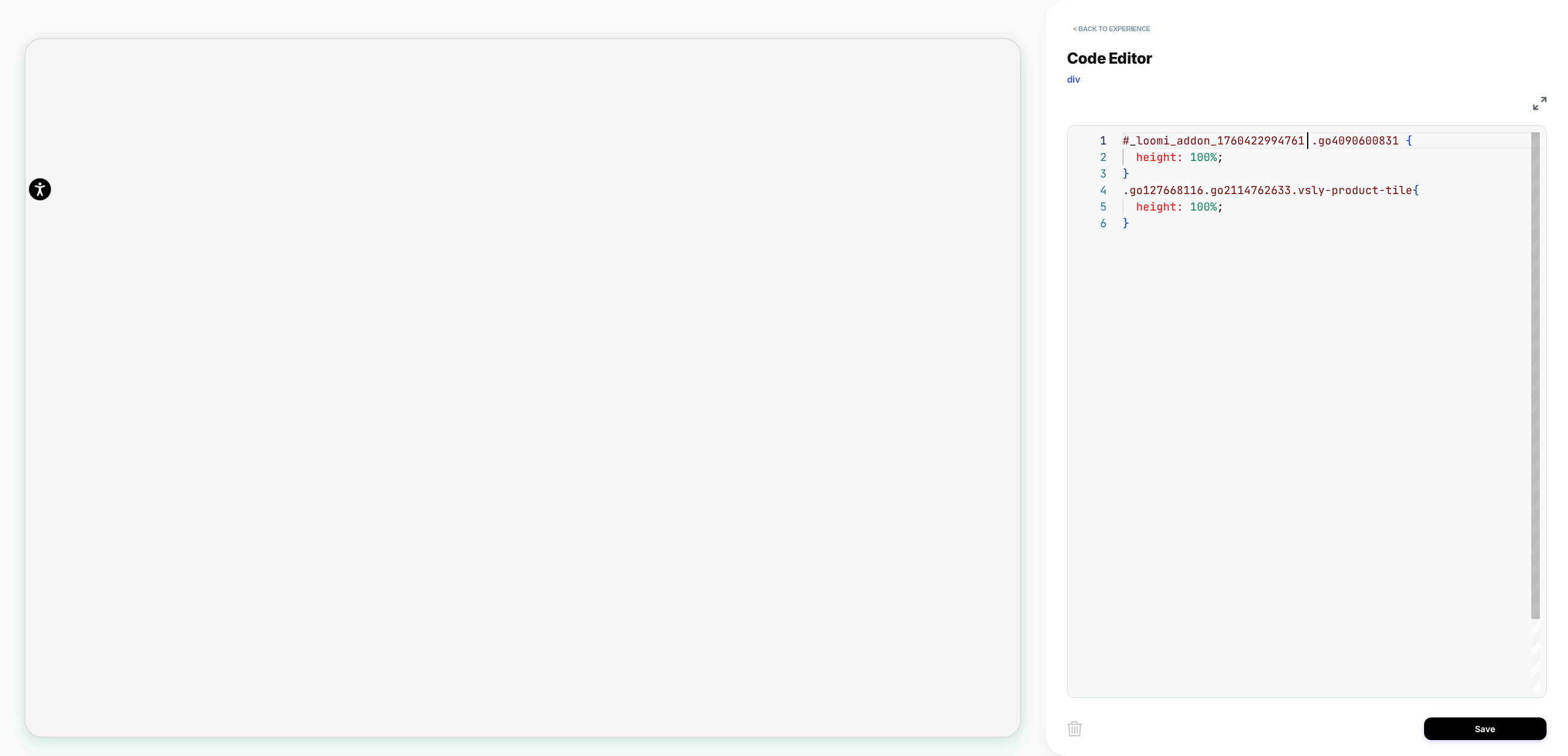
click at [1126, 188] on div "# _ loomi_addon_1760422994761 .go4090600831 { height: 100% ; } .go127668116.go2…" at bounding box center [1331, 453] width 417 height 641
drag, startPoint x: 1400, startPoint y: 139, endPoint x: 1103, endPoint y: 137, distance: 297.0
click at [1123, 137] on div "# _ loomi_addon_1760422994761 .go4090600831 { height: 100% ; } .go127668116.go2…" at bounding box center [1331, 453] width 417 height 641
click at [1125, 189] on div "# _ loomi_addon_1760422994761 .go4090600831 { height: 100% ; } .go127668116.go2…" at bounding box center [1331, 453] width 417 height 641
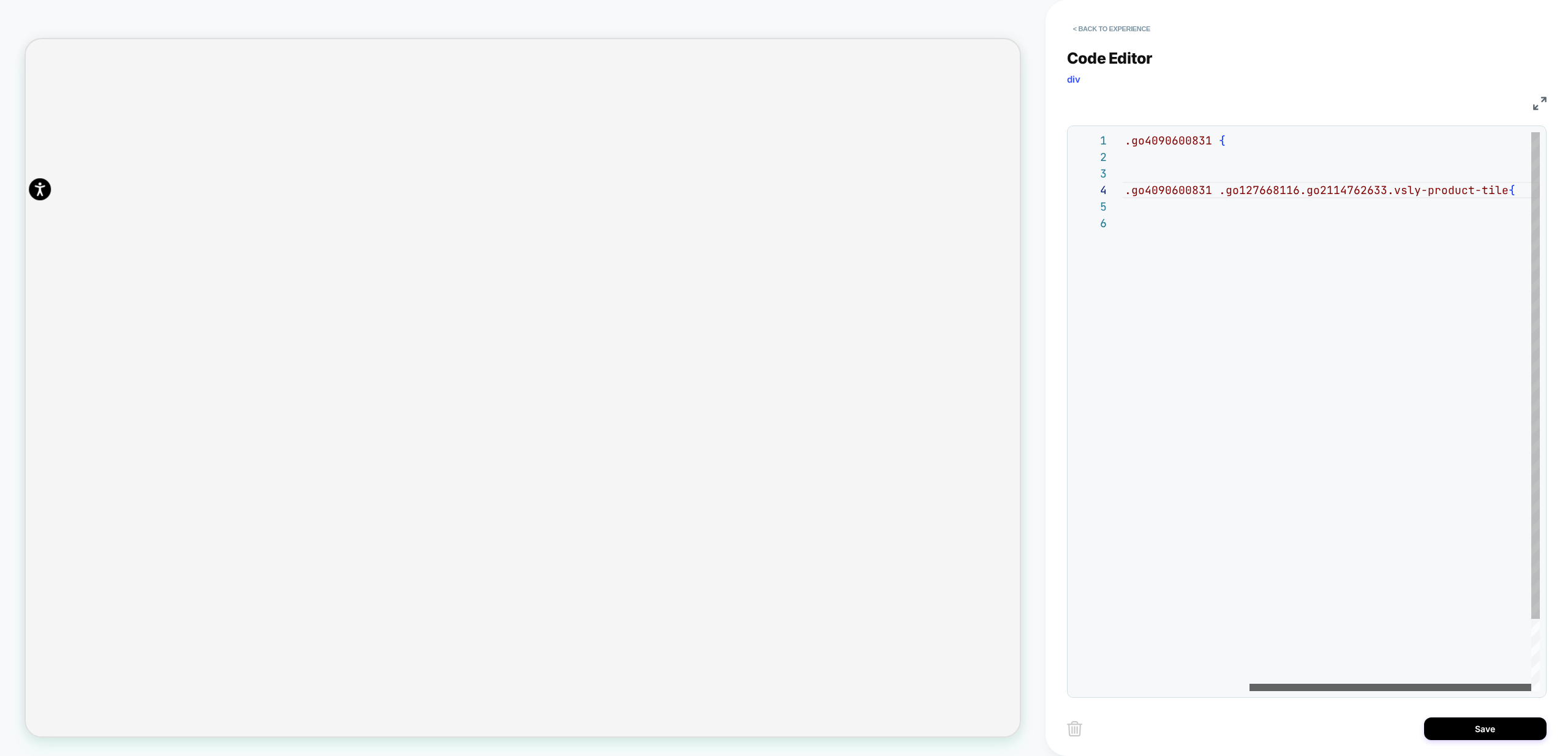
click at [1374, 685] on div at bounding box center [1390, 687] width 281 height 7
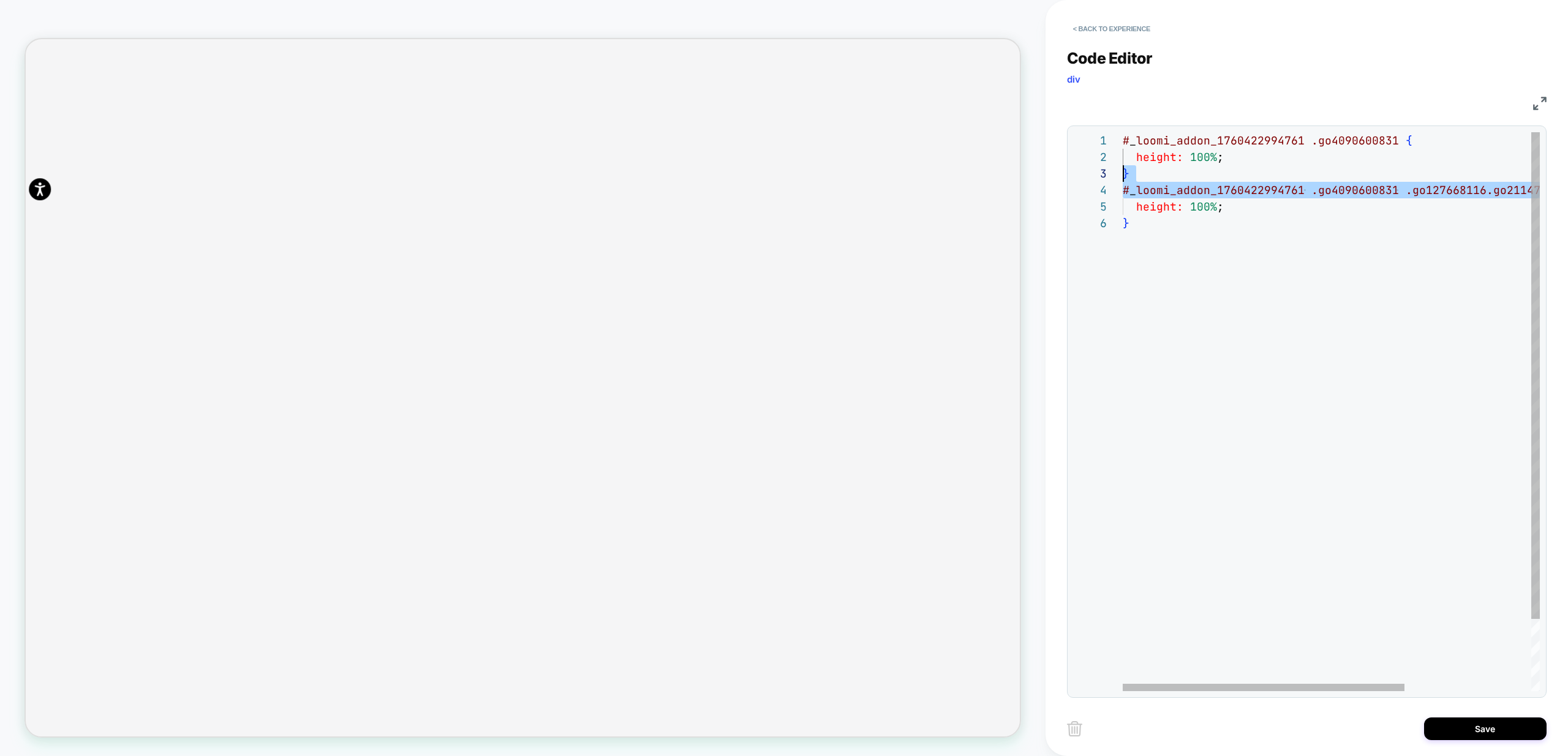
drag, startPoint x: 1498, startPoint y: 190, endPoint x: 1282, endPoint y: 198, distance: 216.1
click at [1123, 178] on div "# _ loomi_addon_1760422994761 .go4090600831 { height: 100% ; } # _ loomi_addon_…" at bounding box center [1425, 453] width 604 height 641
click at [1208, 291] on div "# _ loomi_addon_1760422994761 .go4090600831 { height: 100% ; } # _ loomi_addon_…" at bounding box center [1425, 453] width 604 height 641
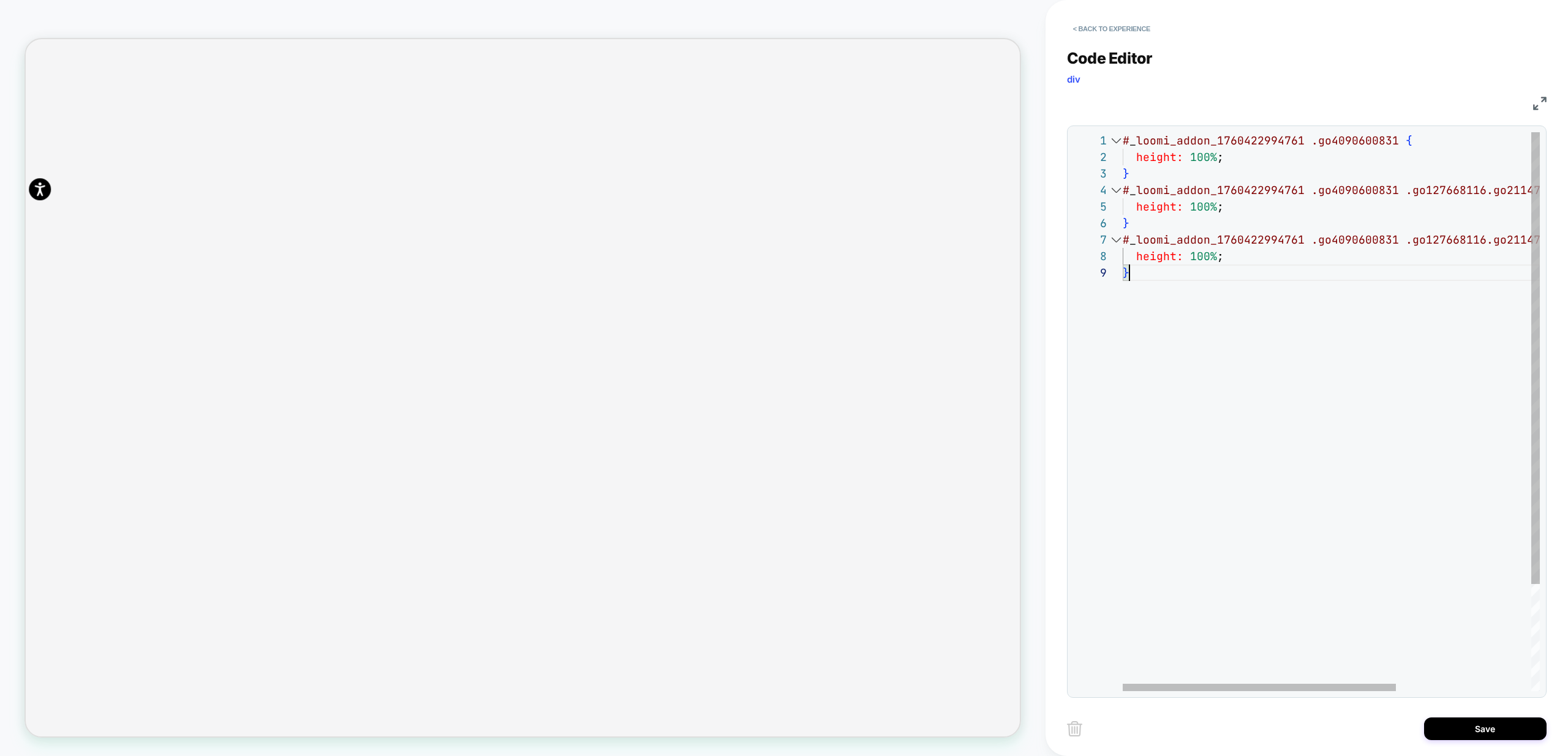
drag, startPoint x: 1192, startPoint y: 323, endPoint x: 1105, endPoint y: 315, distance: 87.4
click at [1123, 316] on div "# _ loomi_addon_1760422994761 .go4090600831 { height: 100% ; } # _ loomi_addon_…" at bounding box center [1435, 478] width 624 height 691
click at [1199, 387] on div "# _ loomi_addon_1760422994761 .go4090600831 { height: 100% ; } # _ loomi_addon_…" at bounding box center [1435, 478] width 624 height 691
type textarea "**********"
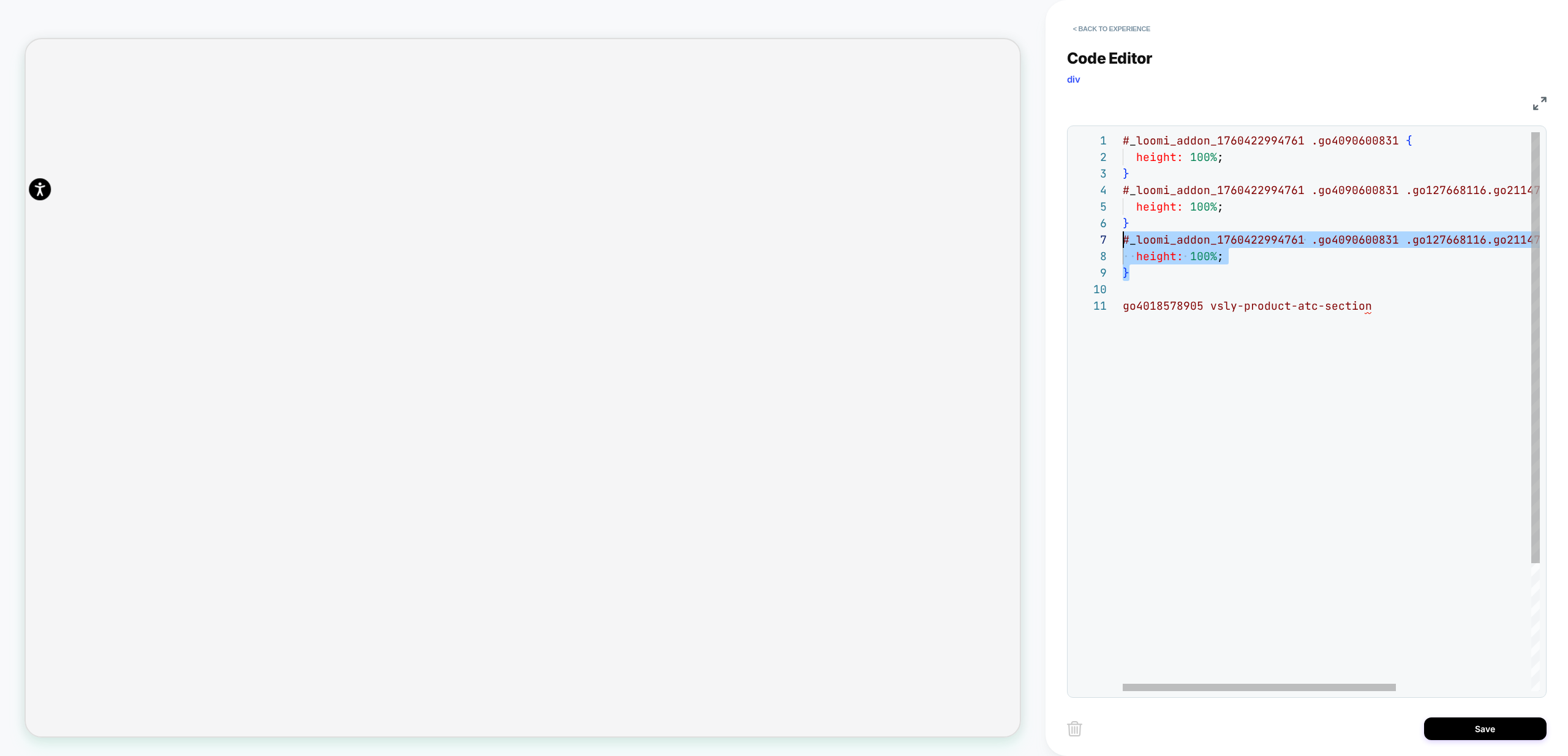
drag, startPoint x: 1157, startPoint y: 272, endPoint x: 1070, endPoint y: 237, distance: 93.8
click at [1123, 237] on div "# _ loomi_addon_1760422994761 .go4090600831 { height: 100% ; } # _ loomi_addon_…" at bounding box center [1435, 494] width 624 height 724
click at [1177, 398] on div "# _ loomi_addon_1760422994761 .go4090600831 { height: 100% ; } # _ loomi_addon_…" at bounding box center [1435, 494] width 624 height 724
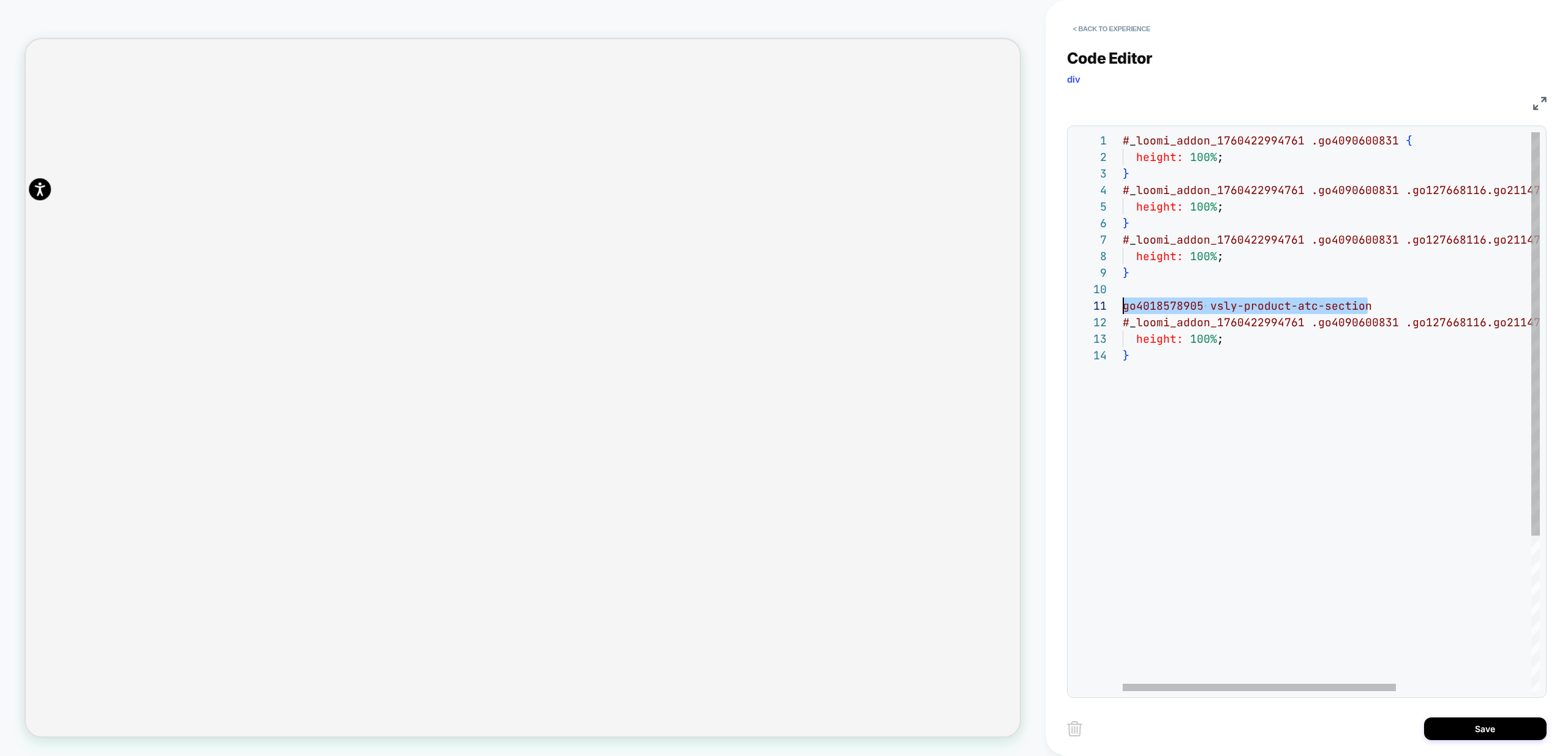
drag, startPoint x: 1381, startPoint y: 306, endPoint x: 1050, endPoint y: 302, distance: 331.0
click at [1123, 302] on div "# _ loomi_addon_1760422994761 .go4090600831 { height: 100% ; } # _ loomi_addon_…" at bounding box center [1435, 519] width 624 height 774
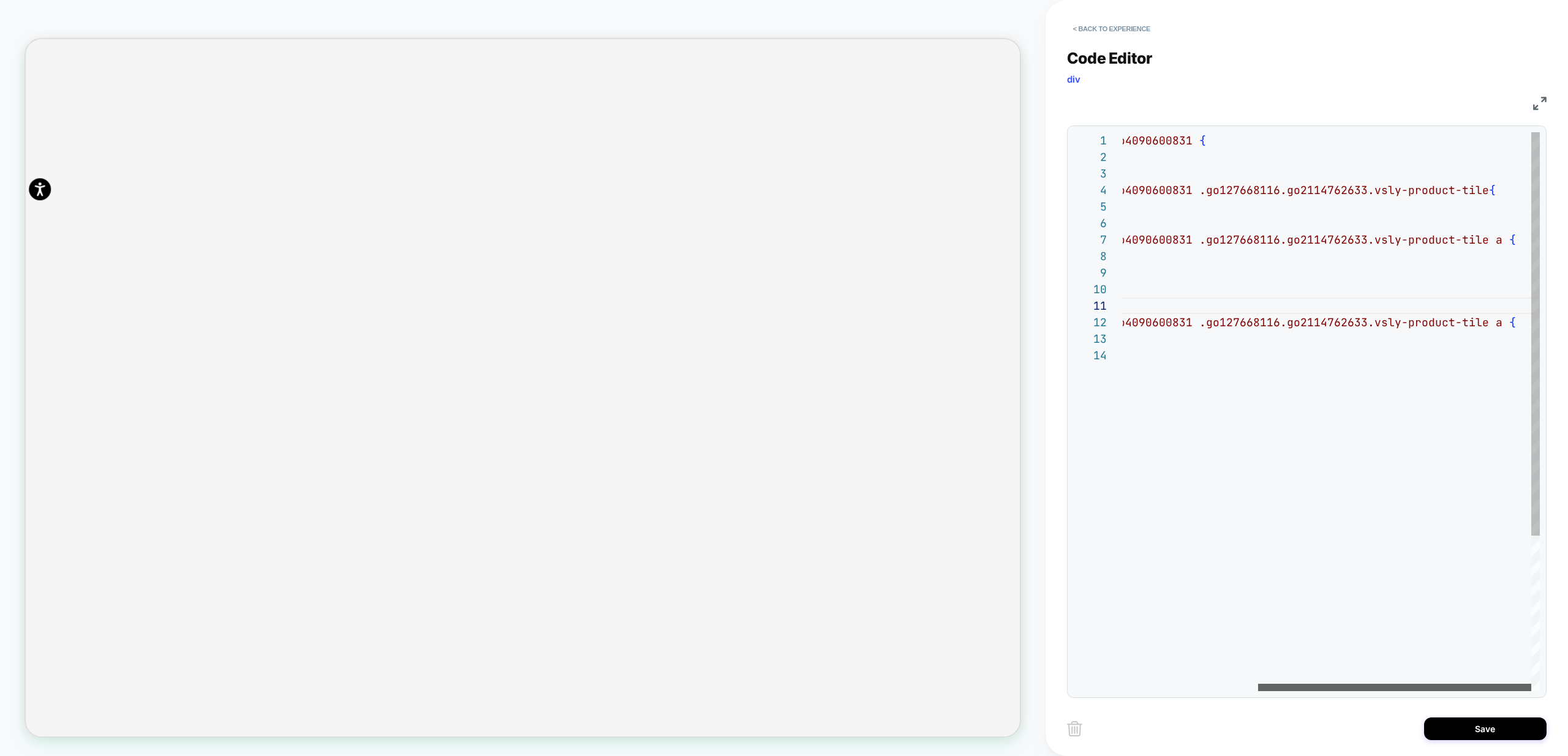
click at [1461, 691] on div at bounding box center [1395, 687] width 273 height 7
click at [1495, 321] on div "# _ loomi_addon_1760422994761 .go4090600831 { height: 100% ; } # _ loomi_addon_…" at bounding box center [1228, 519] width 624 height 774
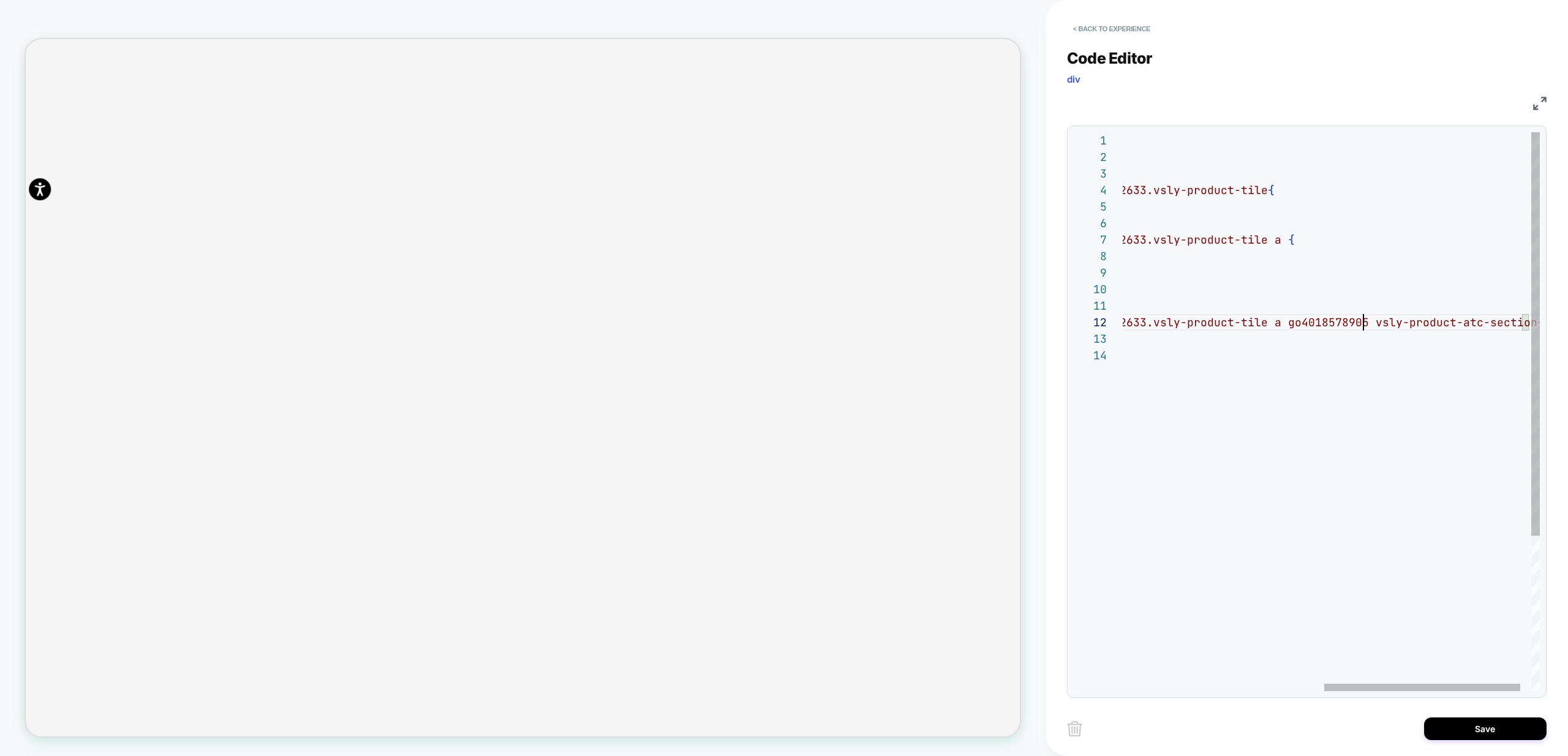
click at [1364, 326] on div "# _ loomi_addon_1760422994761 .go4090600831 { height: 100% ; } # _ loomi_addon_…" at bounding box center [1130, 519] width 869 height 774
click at [1277, 410] on div "# _ loomi_addon_1760422994761 .go4090600831 { height: 100% ; } # _ loomi_addon_…" at bounding box center [1130, 519] width 869 height 774
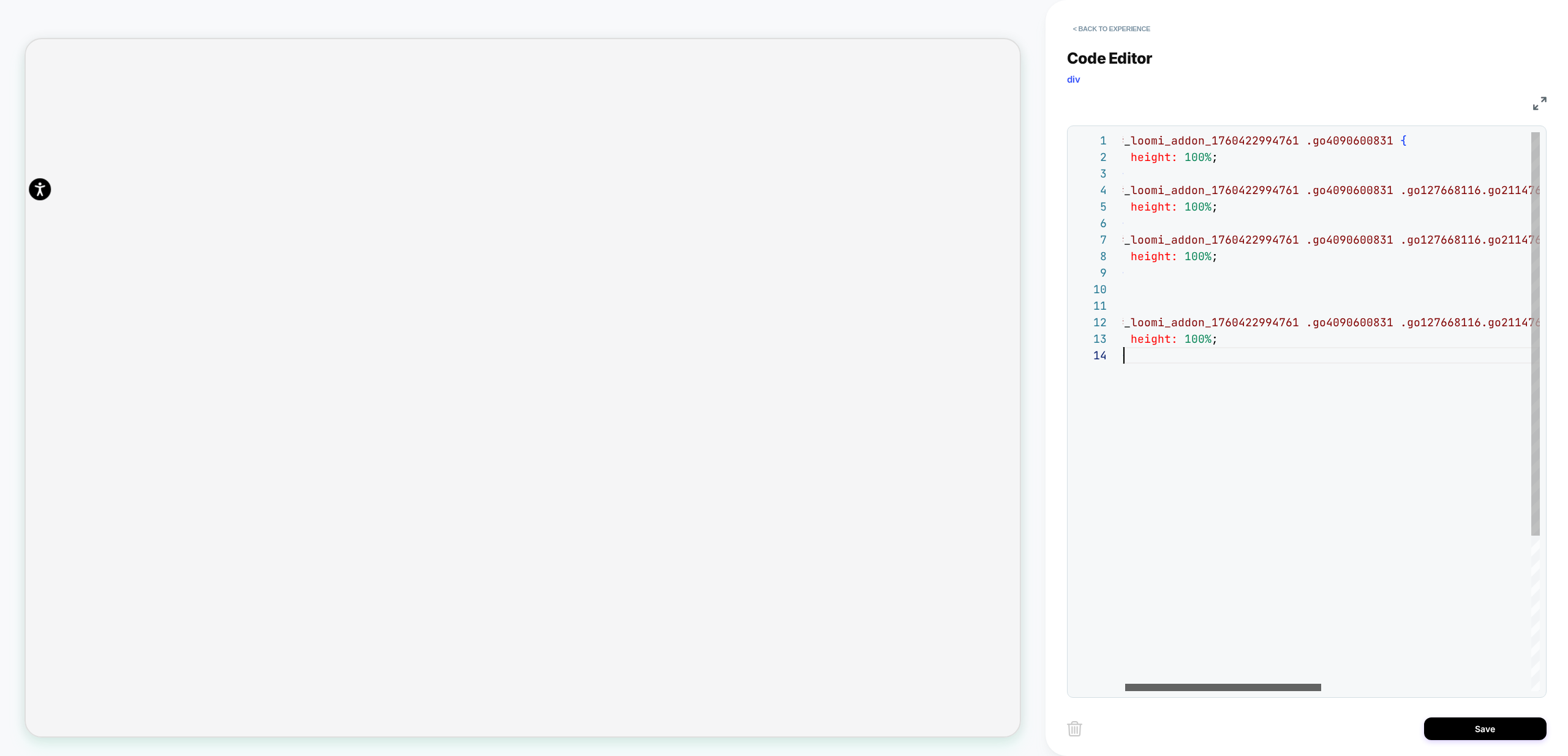
click at [1126, 689] on div at bounding box center [1223, 687] width 196 height 7
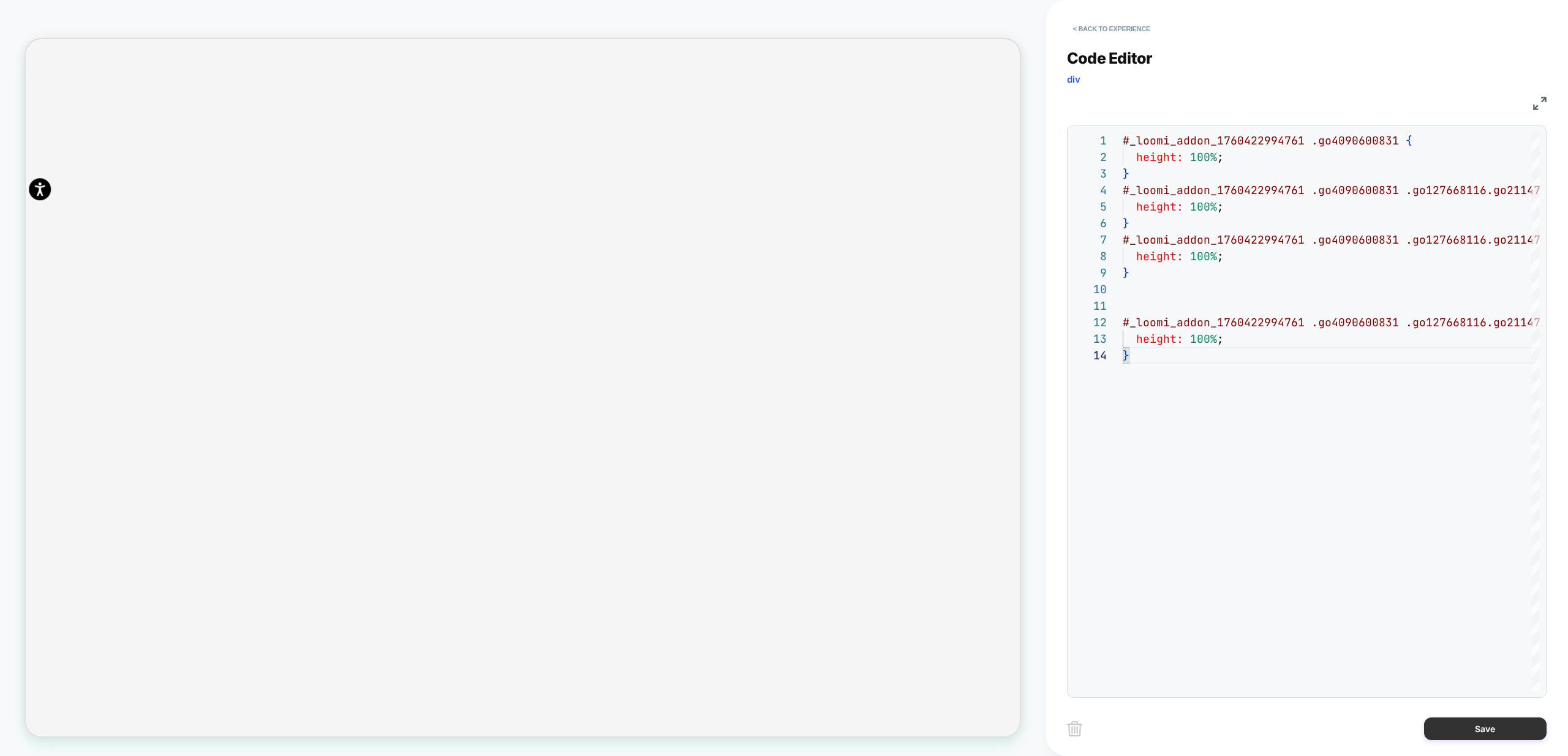
type textarea "**********"
drag, startPoint x: 1480, startPoint y: 728, endPoint x: 1448, endPoint y: 729, distance: 32.0
click at [1480, 728] on button "Save" at bounding box center [1485, 729] width 123 height 23
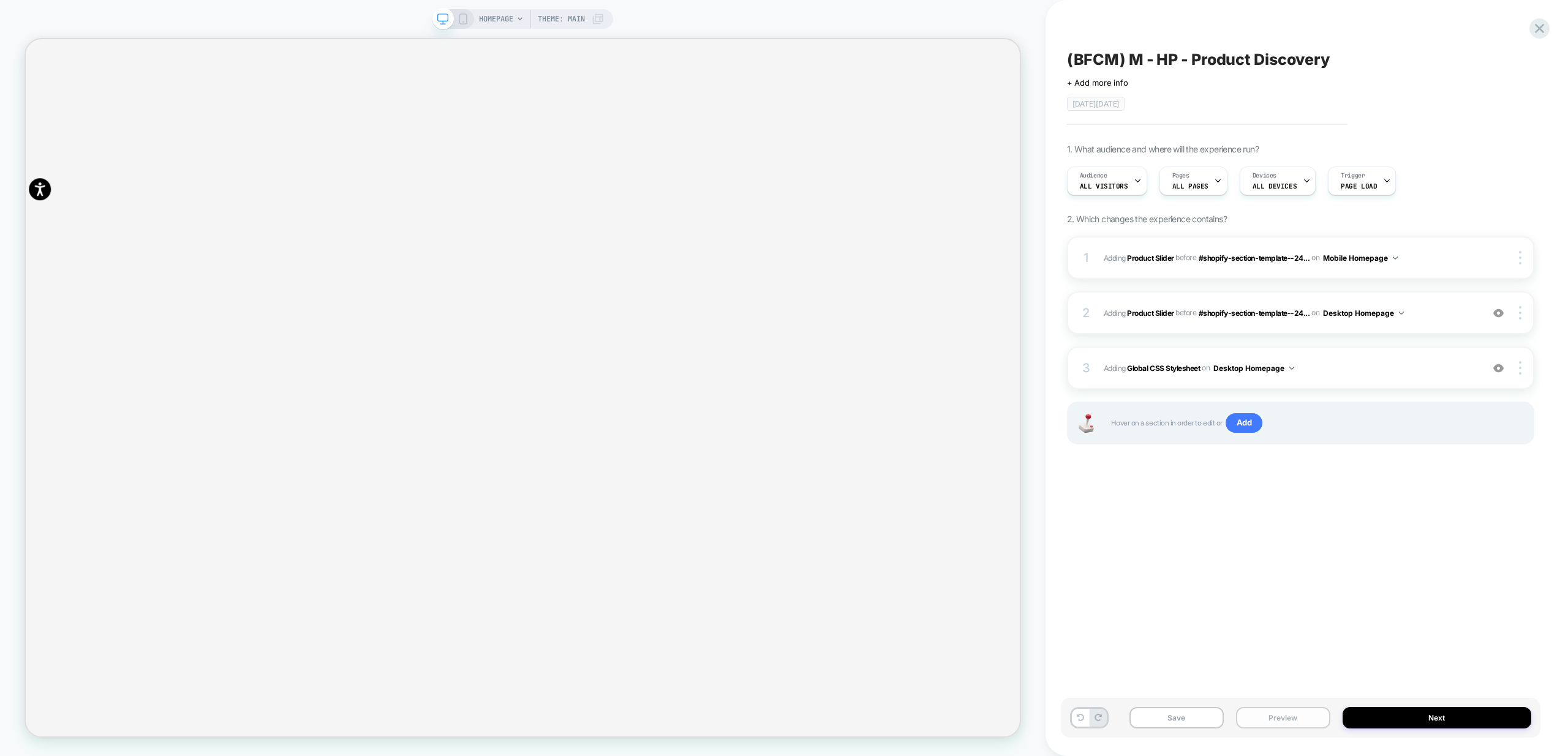
drag, startPoint x: 1284, startPoint y: 720, endPoint x: 1277, endPoint y: 710, distance: 12.2
click at [1284, 720] on button "Preview" at bounding box center [1283, 718] width 94 height 21
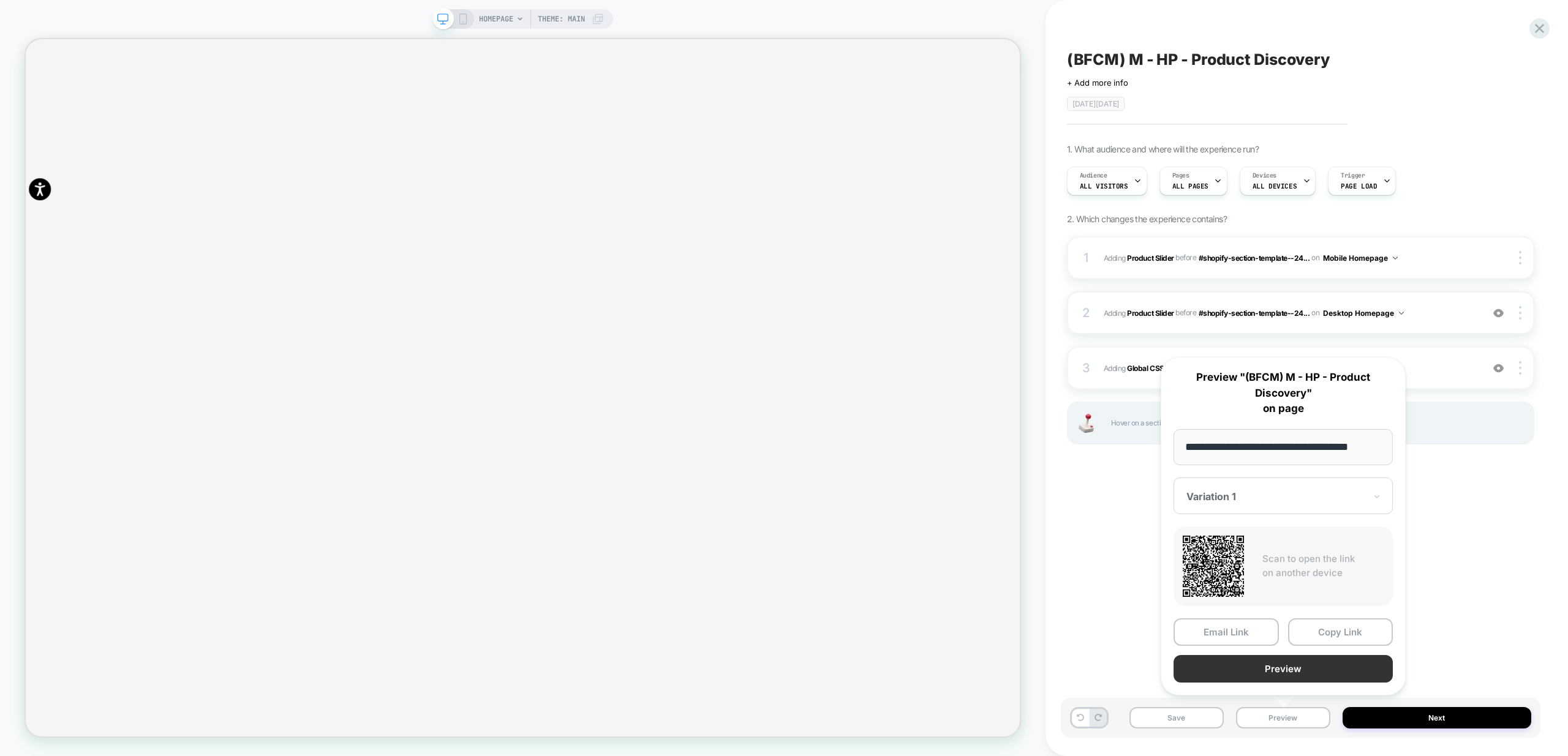
click at [1289, 663] on button "Preview" at bounding box center [1283, 669] width 220 height 28
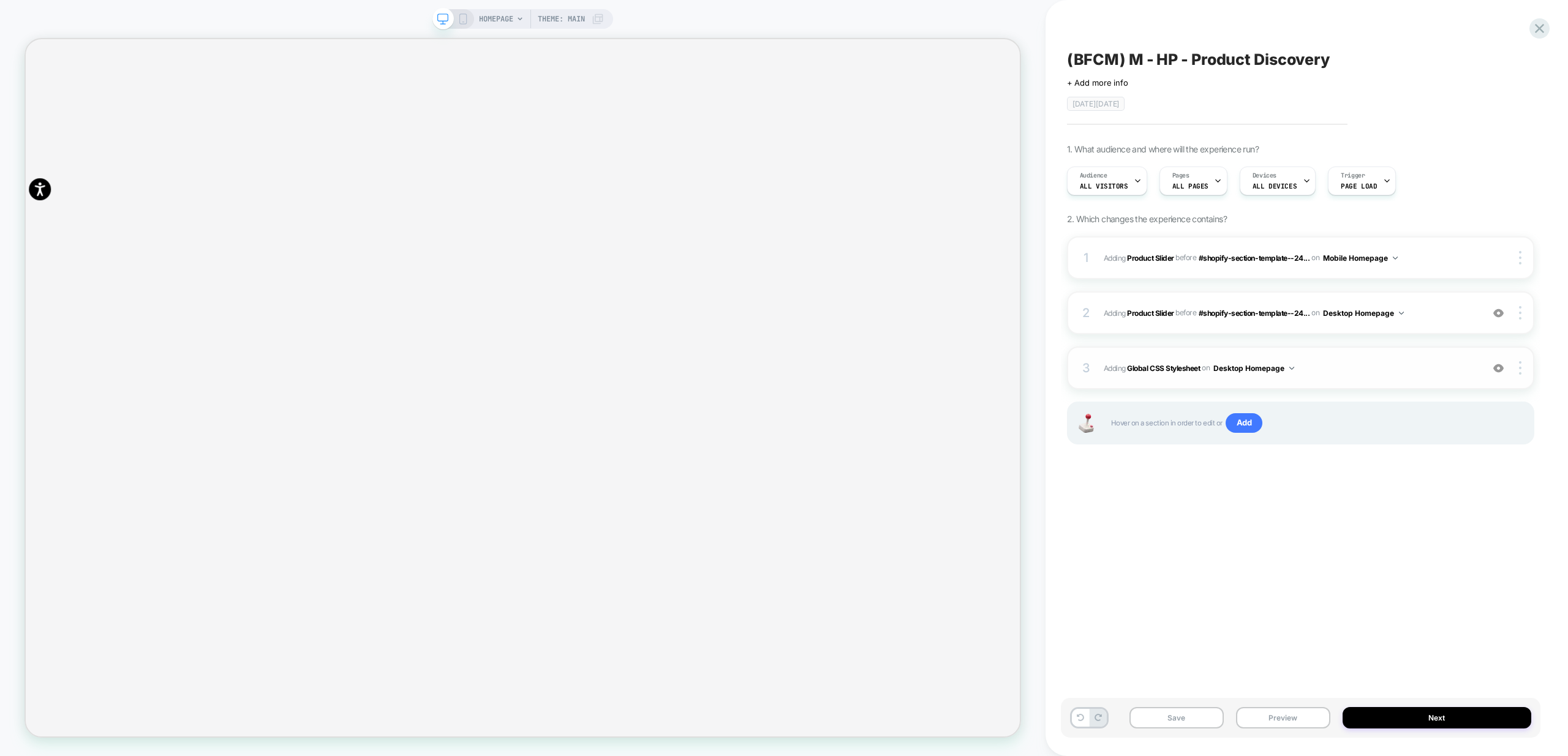
click at [1391, 371] on span "Adding Global CSS Stylesheet on Desktop Homepage" at bounding box center [1290, 368] width 372 height 15
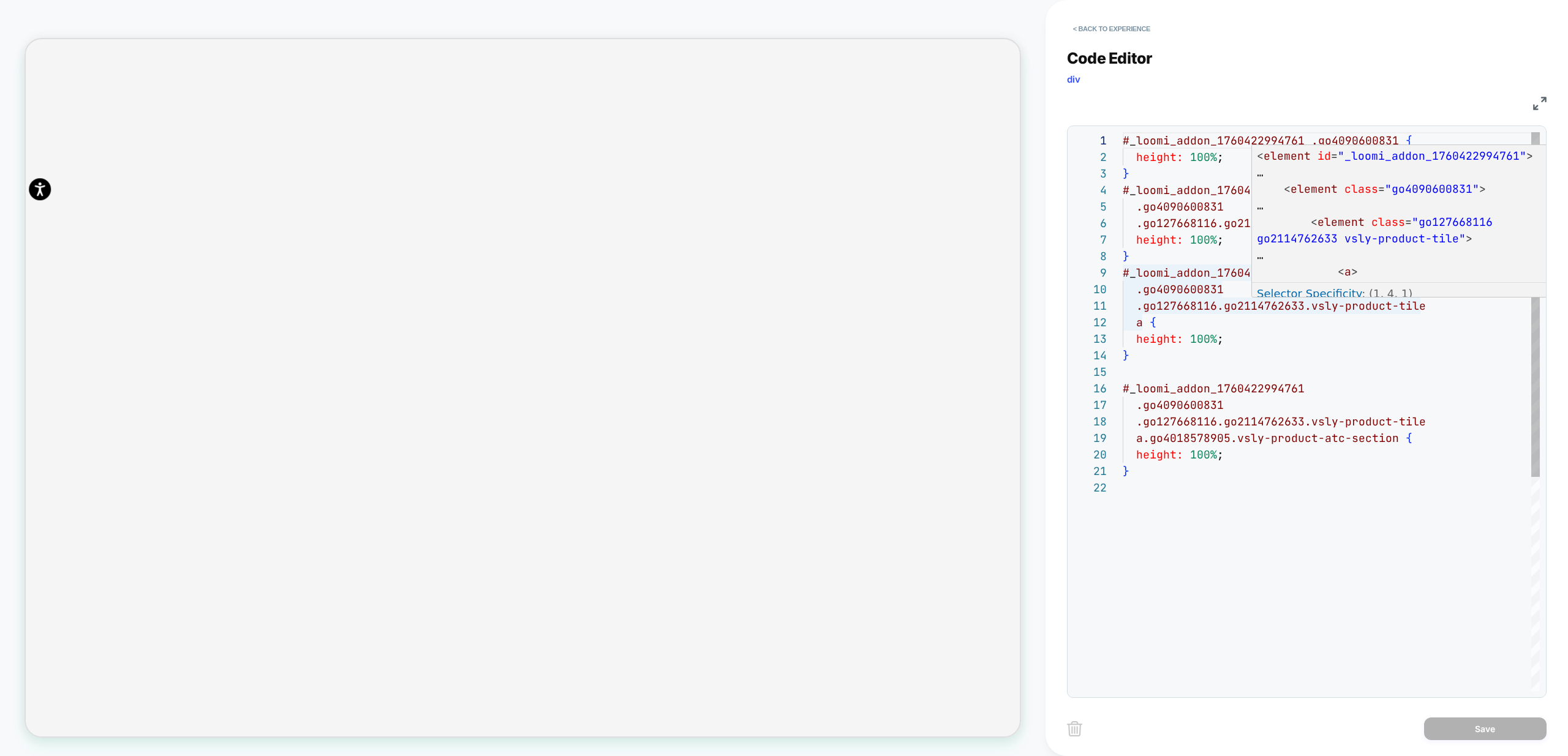
scroll to position [0, 2652]
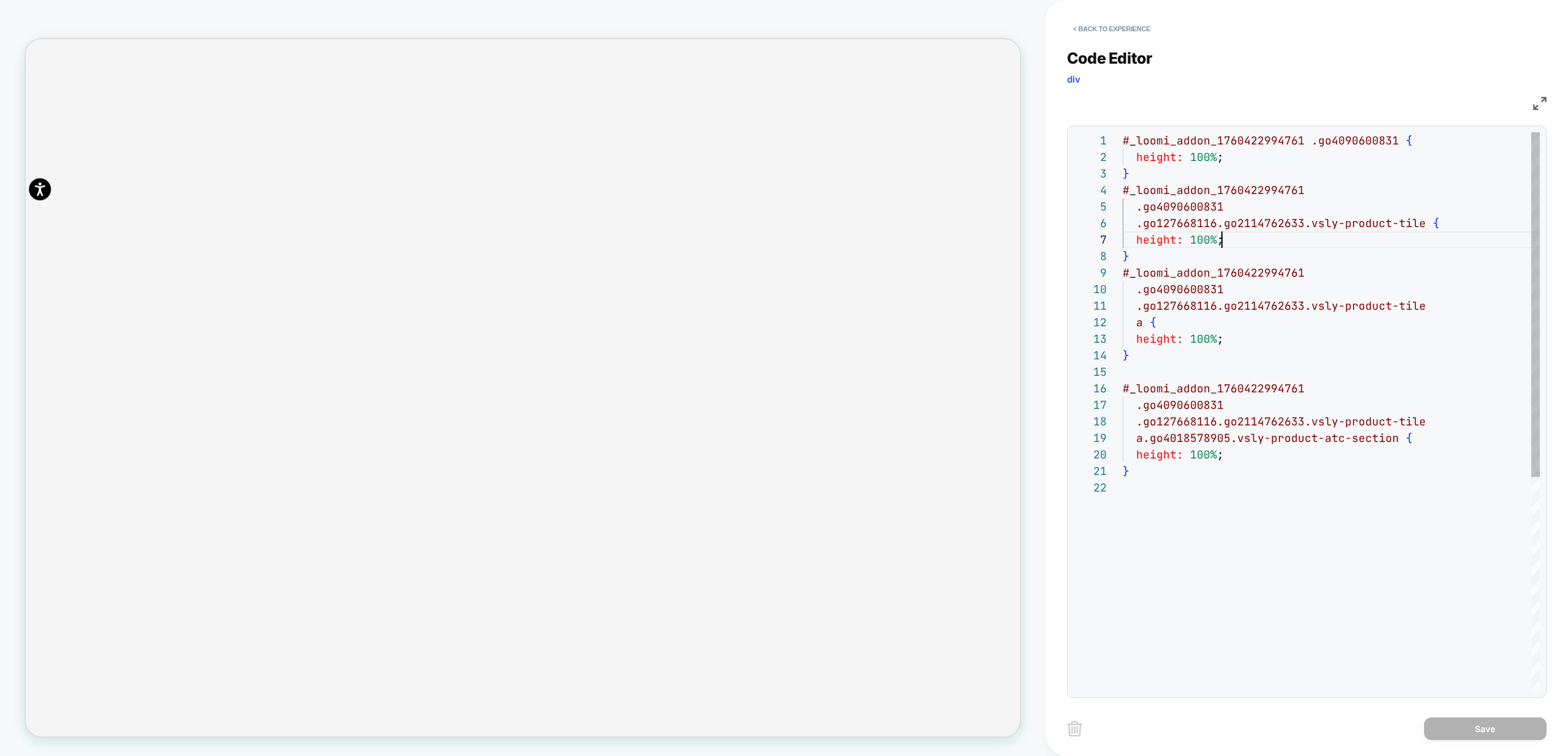
click at [1237, 240] on div "# _ loomi_addon_1760422994761 .go4090600831 { height: 100% ; } # _ loomi_addon_…" at bounding box center [1331, 585] width 417 height 906
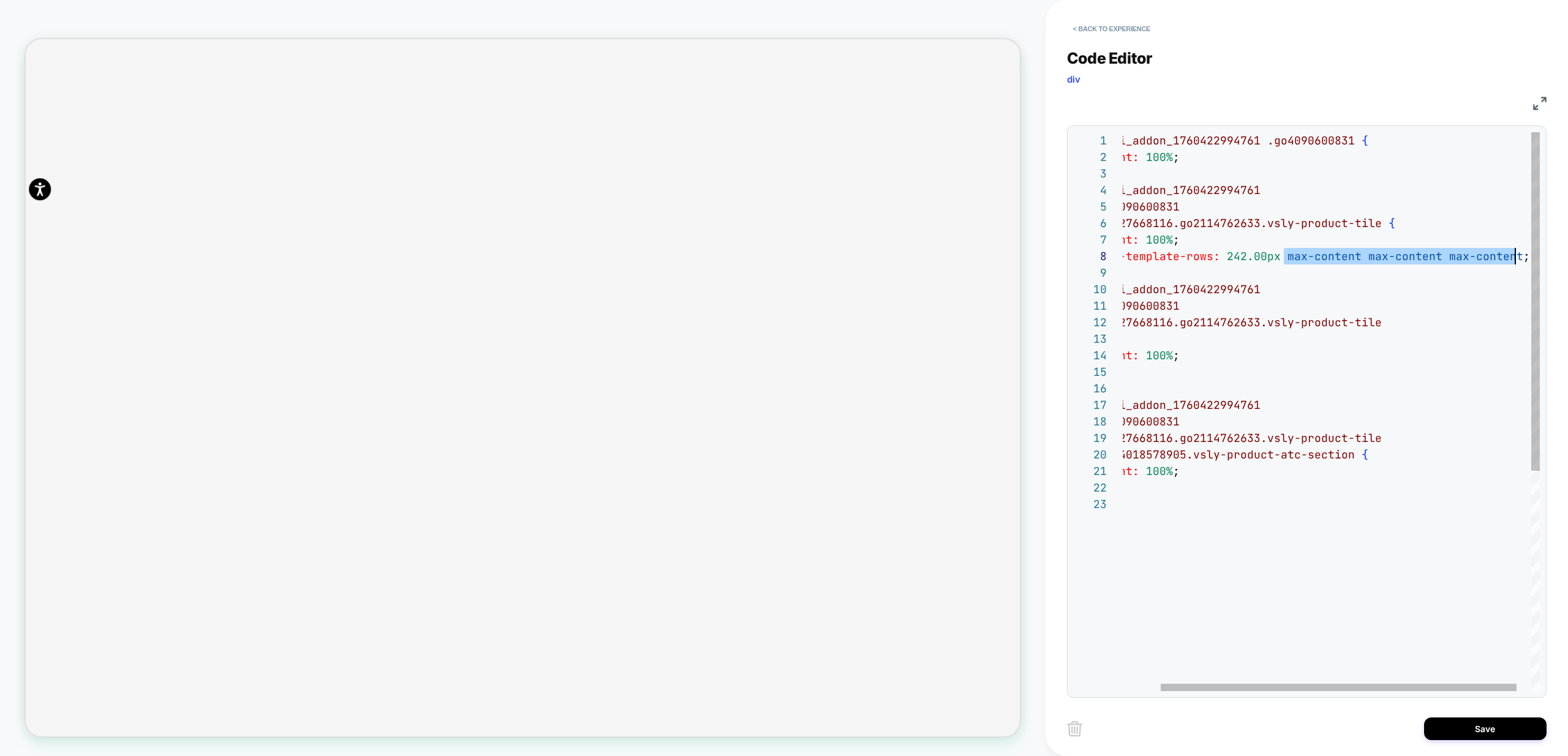
scroll to position [115, 437]
drag, startPoint x: 1284, startPoint y: 257, endPoint x: 1514, endPoint y: 259, distance: 230.0
click at [1514, 259] on div "# _ loomi_addon_1760422994761 .go4090600831 { height: 100% ; } # _ loomi_addon_…" at bounding box center [1318, 593] width 478 height 923
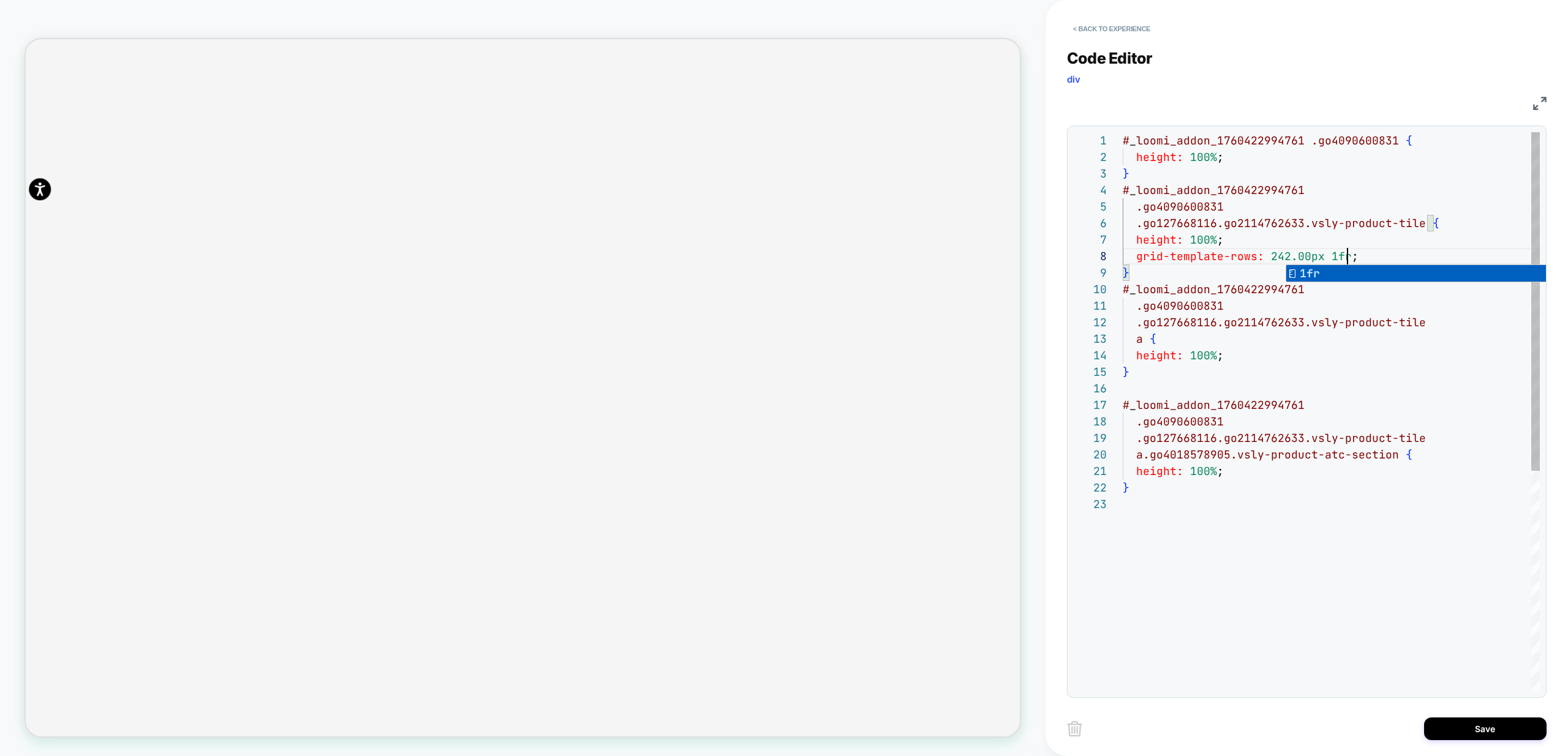
scroll to position [115, 224]
click at [1274, 344] on div "# _ loomi_addon_1760422994761 .go4090600831 { height: 100% ; } # _ loomi_addon_…" at bounding box center [1331, 593] width 417 height 923
click at [1236, 471] on div "# _ loomi_addon_1760422994761 .go4090600831 { height: 100% ; } # _ loomi_addon_…" at bounding box center [1331, 593] width 417 height 923
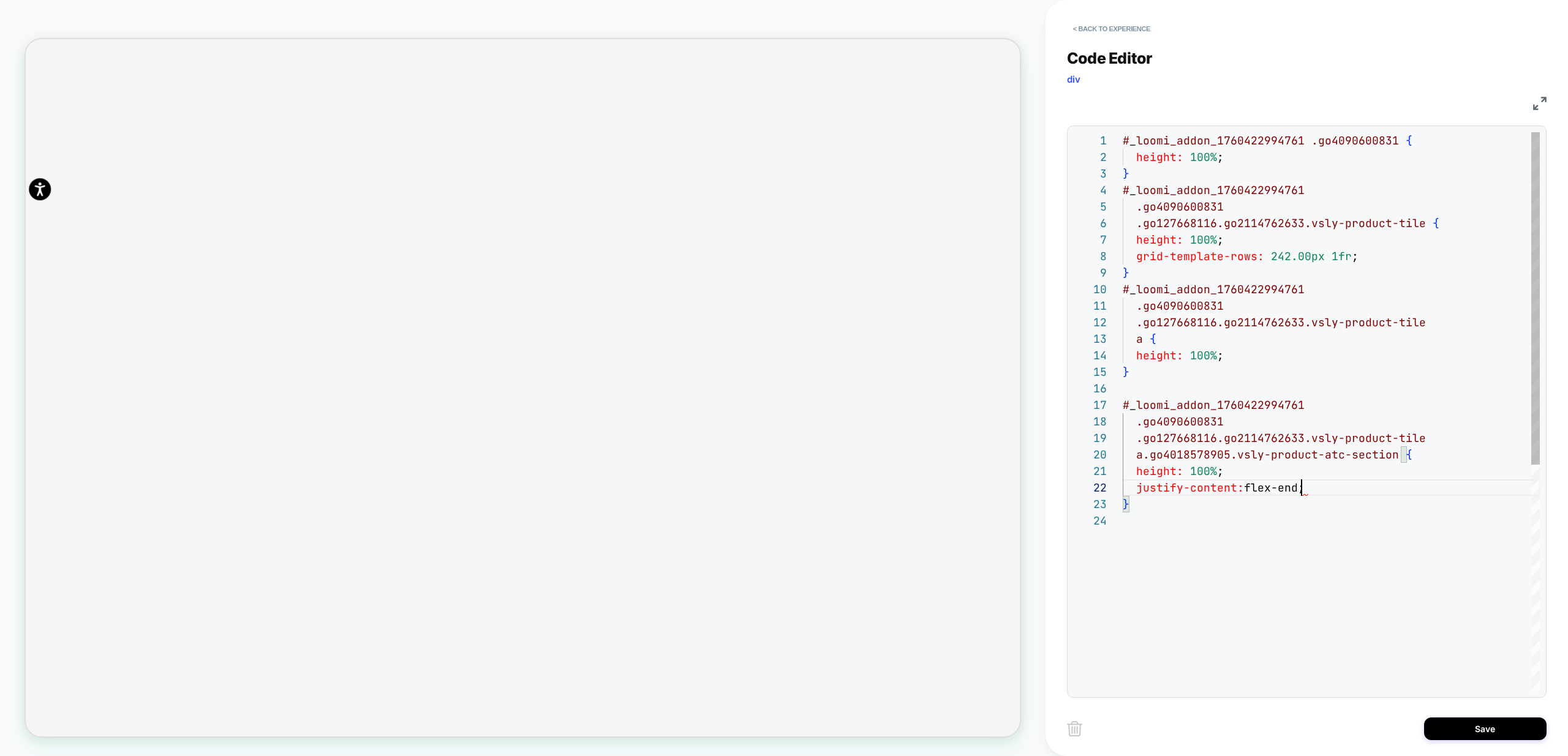
scroll to position [0, 1326]
type textarea "**********"
click at [1490, 726] on button "Save" at bounding box center [1485, 729] width 123 height 23
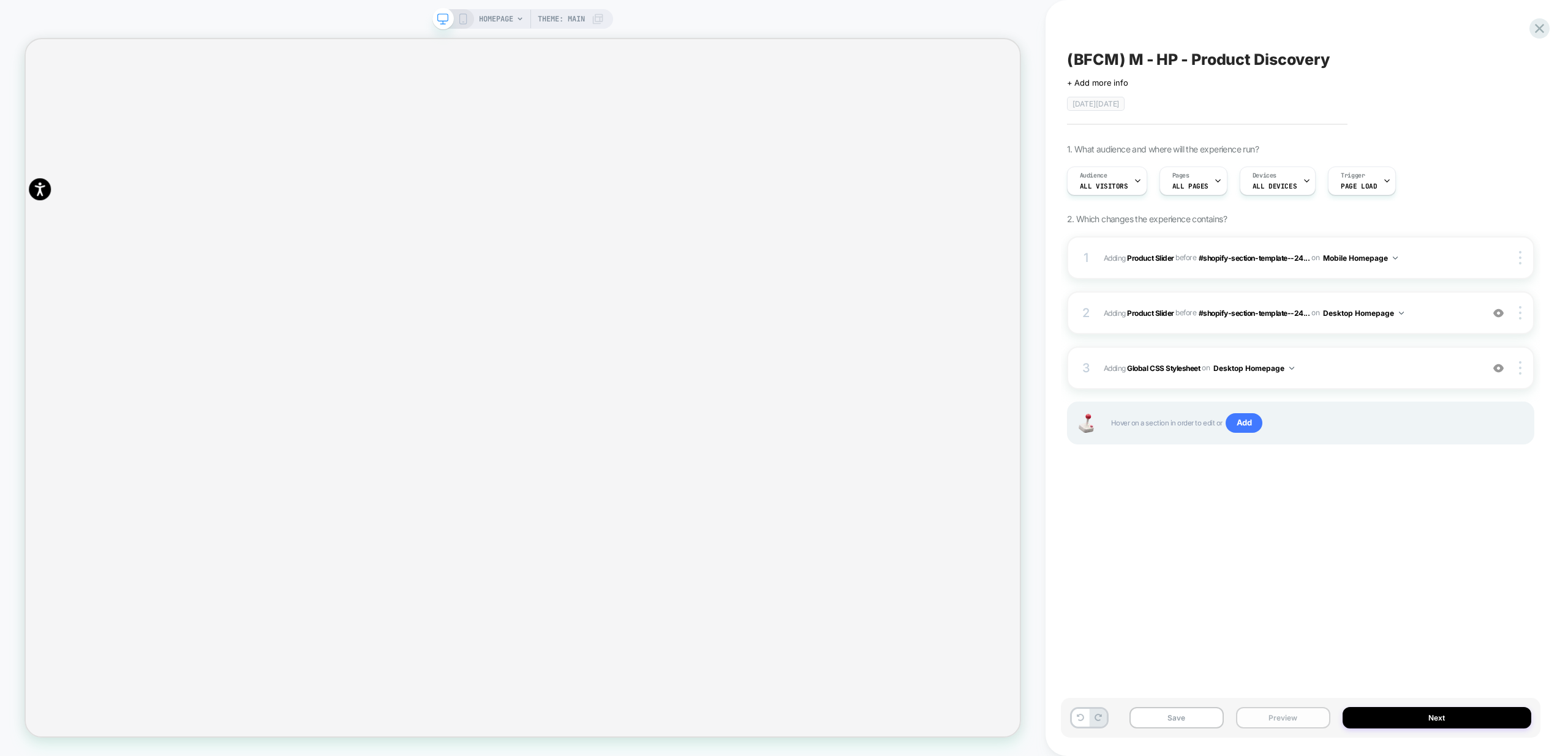
click at [1294, 723] on button "Preview" at bounding box center [1283, 718] width 94 height 21
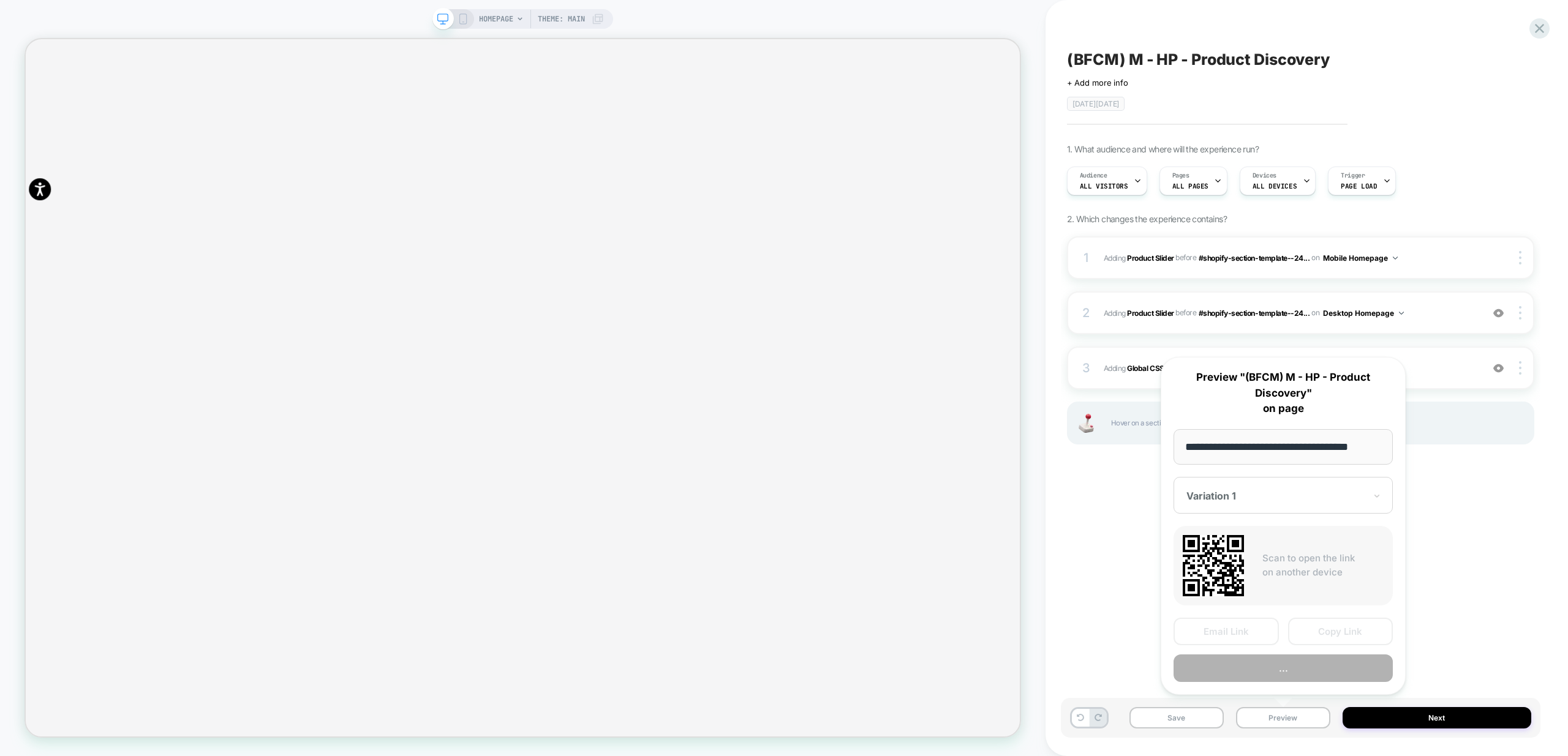
scroll to position [0, 2]
click at [1318, 663] on button "Preview" at bounding box center [1283, 669] width 220 height 28
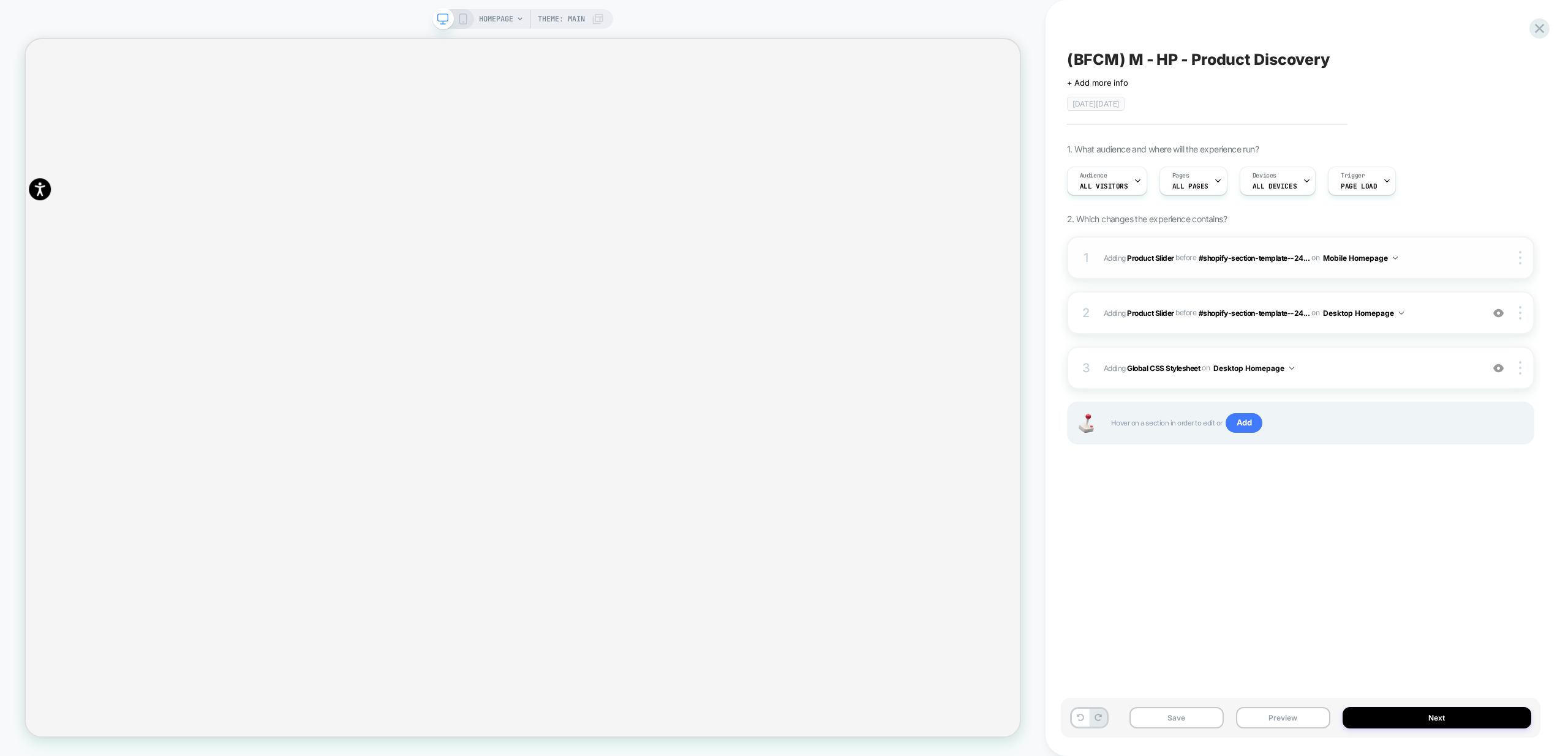
scroll to position [0, 3979]
click at [1523, 363] on div at bounding box center [1521, 367] width 24 height 14
click at [1453, 404] on div "Target All Devices" at bounding box center [1448, 402] width 109 height 33
click at [1361, 364] on span "Adding Global CSS Stylesheet on All Devices Homepage" at bounding box center [1290, 368] width 372 height 15
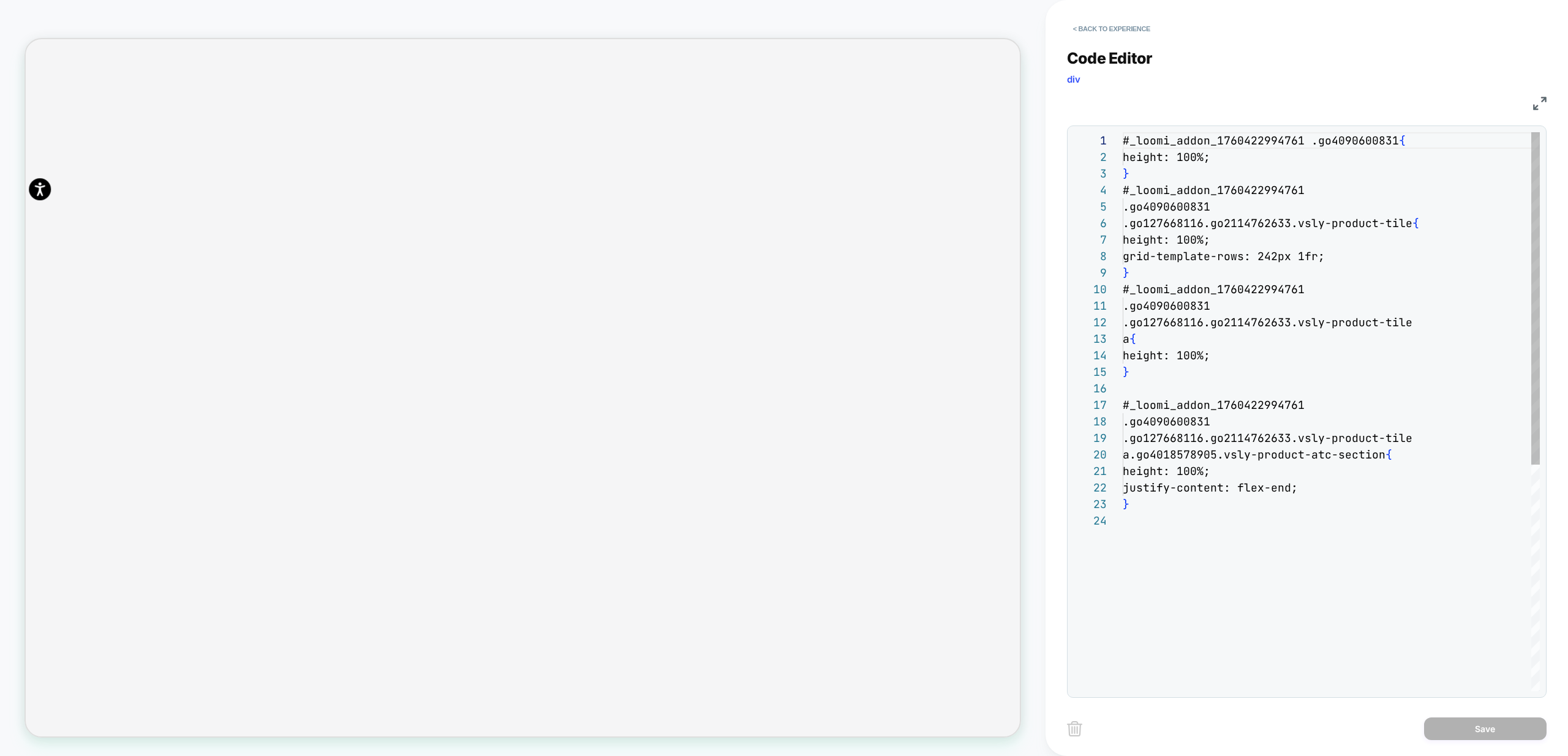
scroll to position [165, 0]
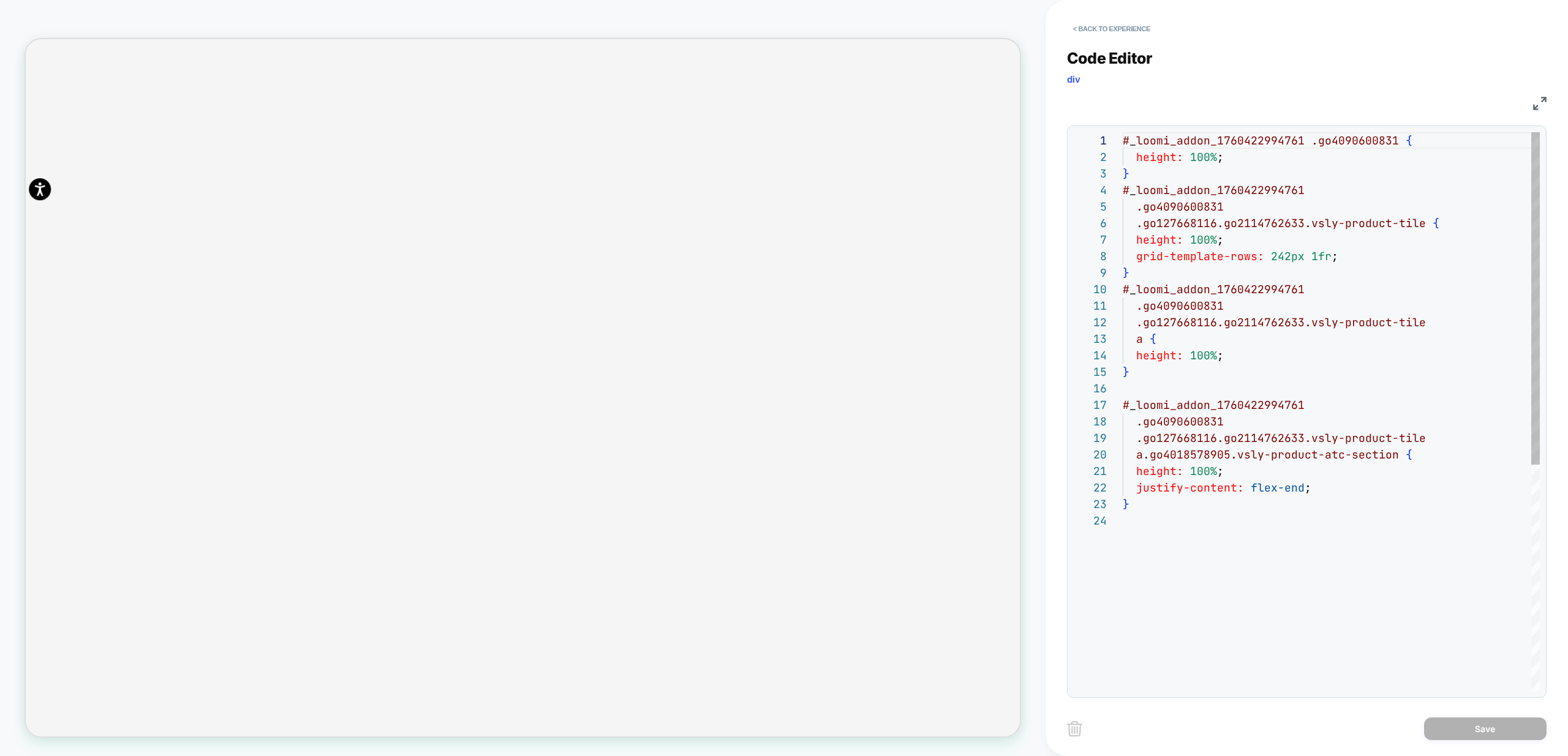
click at [1289, 328] on div "# _ loomi_addon_1760422994761 .go4090600831 { height: 100% ; } # _ loomi_addon_…" at bounding box center [1331, 602] width 417 height 939
drag, startPoint x: 1282, startPoint y: 488, endPoint x: 1252, endPoint y: 489, distance: 30.0
click at [1252, 489] on div "# _ loomi_addon_1760422994761 .go4090600831 { height: 100% ; } # _ loomi_addon_…" at bounding box center [1331, 602] width 417 height 939
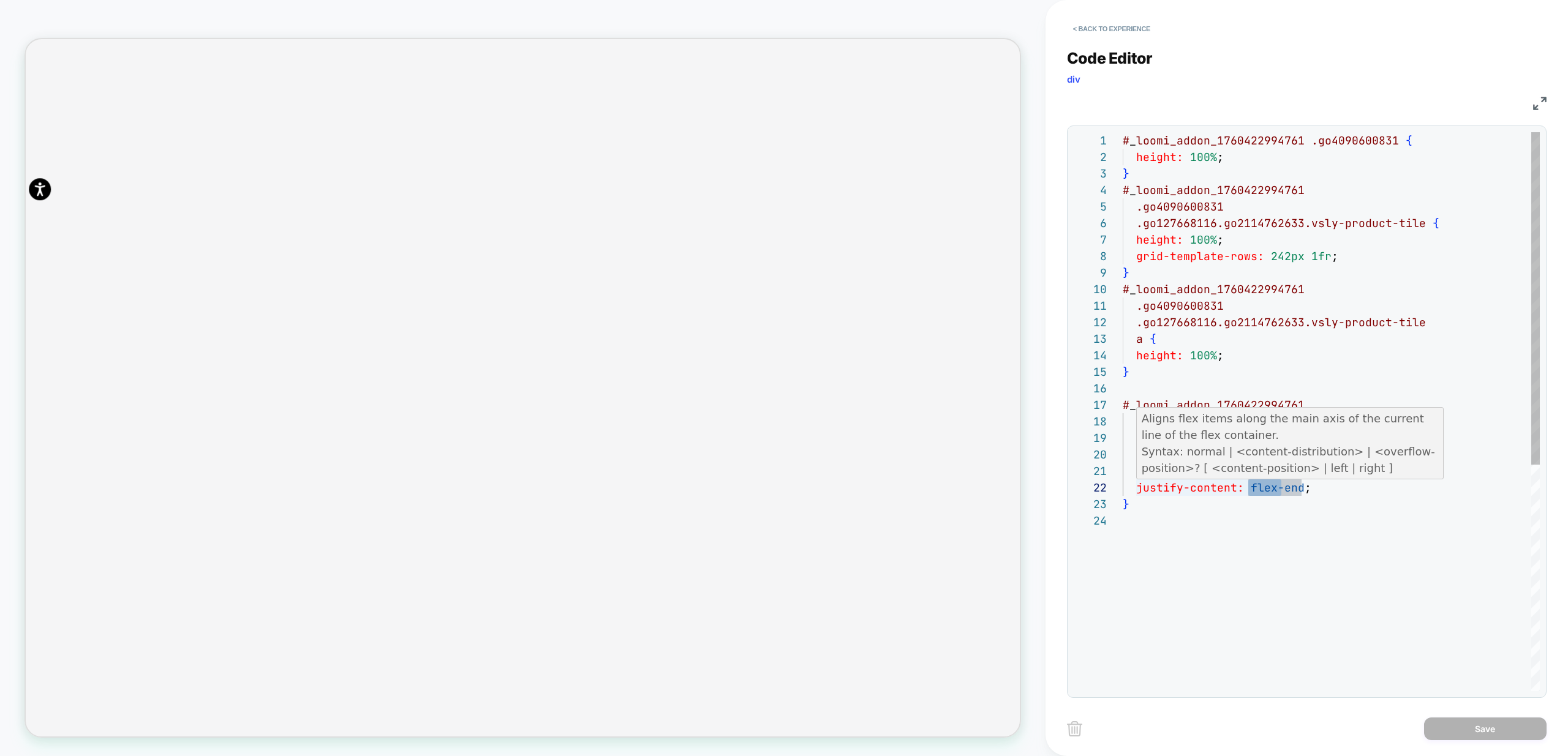
type textarea "**********"
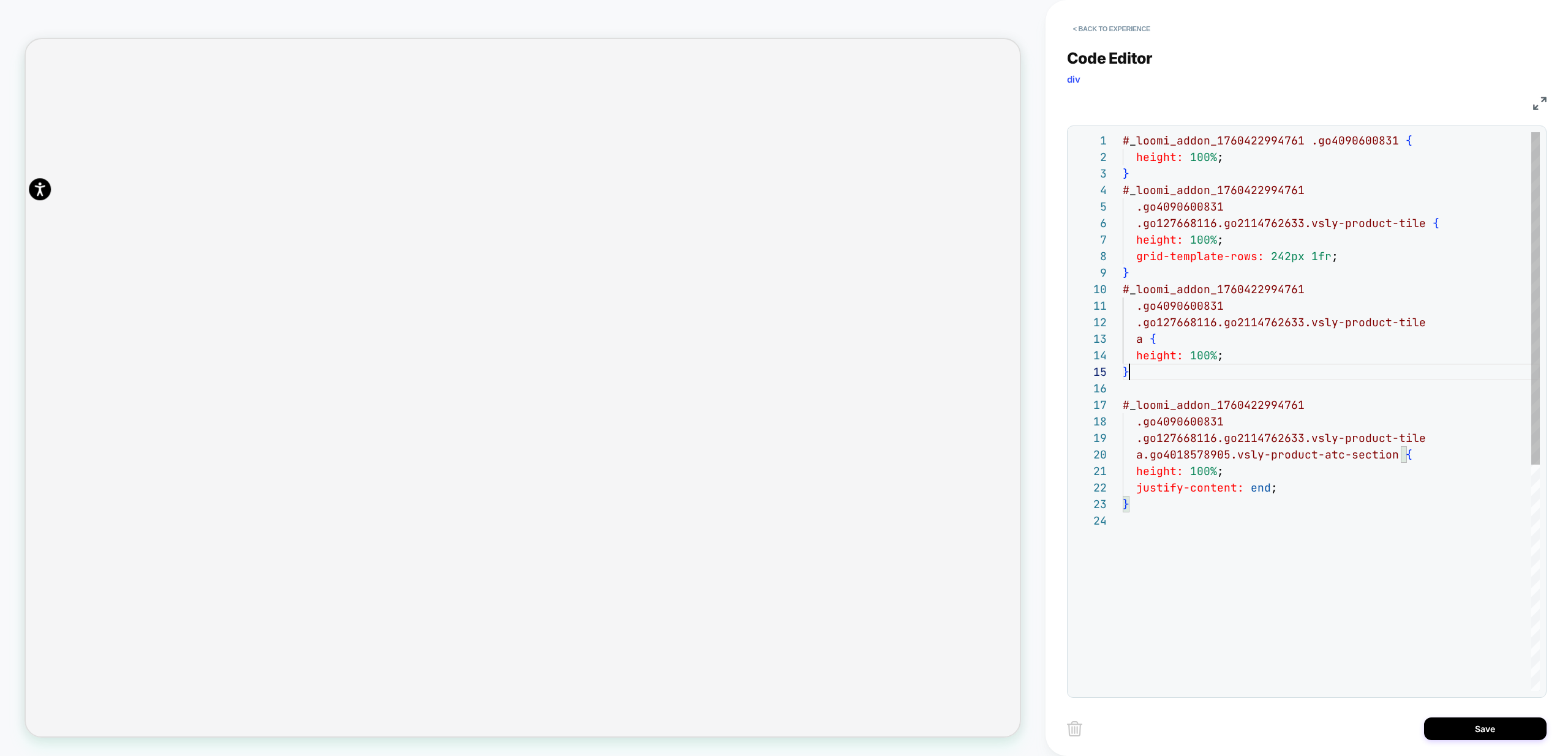
click at [1290, 374] on div "# _ loomi_addon_1760422994761 .go4090600831 { height: 100% ; } # _ loomi_addon_…" at bounding box center [1331, 602] width 417 height 939
click at [1474, 735] on button "Save" at bounding box center [1485, 729] width 123 height 23
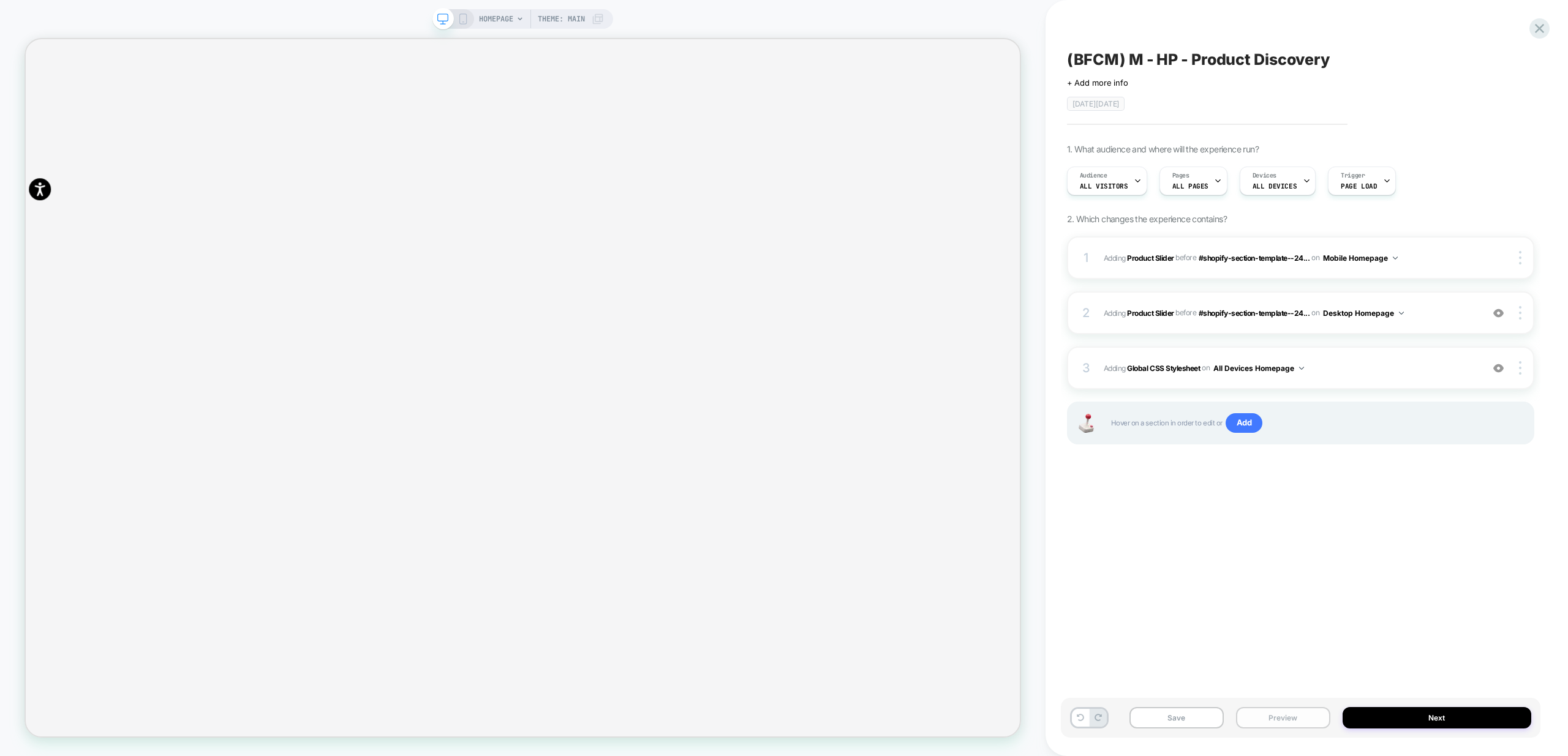
click at [1279, 720] on button "Preview" at bounding box center [1283, 718] width 94 height 21
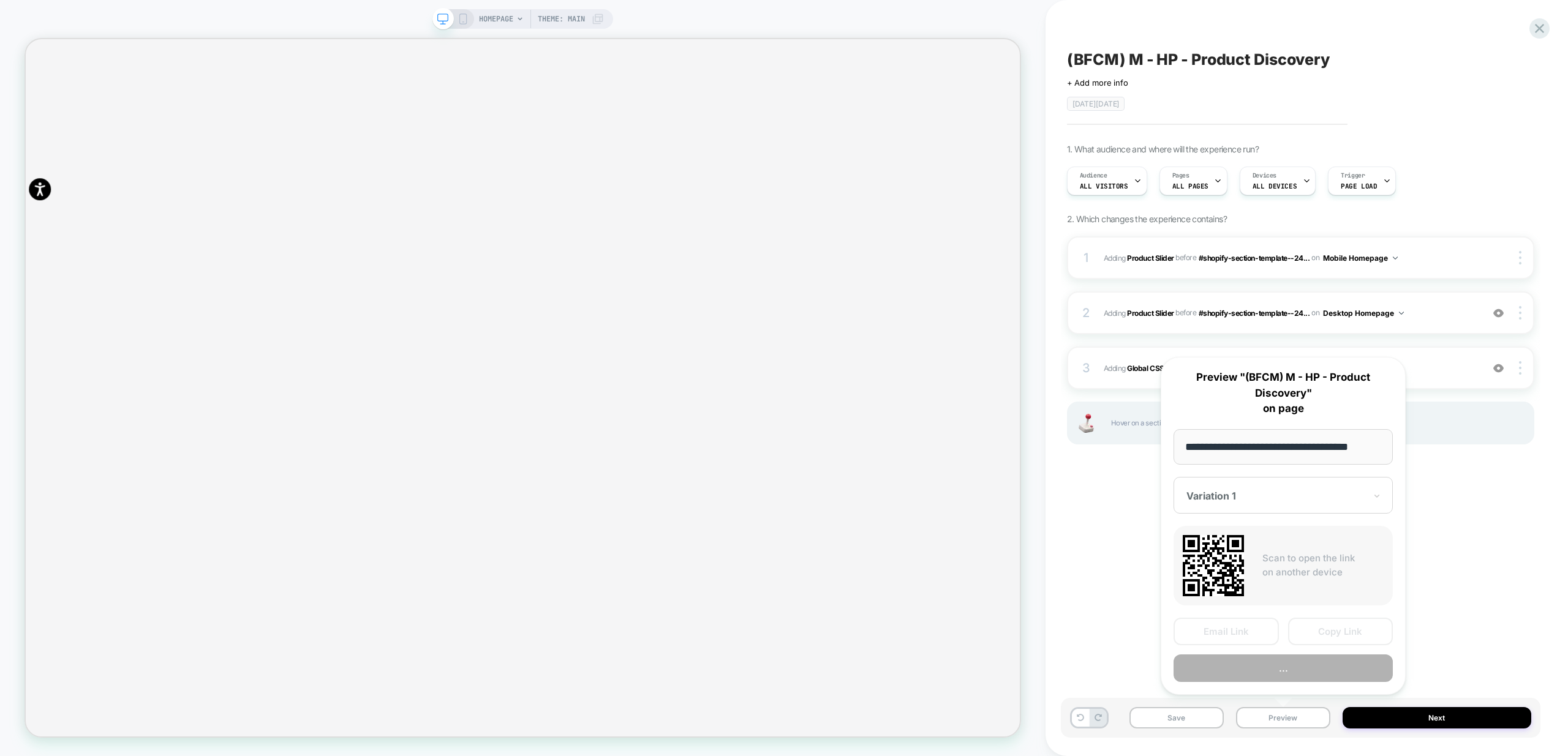
scroll to position [0, 2]
click at [1285, 678] on button "Preview" at bounding box center [1283, 669] width 220 height 28
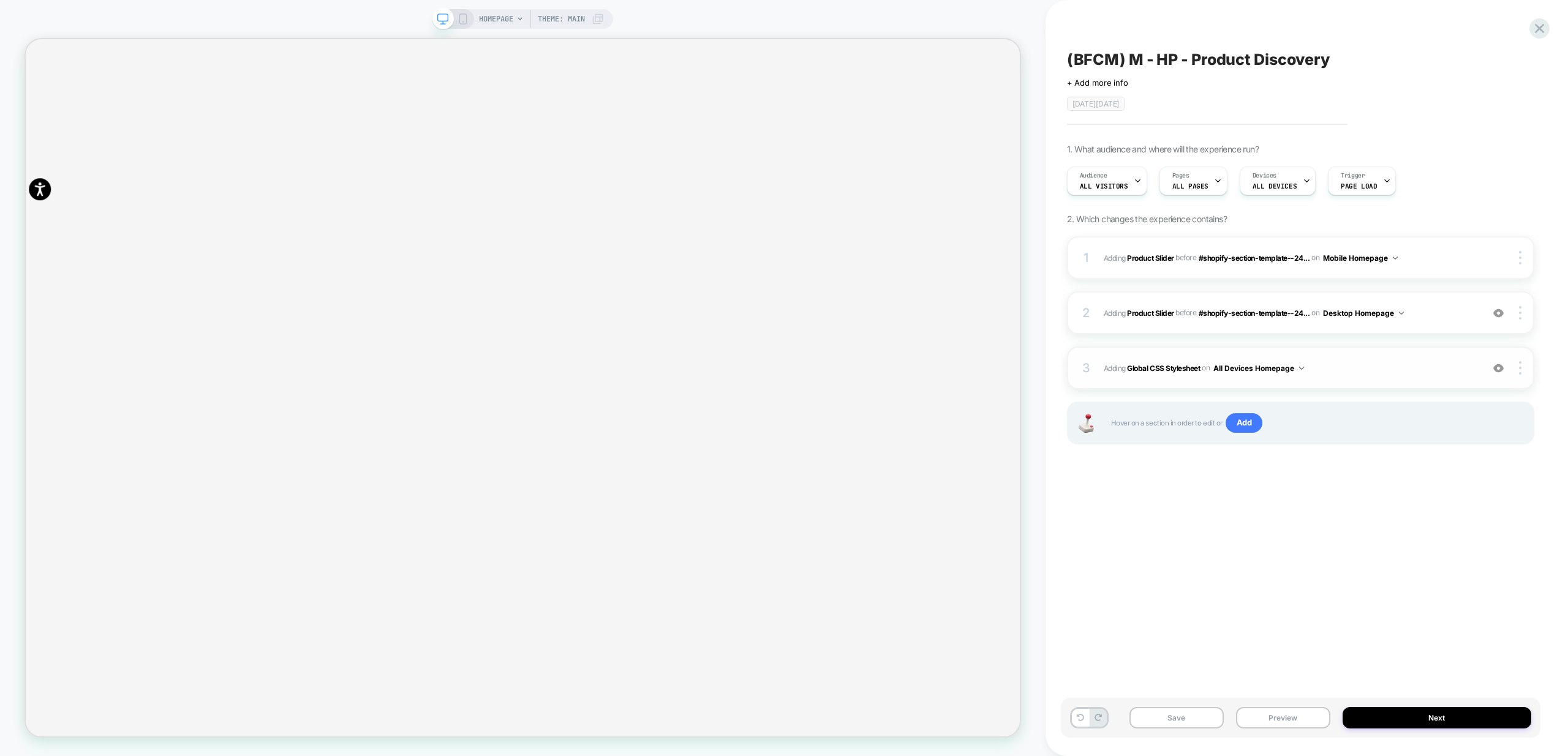
scroll to position [0, 0]
click at [1409, 371] on span "Adding Global CSS Stylesheet on All Devices Homepage" at bounding box center [1290, 368] width 372 height 15
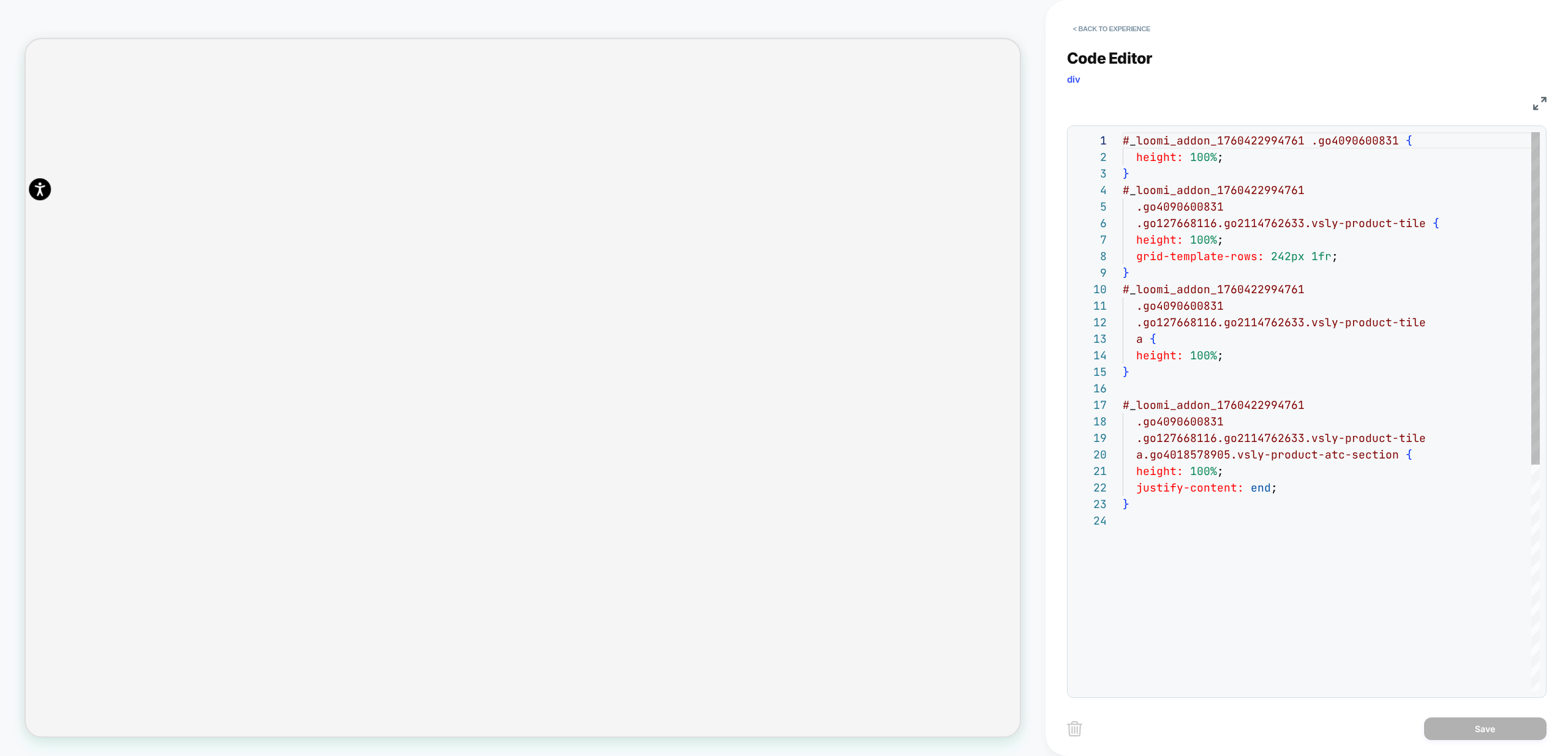
click at [1232, 545] on div "# _ loomi_addon_1760422994761 .go4090600831 { height: 100% ; } # _ loomi_addon_…" at bounding box center [1331, 602] width 417 height 939
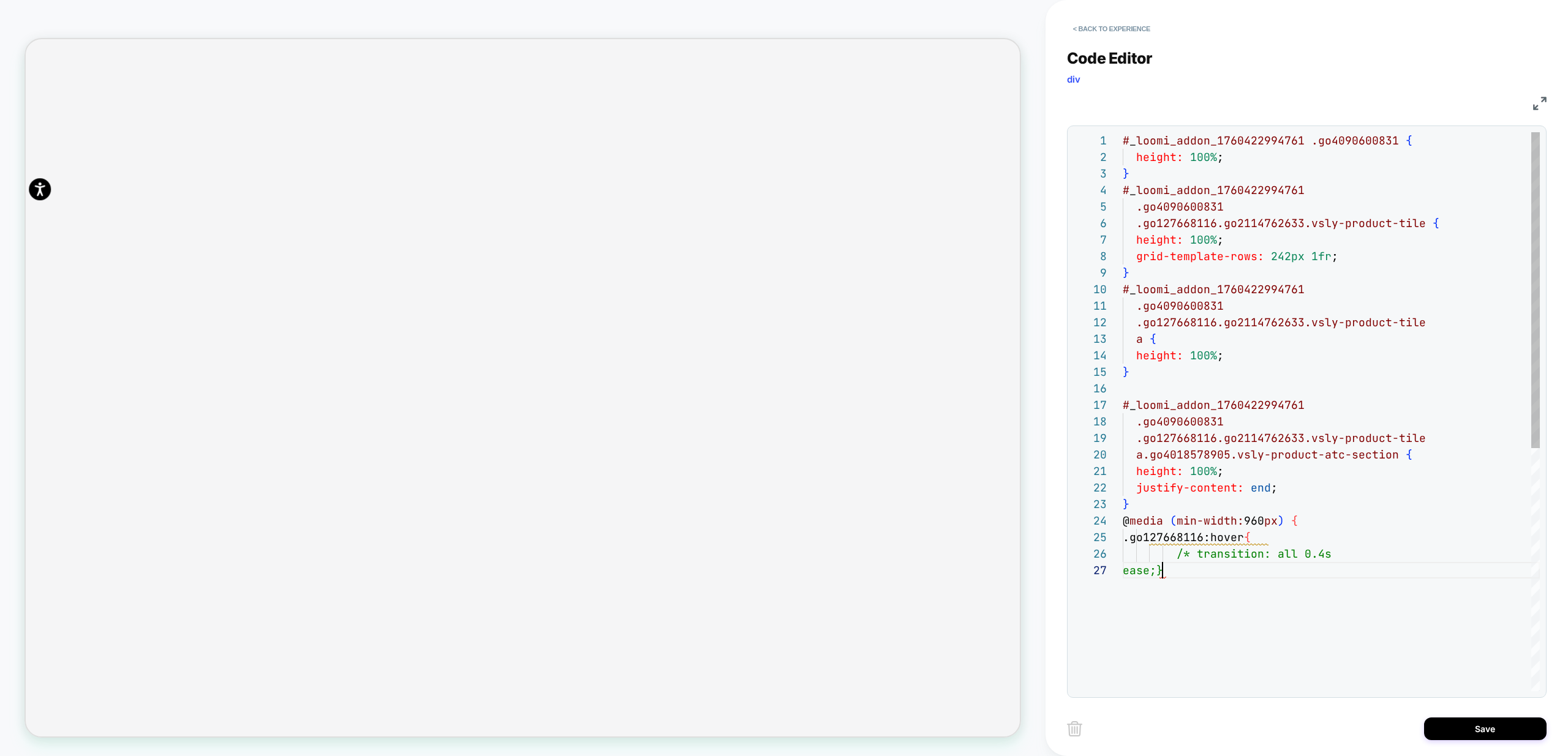
scroll to position [0, 1326]
click at [1193, 554] on div "# _ loomi_addon_1760422994761 .go4090600831 { height: 100% ; } # _ loomi_addon_…" at bounding box center [1331, 627] width 417 height 988
click at [1244, 569] on div "# _ loomi_addon_1760422994761 .go4090600831 { height: 100% ; } # _ loomi_addon_…" at bounding box center [1331, 627] width 417 height 988
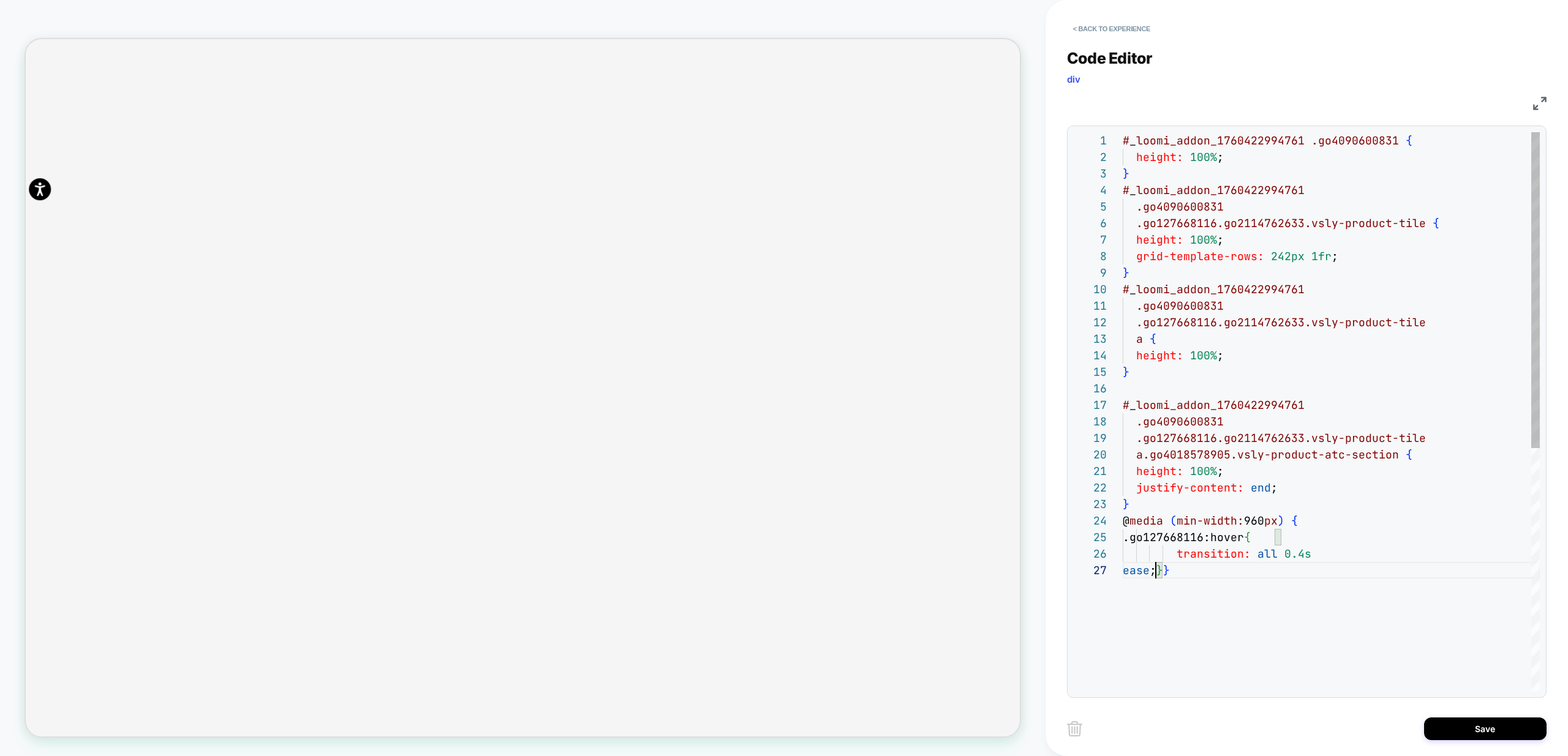
click at [1156, 574] on div "# _ loomi_addon_1760422994761 .go4090600831 { height: 100% ; } # _ loomi_addon_…" at bounding box center [1331, 627] width 417 height 988
click at [1264, 554] on div "# _ loomi_addon_1760422994761 .go4090600831 { height: 100% ; } # _ loomi_addon_…" at bounding box center [1331, 627] width 417 height 988
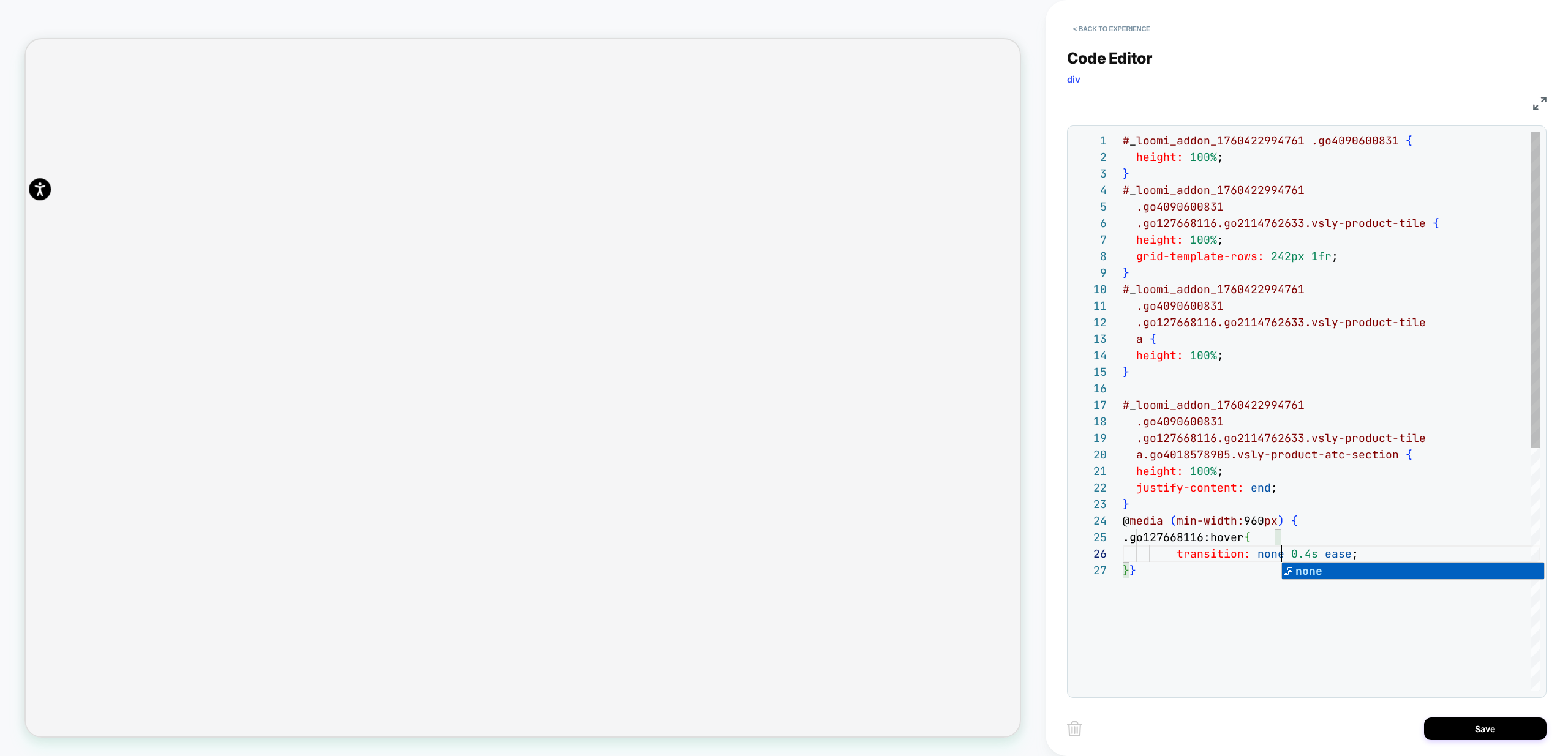
click at [1309, 554] on div "# _ loomi_addon_1760422994761 .go4090600831 { height: 100% ; } # _ loomi_addon_…" at bounding box center [1331, 627] width 417 height 988
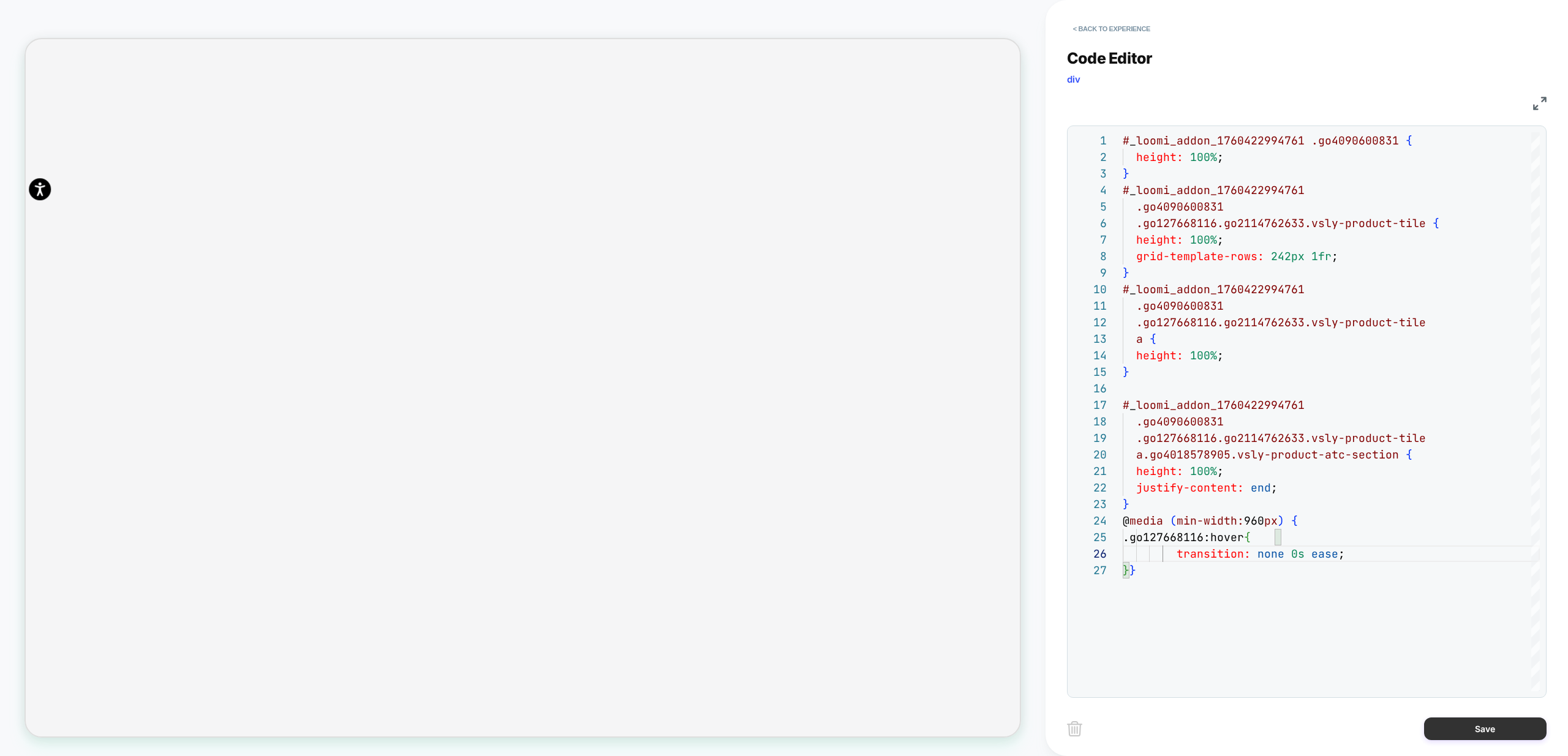
type textarea "**********"
click at [1500, 733] on button "Save" at bounding box center [1485, 729] width 123 height 23
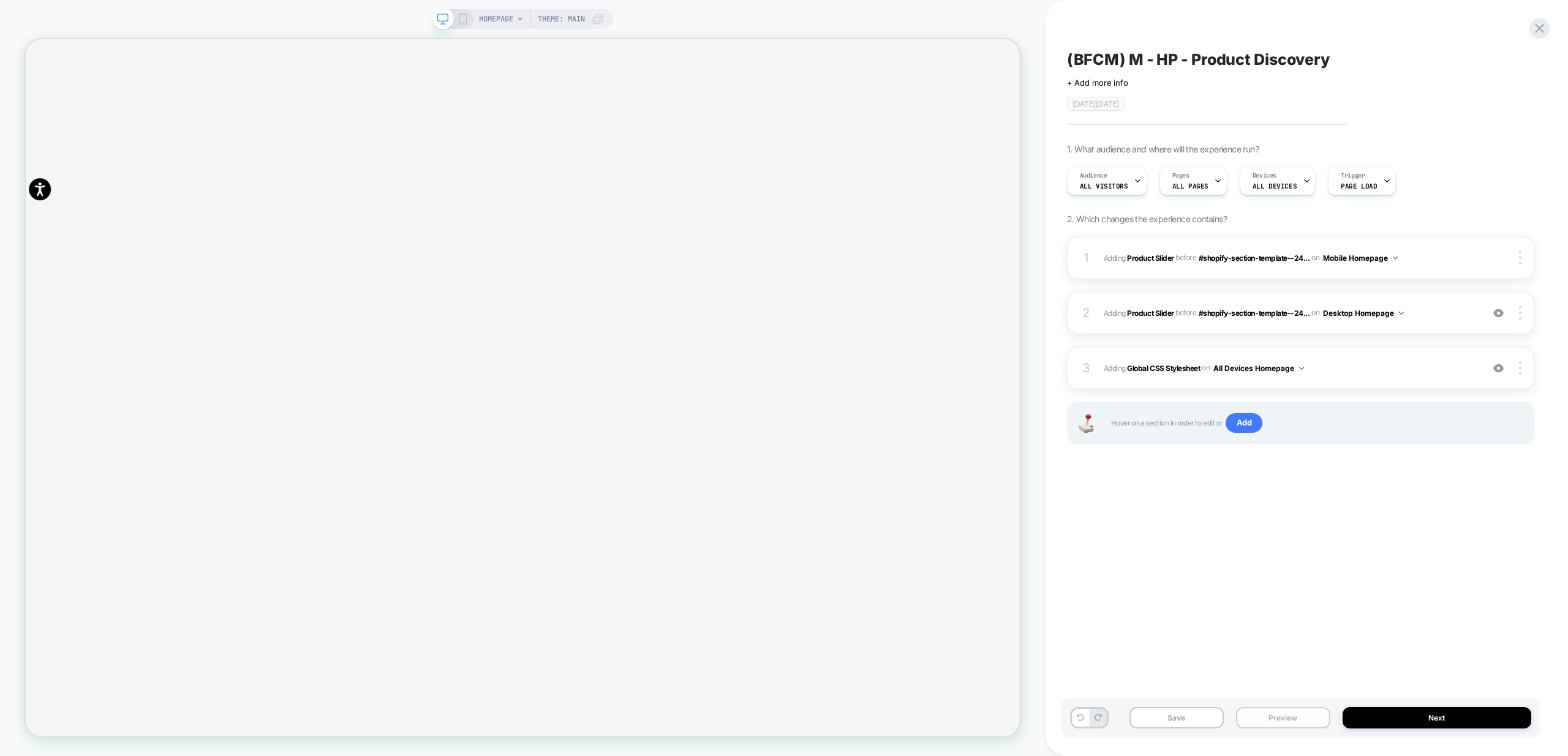
click at [1301, 712] on button "Preview" at bounding box center [1283, 718] width 94 height 21
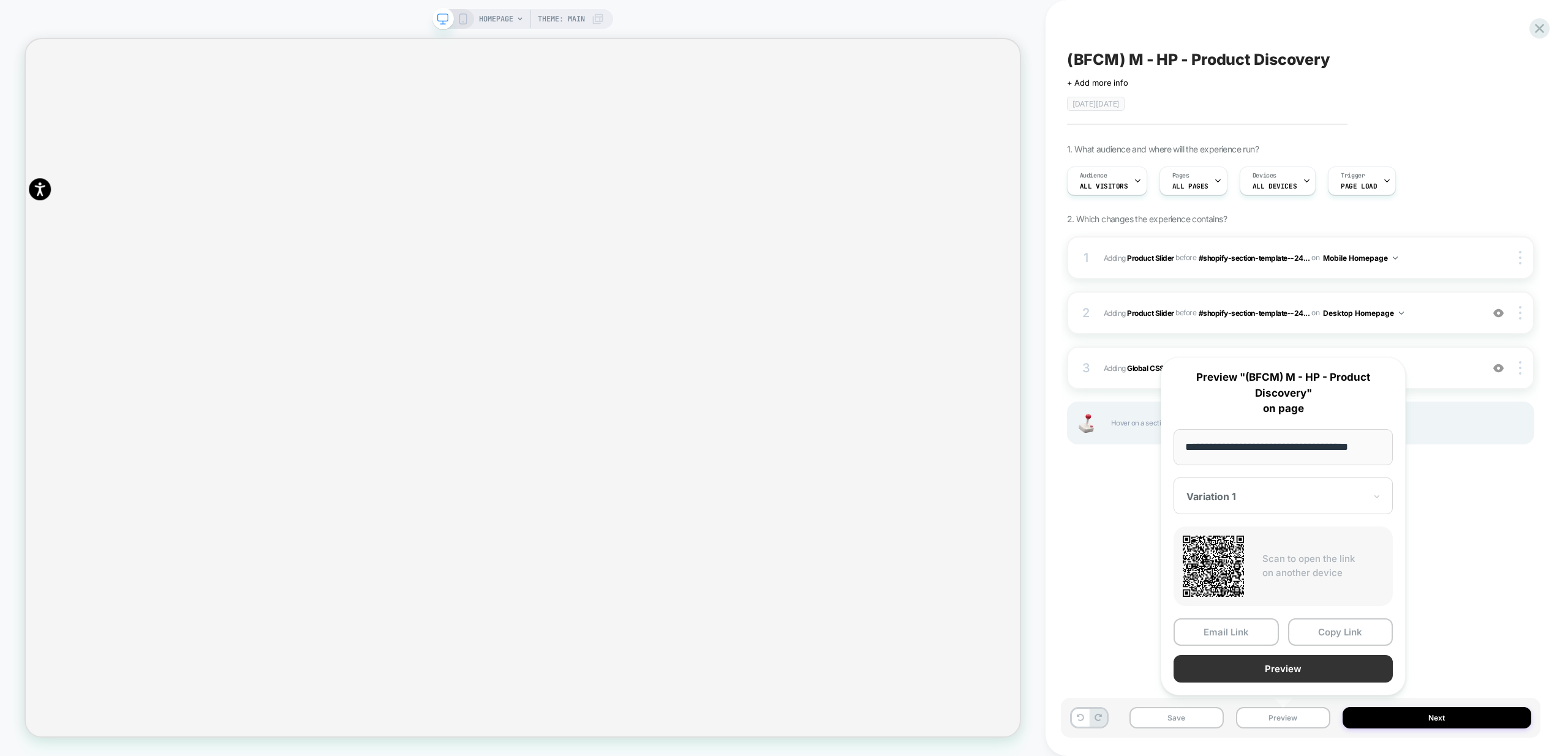
scroll to position [0, 3755]
click at [1291, 666] on button "Preview" at bounding box center [1283, 669] width 220 height 28
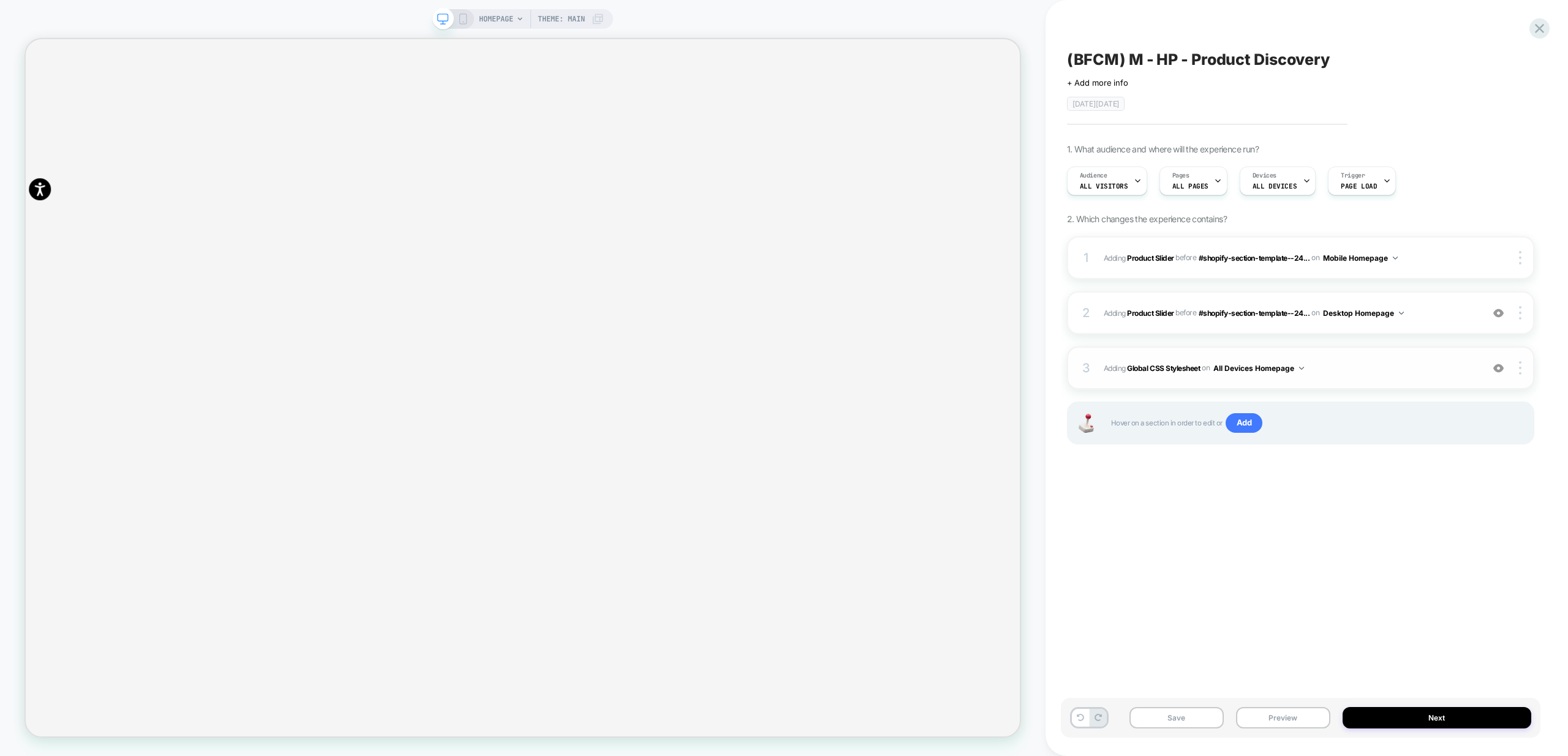
click at [1383, 371] on span "Adding Global CSS Stylesheet on All Devices Homepage" at bounding box center [1290, 368] width 372 height 15
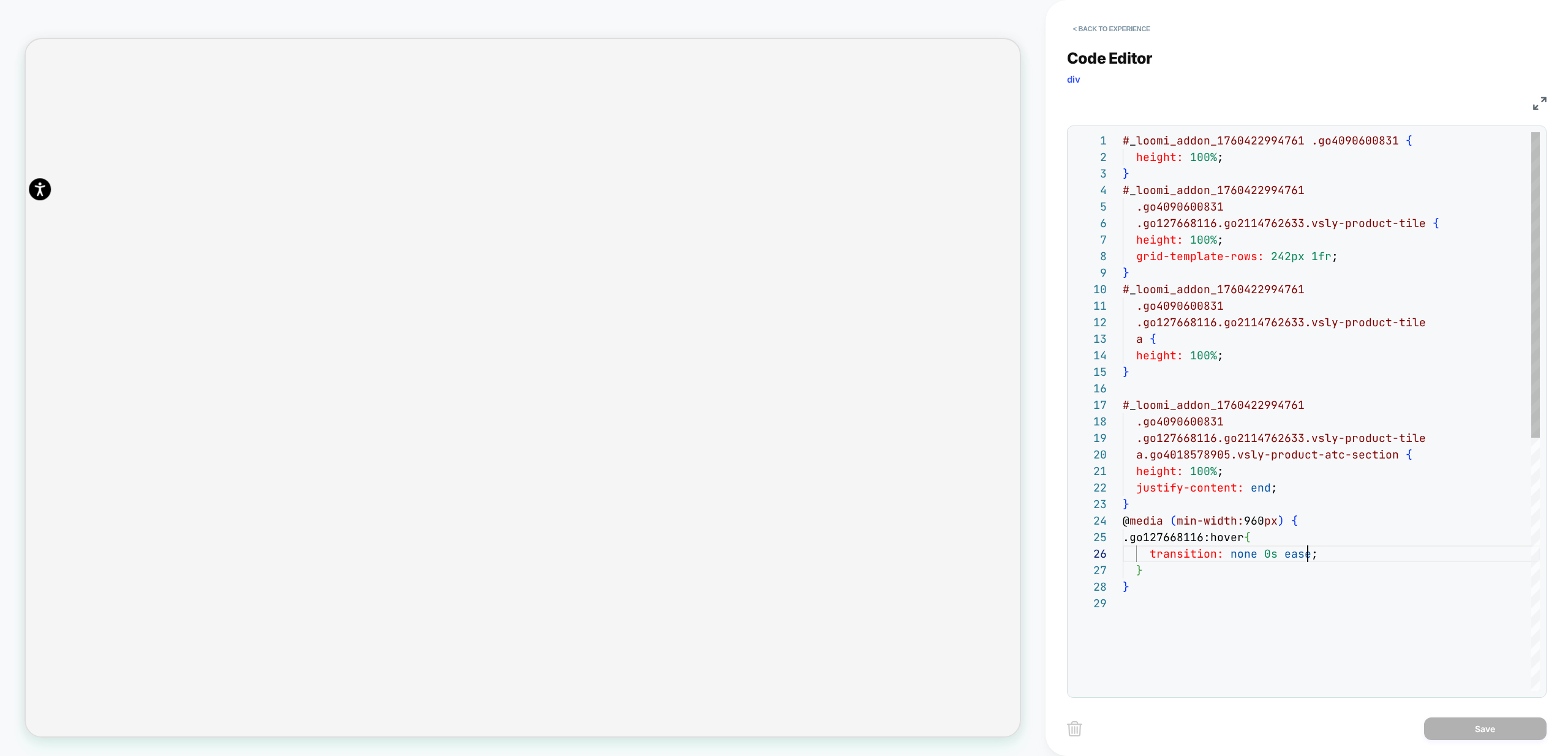
click at [1311, 554] on div "# _ loomi_addon_1760422994761 .go4090600831 { height: 100% ; } # _ loomi_addon_…" at bounding box center [1331, 643] width 417 height 1022
click at [1319, 576] on div "# _ loomi_addon_1760422994761 .go4090600831 { height: 100% ; } # _ loomi_addon_…" at bounding box center [1331, 643] width 417 height 1022
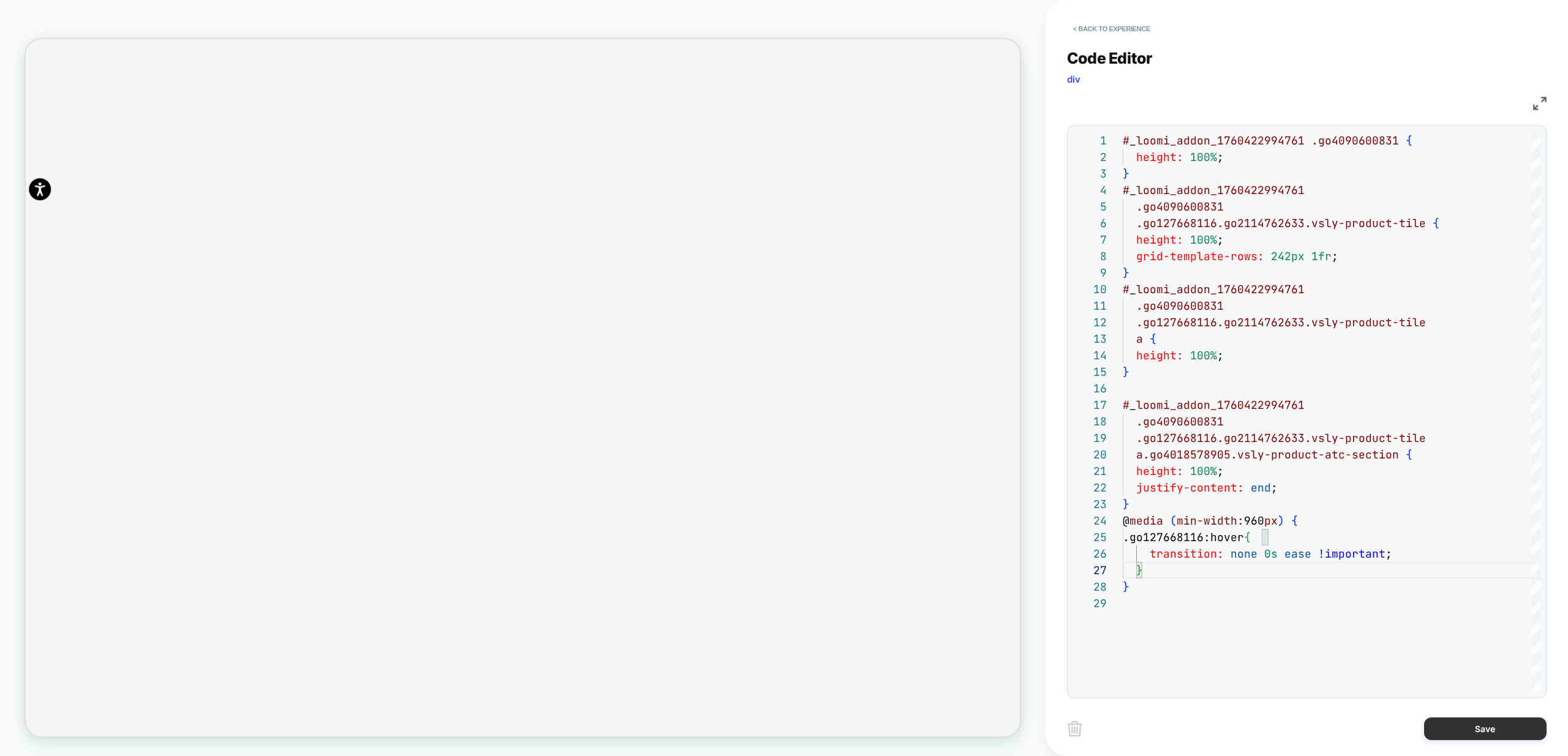
type textarea "**********"
click at [1479, 723] on button "Save" at bounding box center [1485, 729] width 123 height 23
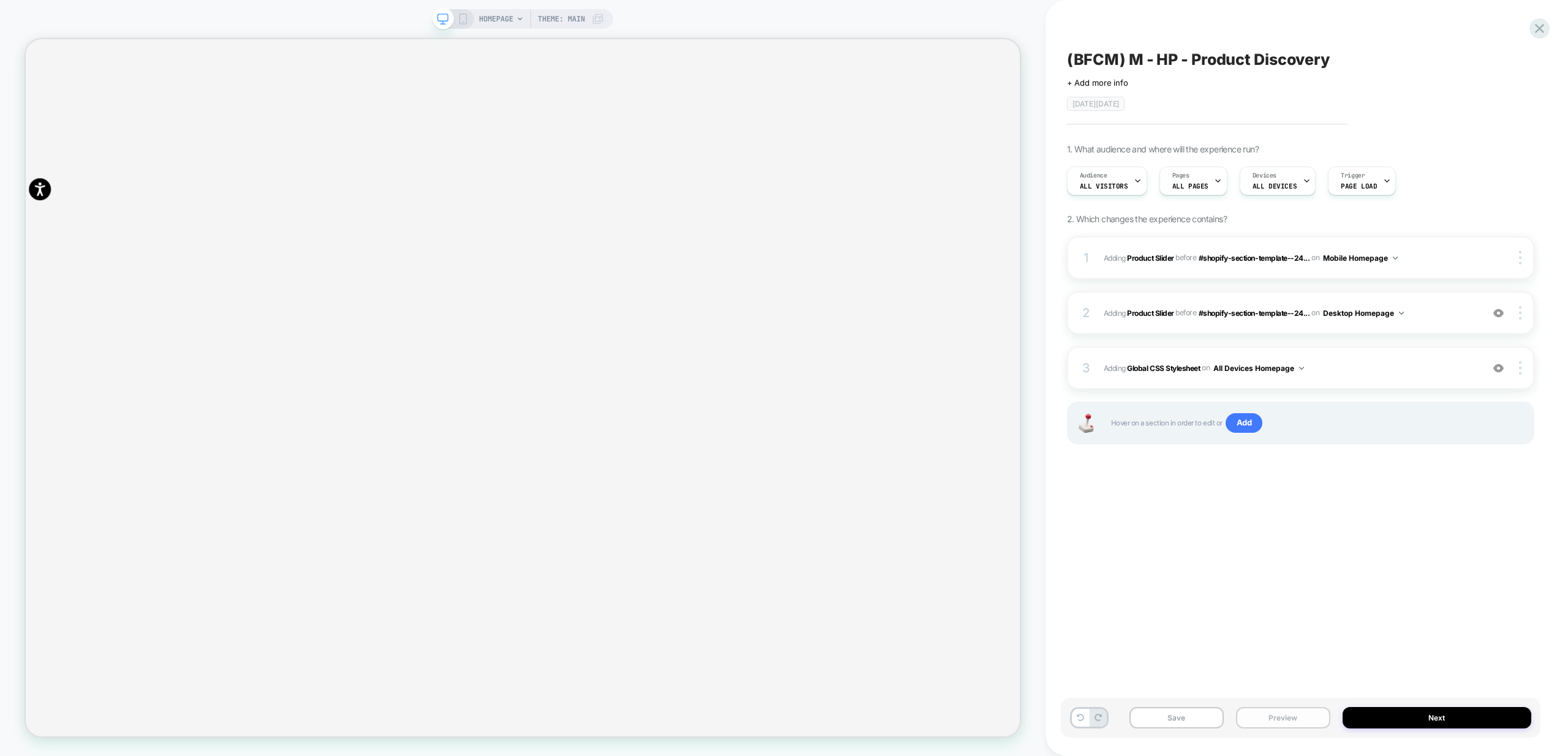
click at [1269, 718] on button "Preview" at bounding box center [1283, 718] width 94 height 21
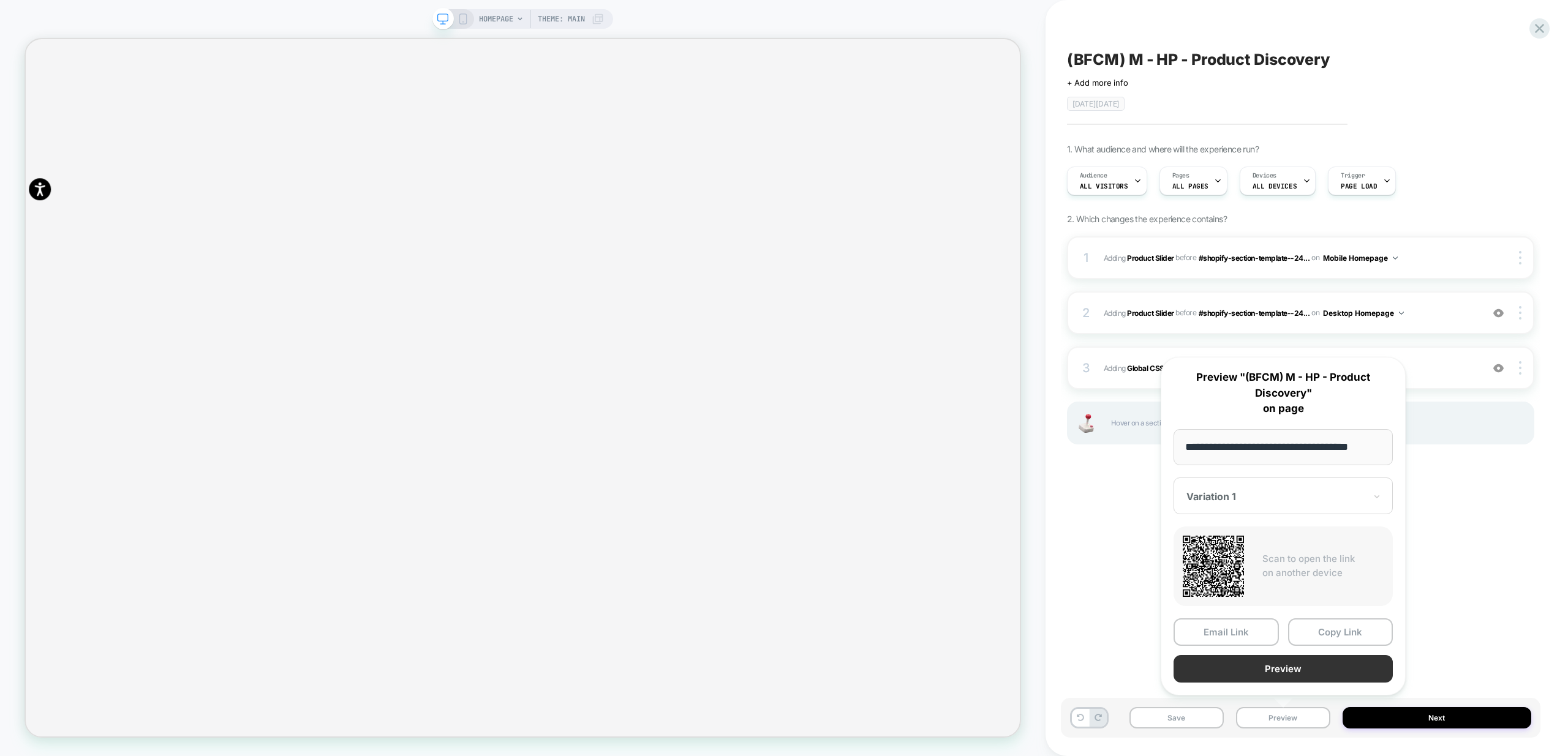
click at [1268, 673] on button "Preview" at bounding box center [1283, 669] width 220 height 28
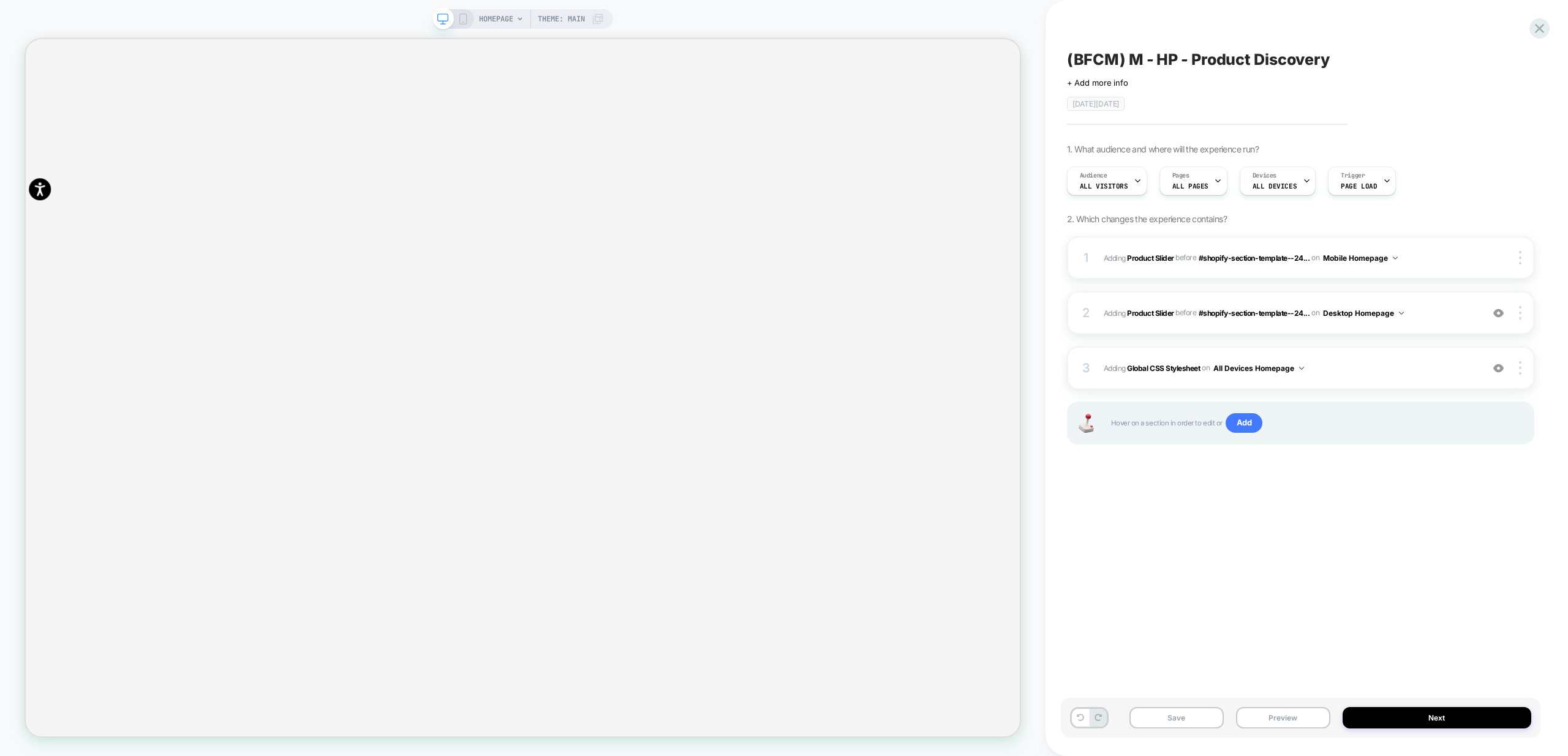
scroll to position [0, 3979]
click at [1411, 369] on span "Adding Global CSS Stylesheet on All Devices Homepage" at bounding box center [1290, 368] width 372 height 15
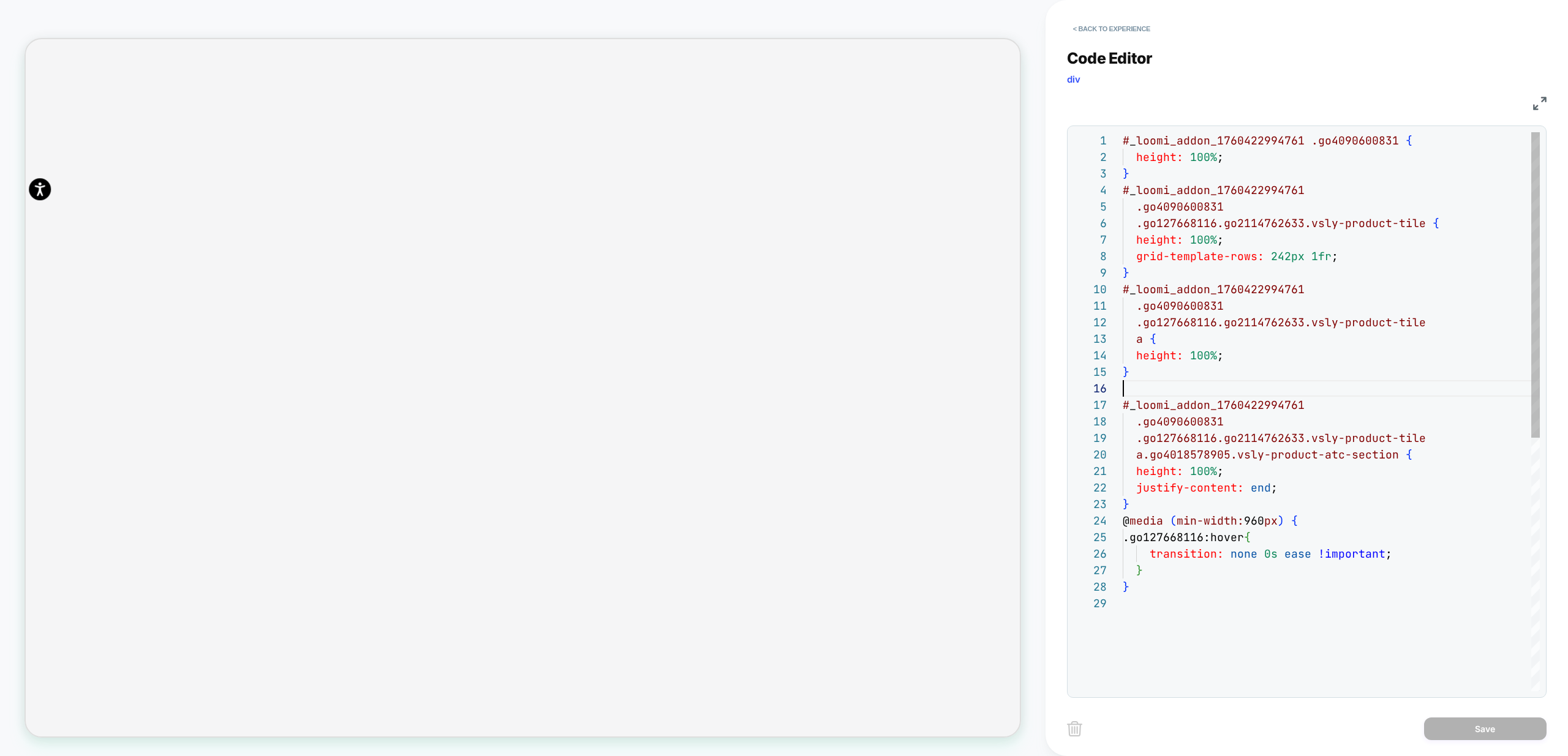
scroll to position [0, 3]
click at [1166, 388] on div "# _ loomi_addon_1760422994761 .go4090600831 { height: 100% ; } # _ loomi_addon_…" at bounding box center [1331, 643] width 417 height 1022
click at [1142, 453] on div "# _ loomi_addon_1760422994761 .go4090600831 { height: 100% ; } # _ loomi_addon_…" at bounding box center [1331, 643] width 417 height 1022
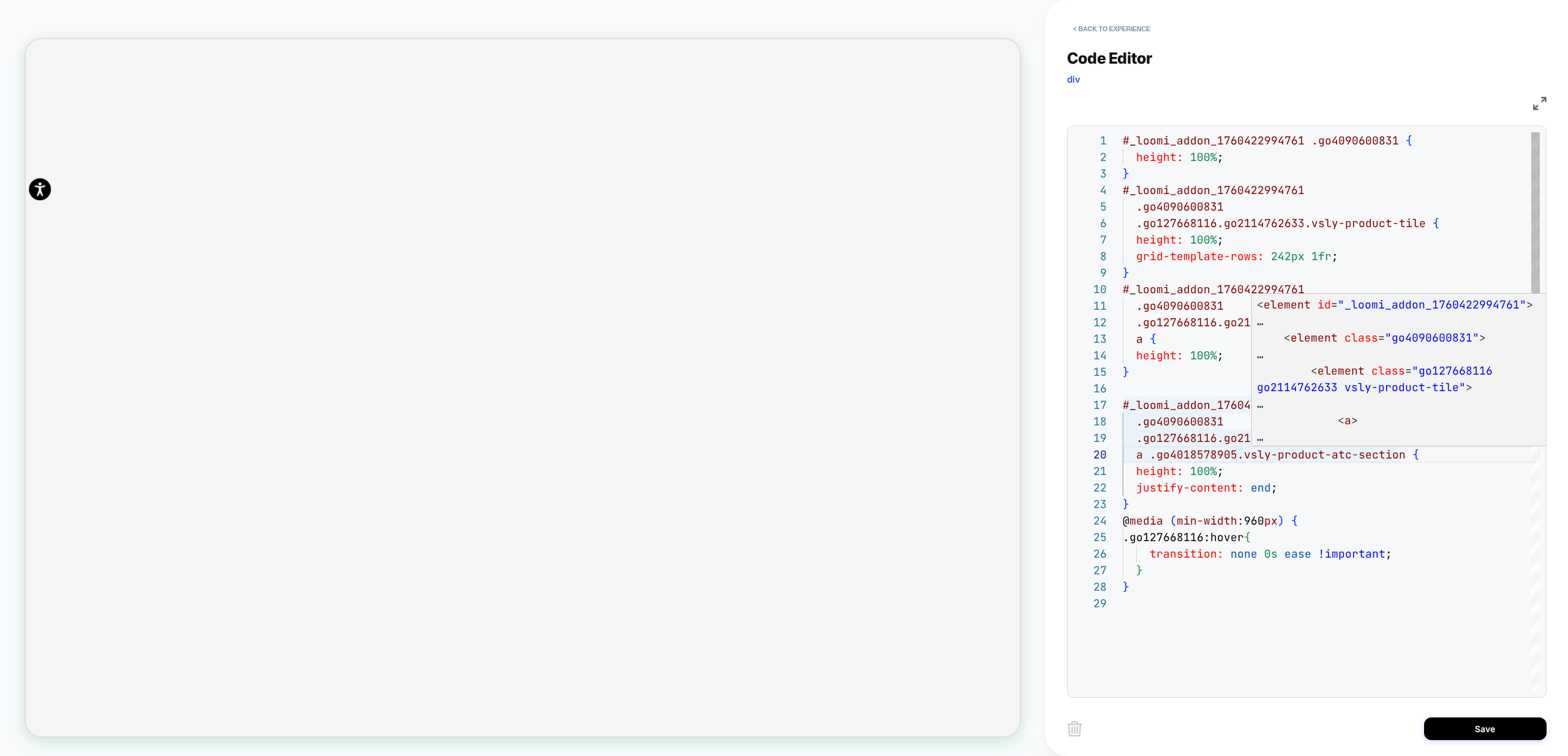
scroll to position [0, 2652]
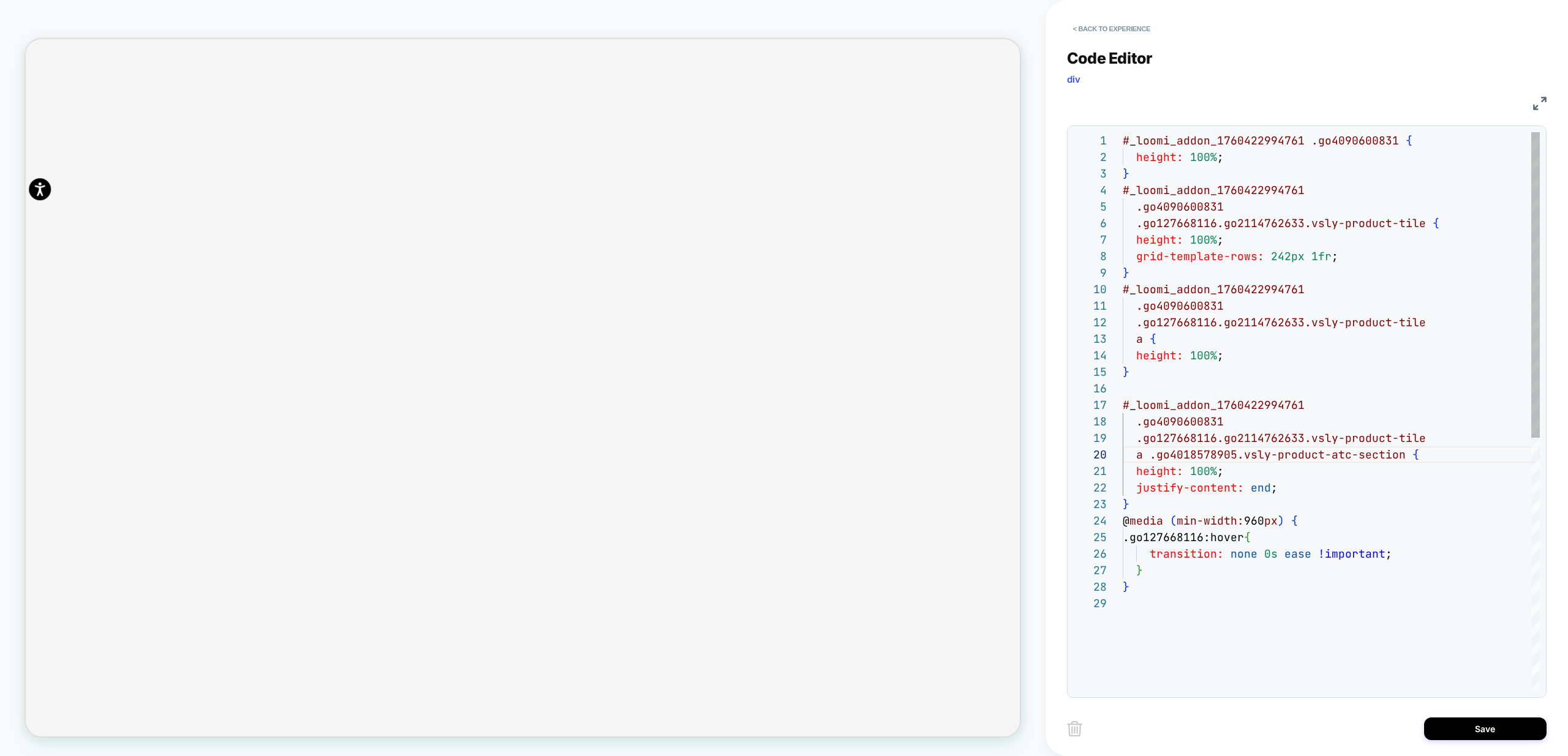
click at [1123, 389] on div at bounding box center [1331, 389] width 417 height 16
click at [1140, 378] on div "# _ loomi_addon_1760422994761 .go4090600831 { height: 100% ; } # _ loomi_addon_…" at bounding box center [1331, 643] width 417 height 1022
click at [1157, 396] on div "# _ loomi_addon_1760422994761 .go4090600831 { height: 100% ; } # _ loomi_addon_…" at bounding box center [1331, 643] width 417 height 1022
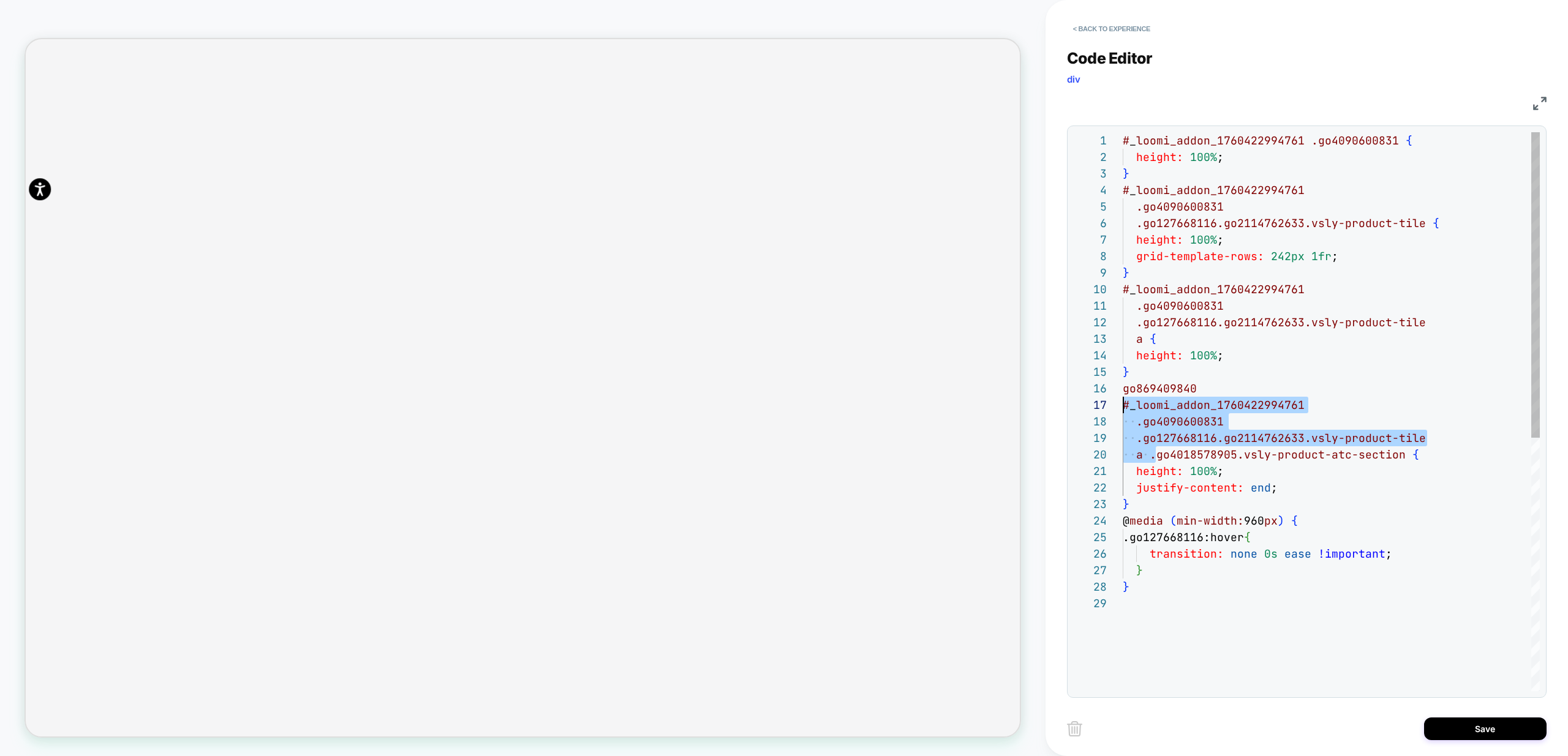
scroll to position [99, 0]
drag, startPoint x: 1156, startPoint y: 458, endPoint x: 1105, endPoint y: 406, distance: 72.8
click at [1123, 406] on div "# _ loomi_addon_1760422994761 .go4090600831 { height: 100% ; } # _ loomi_addon_…" at bounding box center [1331, 643] width 417 height 1022
click at [1126, 393] on div "# _ loomi_addon_1760422994761 .go4090600831 { height: 100% ; } # _ loomi_addon_…" at bounding box center [1331, 643] width 417 height 1022
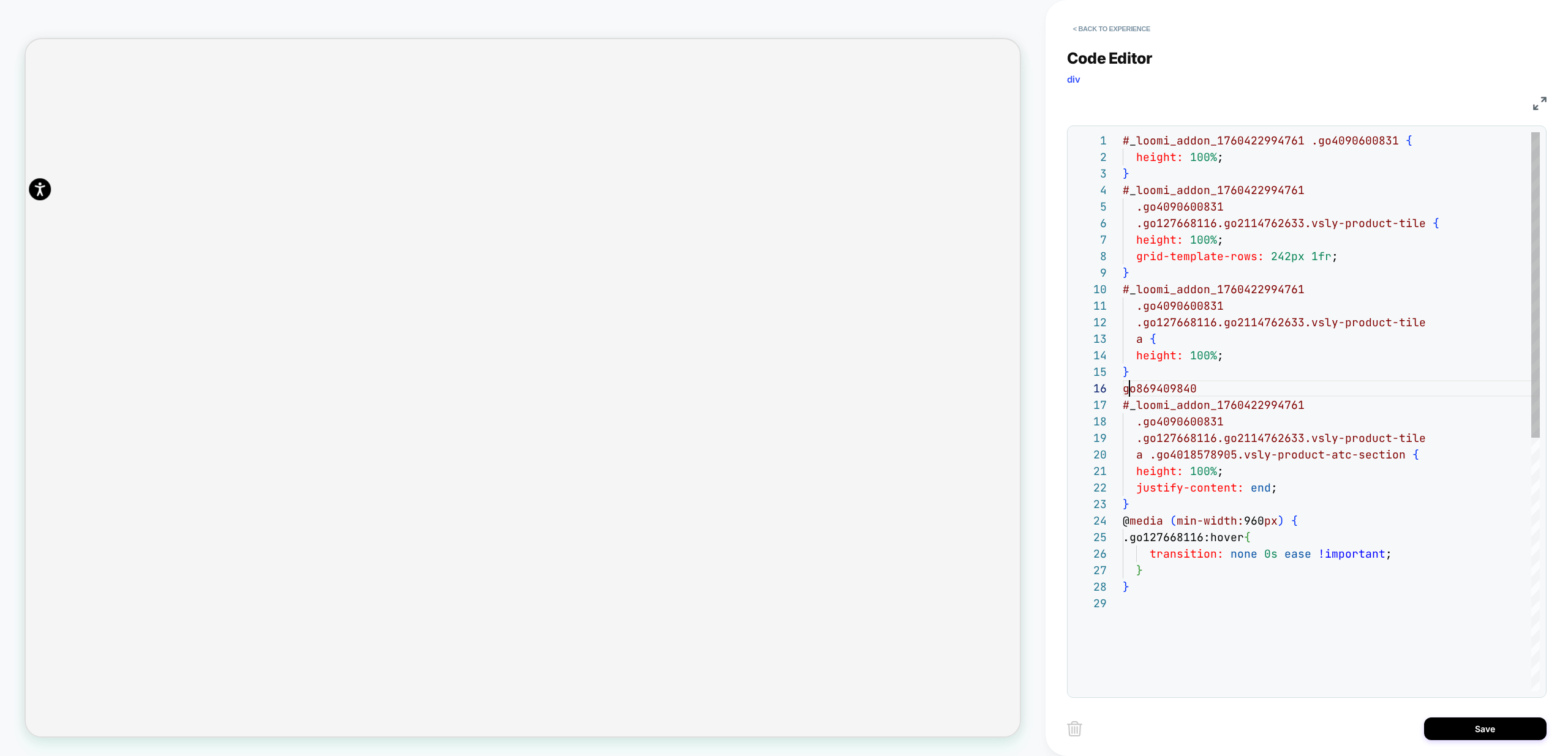
scroll to position [83, 7]
click at [1121, 393] on div at bounding box center [1098, 389] width 49 height 16
click at [1123, 392] on div "# _ loomi_addon_1760422994761 .go4090600831 { height: 100% ; } # _ loomi_addon_…" at bounding box center [1331, 643] width 417 height 1022
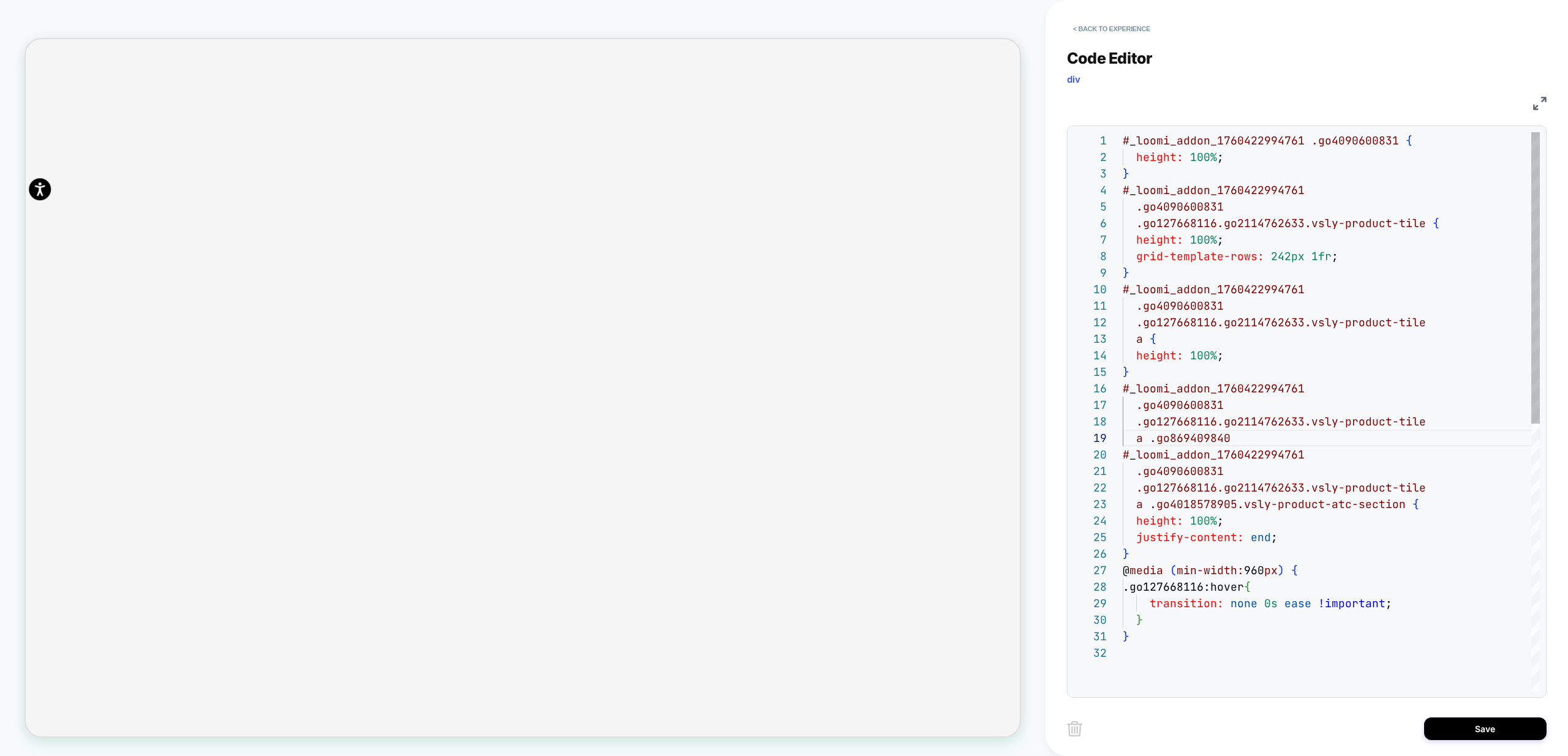
scroll to position [0, 507]
click at [1265, 448] on div "# _ loomi_addon_1760422994761 .go4090600831 { height: 100% ; } # _ loomi_addon_…" at bounding box center [1331, 668] width 417 height 1071
click at [1244, 431] on div "# _ loomi_addon_1760422994761 .go4090600831 { height: 100% ; } # _ loomi_addon_…" at bounding box center [1331, 668] width 417 height 1071
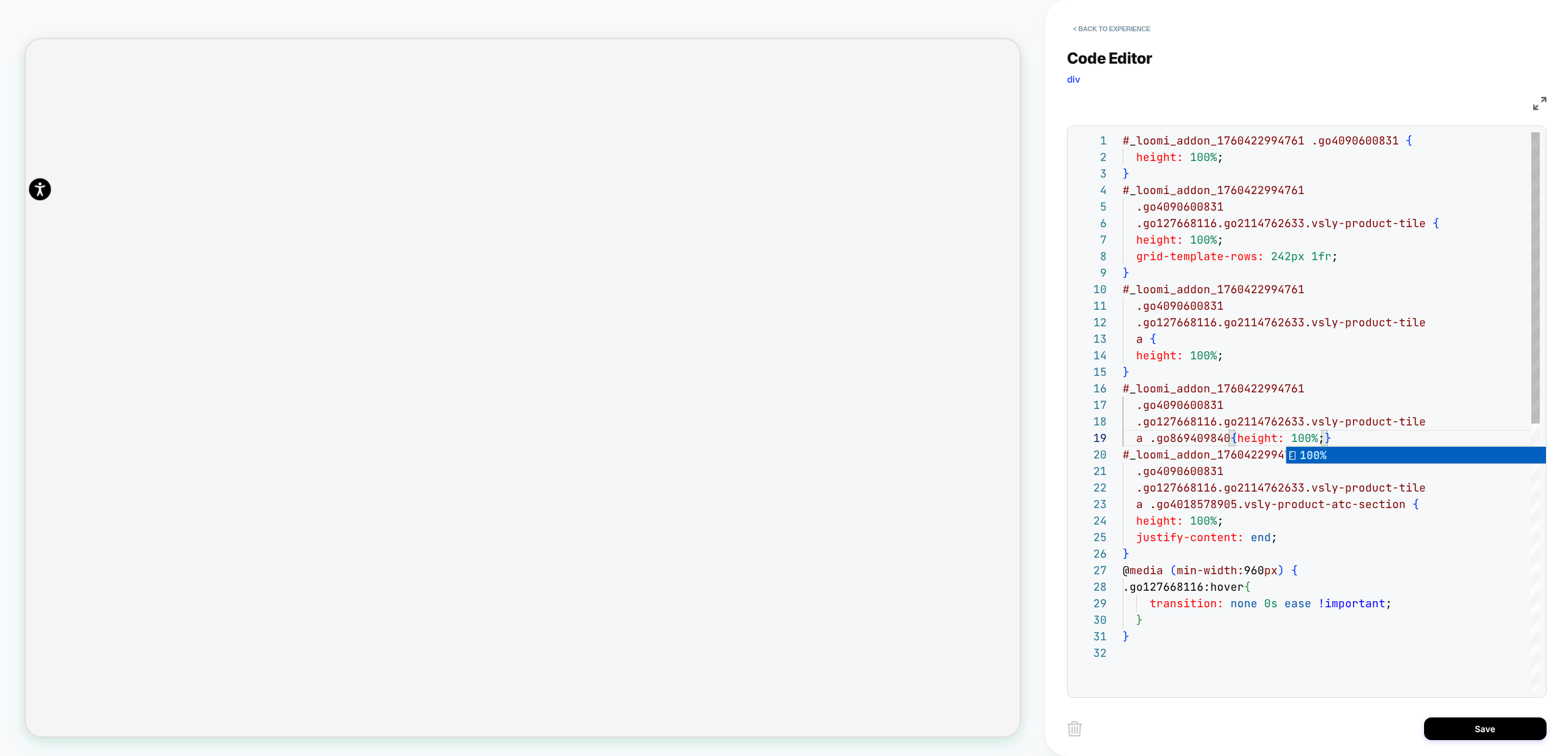
click at [1249, 387] on div "# _ loomi_addon_1760422994761 .go4090600831 { height: 100% ; } # _ loomi_addon_…" at bounding box center [1331, 668] width 417 height 1071
click at [1337, 434] on div "# _ loomi_addon_1760422994761 .go4090600831 { height: 100% ; } # _ loomi_addon_…" at bounding box center [1331, 668] width 417 height 1071
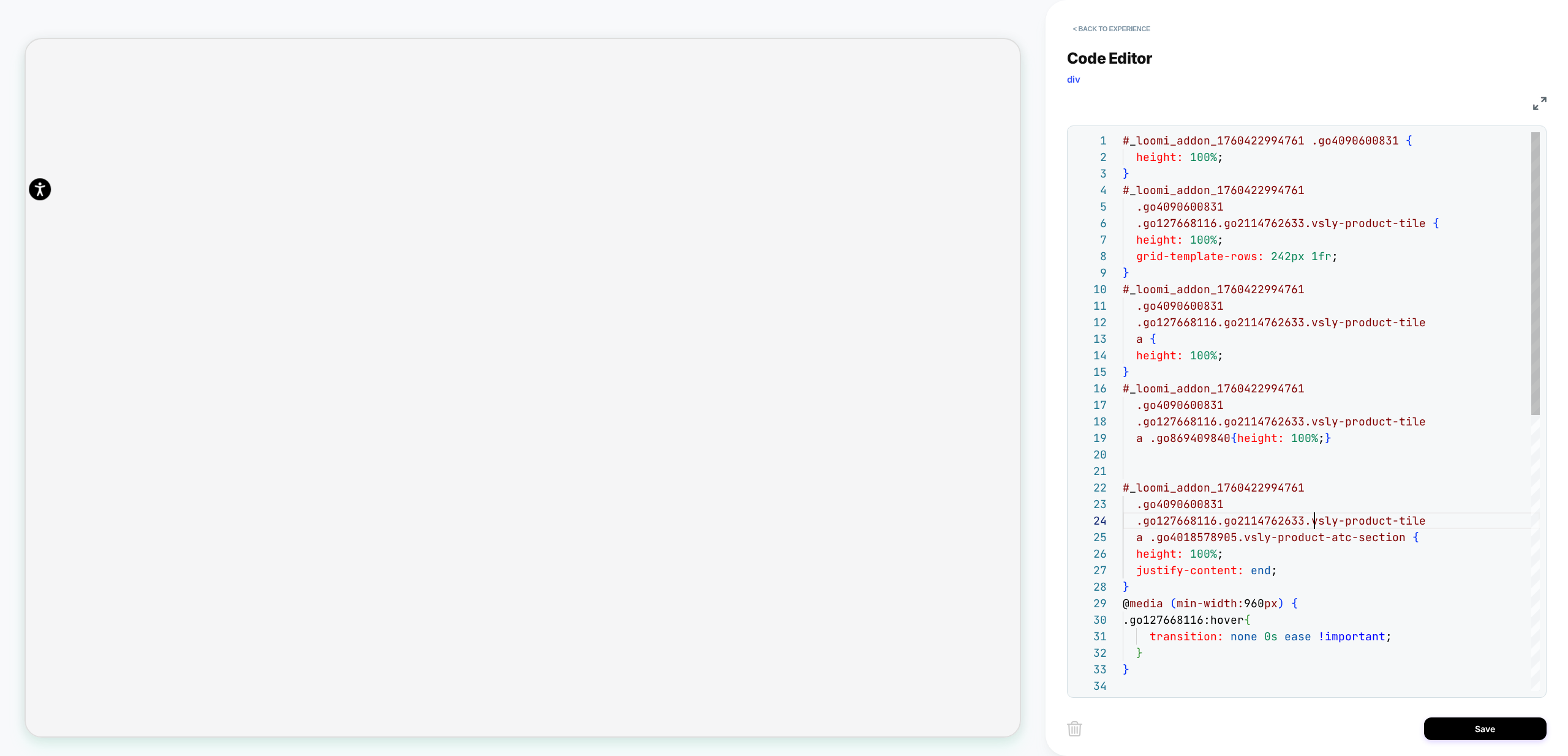
click at [1313, 516] on div "# _ loomi_addon_1760422994761 .go4090600831 { height: 100% ; } # _ loomi_addon_…" at bounding box center [1331, 684] width 417 height 1105
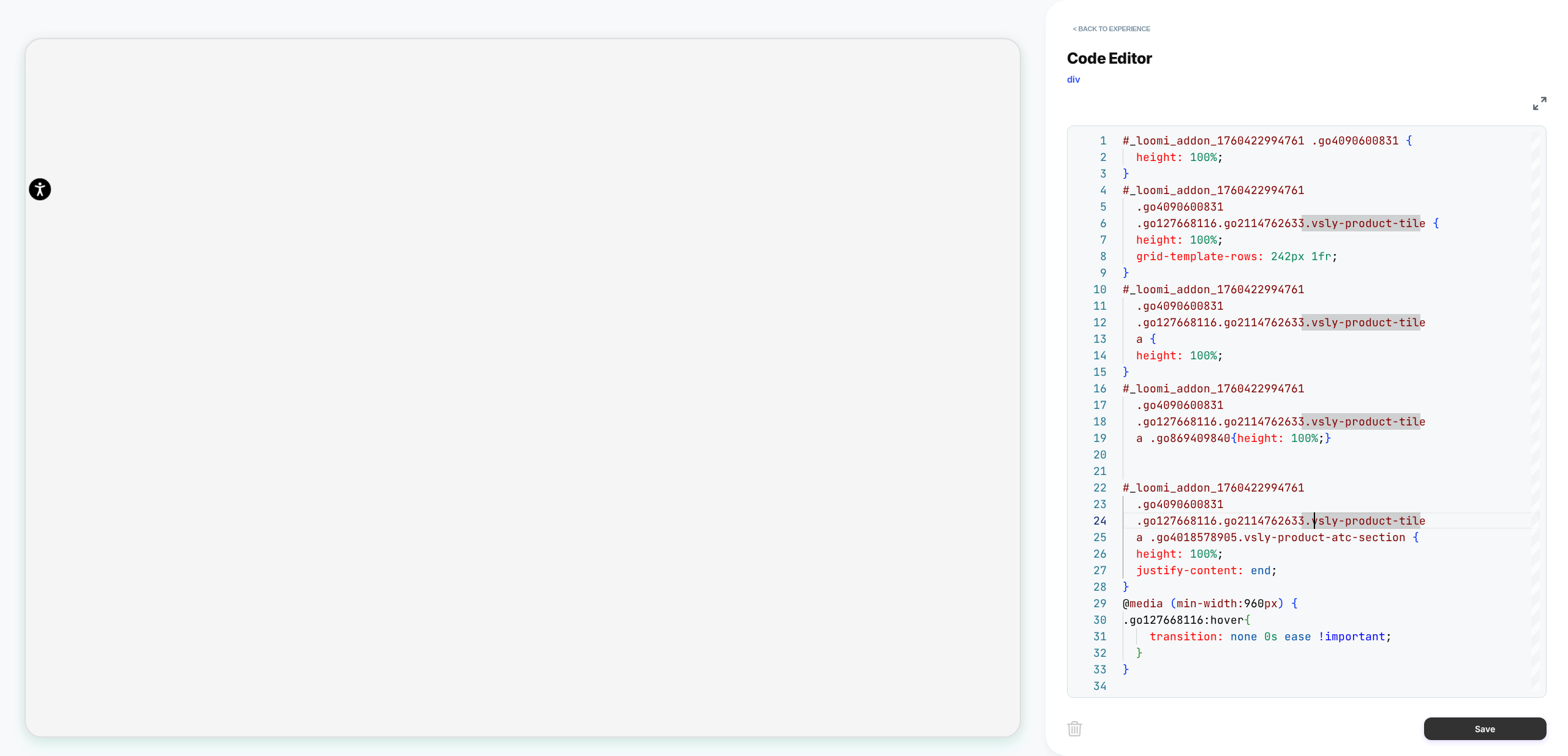
type textarea "**********"
click at [1485, 731] on button "Save" at bounding box center [1485, 729] width 123 height 23
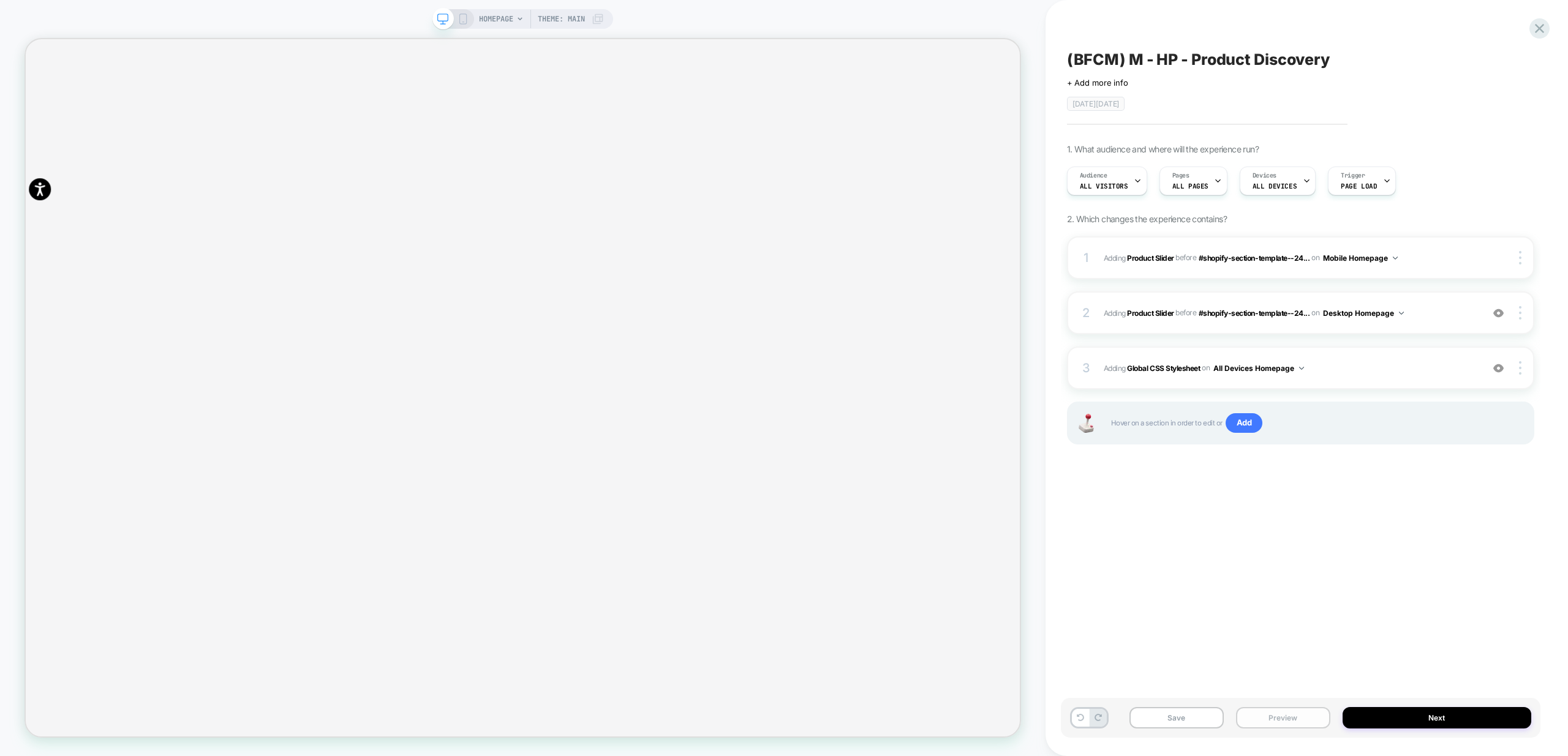
click at [1263, 722] on button "Preview" at bounding box center [1283, 718] width 94 height 21
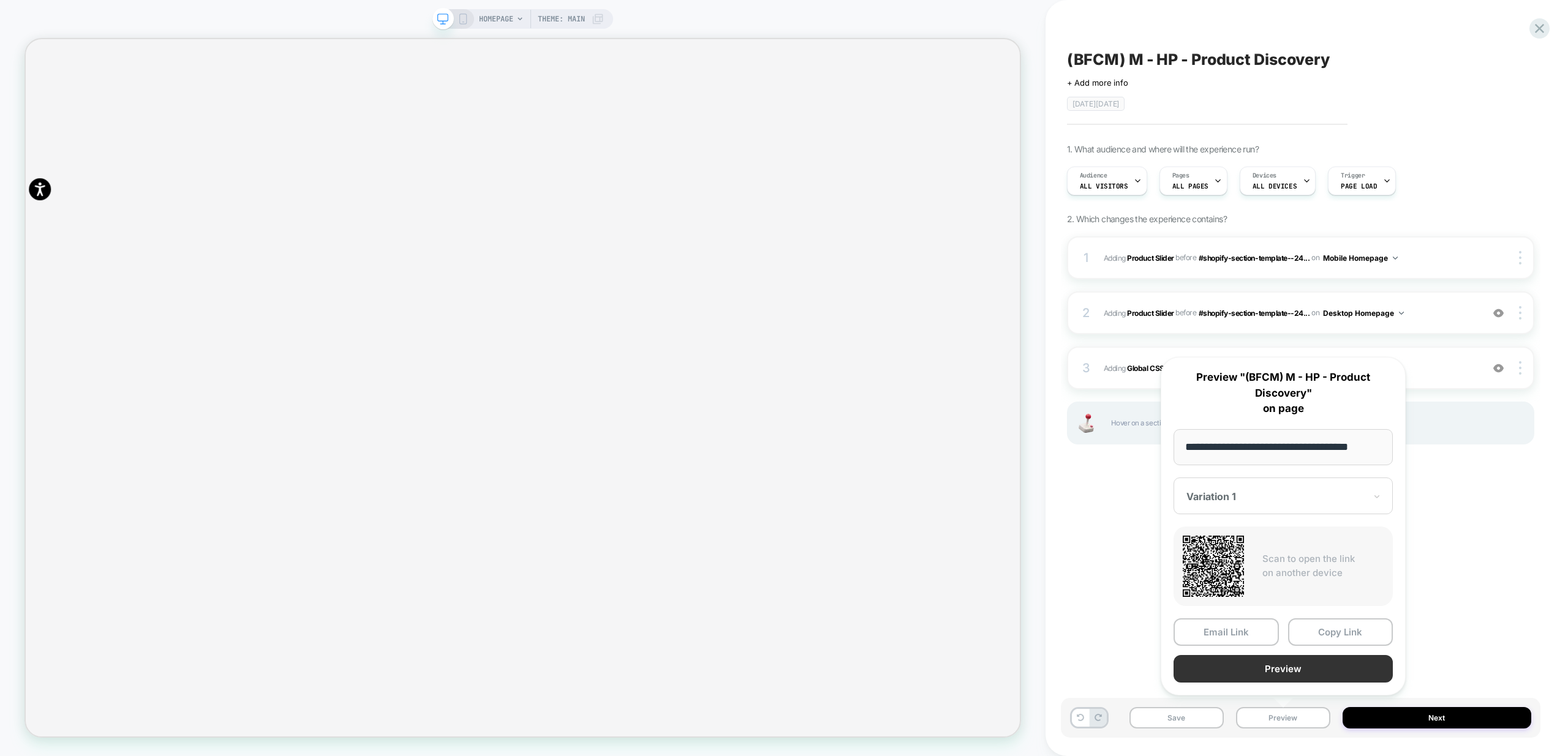
click at [1326, 668] on button "Preview" at bounding box center [1283, 669] width 220 height 28
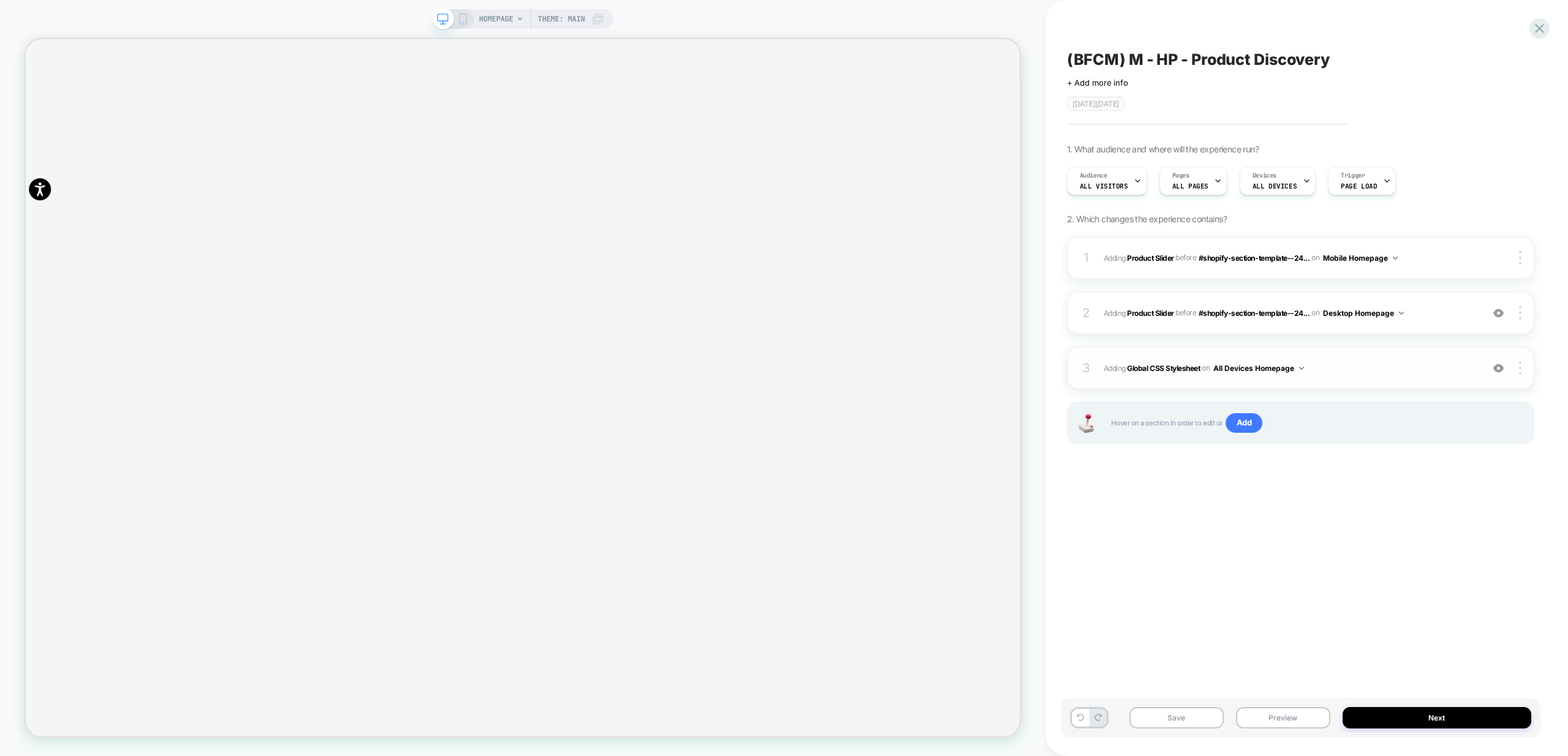
click at [1409, 380] on div "3 Adding Global CSS Stylesheet on All Devices Homepage Add Before Add After Tar…" at bounding box center [1300, 367] width 468 height 43
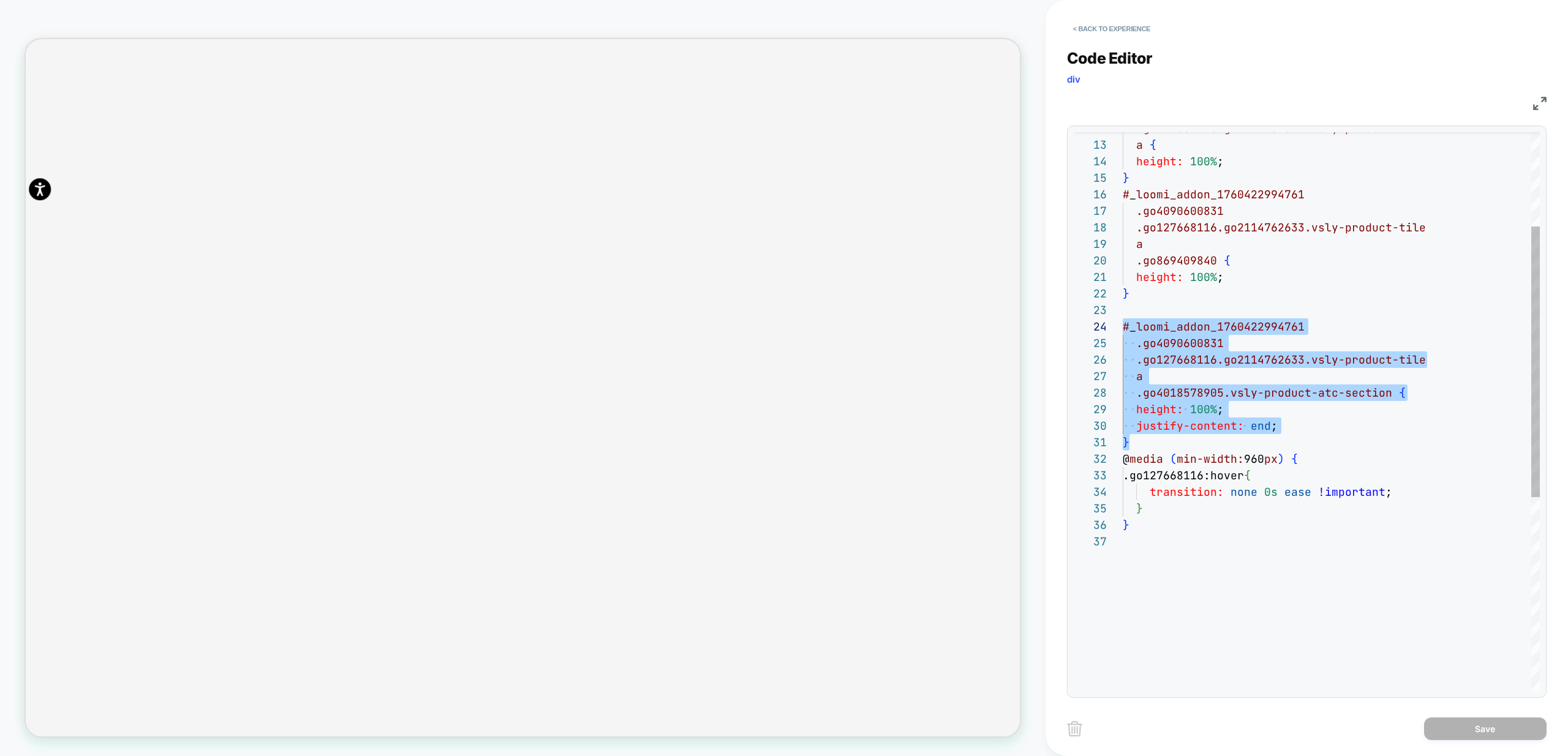
drag, startPoint x: 1150, startPoint y: 443, endPoint x: 1051, endPoint y: 328, distance: 151.7
click at [1123, 328] on div ".go127668116.go2114762633.vsly-product-tile a { height: 100% ; } # _ loomi_addo…" at bounding box center [1331, 515] width 417 height 1154
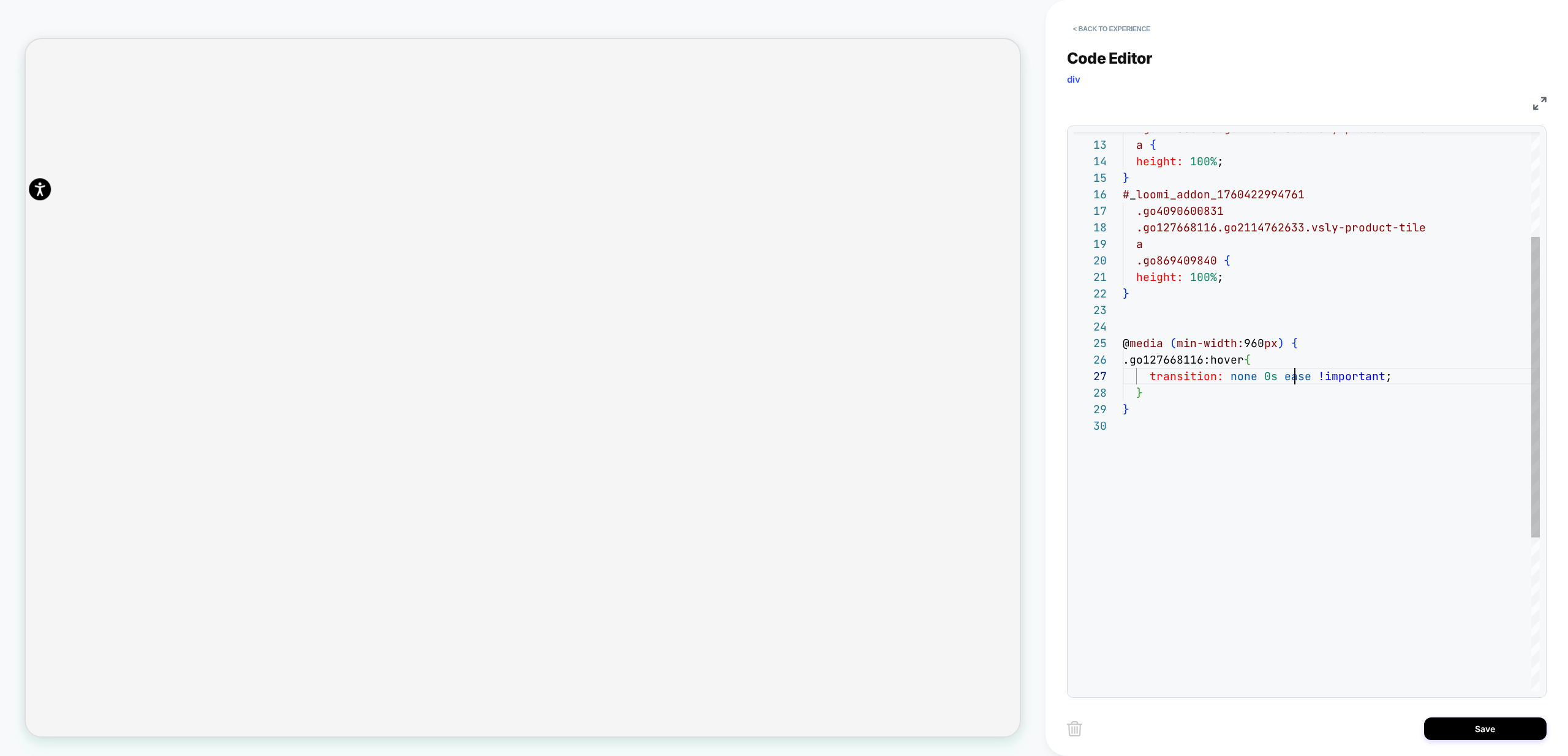
click at [1297, 378] on div ".go127668116.go2114762633.vsly-product-tile a { height: 100% ; } # _ loomi_addo…" at bounding box center [1331, 457] width 417 height 1038
click at [1297, 377] on div ".go127668116.go2114762633.vsly-product-tile a { height: 100% ; } # _ loomi_addo…" at bounding box center [1331, 457] width 417 height 1038
type textarea "**********"
drag, startPoint x: 1483, startPoint y: 729, endPoint x: 1451, endPoint y: 723, distance: 32.6
click at [1483, 729] on button "Save" at bounding box center [1485, 729] width 123 height 23
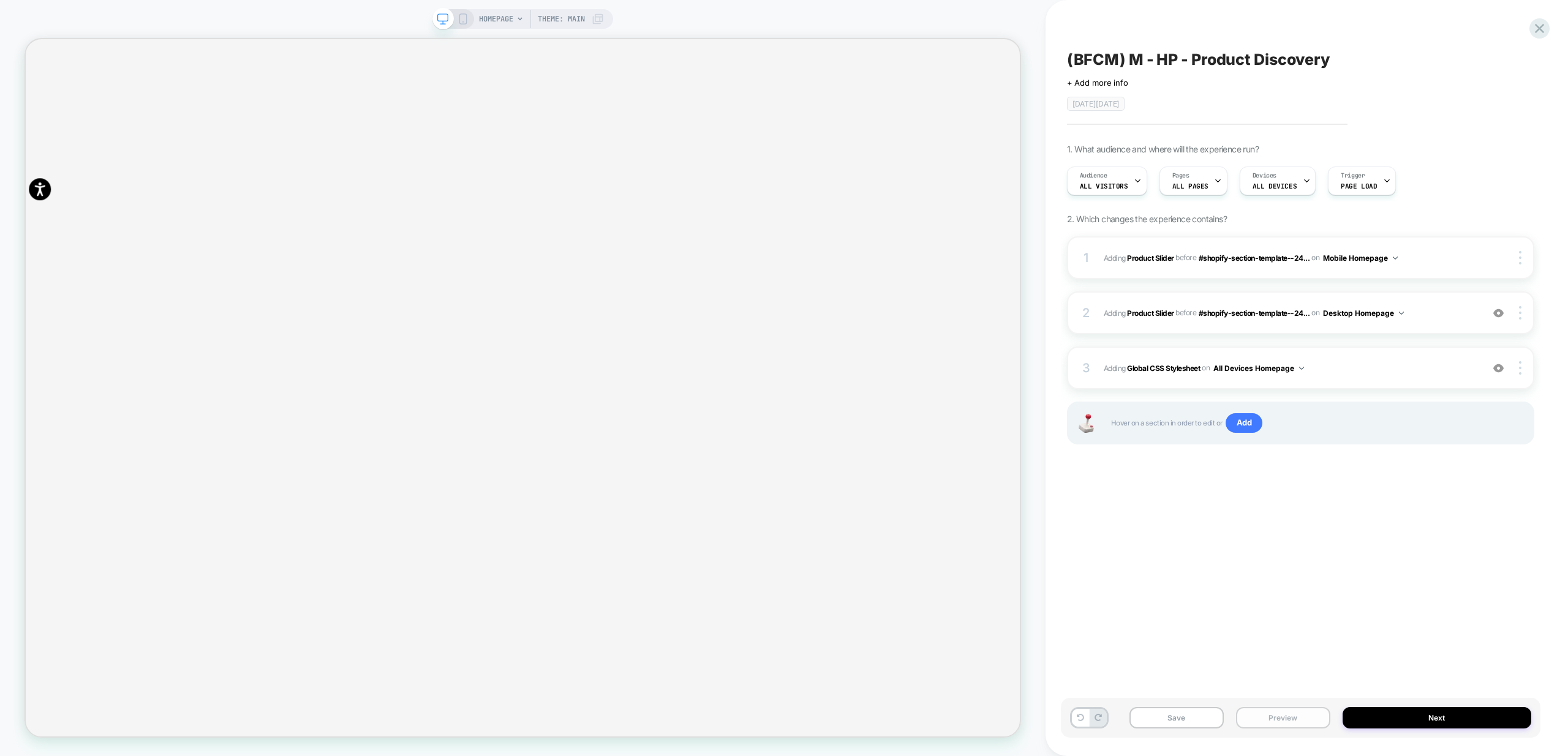
click at [1274, 726] on button "Preview" at bounding box center [1283, 718] width 94 height 21
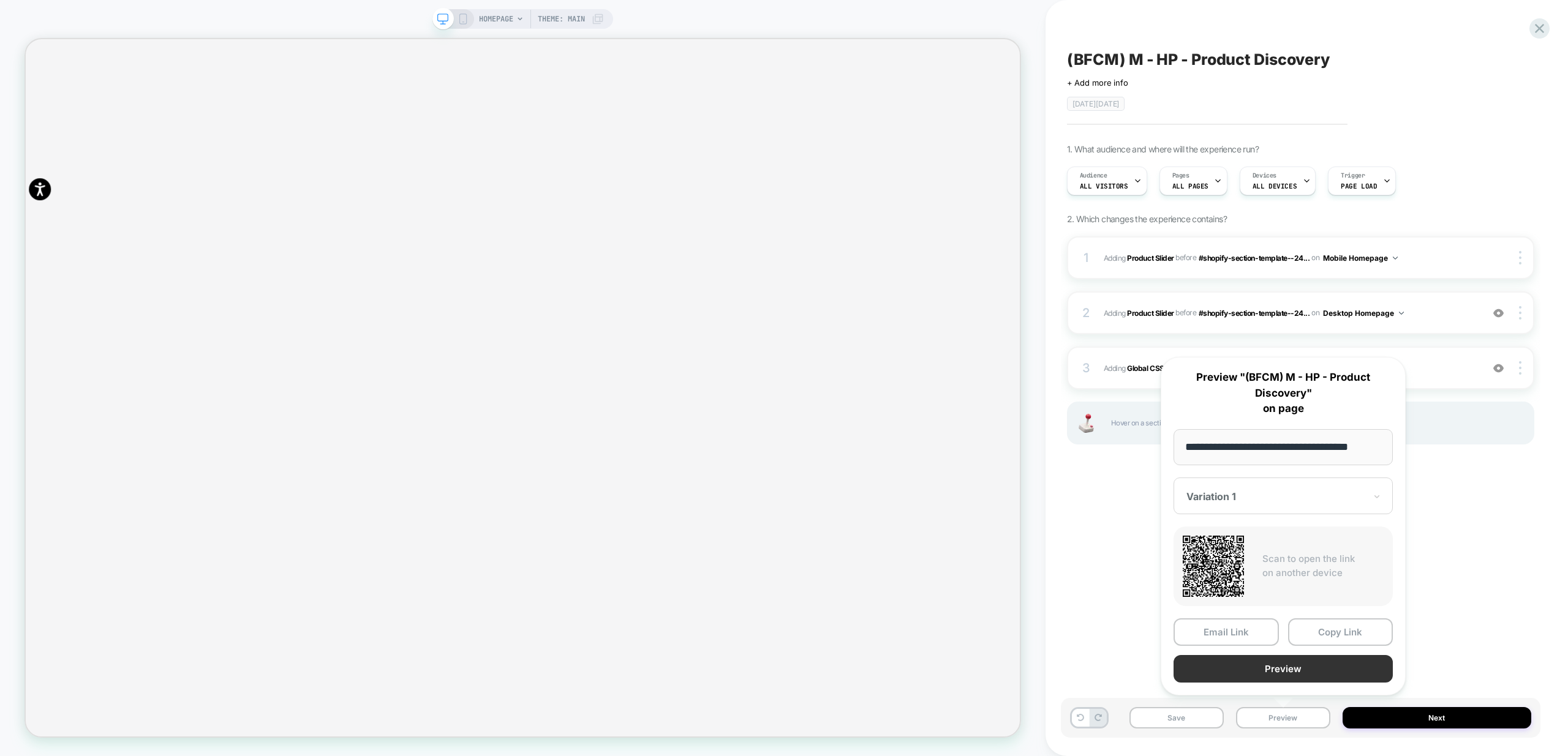
click at [1314, 668] on button "Preview" at bounding box center [1283, 669] width 220 height 28
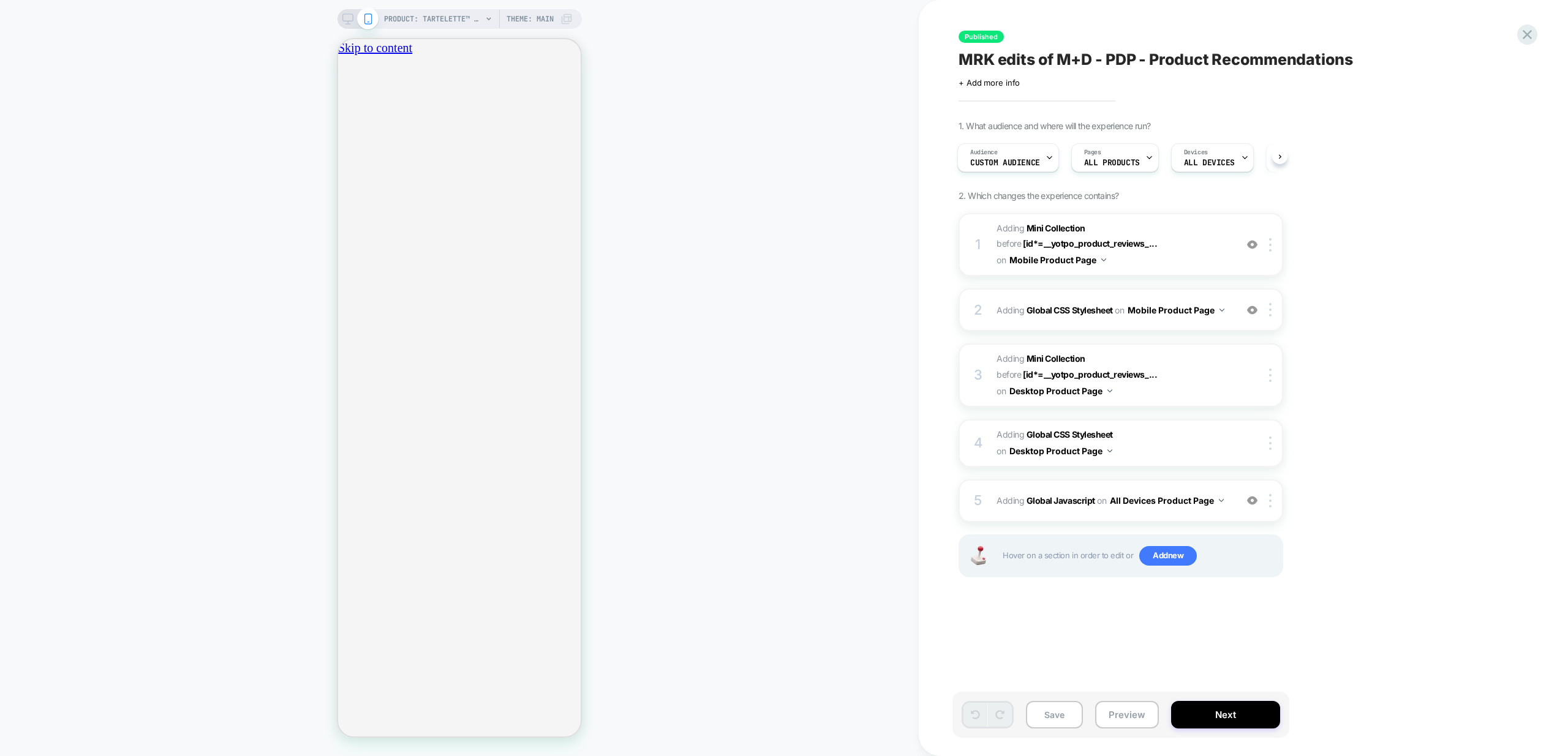
scroll to position [0, 216]
click at [1182, 323] on div "2 Adding Global CSS Stylesheet on Mobile Product Page Copy to Desktop Target Al…" at bounding box center [1121, 310] width 324 height 43
click at [368, 11] on span at bounding box center [368, 19] width 21 height 21
click at [352, 18] on div at bounding box center [358, 20] width 31 height 11
click at [347, 16] on icon at bounding box center [348, 20] width 11 height 11
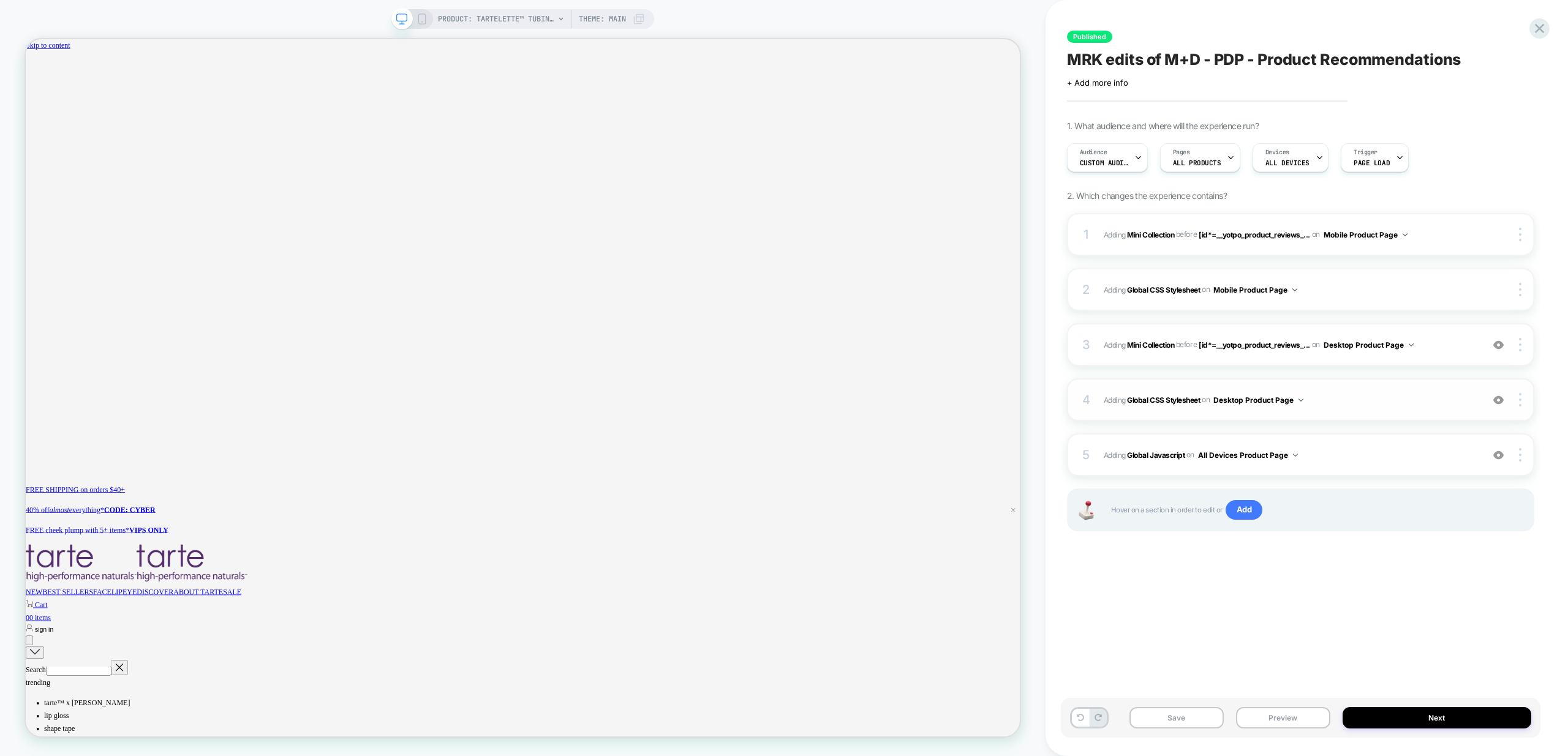
click at [1339, 404] on span "Adding Global CSS Stylesheet on Desktop Product Page" at bounding box center [1290, 400] width 372 height 15
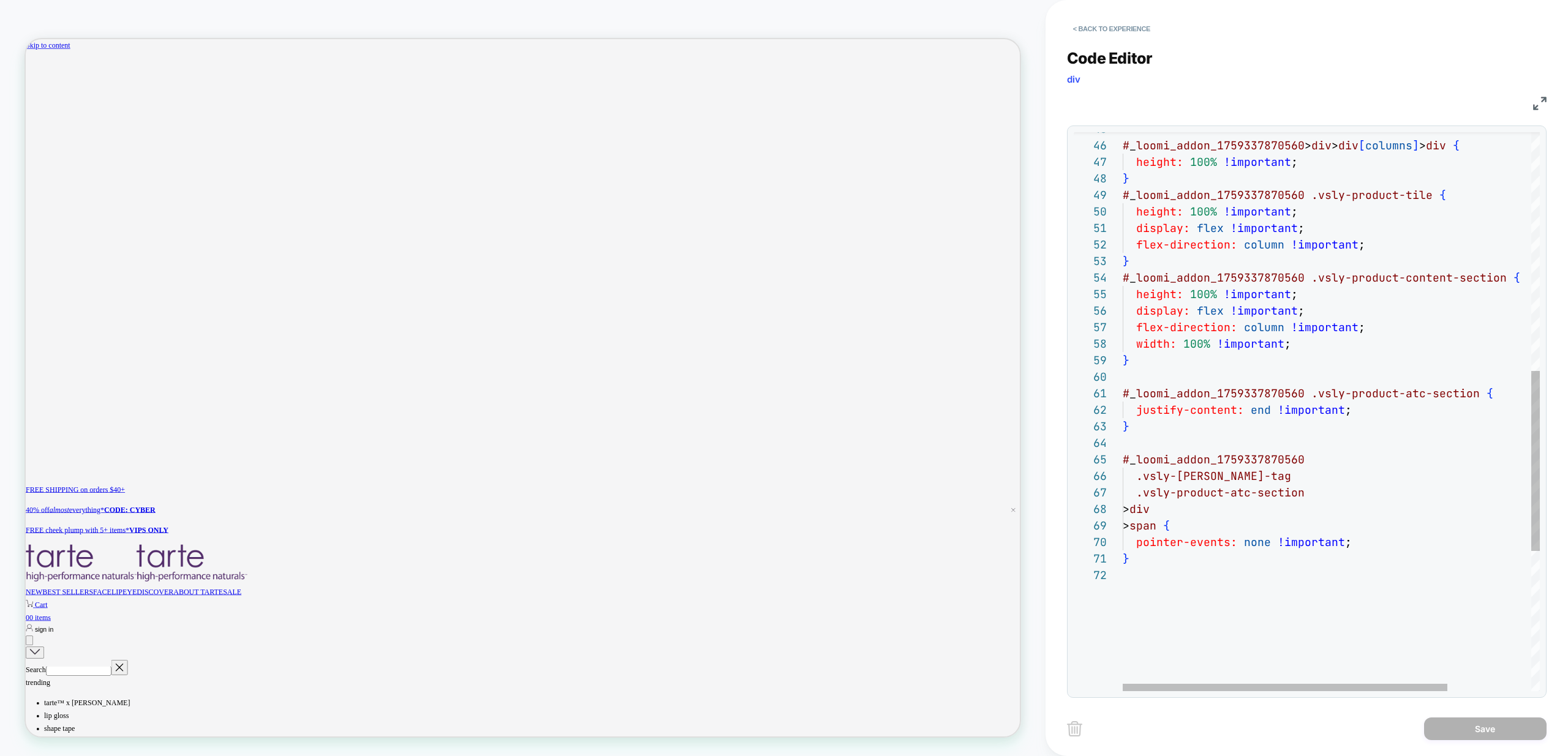
click at [1343, 543] on div "} pointer-events: none !important ; .vsly-[PERSON_NAME]-tag .vsly-product-atc-s…" at bounding box center [1385, 259] width 525 height 1732
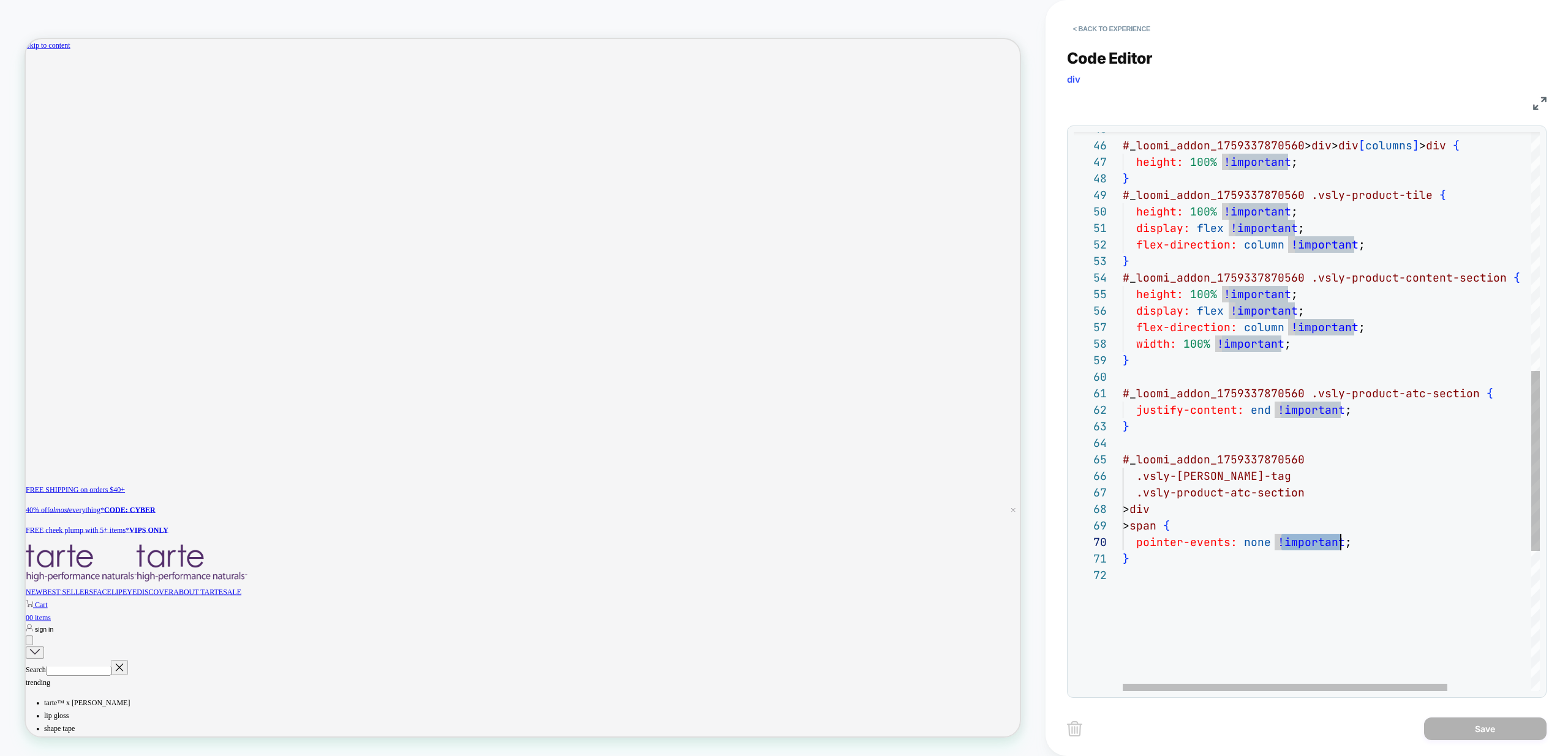
click at [1226, 462] on div "} pointer-events: none !important ; .vsly-[PERSON_NAME]-tag .vsly-product-atc-s…" at bounding box center [1385, 259] width 525 height 1732
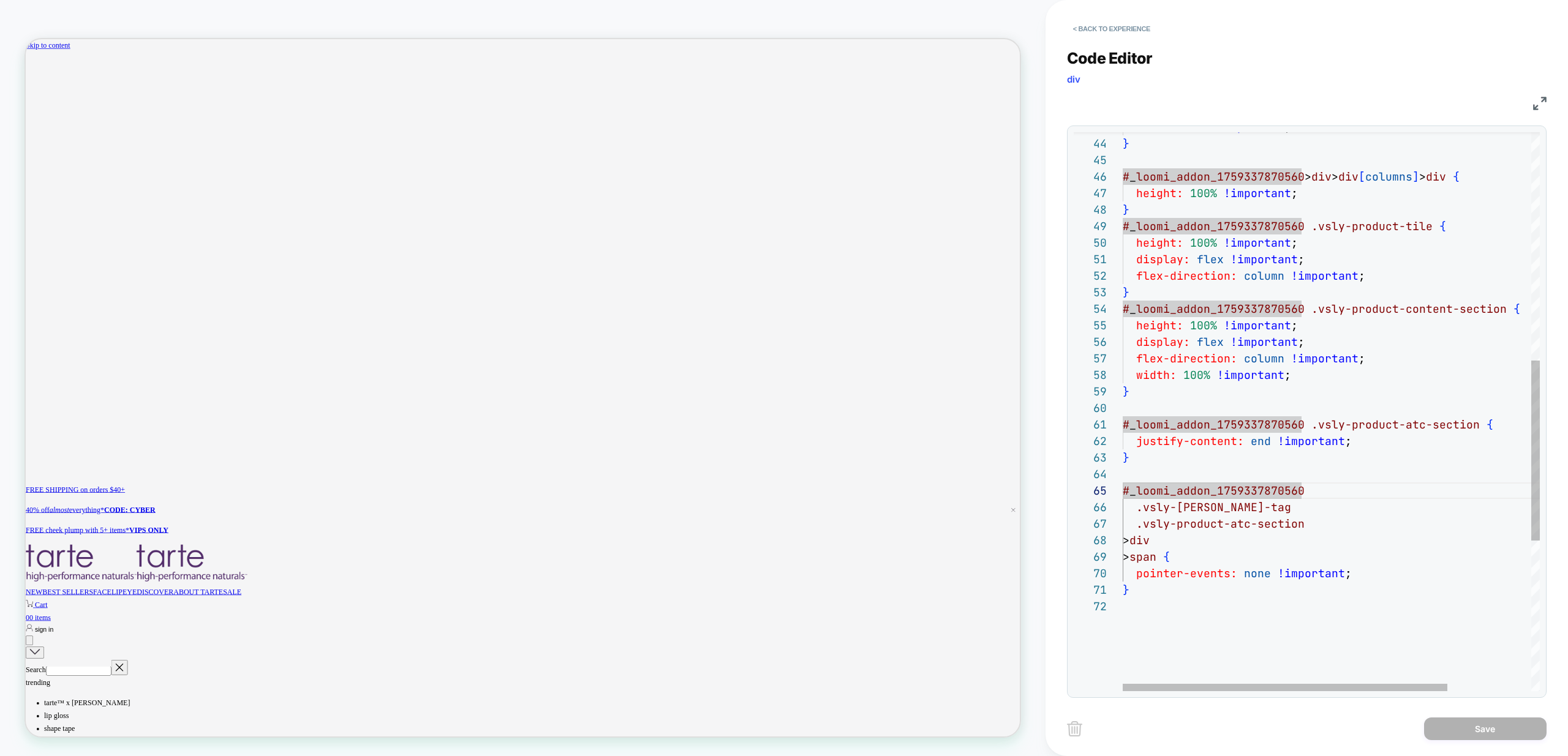
scroll to position [0, 946]
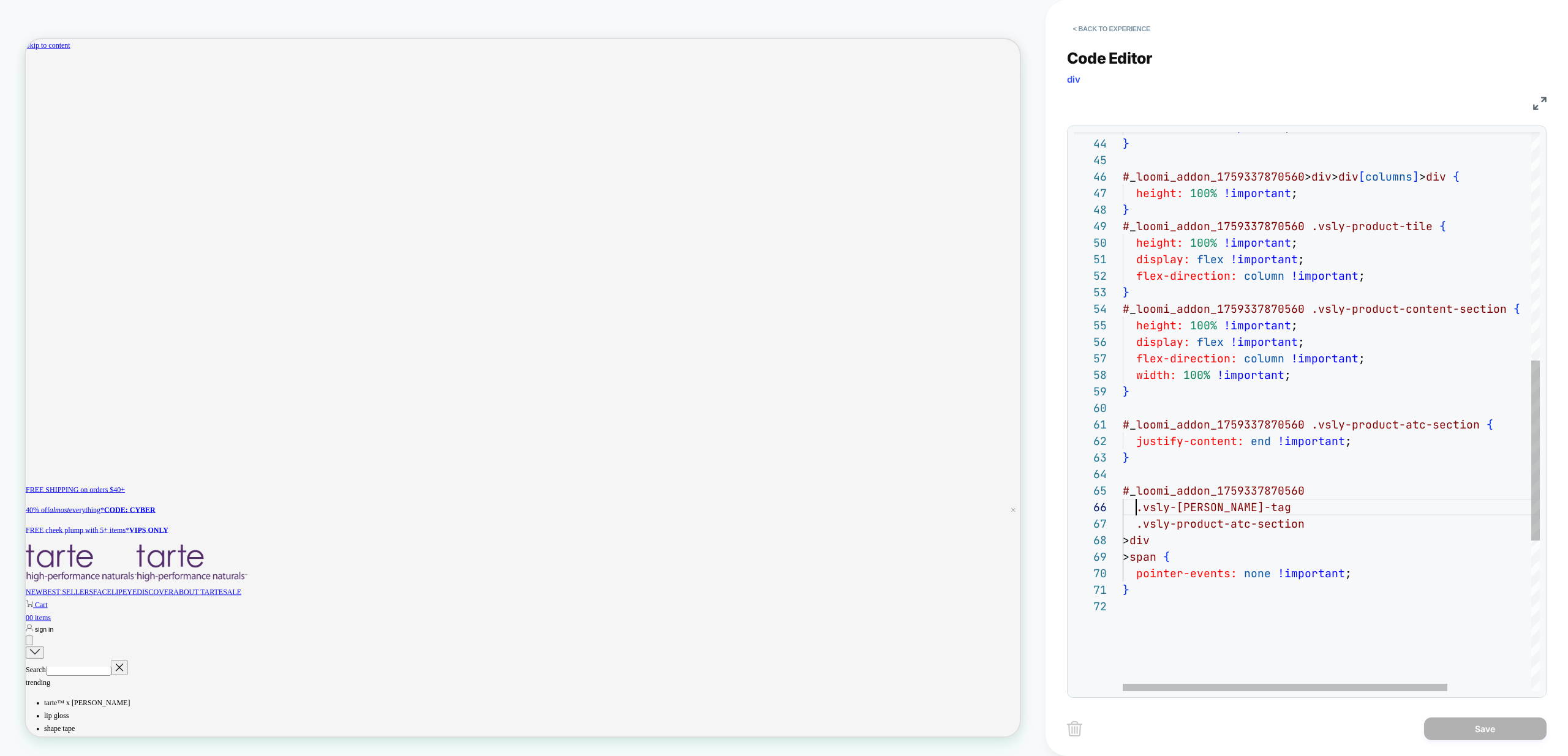
click at [1138, 509] on div "} pointer-events: none !important ; .vsly-[PERSON_NAME]-tag .vsly-product-atc-s…" at bounding box center [1385, 290] width 525 height 1732
click at [1209, 453] on div "} pointer-events: none !important ; .vsly-[PERSON_NAME]-tag .vsly-product-atc-s…" at bounding box center [1385, 290] width 525 height 1732
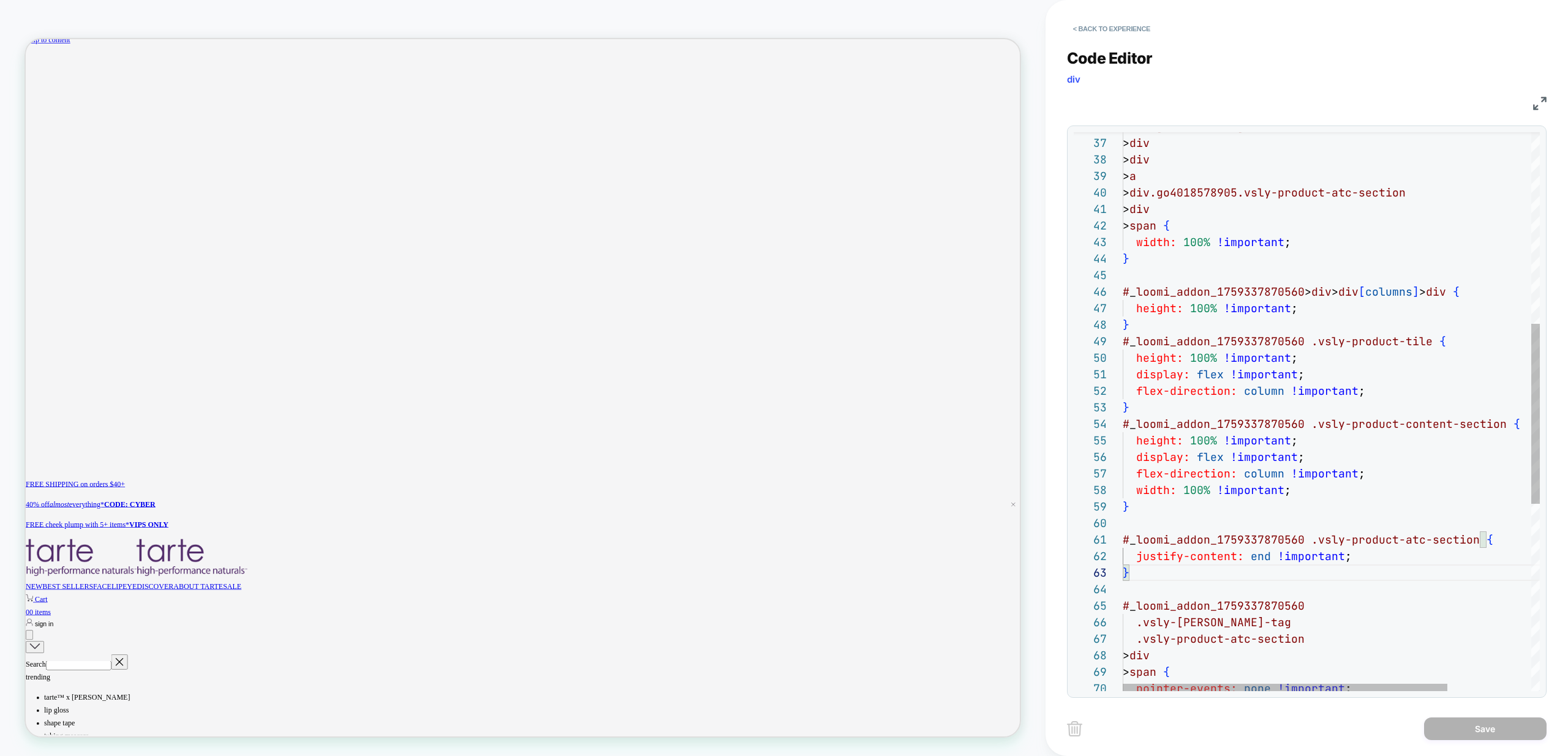
scroll to position [0, 0]
click at [1269, 550] on div "pointer-events: none !important ; .vsly-[PERSON_NAME]-tag .vsly-product-atc-sec…" at bounding box center [1385, 406] width 525 height 1732
click at [1148, 558] on div "pointer-events: none !important ; .vsly-[PERSON_NAME]-tag .vsly-product-atc-sec…" at bounding box center [1385, 406] width 525 height 1732
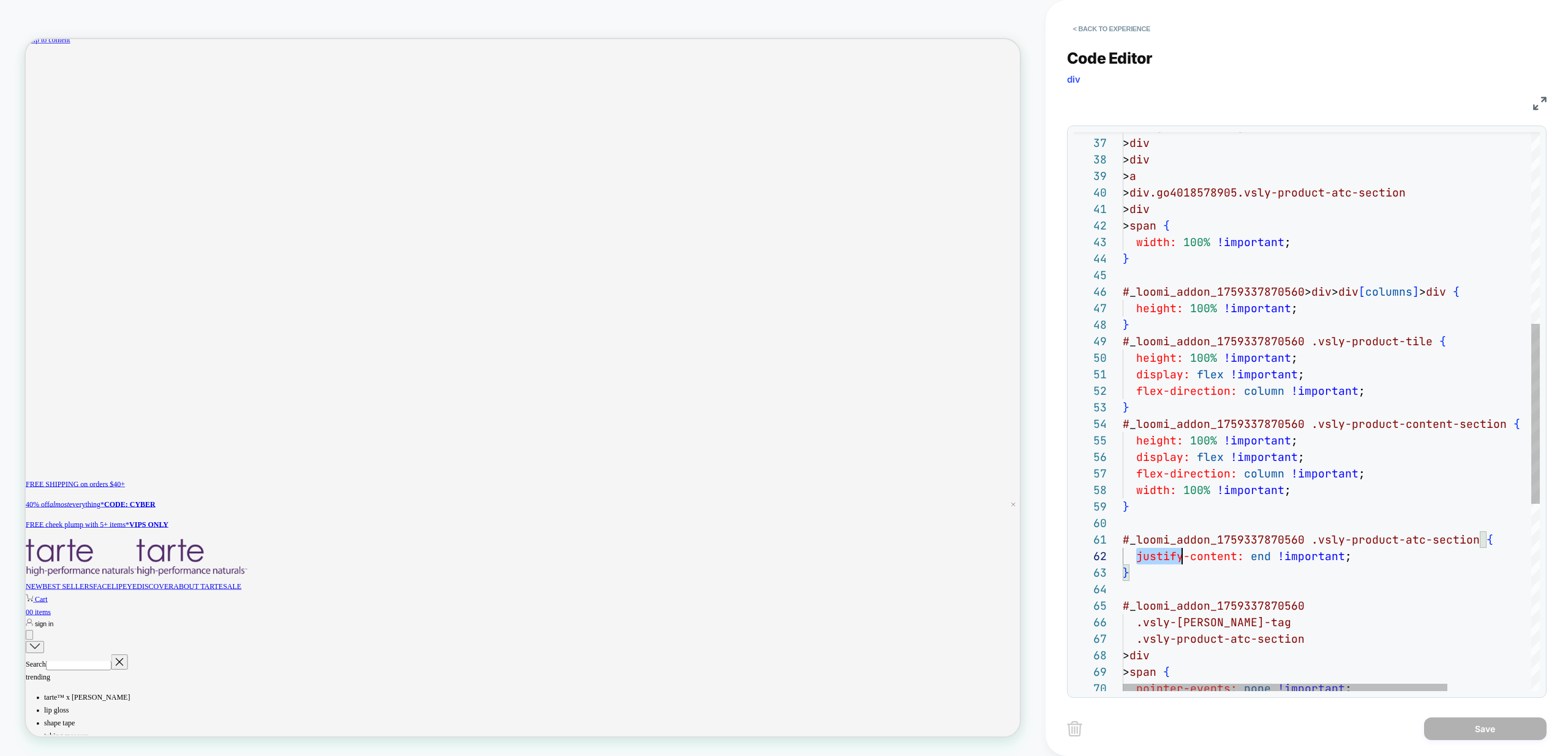
click at [1148, 558] on div "pointer-events: none !important ; .vsly-[PERSON_NAME]-tag .vsly-product-atc-sec…" at bounding box center [1385, 406] width 525 height 1732
click at [1383, 558] on div "pointer-events: none !important ; .vsly-[PERSON_NAME]-tag .vsly-product-atc-sec…" at bounding box center [1385, 406] width 525 height 1732
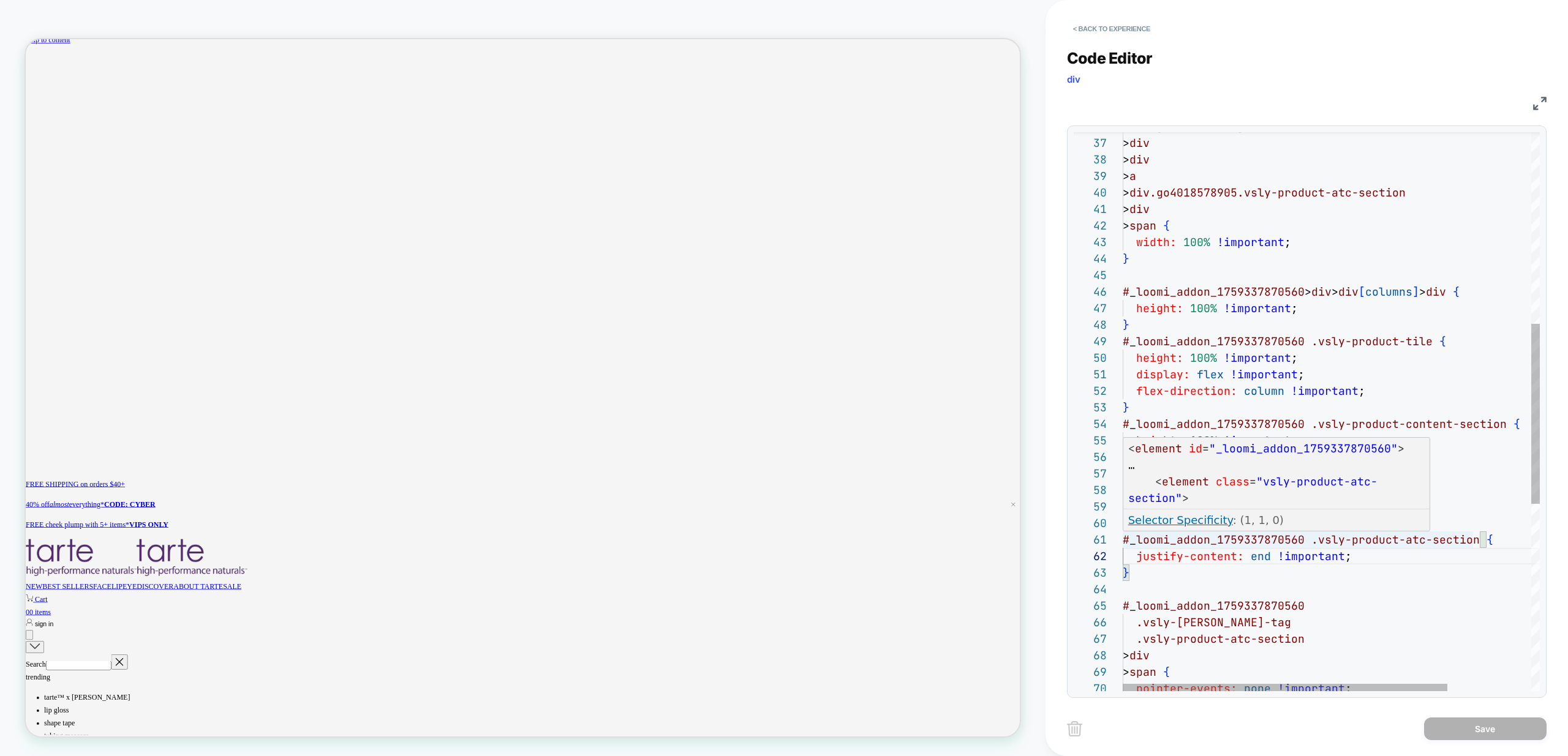
scroll to position [0, 946]
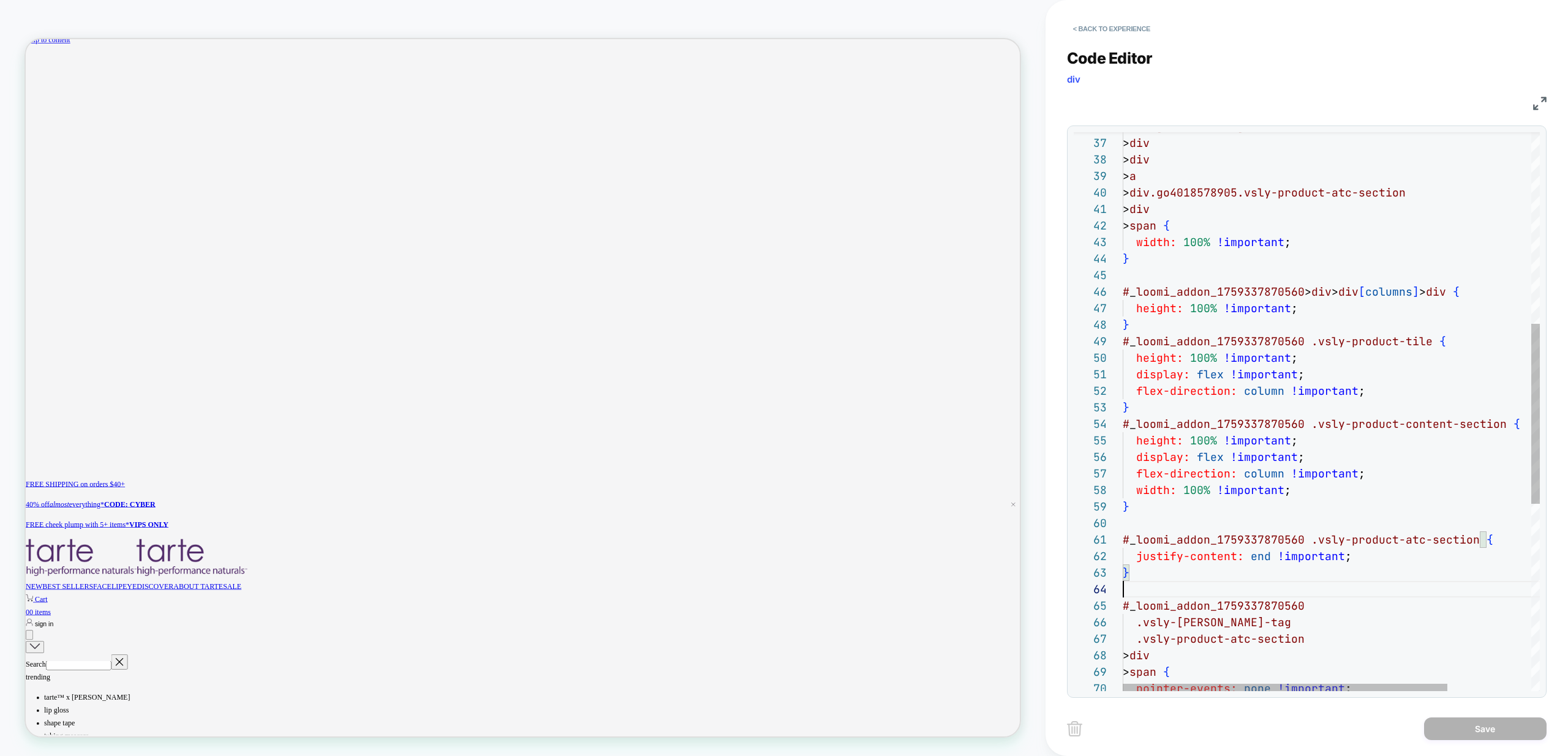
click at [1261, 585] on div "pointer-events: none !important ; .vsly-[PERSON_NAME]-tag .vsly-product-atc-sec…" at bounding box center [1385, 406] width 525 height 1732
click at [1209, 542] on div "pointer-events: none !important ; .vsly-[PERSON_NAME]-tag .vsly-product-atc-sec…" at bounding box center [1385, 406] width 525 height 1732
click at [1300, 494] on div "pointer-events: none !important ; .vsly-[PERSON_NAME]-tag .vsly-product-atc-sec…" at bounding box center [1385, 406] width 525 height 1732
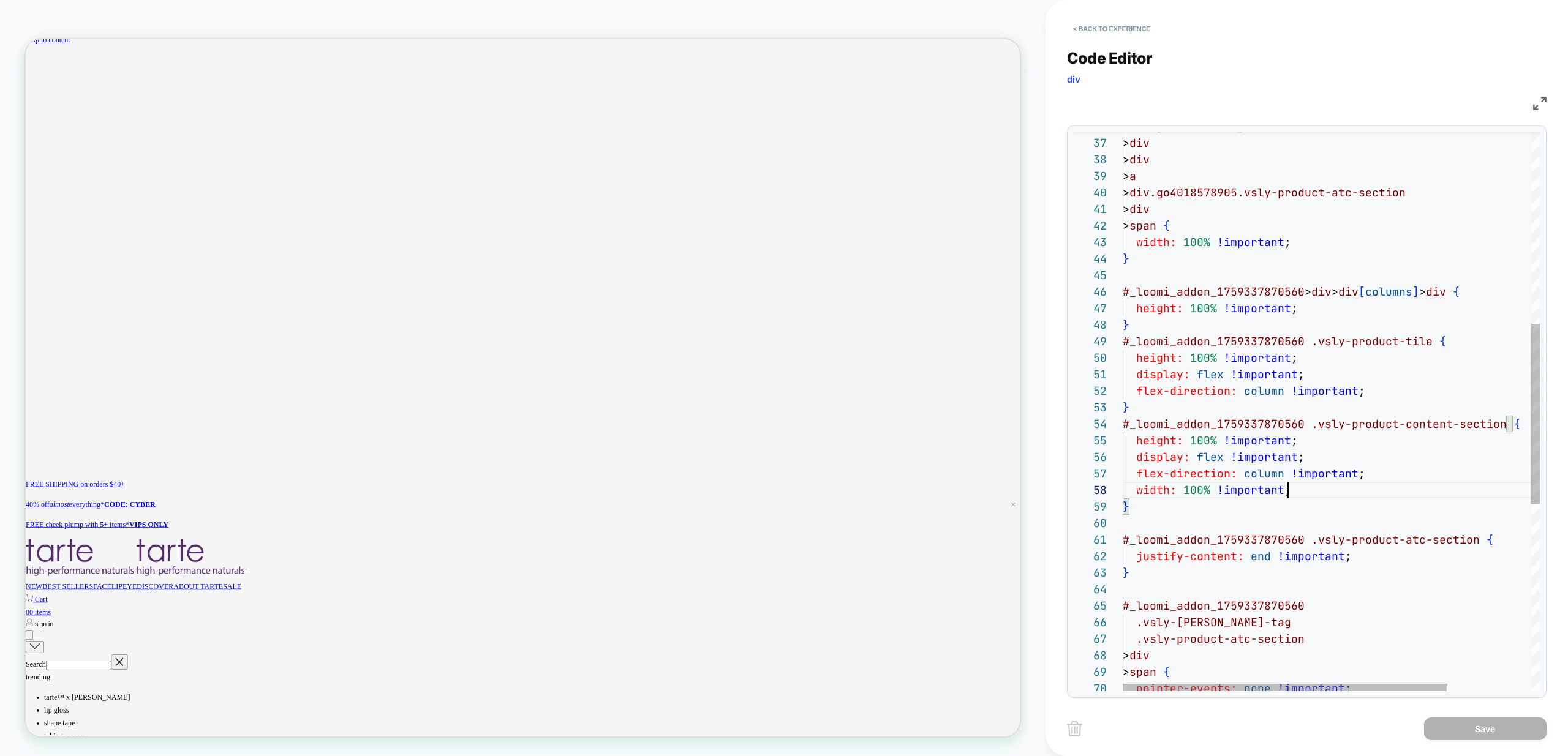
click at [1178, 495] on div "pointer-events: none !important ; .vsly-[PERSON_NAME]-tag .vsly-product-atc-sec…" at bounding box center [1385, 406] width 525 height 1732
click at [1182, 489] on div "pointer-events: none !important ; .vsly-[PERSON_NAME]-tag .vsly-product-atc-sec…" at bounding box center [1385, 406] width 525 height 1732
drag, startPoint x: 1298, startPoint y: 489, endPoint x: 1182, endPoint y: 489, distance: 116.0
click at [1182, 489] on div "pointer-events: none !important ; .vsly-[PERSON_NAME]-tag .vsly-product-atc-sec…" at bounding box center [1385, 406] width 525 height 1732
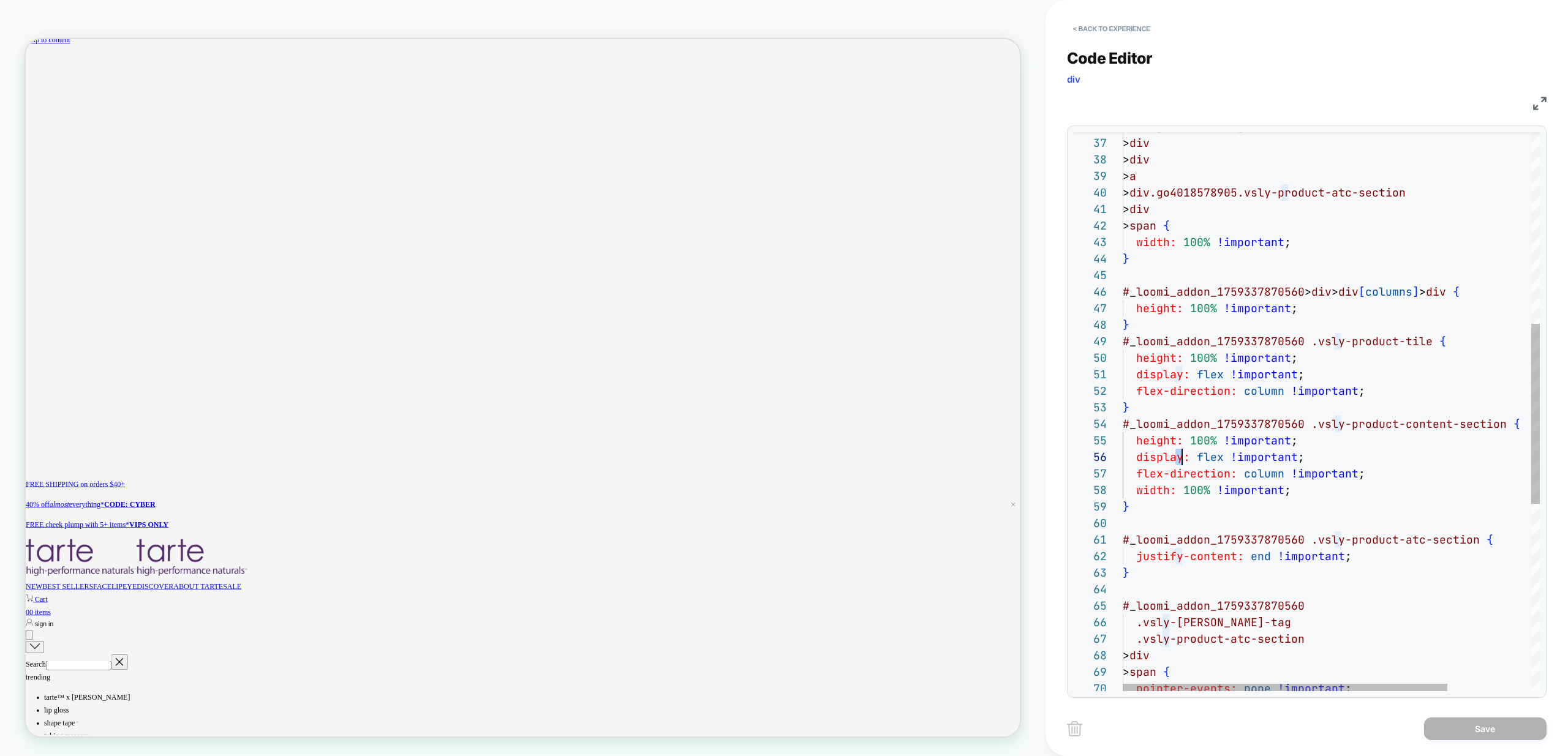
click at [1178, 453] on div "pointer-events: none !important ; .vsly-[PERSON_NAME]-tag .vsly-product-atc-sec…" at bounding box center [1385, 406] width 525 height 1732
drag, startPoint x: 1275, startPoint y: 434, endPoint x: 1179, endPoint y: 441, distance: 96.3
click at [1179, 441] on div "pointer-events: none !important ; .vsly-[PERSON_NAME]-tag .vsly-product-atc-sec…" at bounding box center [1385, 406] width 525 height 1732
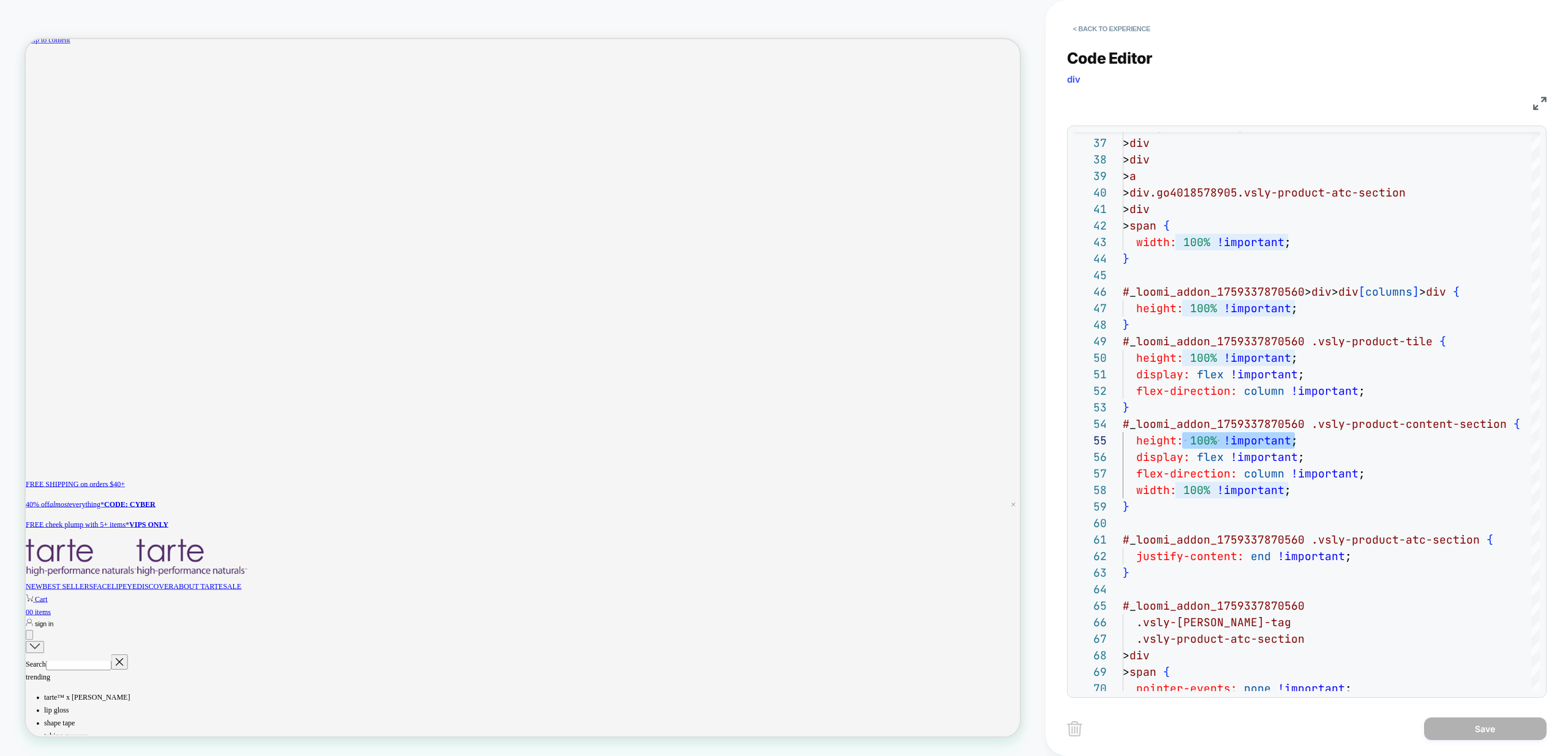
scroll to position [0, 1892]
click at [1270, 397] on div "pointer-events: none !important ; .vsly-[PERSON_NAME]-tag .vsly-product-atc-sec…" at bounding box center [1385, 406] width 525 height 1732
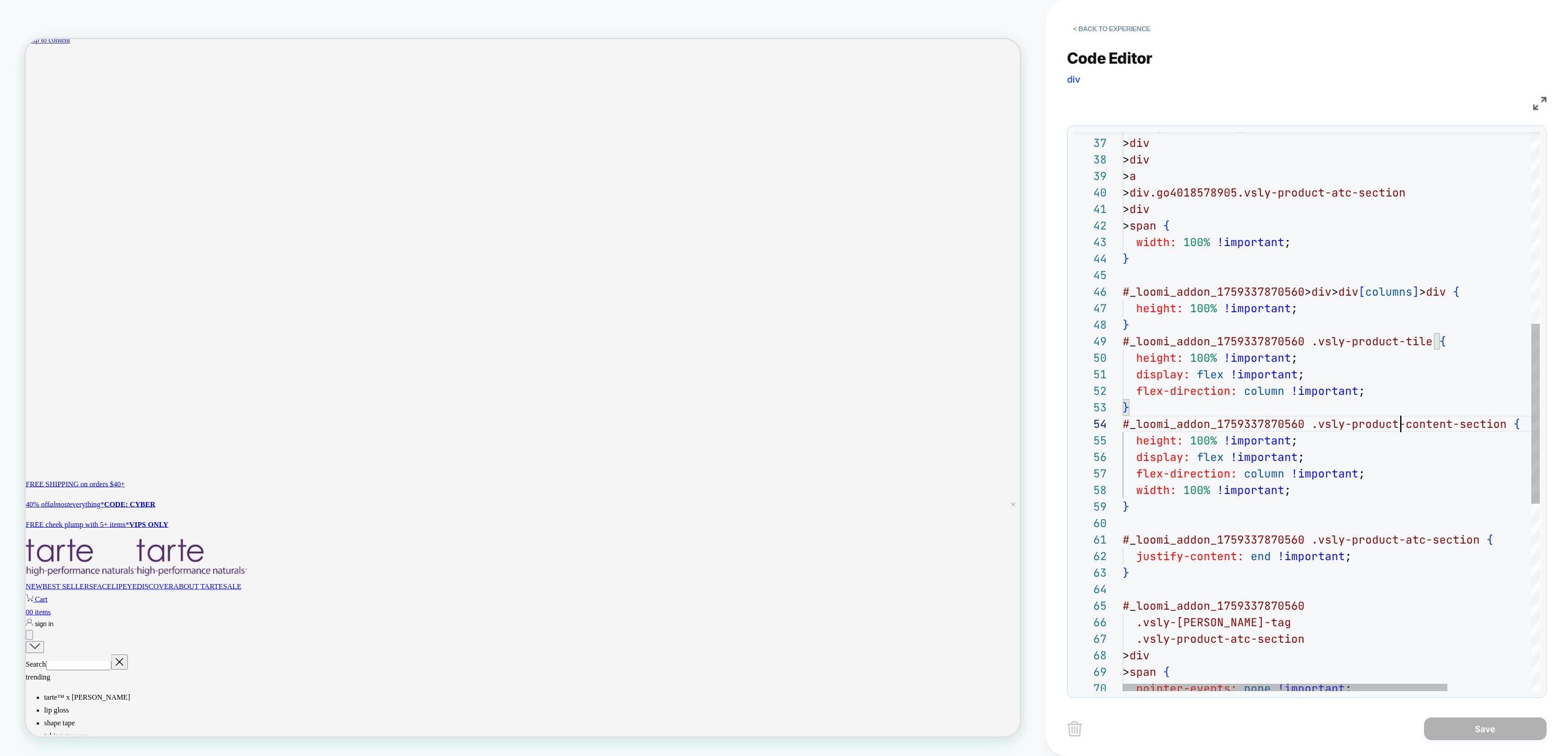
click at [1400, 418] on div "pointer-events: none !important ; .vsly-[PERSON_NAME]-tag .vsly-product-atc-sec…" at bounding box center [1385, 406] width 525 height 1732
click at [1423, 443] on div "pointer-events: none !important ; .vsly-[PERSON_NAME]-tag .vsly-product-atc-sec…" at bounding box center [1385, 406] width 525 height 1732
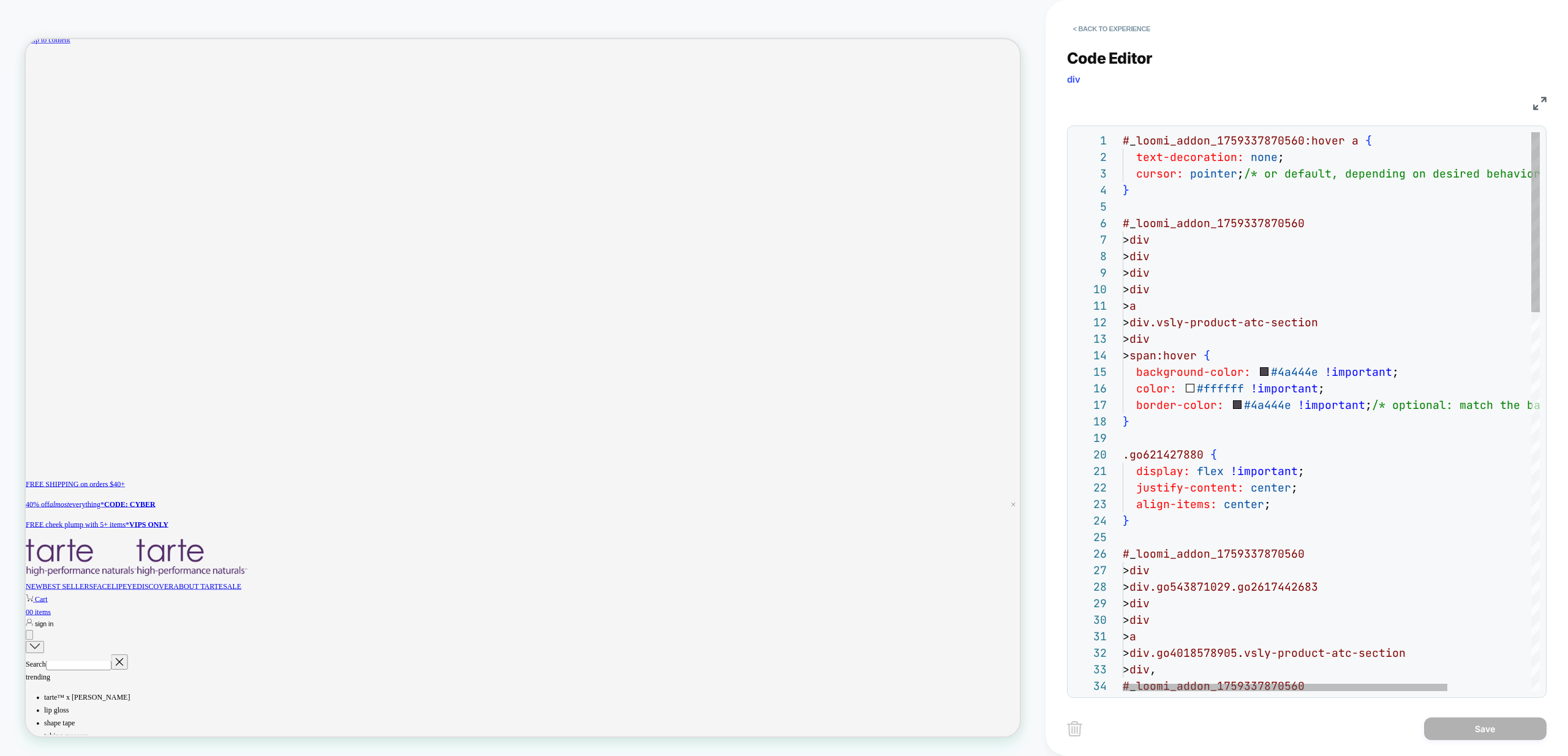
scroll to position [0, 1892]
type textarea "**********"
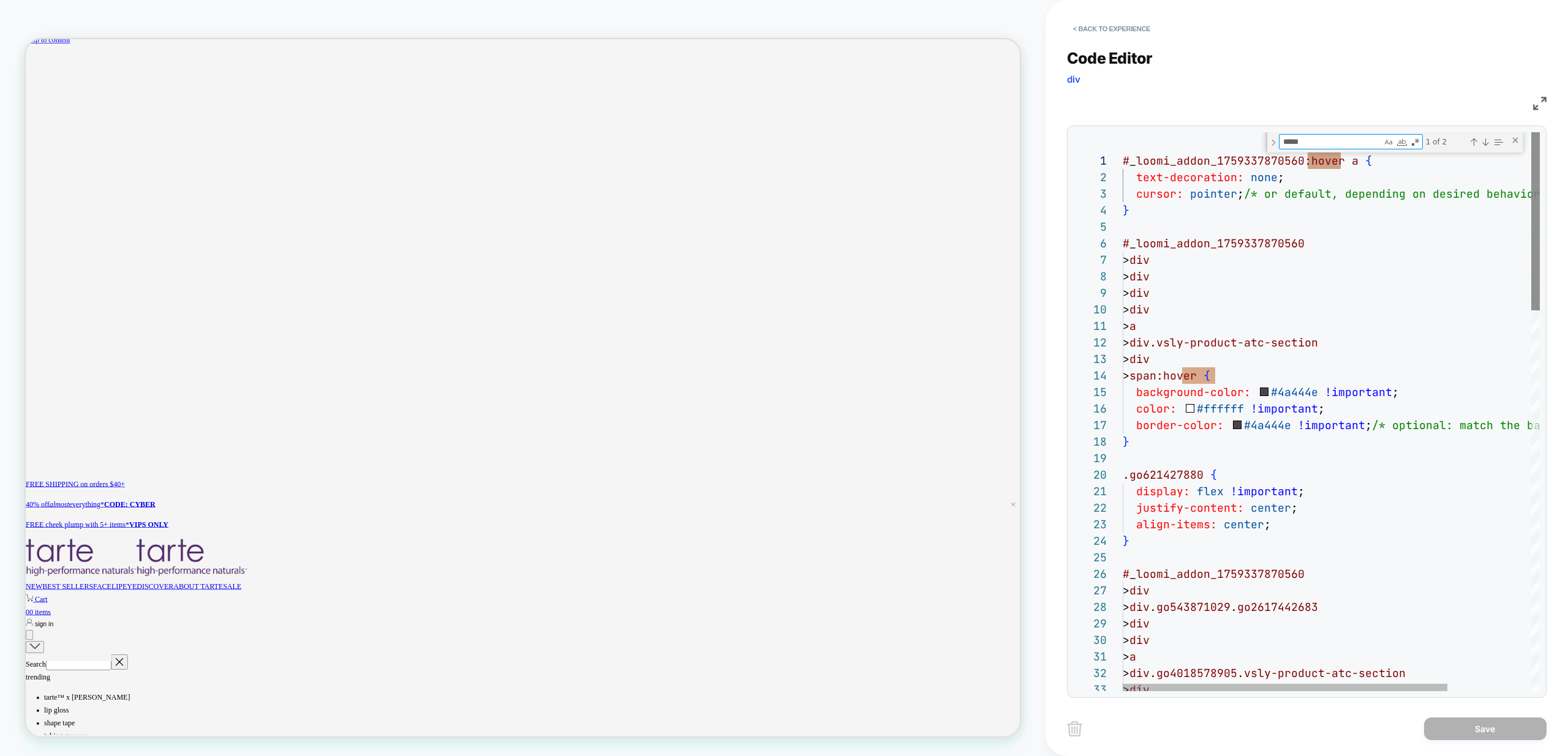
scroll to position [0, 0]
click at [1531, 202] on div at bounding box center [1535, 221] width 9 height 178
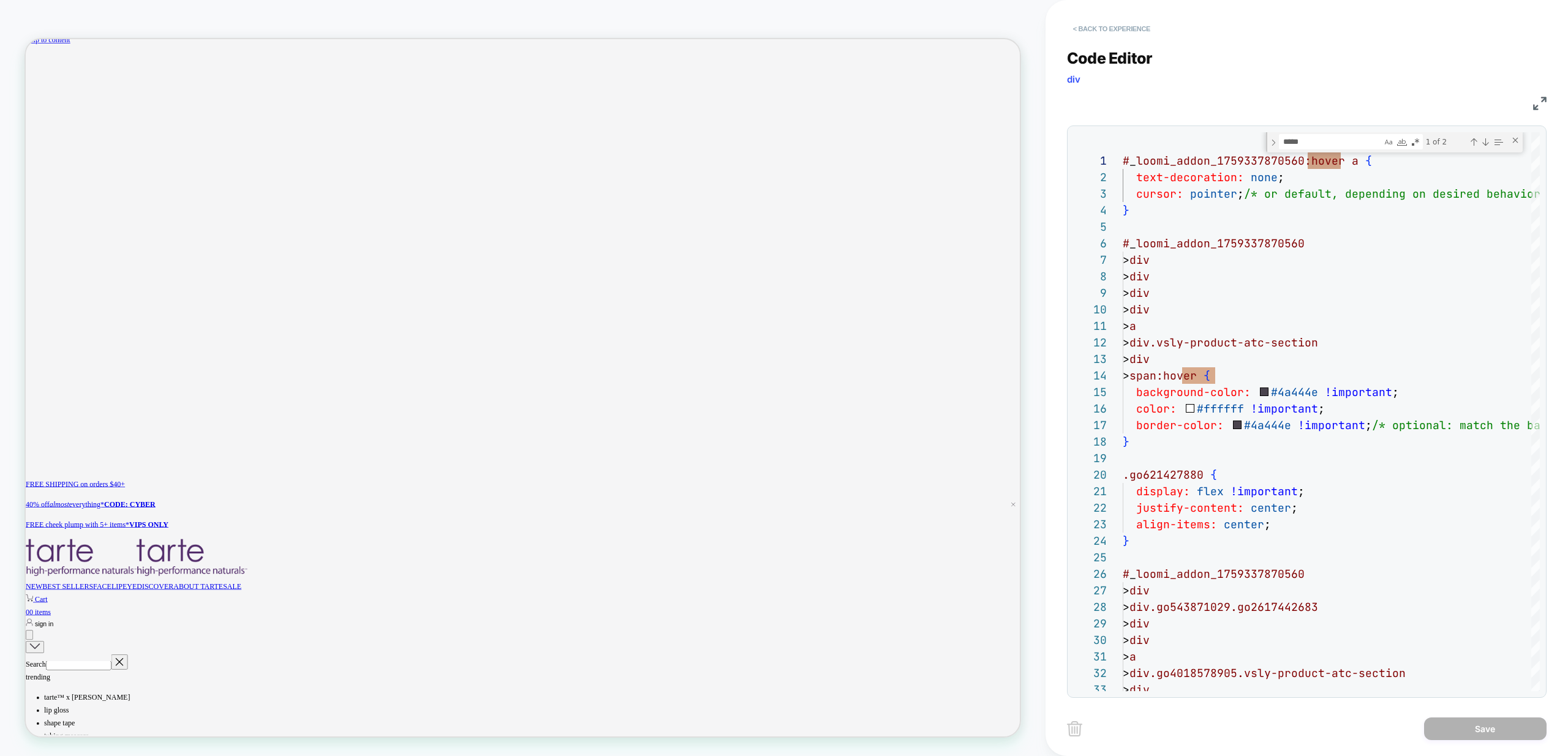
click at [1113, 33] on button "< Back to experience" at bounding box center [1112, 28] width 89 height 20
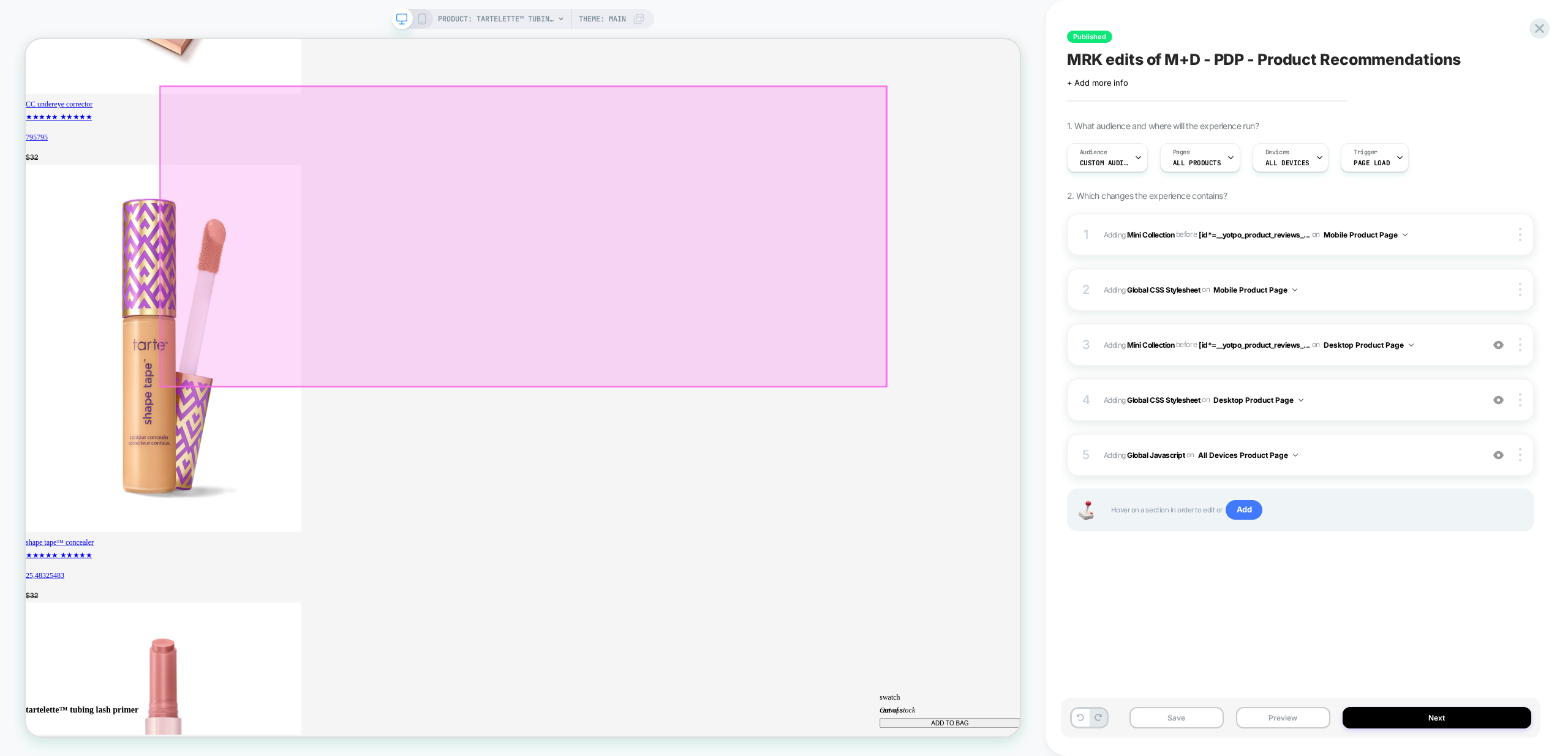
scroll to position [0, 0]
